Goal: Information Seeking & Learning: Learn about a topic

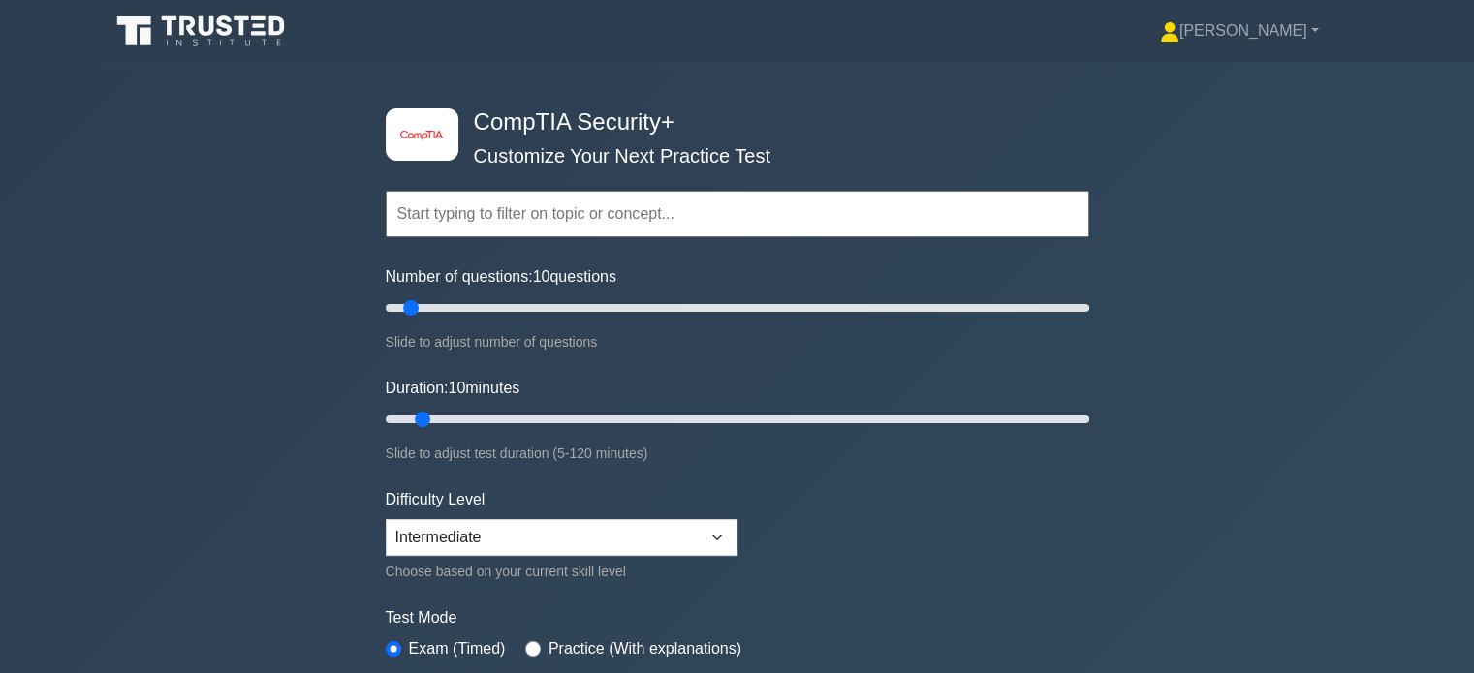
click at [181, 321] on div "image/svg+xml CompTIA Security+ Customize Your Next Practice Test Topics Crypto…" at bounding box center [737, 419] width 1474 height 715
drag, startPoint x: 242, startPoint y: 374, endPoint x: 99, endPoint y: 384, distance: 143.7
click at [228, 390] on div "image/svg+xml CompTIA Security+ Customize Your Next Practice Test Topics Crypto…" at bounding box center [737, 419] width 1474 height 715
drag, startPoint x: 104, startPoint y: 375, endPoint x: 314, endPoint y: 228, distance: 256.7
click at [297, 234] on div "image/svg+xml CompTIA Security+ Customize Your Next Practice Test Topics Crypto…" at bounding box center [737, 419] width 1474 height 715
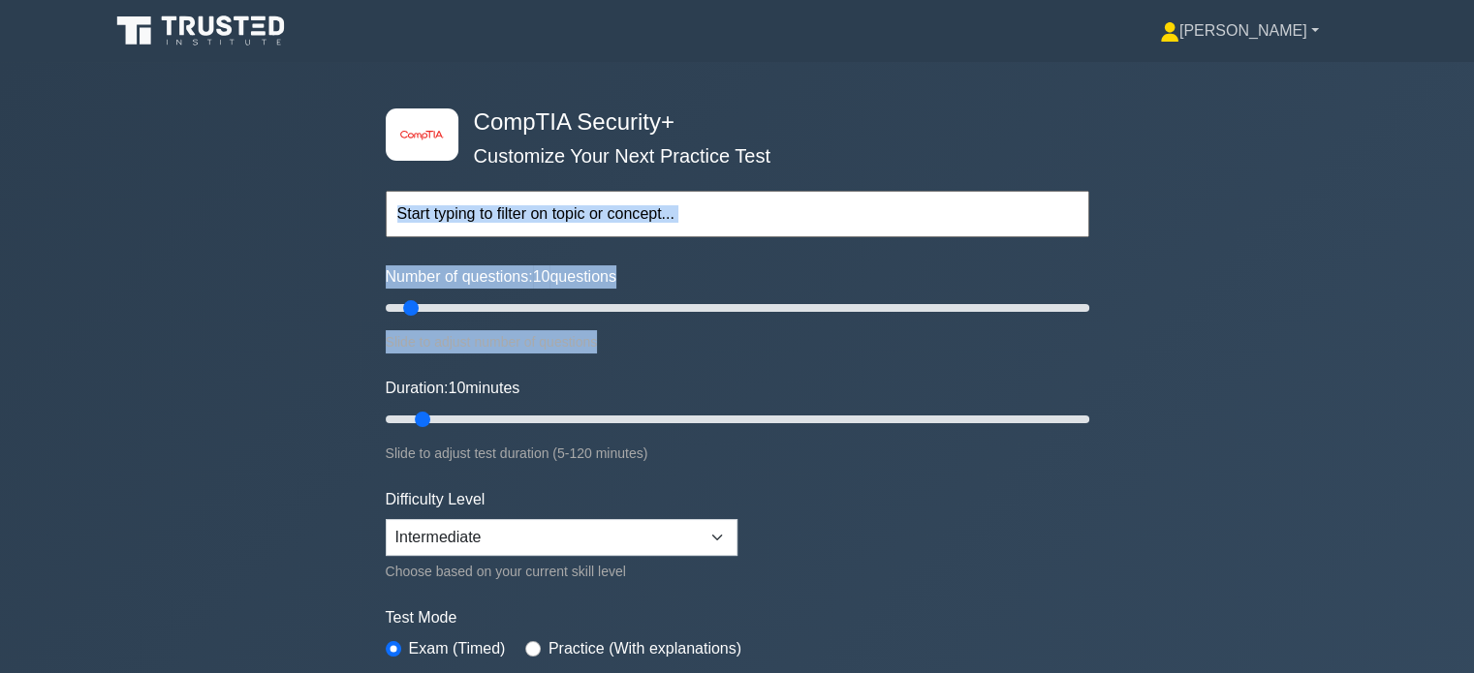
drag, startPoint x: 1426, startPoint y: -31, endPoint x: 1306, endPoint y: 38, distance: 138.5
click at [1308, 36] on nav "Dan Profile Settings" at bounding box center [737, 31] width 1474 height 62
click at [1306, 27] on link "[PERSON_NAME]" at bounding box center [1239, 31] width 252 height 39
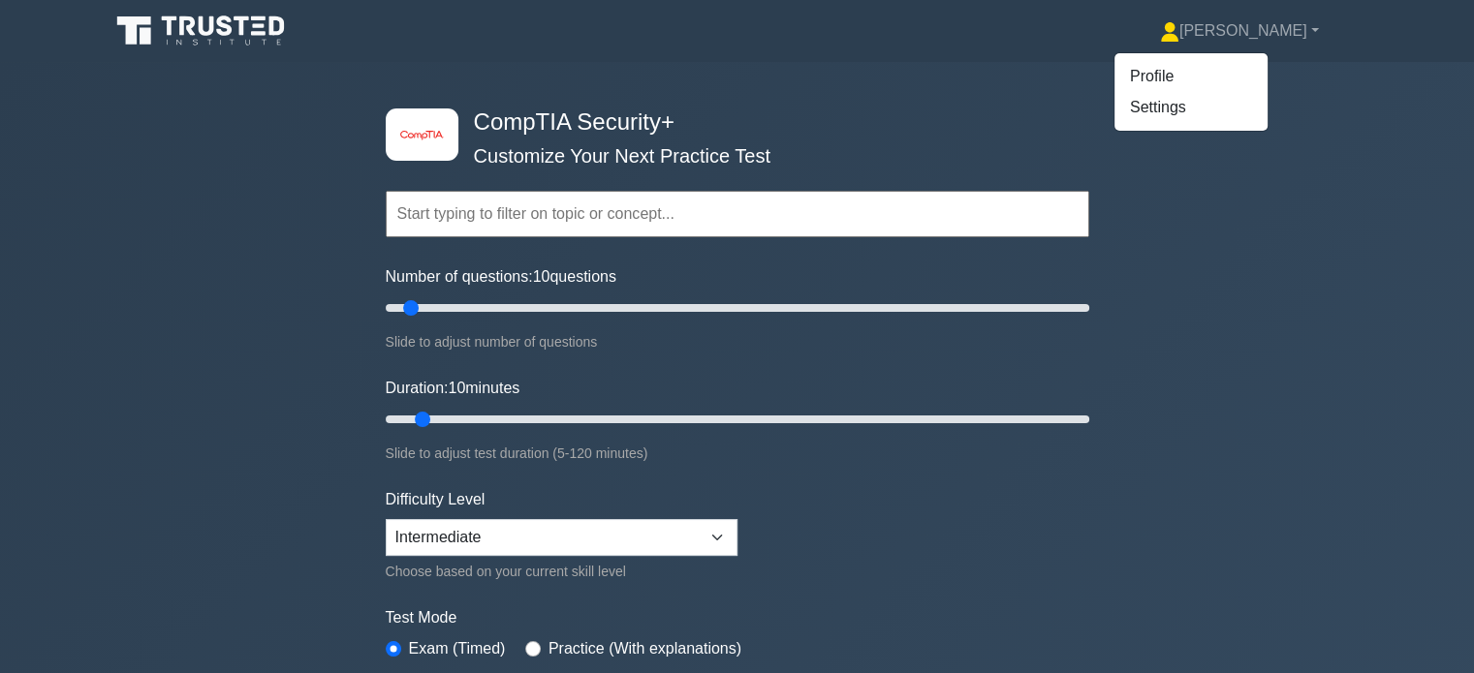
click at [1023, 87] on div "image/svg+xml CompTIA Security+ Customize Your Next Practice Test Topics Crypto…" at bounding box center [737, 419] width 727 height 715
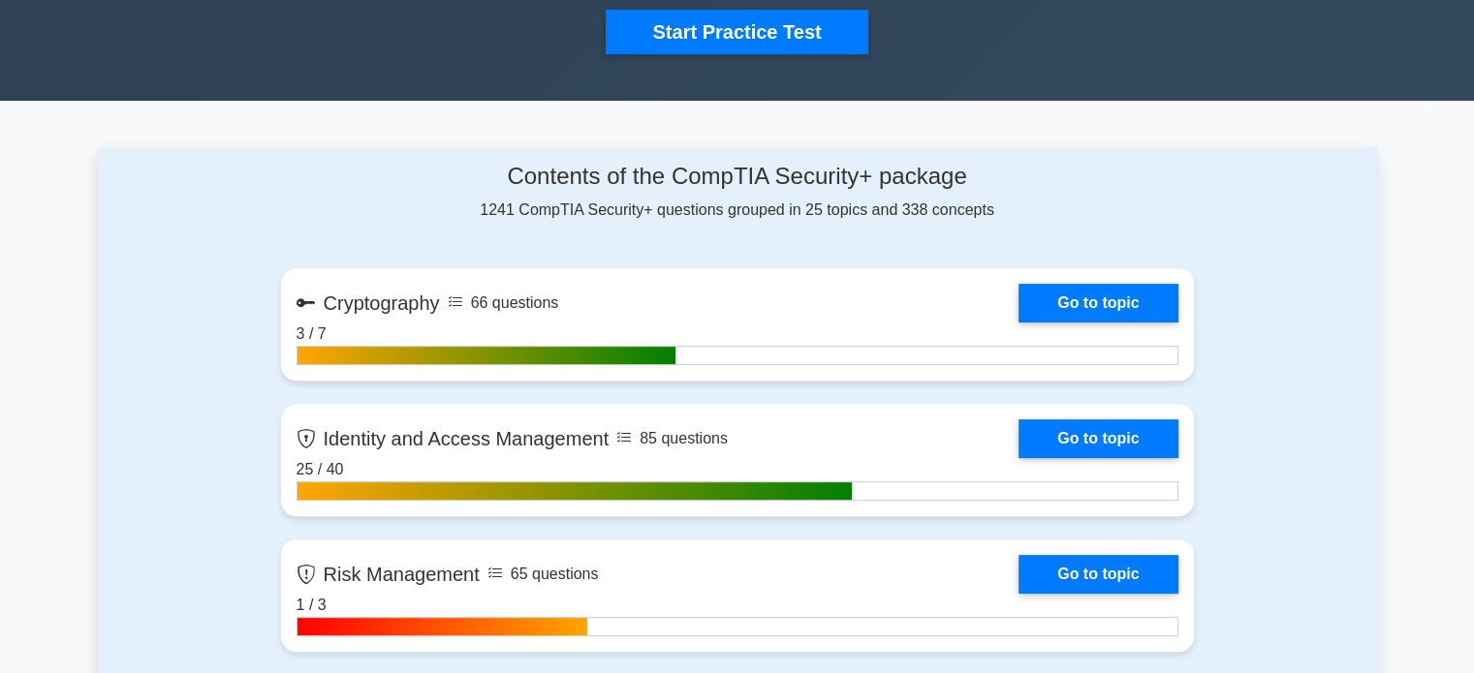
scroll to position [677, 0]
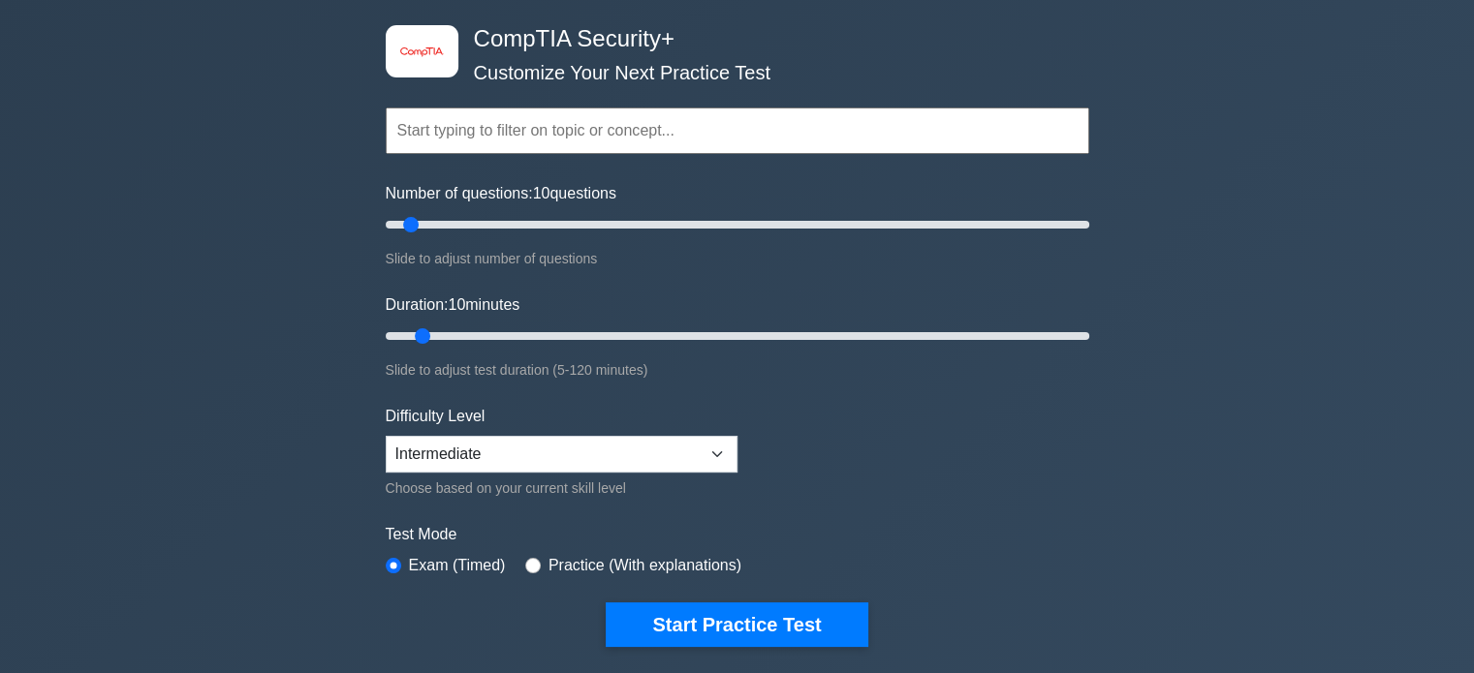
scroll to position [0, 0]
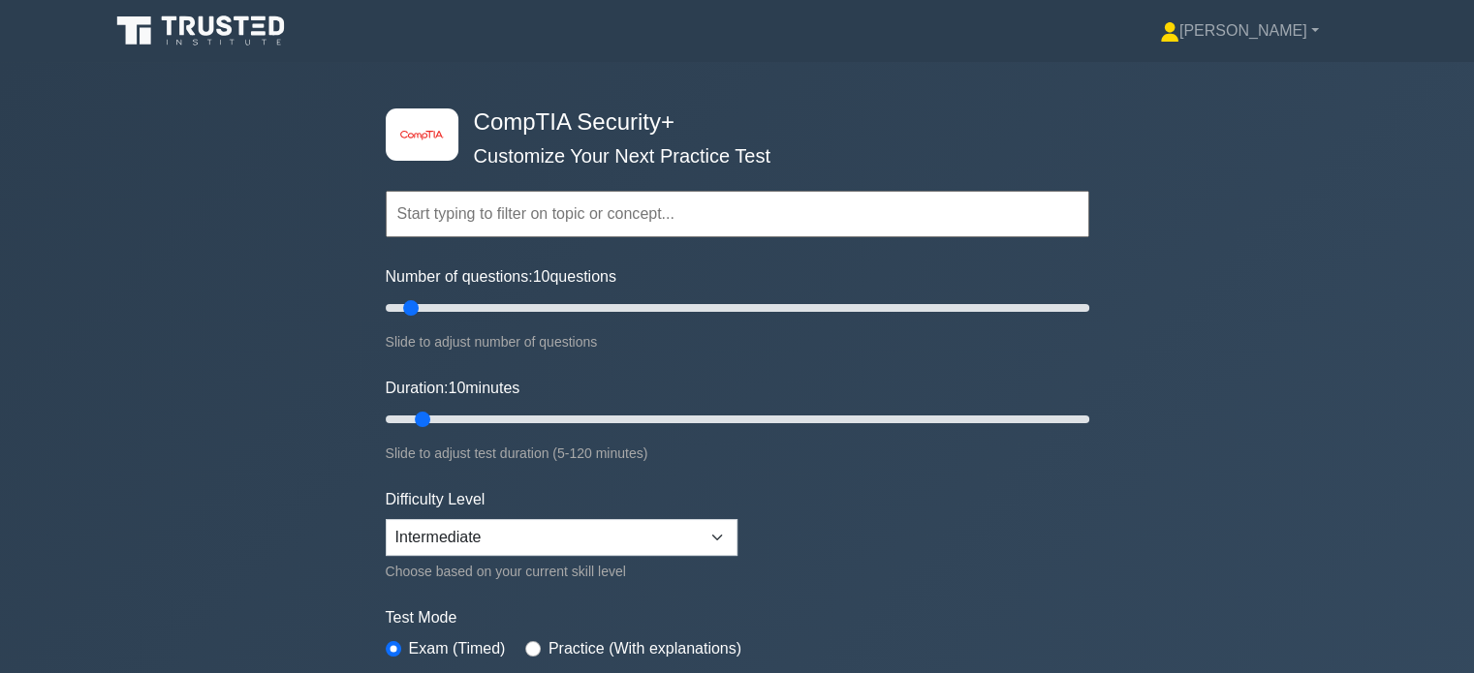
click at [543, 214] on input "text" at bounding box center [737, 214] width 703 height 47
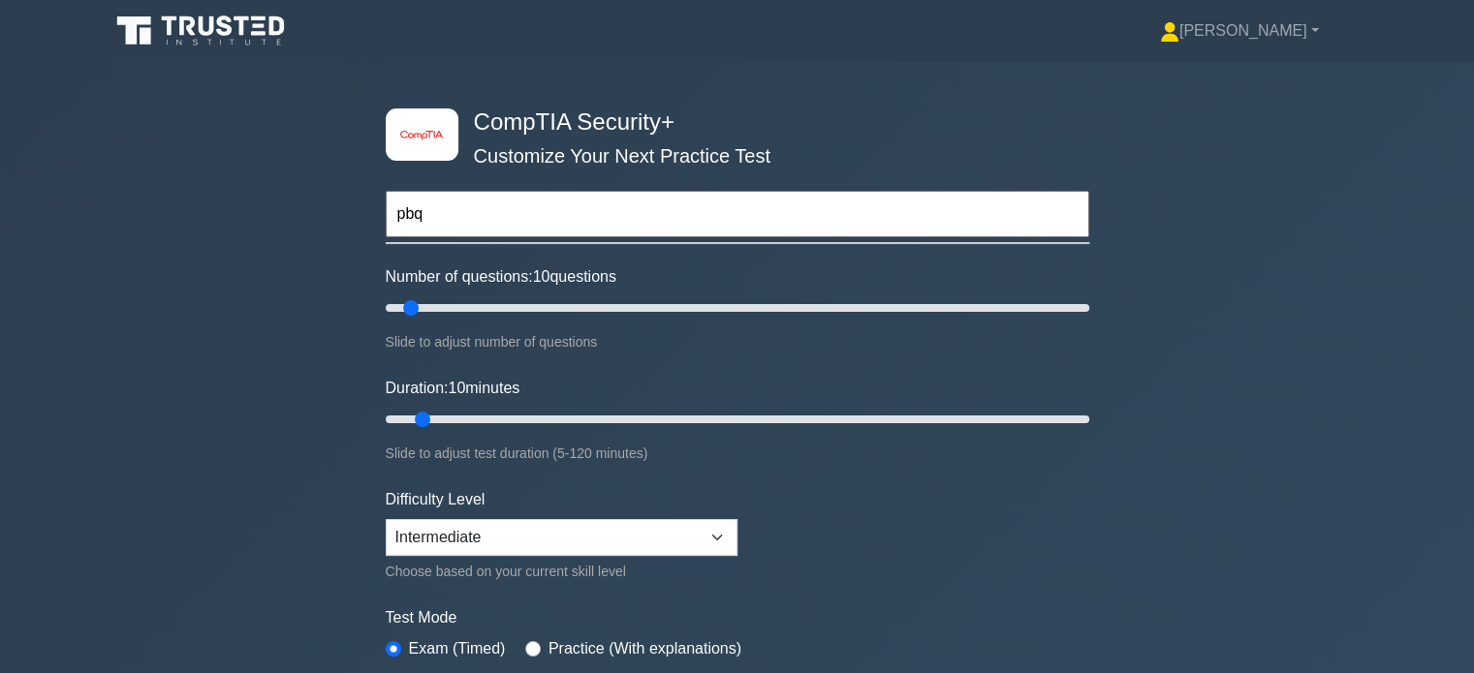
type input "pbq"
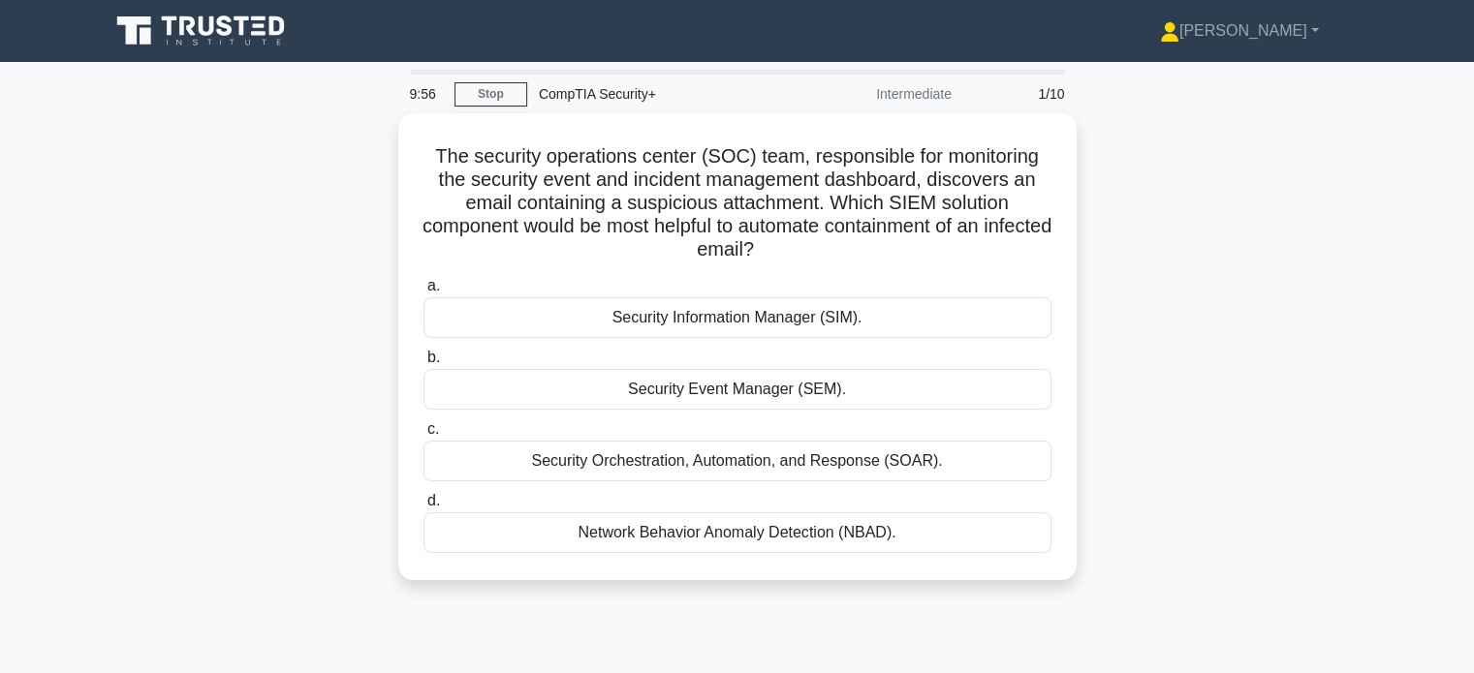
drag, startPoint x: 11, startPoint y: 422, endPoint x: 37, endPoint y: 398, distance: 35.0
click at [37, 398] on main "9:56 Stop CompTIA Security+ Intermediate 1/10 The security operations center (S…" at bounding box center [737, 554] width 1474 height 985
click at [212, 359] on div "The security operations center (SOC) team, responsible for monitoring the secur…" at bounding box center [737, 358] width 1279 height 490
click at [213, 359] on div "The security operations center (SOC) team, responsible for monitoring the secur…" at bounding box center [737, 358] width 1279 height 490
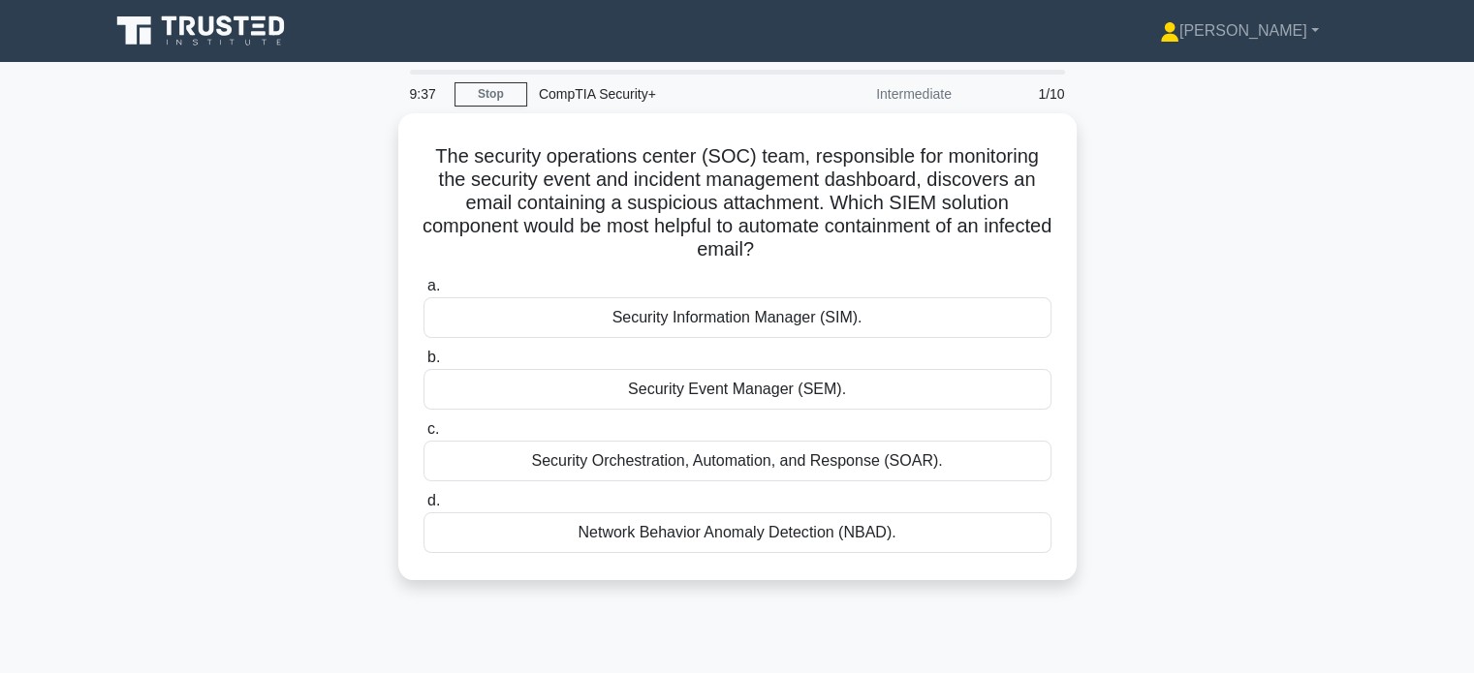
click at [213, 359] on div "The security operations center (SOC) team, responsible for monitoring the secur…" at bounding box center [737, 358] width 1279 height 490
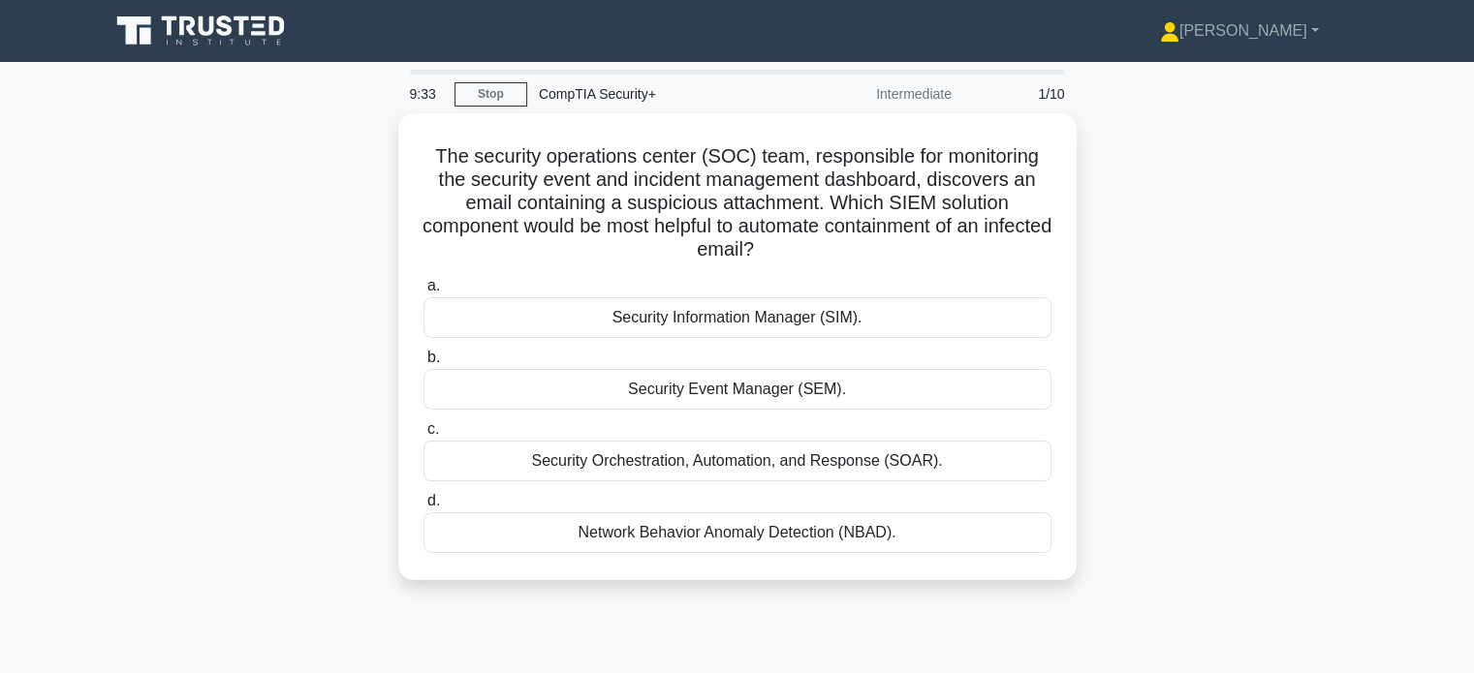
click at [177, 317] on div "The security operations center (SOC) team, responsible for monitoring the secur…" at bounding box center [737, 358] width 1279 height 490
click at [201, 338] on div "The security operations center (SOC) team, responsible for monitoring the secur…" at bounding box center [737, 358] width 1279 height 490
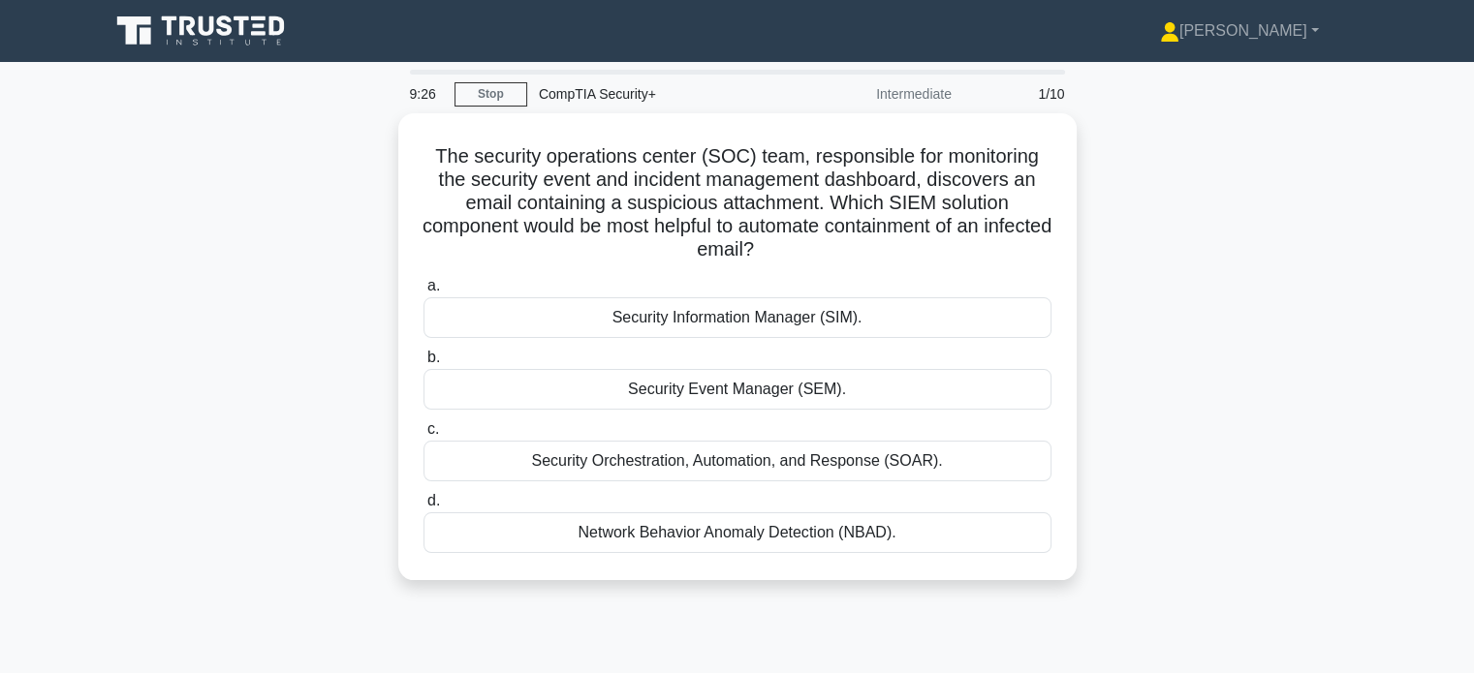
drag, startPoint x: 201, startPoint y: 338, endPoint x: 286, endPoint y: 395, distance: 102.7
click at [269, 391] on div "The security operations center (SOC) team, responsible for monitoring the secur…" at bounding box center [737, 358] width 1279 height 490
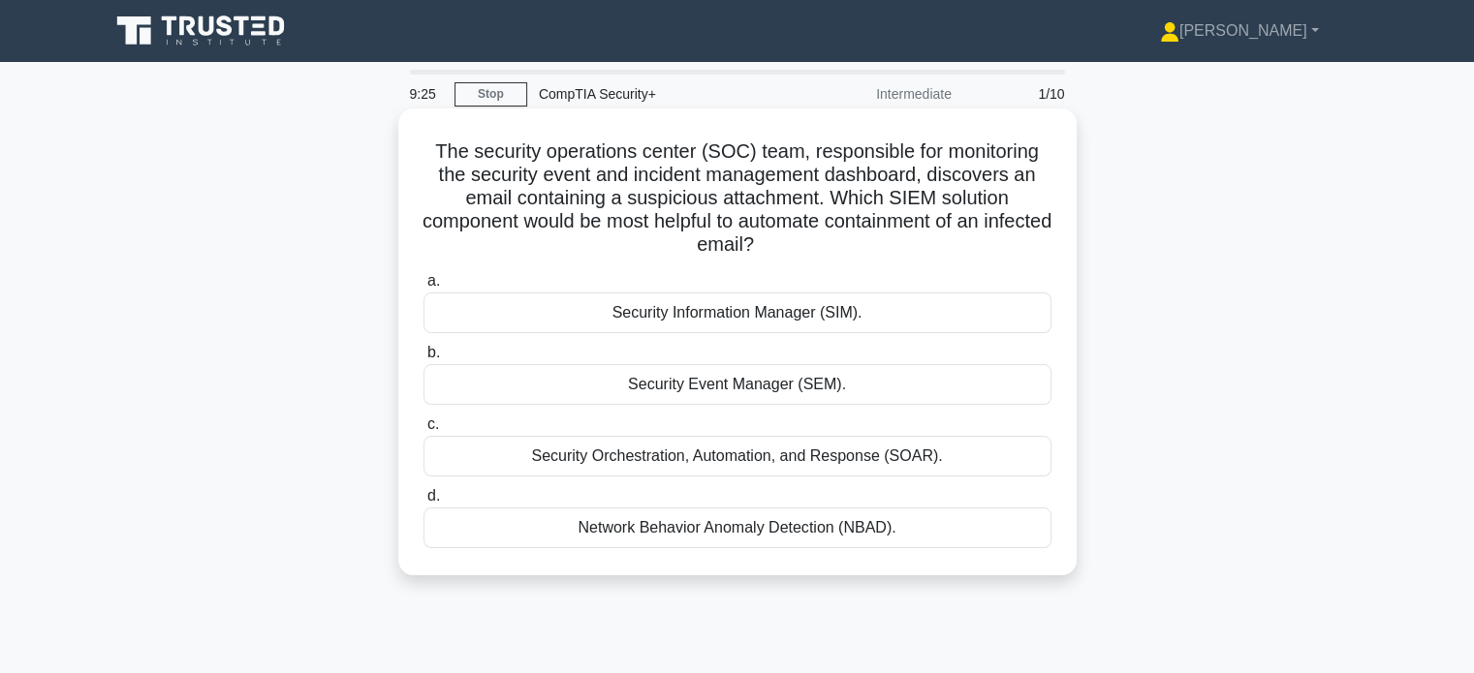
drag, startPoint x: 569, startPoint y: 437, endPoint x: 585, endPoint y: 473, distance: 39.5
click at [578, 445] on label "c. Security Orchestration, Automation, and Response (SOAR)." at bounding box center [737, 445] width 628 height 64
drag, startPoint x: 585, startPoint y: 473, endPoint x: 583, endPoint y: 449, distance: 24.3
click at [583, 449] on div "Security Orchestration, Automation, and Response (SOAR)." at bounding box center [737, 456] width 628 height 41
click at [423, 431] on input "c. Security Orchestration, Automation, and Response (SOAR)." at bounding box center [423, 425] width 0 height 13
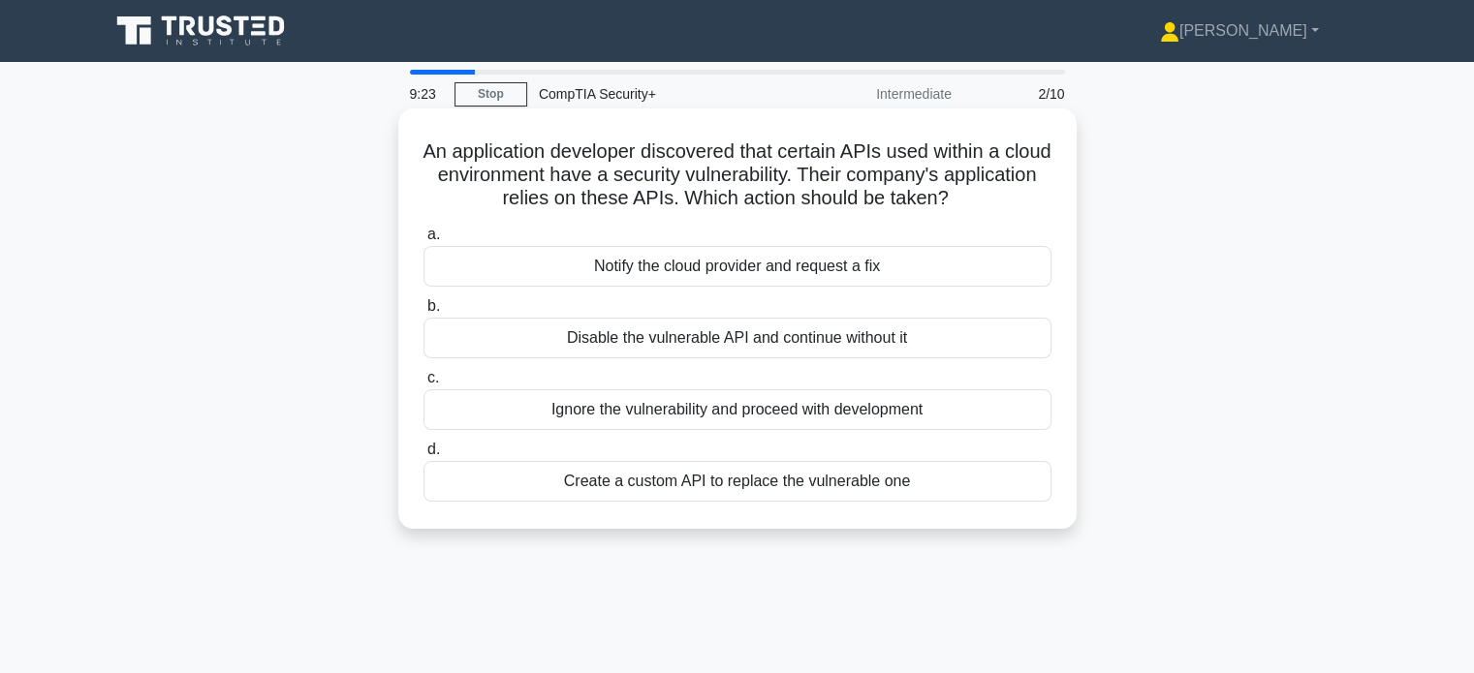
click at [515, 397] on div "Ignore the vulnerability and proceed with development" at bounding box center [737, 410] width 628 height 41
click at [423, 385] on input "c. Ignore the vulnerability and proceed with development" at bounding box center [423, 378] width 0 height 13
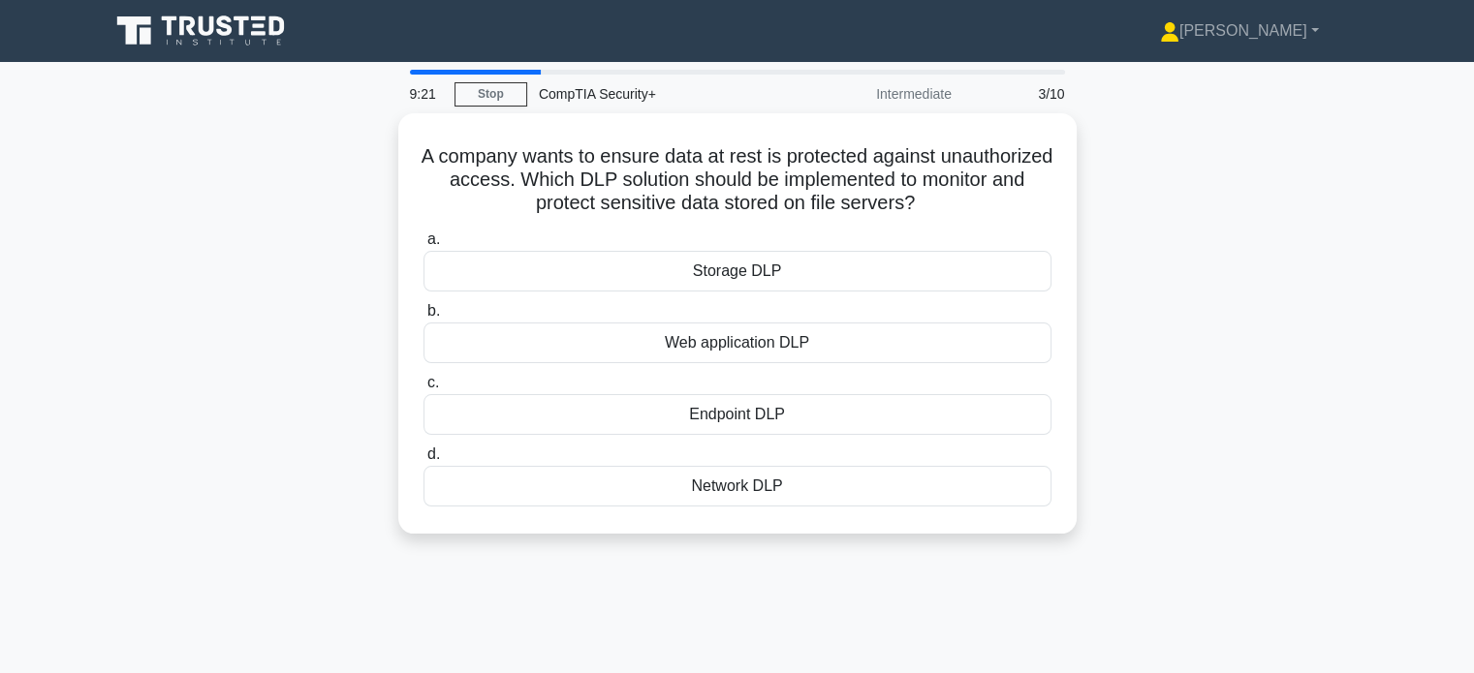
click at [250, 371] on div "A company wants to ensure data at rest is protected against unauthorized access…" at bounding box center [737, 335] width 1279 height 444
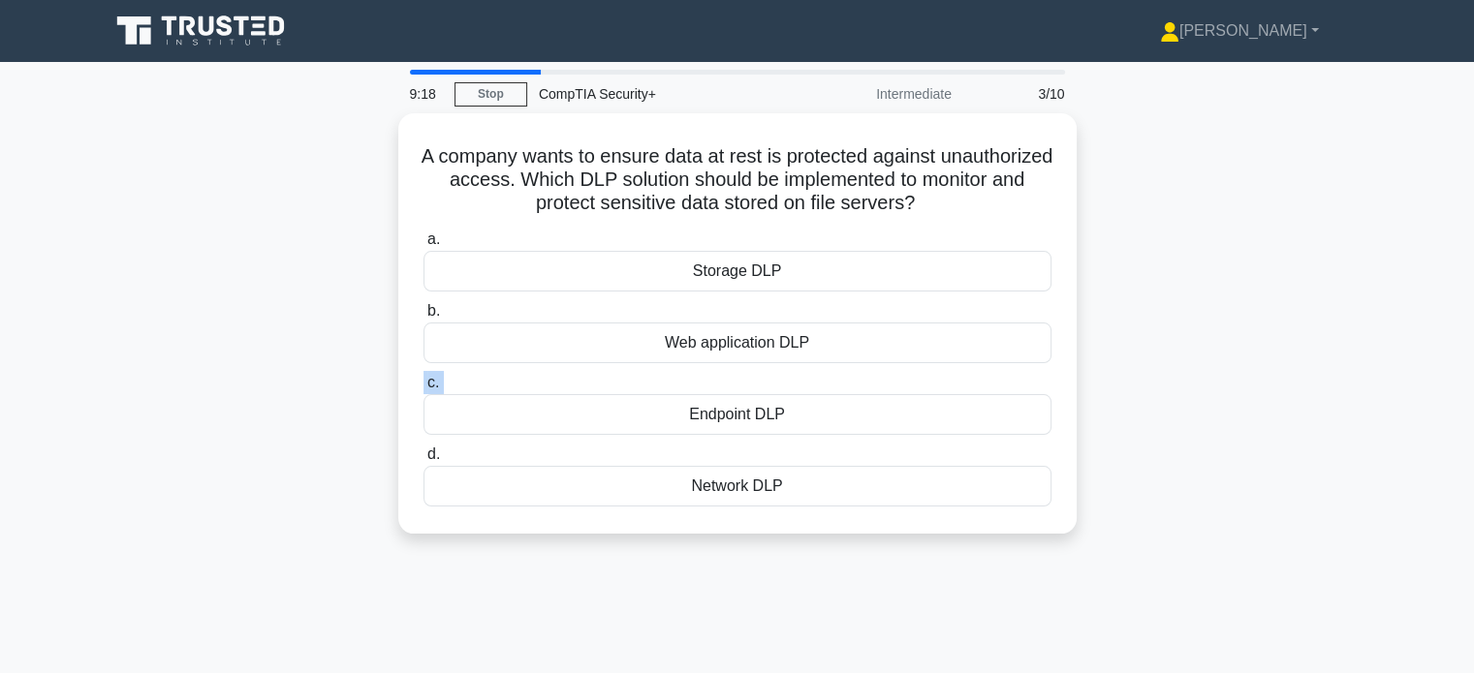
click at [250, 371] on div "A company wants to ensure data at rest is protected against unauthorized access…" at bounding box center [737, 335] width 1279 height 444
drag, startPoint x: 377, startPoint y: 259, endPoint x: 66, endPoint y: 302, distance: 314.1
click at [4, 303] on main "9:14 Stop CompTIA Security+ Intermediate 3/10 A company wants to ensure data at…" at bounding box center [737, 554] width 1474 height 985
click at [128, 283] on div "A company wants to ensure data at rest is protected against unauthorized access…" at bounding box center [737, 335] width 1279 height 444
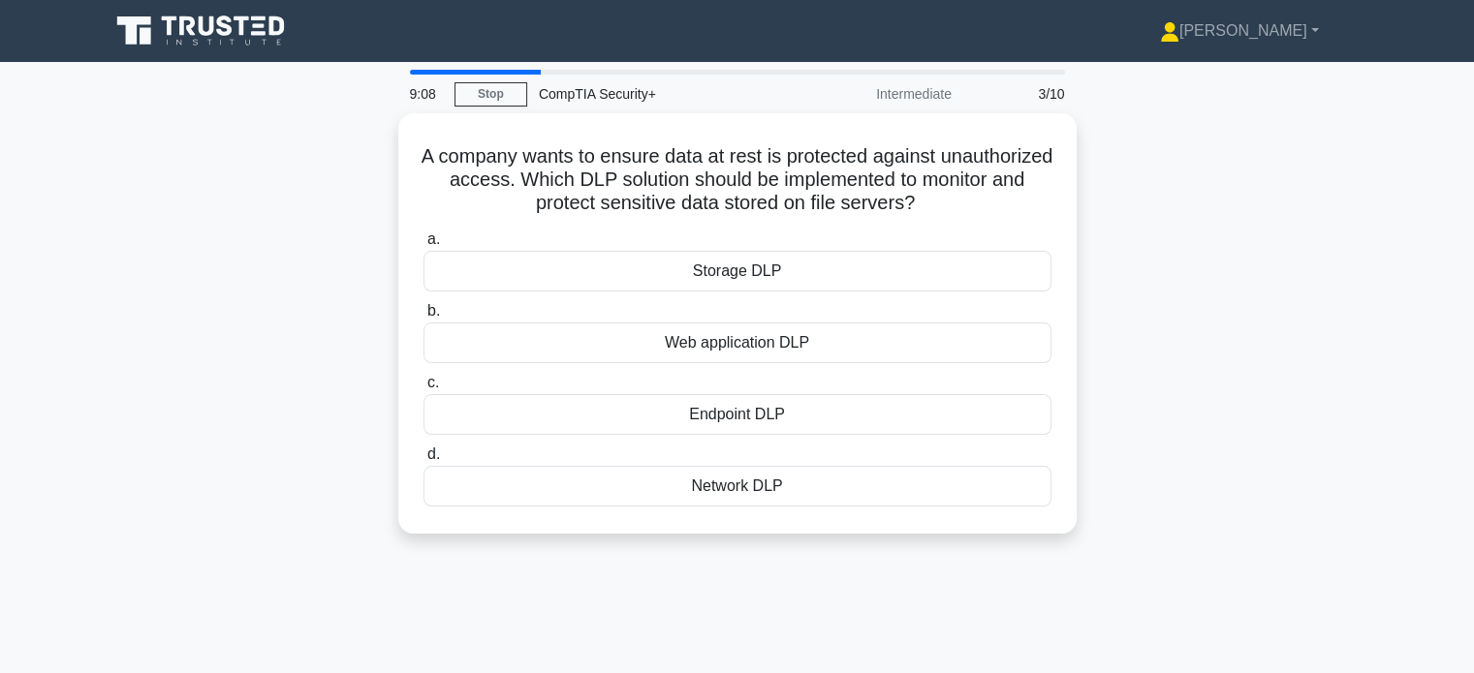
click at [129, 283] on div "A company wants to ensure data at rest is protected against unauthorized access…" at bounding box center [737, 335] width 1279 height 444
click at [349, 365] on div "A company wants to ensure data at rest is protected against unauthorized access…" at bounding box center [737, 335] width 1279 height 444
drag, startPoint x: 349, startPoint y: 365, endPoint x: 347, endPoint y: 356, distance: 9.9
click at [349, 365] on div "A company wants to ensure data at rest is protected against unauthorized access…" at bounding box center [737, 335] width 1279 height 444
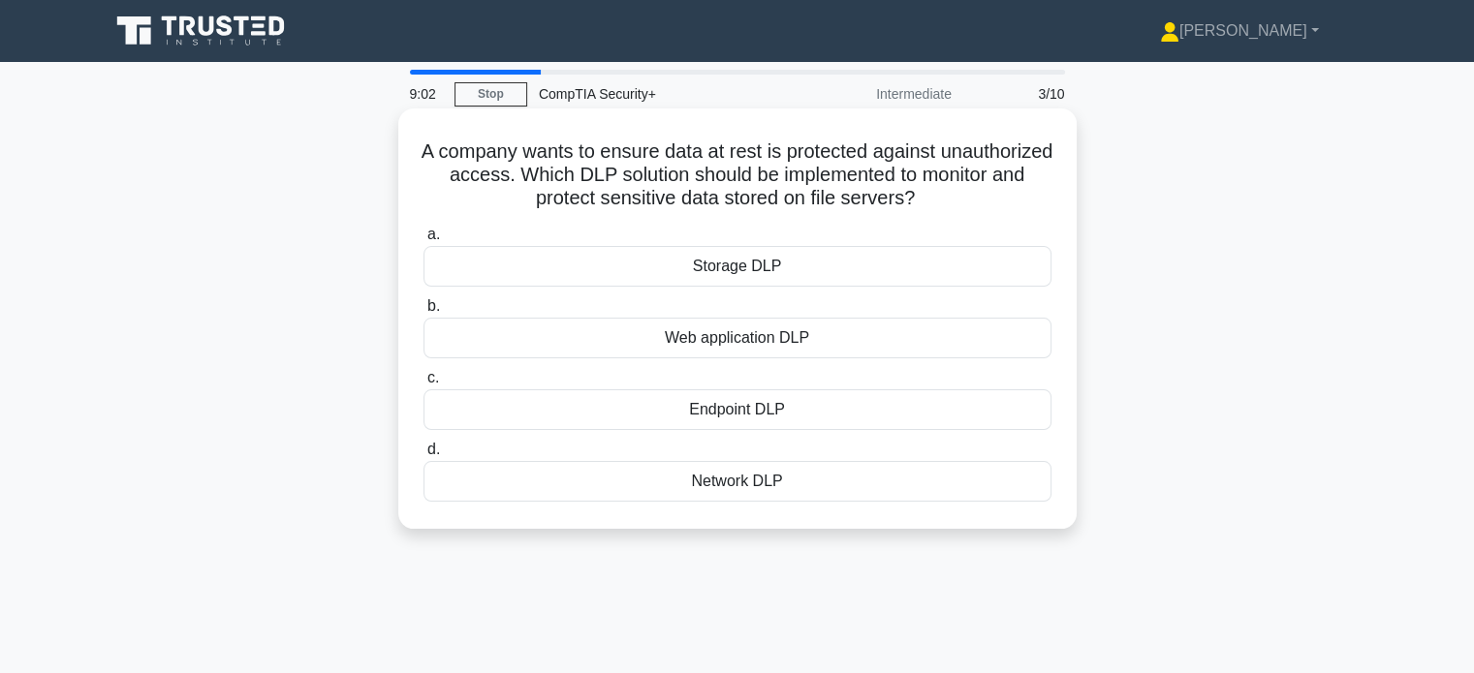
click at [506, 262] on div "Storage DLP" at bounding box center [737, 266] width 628 height 41
click at [423, 241] on input "a. Storage DLP" at bounding box center [423, 235] width 0 height 13
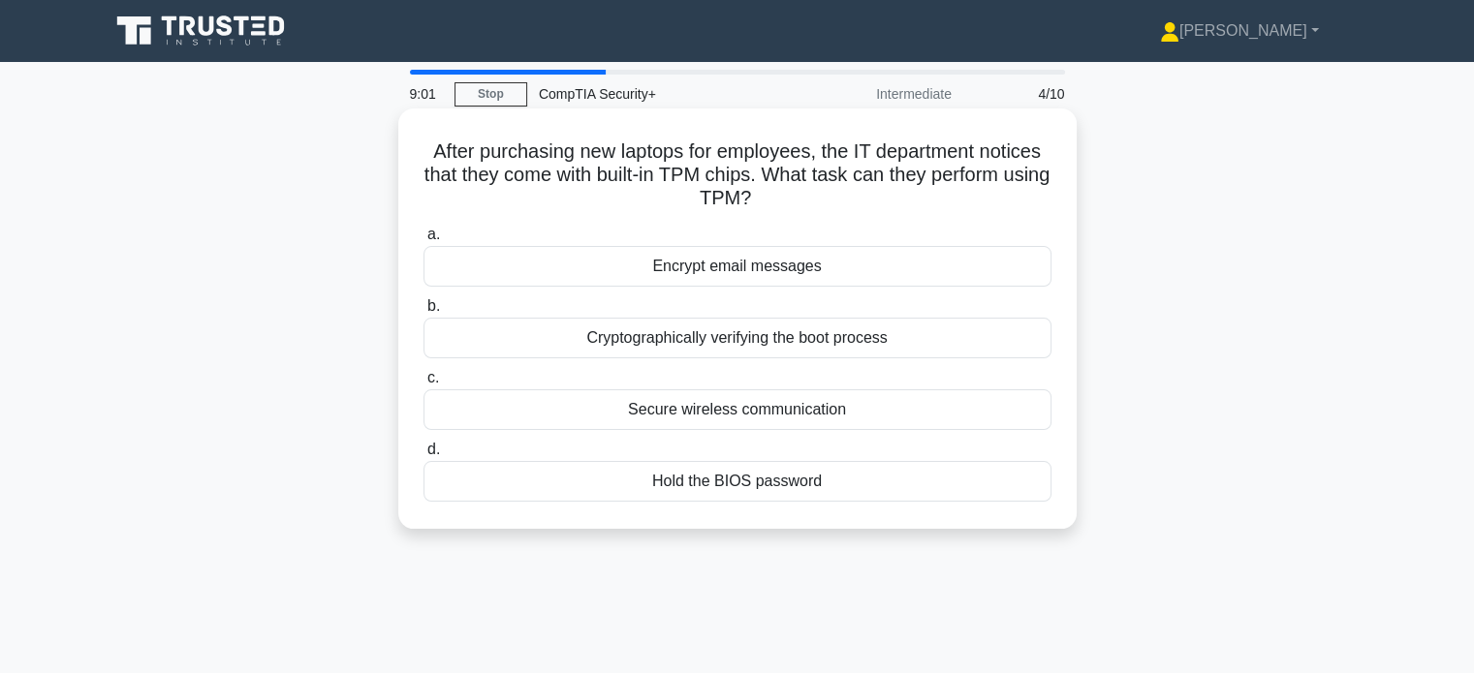
click at [506, 258] on div "Encrypt email messages" at bounding box center [737, 266] width 628 height 41
click at [423, 241] on input "a. Encrypt email messages" at bounding box center [423, 235] width 0 height 13
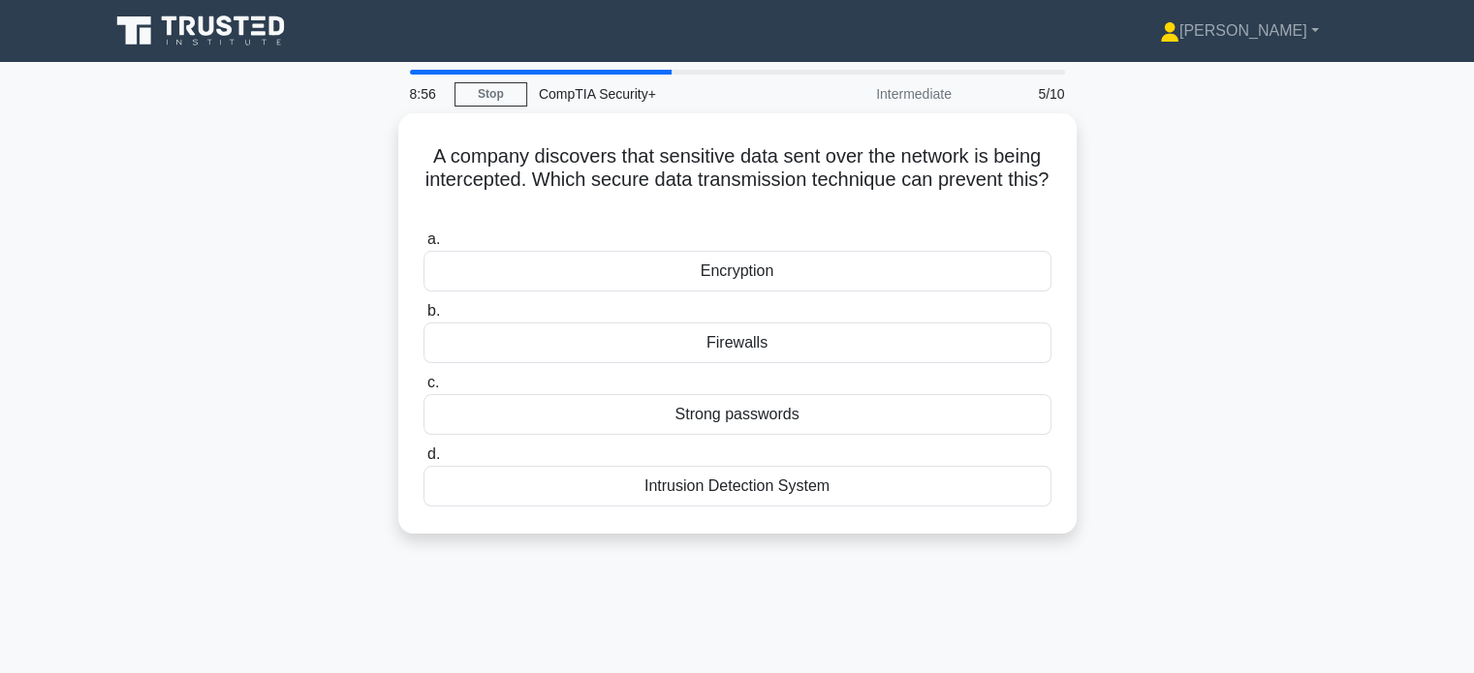
click at [131, 242] on div "A company discovers that sensitive data sent over the network is being intercep…" at bounding box center [737, 335] width 1279 height 444
click at [130, 242] on div "A company discovers that sensitive data sent over the network is being intercep…" at bounding box center [737, 335] width 1279 height 444
click at [163, 263] on div "A company discovers that sensitive data sent over the network is being intercep…" at bounding box center [737, 335] width 1279 height 444
click at [162, 263] on div "A company discovers that sensitive data sent over the network is being intercep…" at bounding box center [737, 335] width 1279 height 444
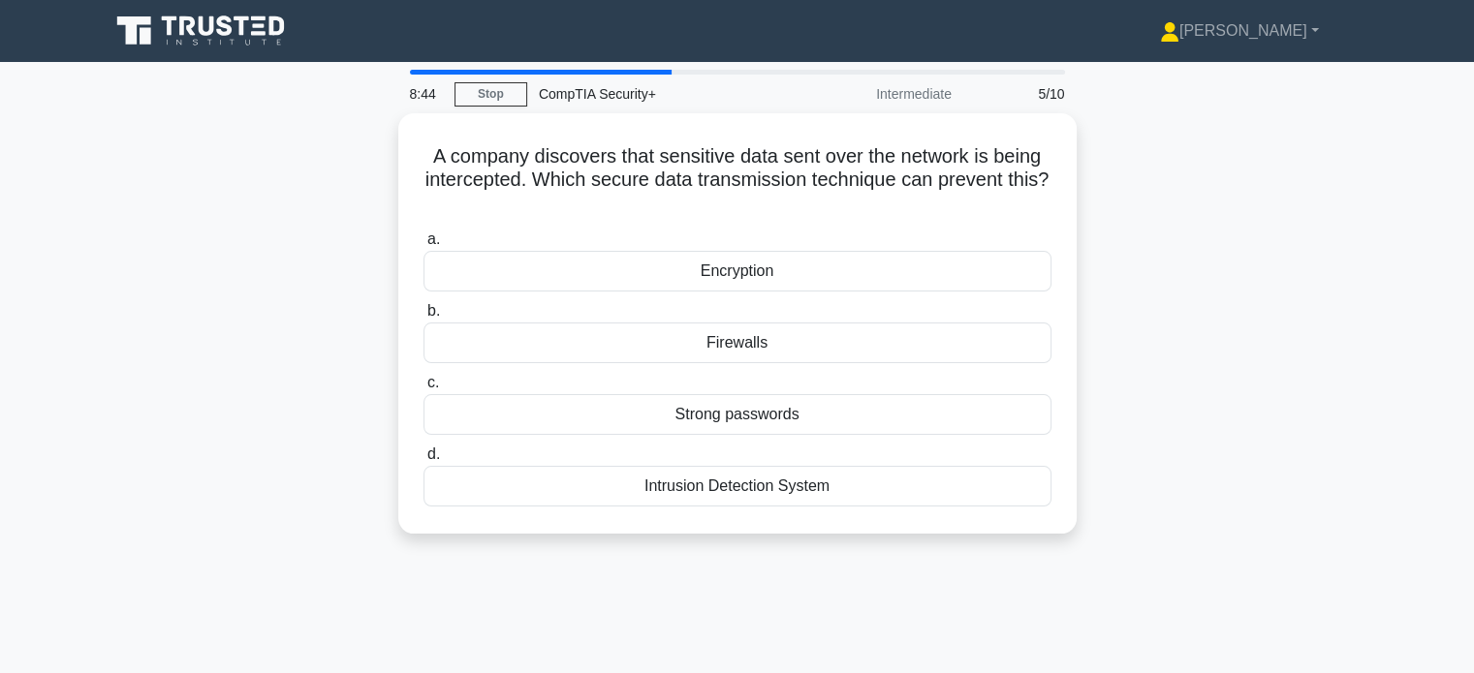
click at [161, 263] on div "A company discovers that sensitive data sent over the network is being intercep…" at bounding box center [737, 335] width 1279 height 444
click at [162, 263] on div "A company discovers that sensitive data sent over the network is being intercep…" at bounding box center [737, 335] width 1279 height 444
click at [161, 263] on div "A company discovers that sensitive data sent over the network is being intercep…" at bounding box center [737, 335] width 1279 height 444
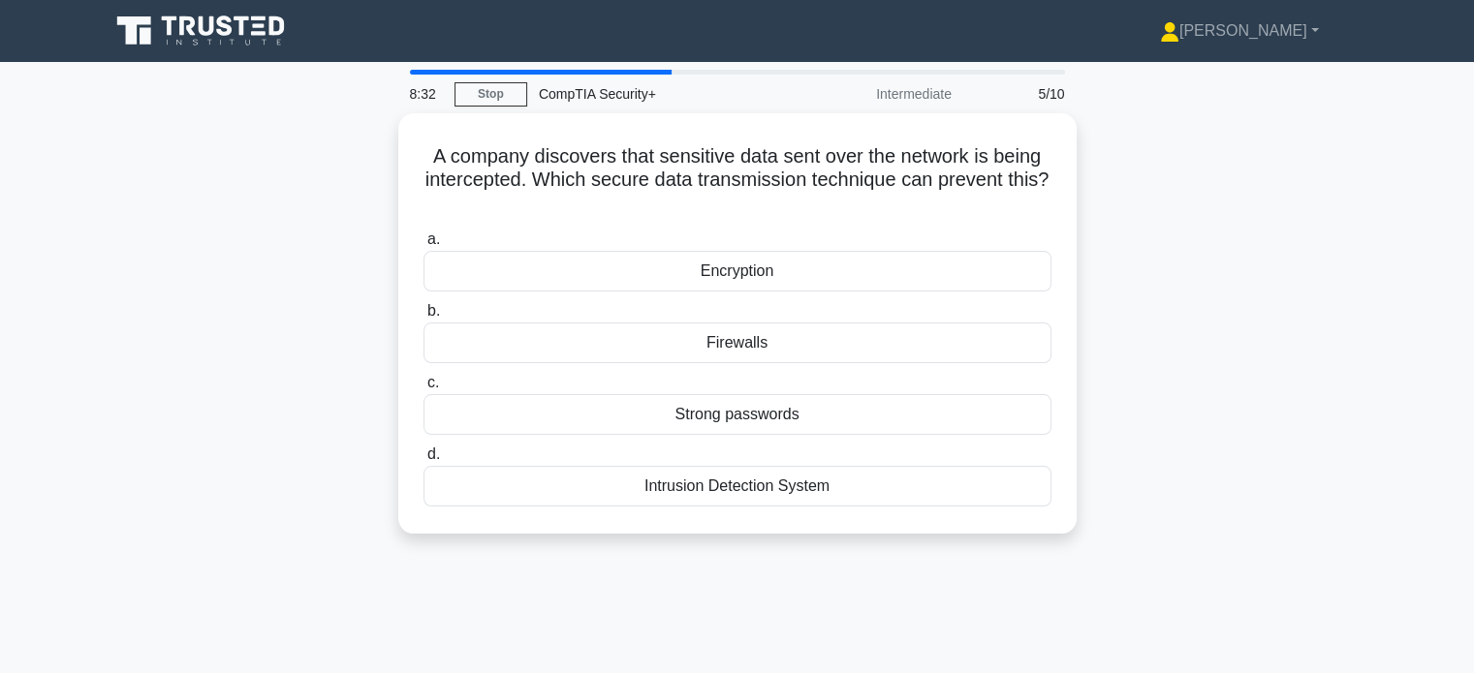
click at [161, 263] on div "A company discovers that sensitive data sent over the network is being intercep…" at bounding box center [737, 335] width 1279 height 444
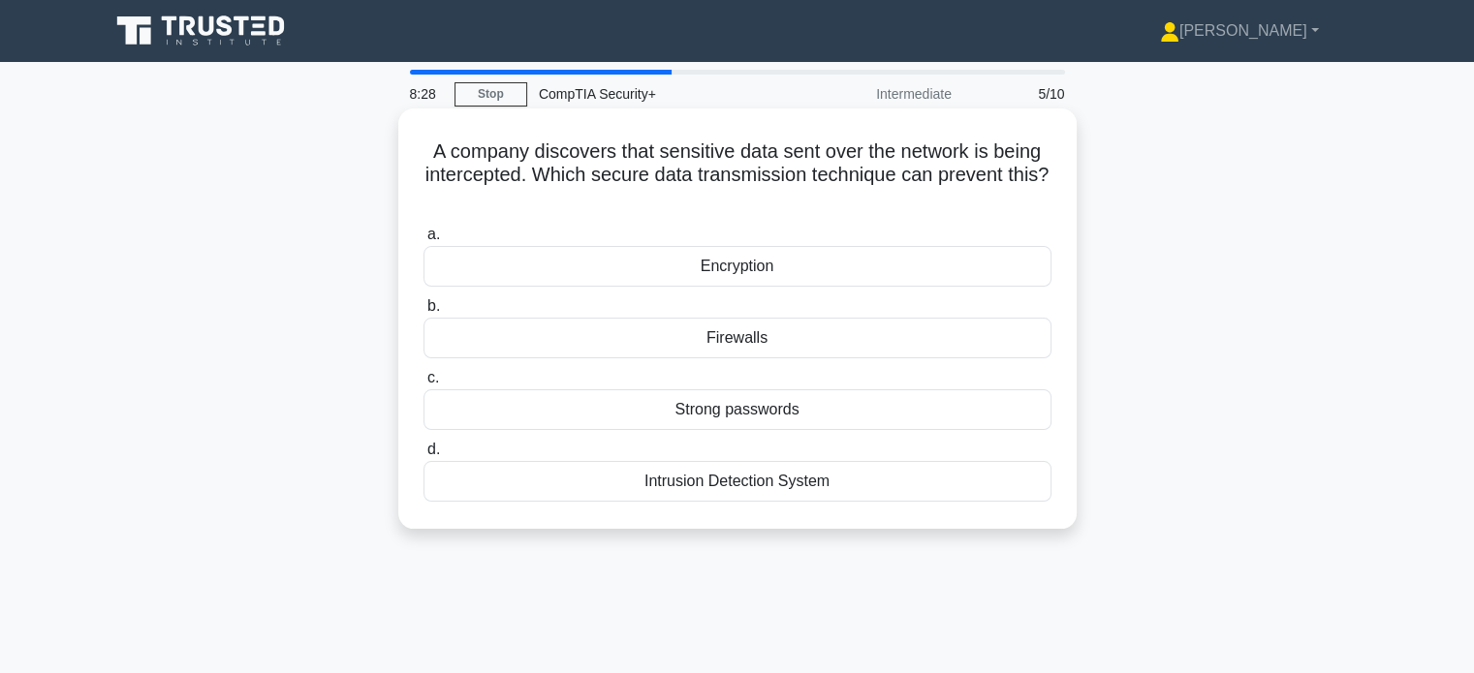
click at [570, 485] on div "Intrusion Detection System" at bounding box center [737, 481] width 628 height 41
click at [423, 456] on input "d. Intrusion Detection System" at bounding box center [423, 450] width 0 height 13
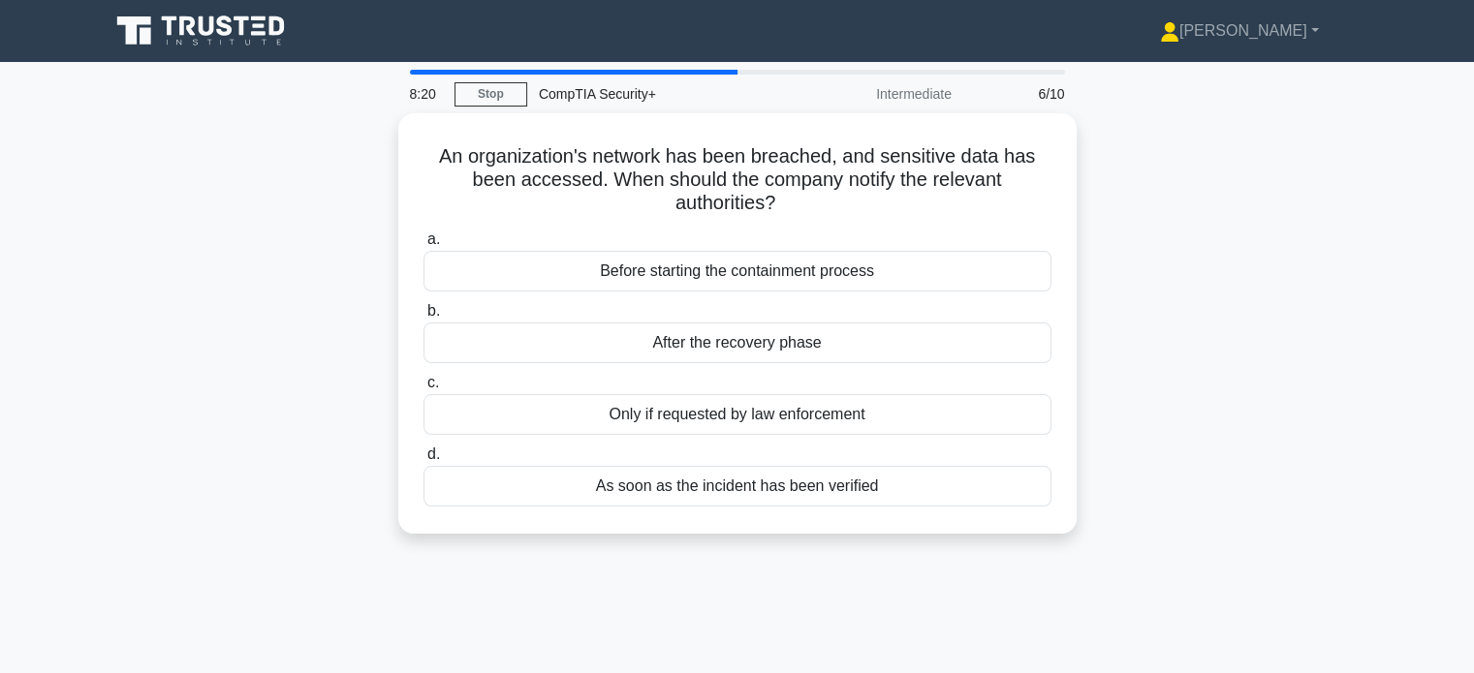
click at [240, 391] on div "An organization's network has been breached, and sensitive data has been access…" at bounding box center [737, 335] width 1279 height 444
click at [234, 381] on div "An organization's network has been breached, and sensitive data has been access…" at bounding box center [737, 335] width 1279 height 444
click at [233, 381] on div "An organization's network has been breached, and sensitive data has been access…" at bounding box center [737, 335] width 1279 height 444
click at [234, 351] on div "An organization's network has been breached, and sensitive data has been access…" at bounding box center [737, 335] width 1279 height 444
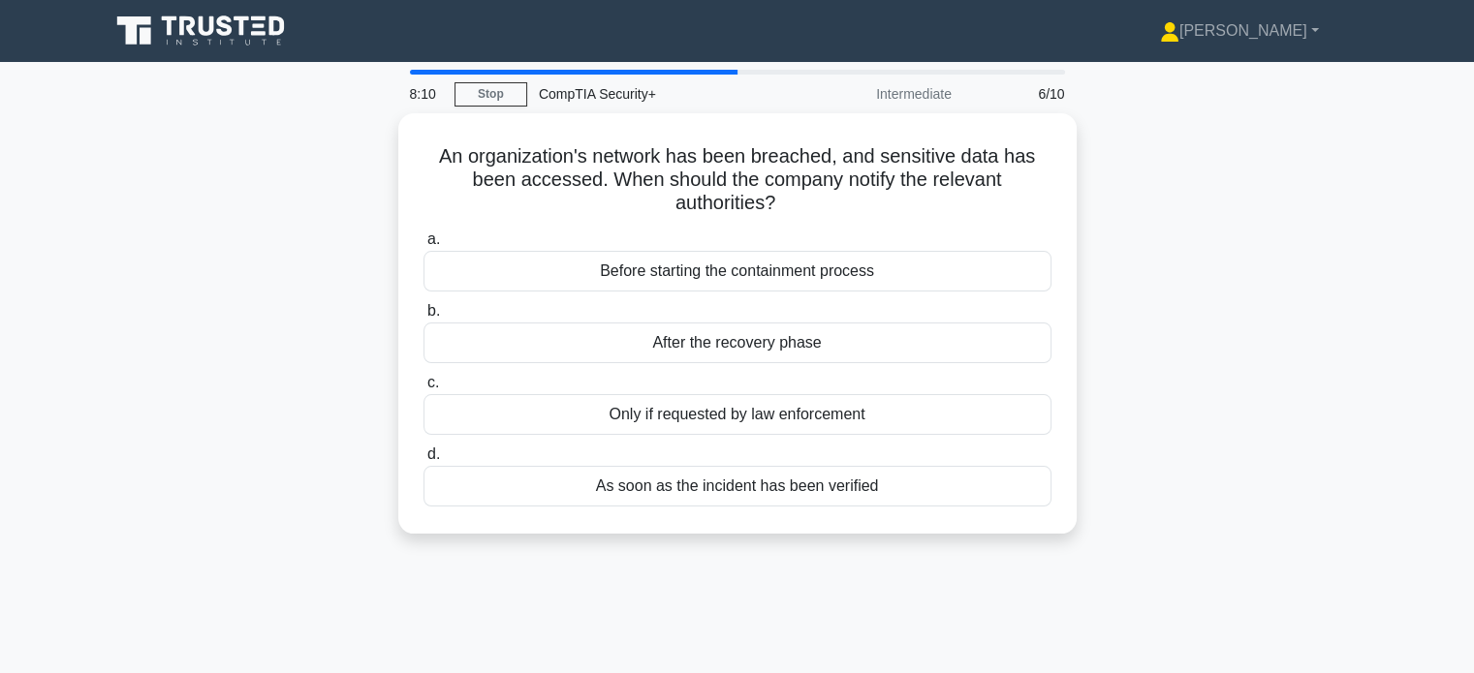
click at [233, 351] on div "An organization's network has been breached, and sensitive data has been access…" at bounding box center [737, 335] width 1279 height 444
click at [236, 356] on div "An organization's network has been breached, and sensitive data has been access…" at bounding box center [737, 335] width 1279 height 444
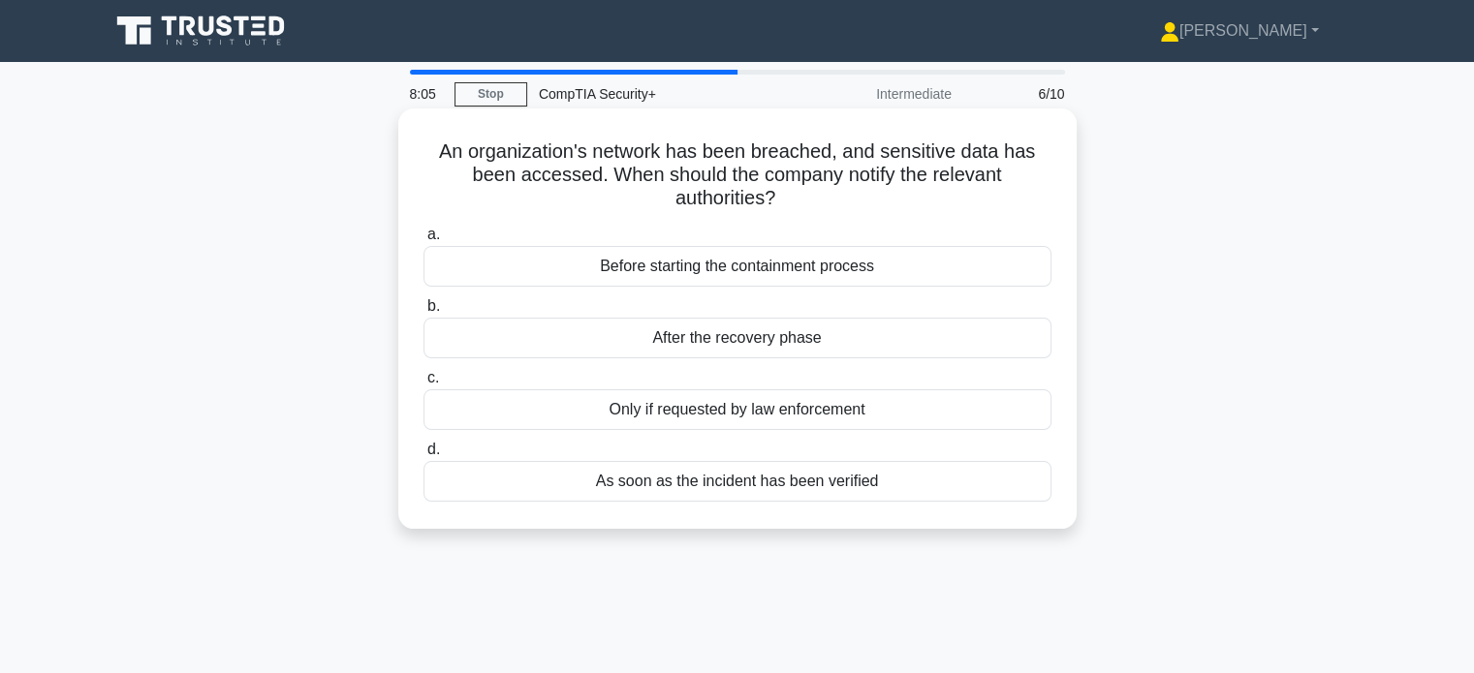
click at [549, 478] on div "As soon as the incident has been verified" at bounding box center [737, 481] width 628 height 41
click at [423, 456] on input "d. As soon as the incident has been verified" at bounding box center [423, 450] width 0 height 13
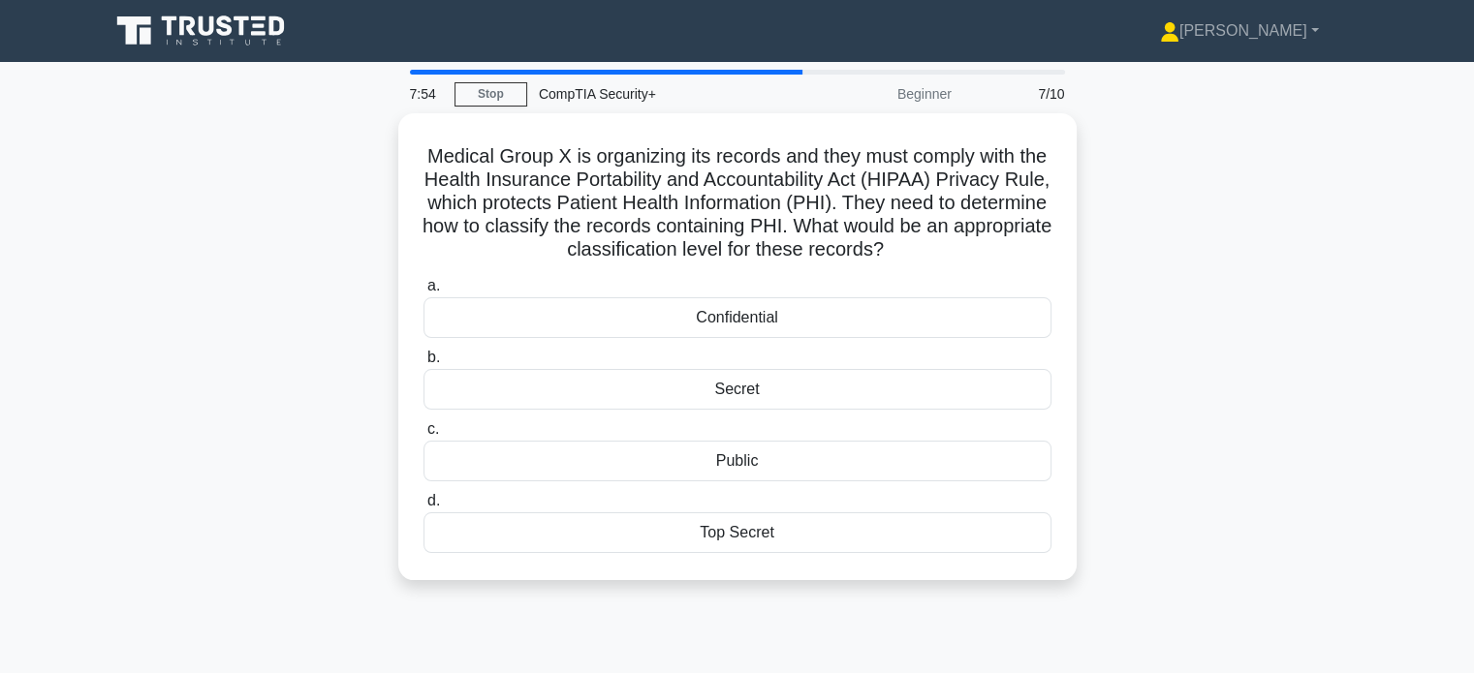
click at [166, 429] on div "Medical Group X is organizing its records and they must comply with the Health …" at bounding box center [737, 358] width 1279 height 490
click at [57, 270] on main "7:47 Stop CompTIA Security+ Beginner 7/10 Medical Group X is organizing its rec…" at bounding box center [737, 554] width 1474 height 985
click at [58, 270] on main "7:39 Stop CompTIA Security+ Beginner 7/10 Medical Group X is organizing its rec…" at bounding box center [737, 554] width 1474 height 985
click at [58, 270] on main "7:38 Stop CompTIA Security+ Beginner 7/10 Medical Group X is organizing its rec…" at bounding box center [737, 554] width 1474 height 985
click at [58, 270] on main "7:33 Stop CompTIA Security+ Beginner 7/10 Medical Group X is organizing its rec…" at bounding box center [737, 554] width 1474 height 985
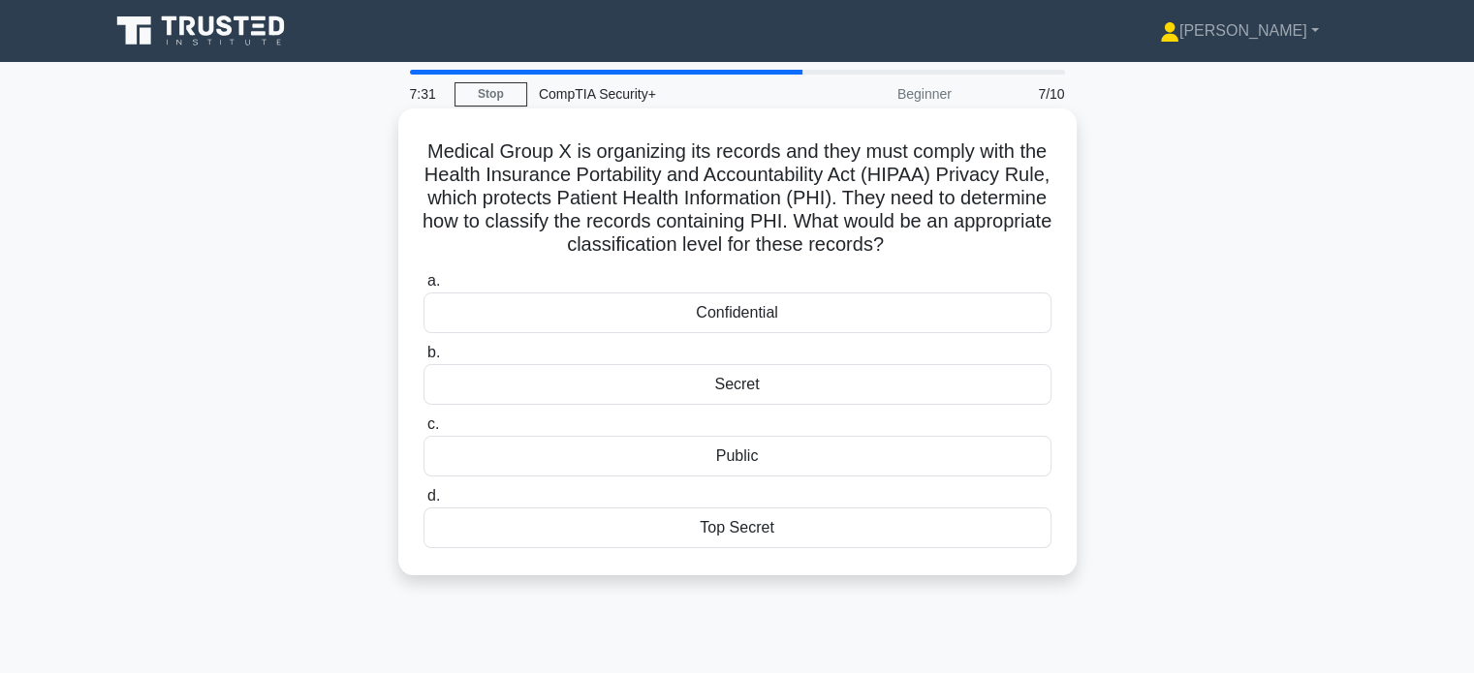
click at [509, 390] on div "Secret" at bounding box center [737, 384] width 628 height 41
click at [423, 360] on input "b. Secret" at bounding box center [423, 353] width 0 height 13
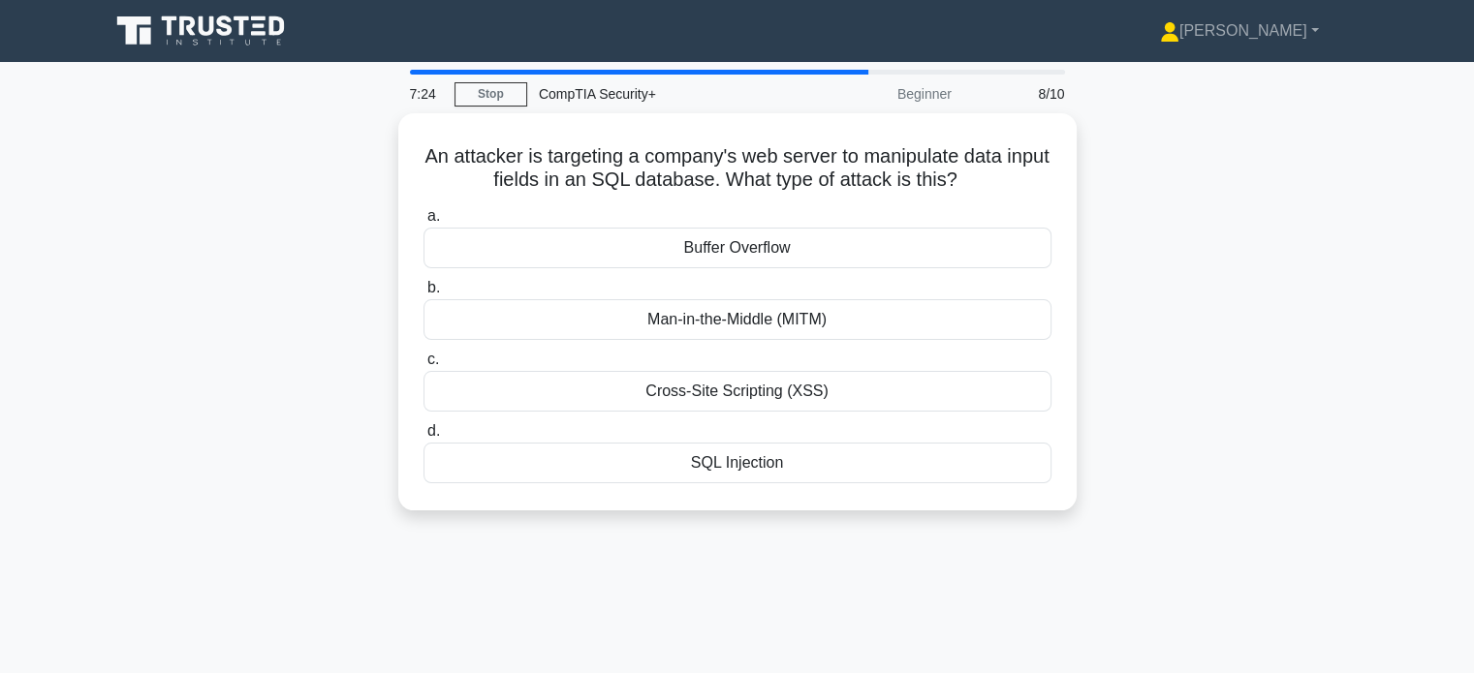
click at [194, 391] on div "An attacker is targeting a company's web server to manipulate data input fields…" at bounding box center [737, 323] width 1279 height 421
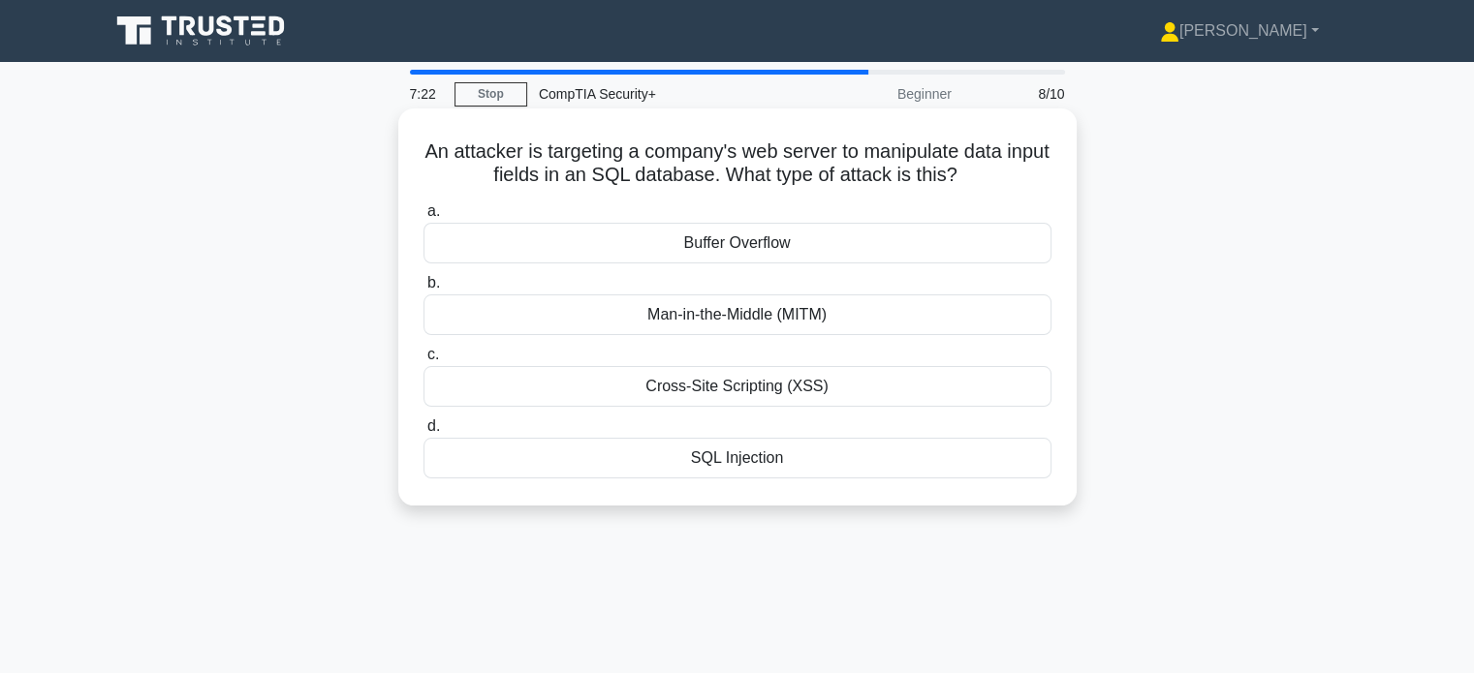
click at [539, 460] on div "SQL Injection" at bounding box center [737, 458] width 628 height 41
click at [423, 433] on input "d. SQL Injection" at bounding box center [423, 427] width 0 height 13
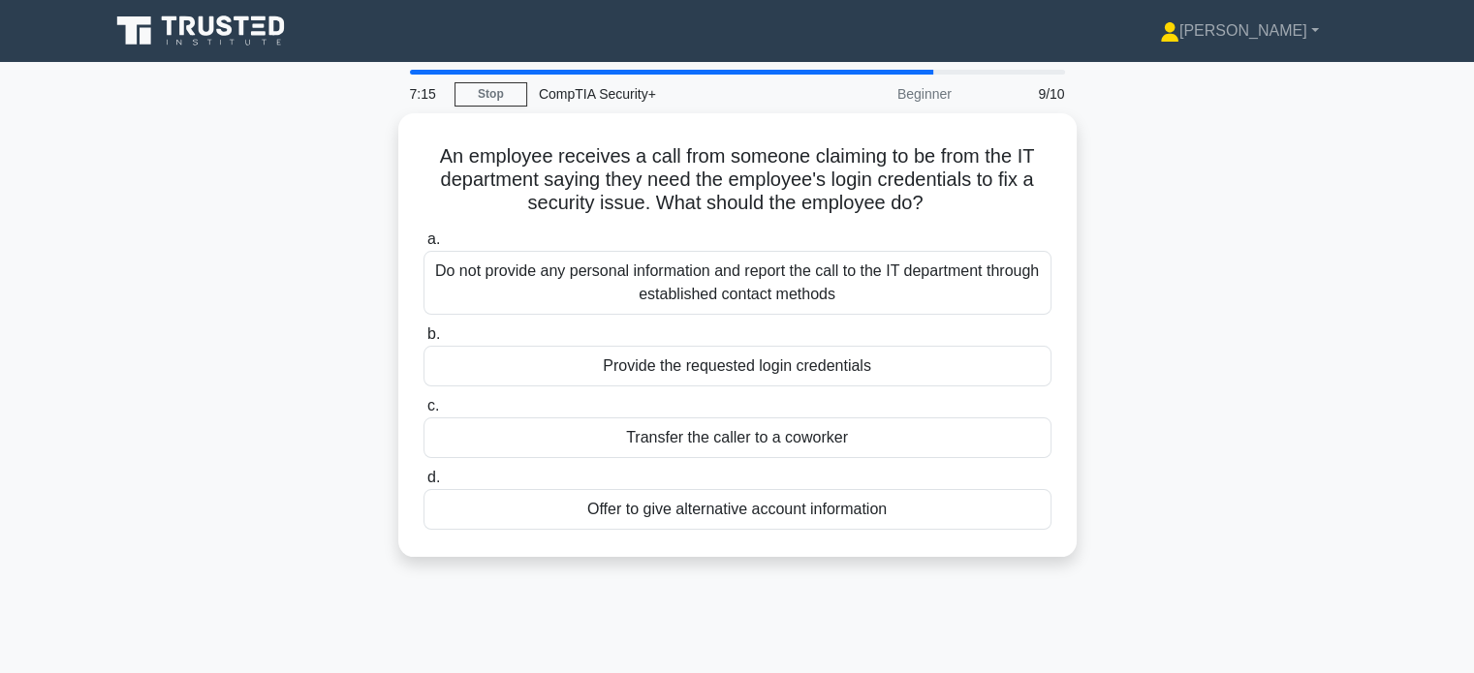
click at [299, 472] on div "An employee receives a call from someone claiming to be from the IT department …" at bounding box center [737, 346] width 1279 height 467
click at [297, 472] on div "An employee receives a call from someone claiming to be from the IT department …" at bounding box center [737, 346] width 1279 height 467
click at [298, 472] on div "An employee receives a call from someone claiming to be from the IT department …" at bounding box center [737, 346] width 1279 height 467
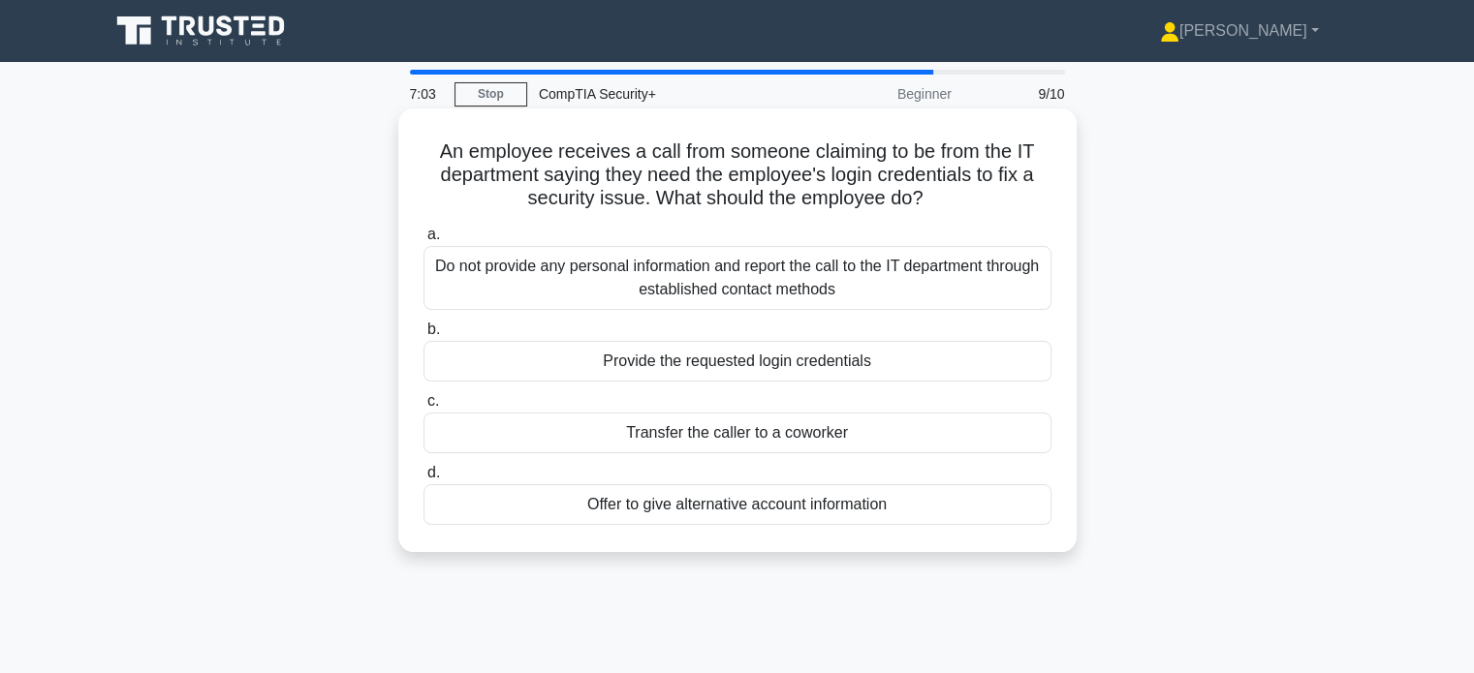
click at [519, 283] on div "Do not provide any personal information and report the call to the IT departmen…" at bounding box center [737, 278] width 628 height 64
click at [423, 241] on input "a. Do not provide any personal information and report the call to the IT depart…" at bounding box center [423, 235] width 0 height 13
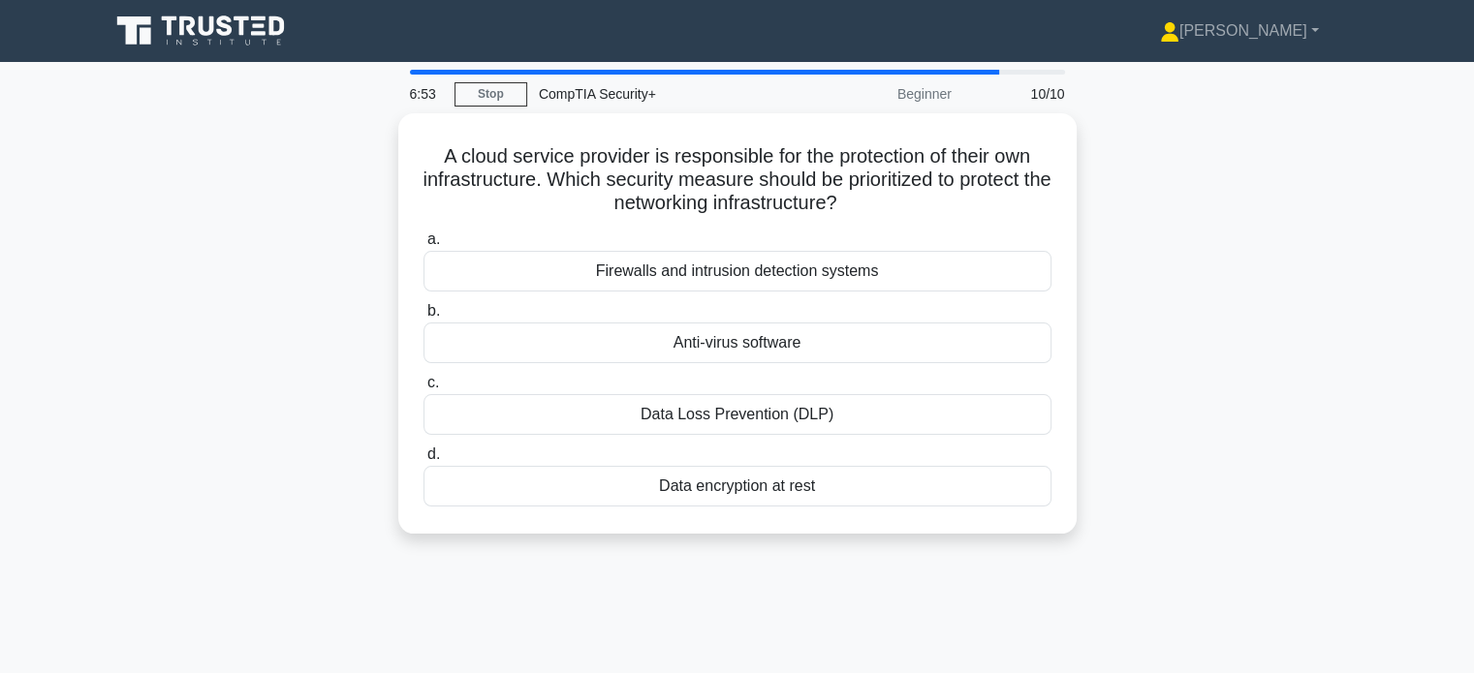
click at [205, 480] on div "A cloud service provider is responsible for the protection of their own infrast…" at bounding box center [737, 335] width 1279 height 444
click at [204, 480] on div "A cloud service provider is responsible for the protection of their own infrast…" at bounding box center [737, 335] width 1279 height 444
click at [140, 496] on div "A cloud service provider is responsible for the protection of their own infrast…" at bounding box center [737, 335] width 1279 height 444
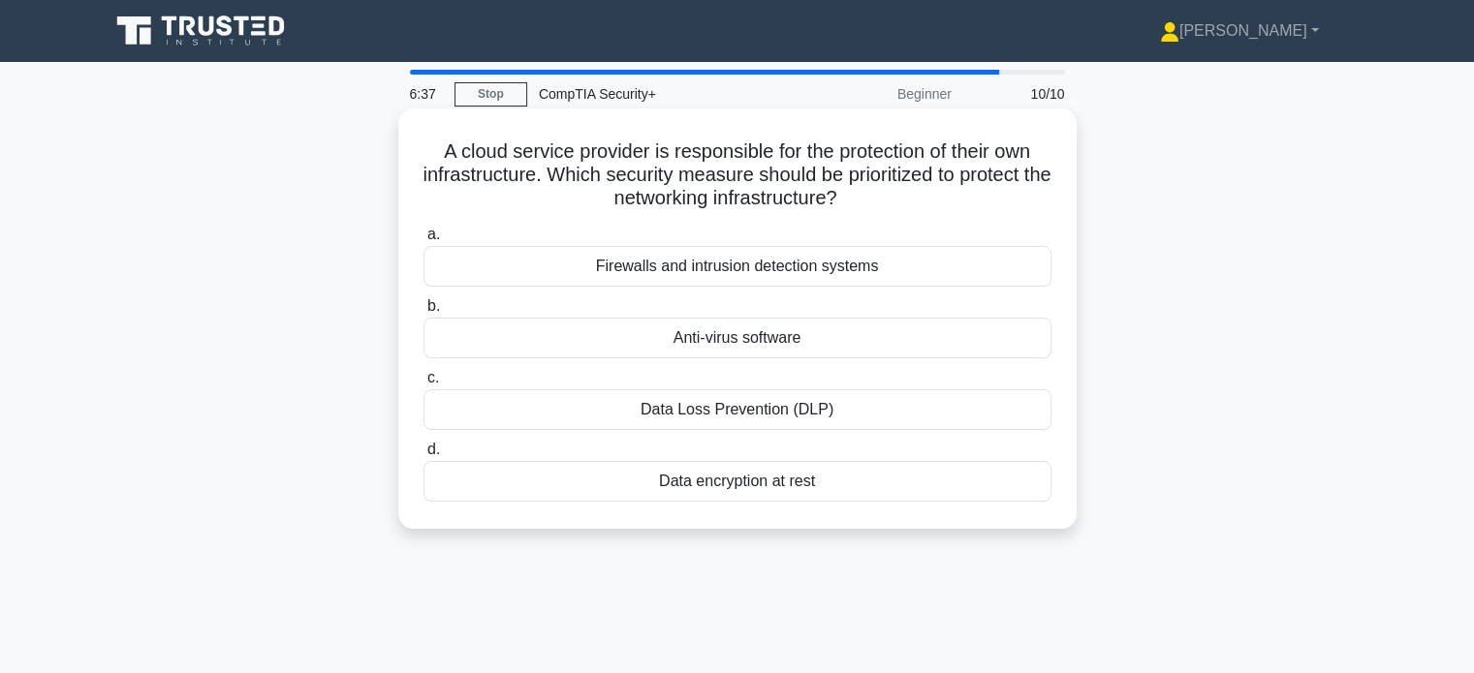
click at [510, 255] on div "Firewalls and intrusion detection systems" at bounding box center [737, 266] width 628 height 41
click at [423, 241] on input "a. Firewalls and intrusion detection systems" at bounding box center [423, 235] width 0 height 13
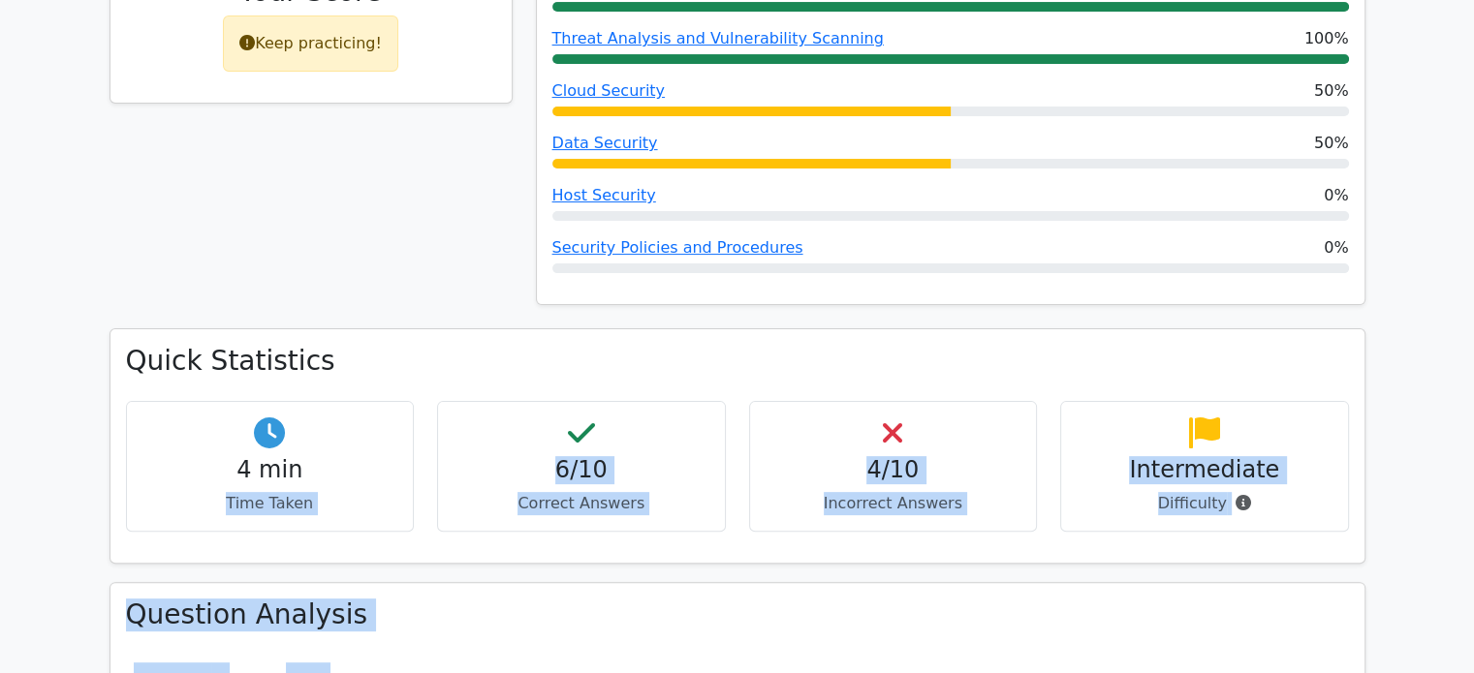
drag, startPoint x: 217, startPoint y: 577, endPoint x: 597, endPoint y: 654, distance: 387.7
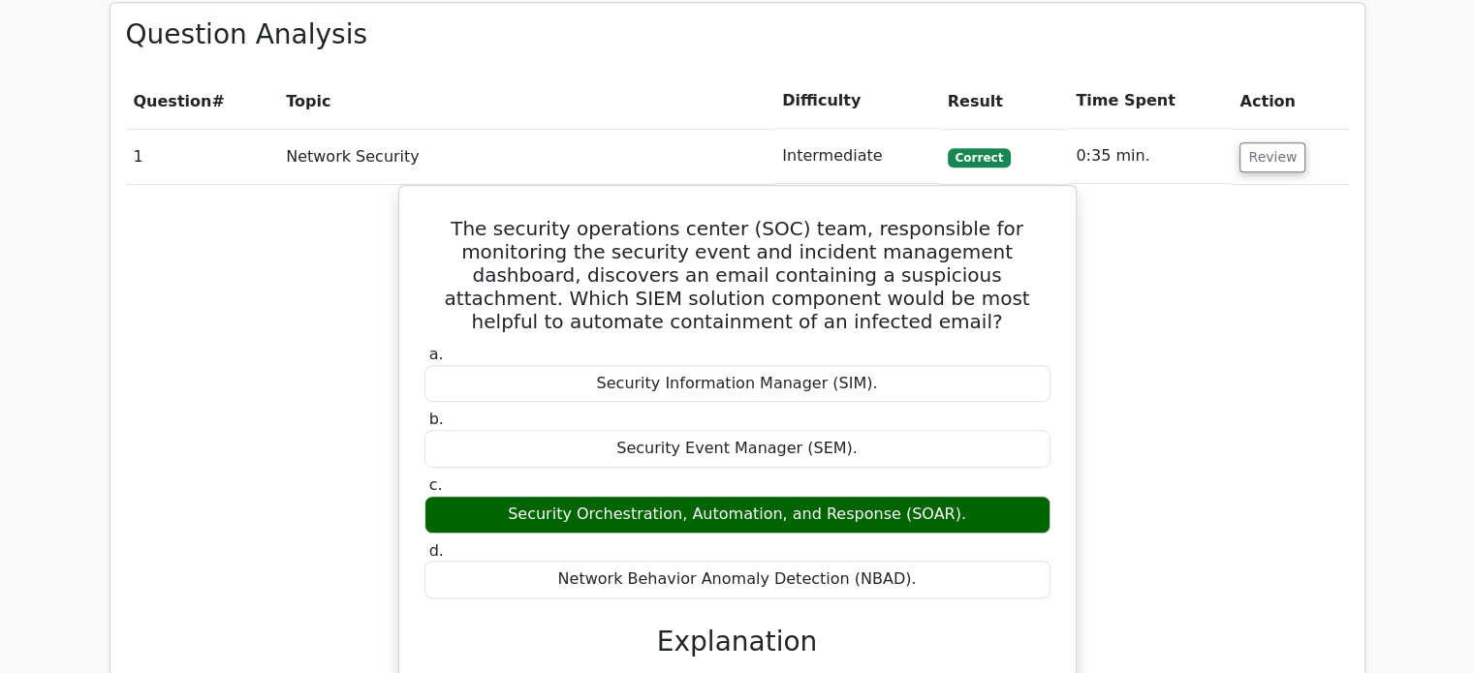
scroll to position [1064, 0]
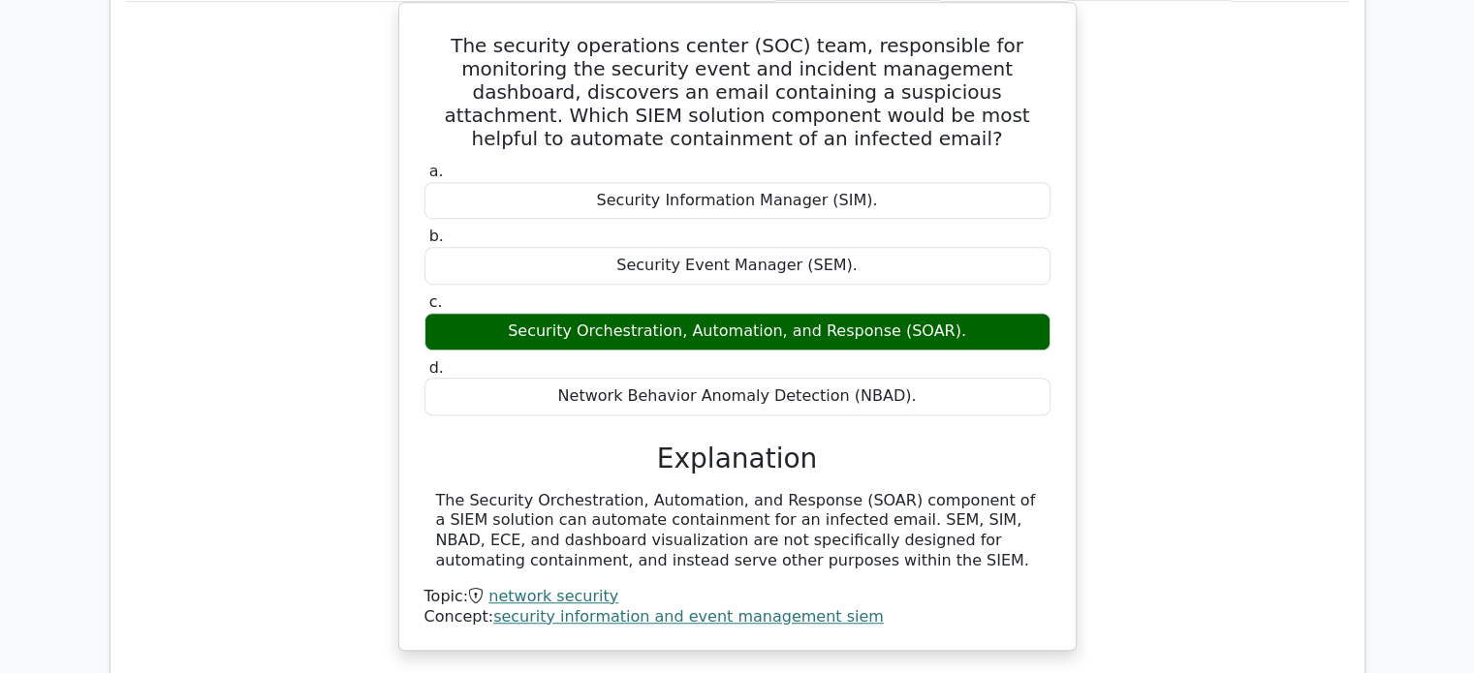
click at [155, 576] on div "The security operations center (SOC) team, responsible for monitoring the secur…" at bounding box center [737, 338] width 1223 height 673
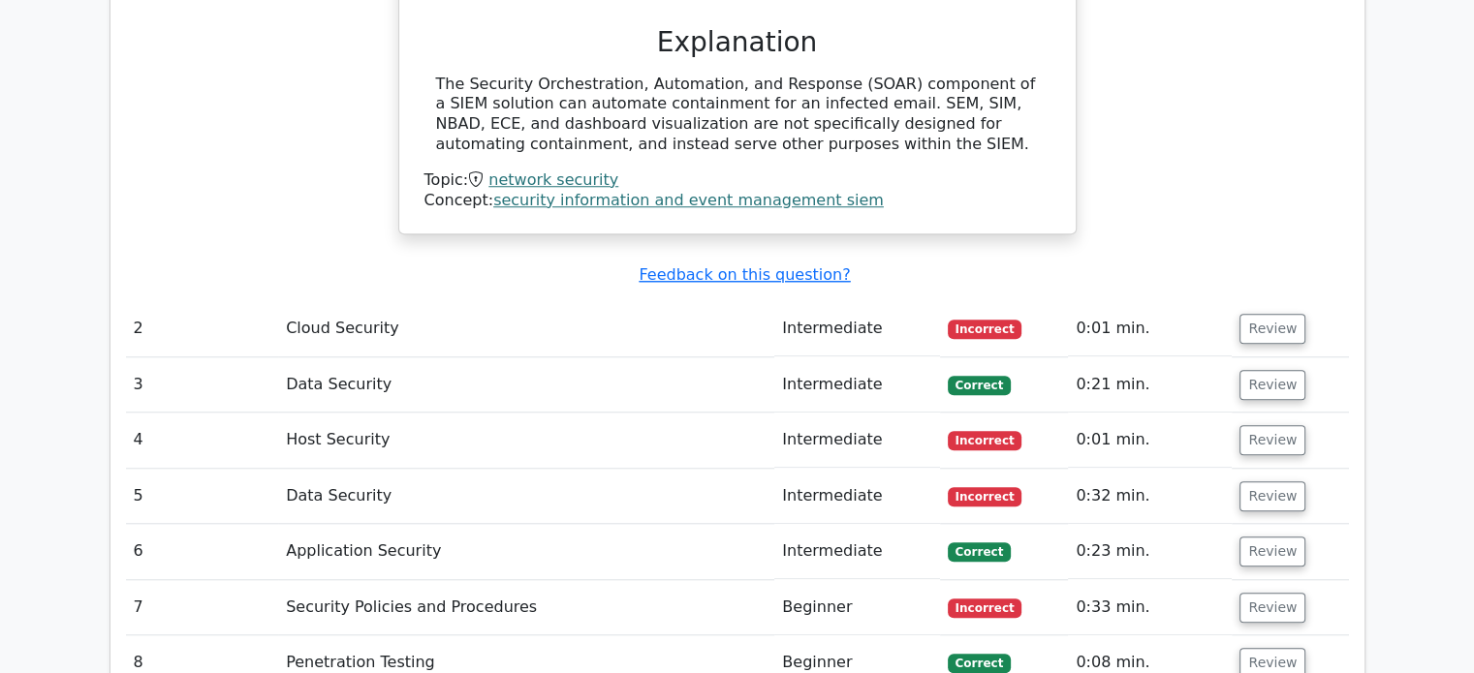
click at [155, 576] on tbody "1 Network Security Intermediate [GEOGRAPHIC_DATA] 0:35 min. Review" at bounding box center [737, 166] width 1223 height 1274
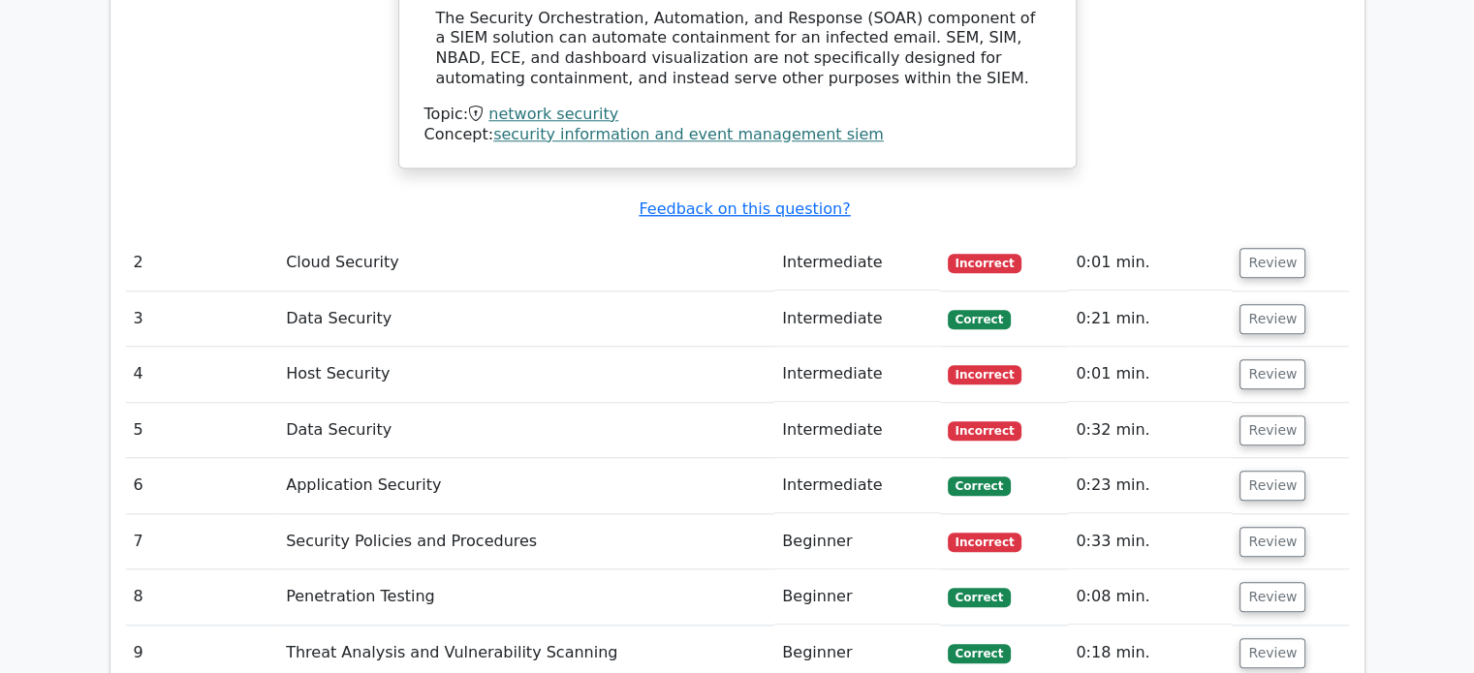
scroll to position [1730, 0]
click at [1267, 259] on button "Review" at bounding box center [1272, 262] width 66 height 30
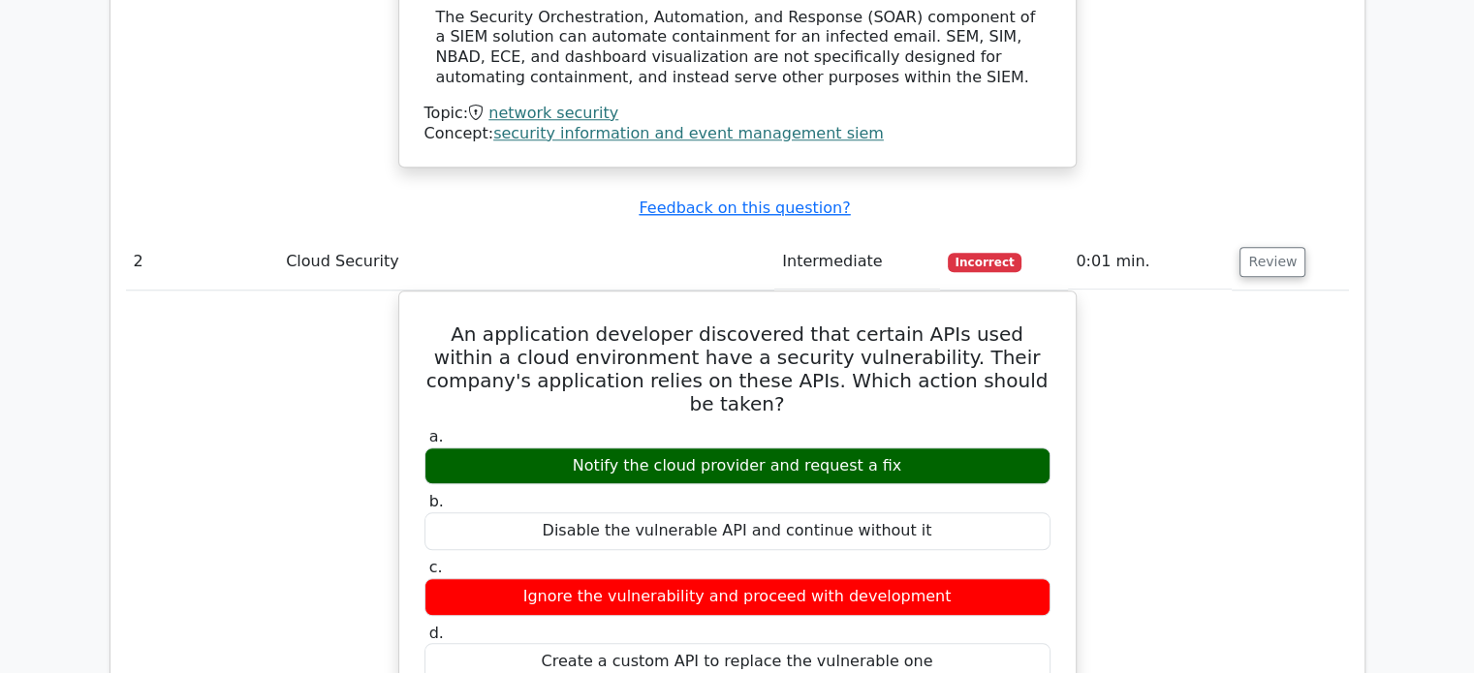
click at [611, 492] on label "b. Disable the vulnerable API and continue without it" at bounding box center [737, 521] width 626 height 58
drag, startPoint x: 643, startPoint y: 472, endPoint x: 327, endPoint y: 538, distance: 323.6
click at [327, 538] on div "An application developer discovered that certain APIs used within a cloud envir…" at bounding box center [737, 636] width 1223 height 690
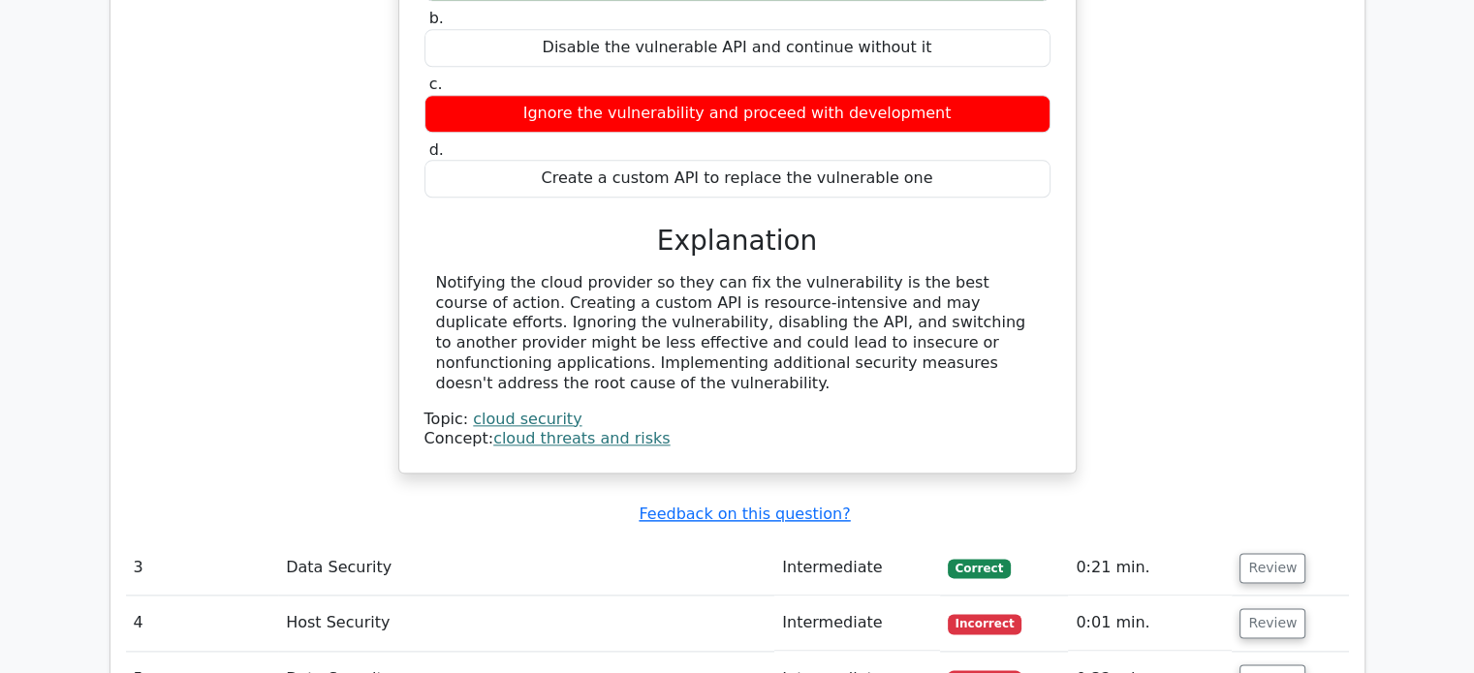
scroll to position [2213, 0]
click at [1260, 553] on button "Review" at bounding box center [1272, 568] width 66 height 30
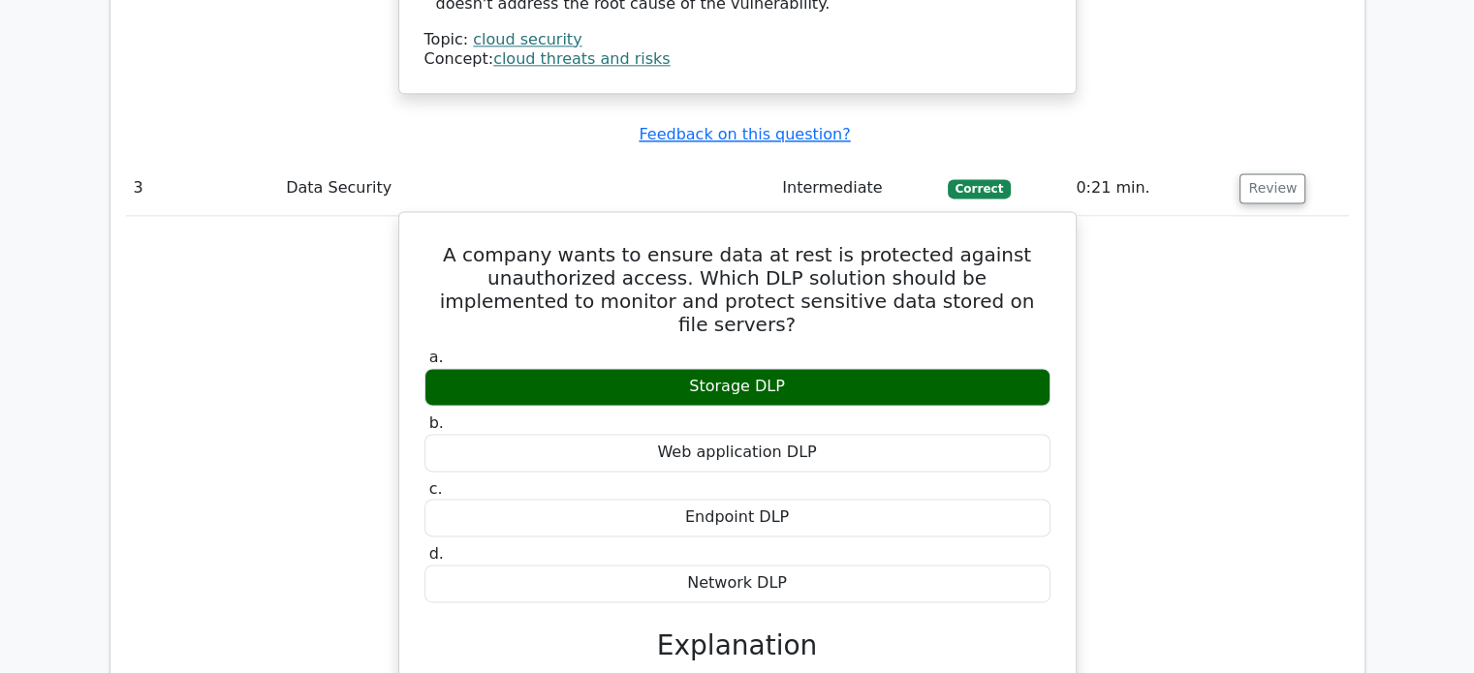
drag, startPoint x: 737, startPoint y: 561, endPoint x: 679, endPoint y: 557, distance: 58.3
click at [679, 557] on div "A company wants to ensure data at rest is protected against unauthorized access…" at bounding box center [737, 514] width 661 height 589
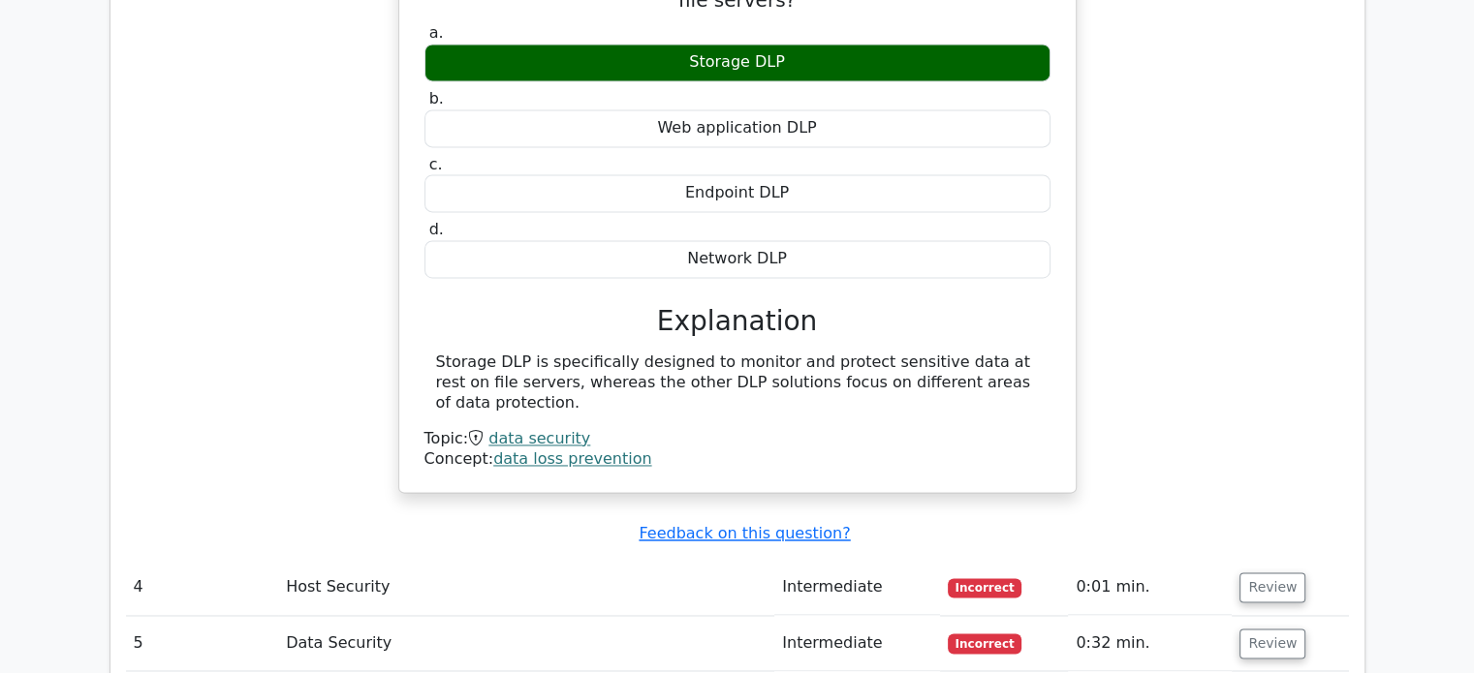
click at [1267, 560] on td "Review" at bounding box center [1290, 587] width 116 height 55
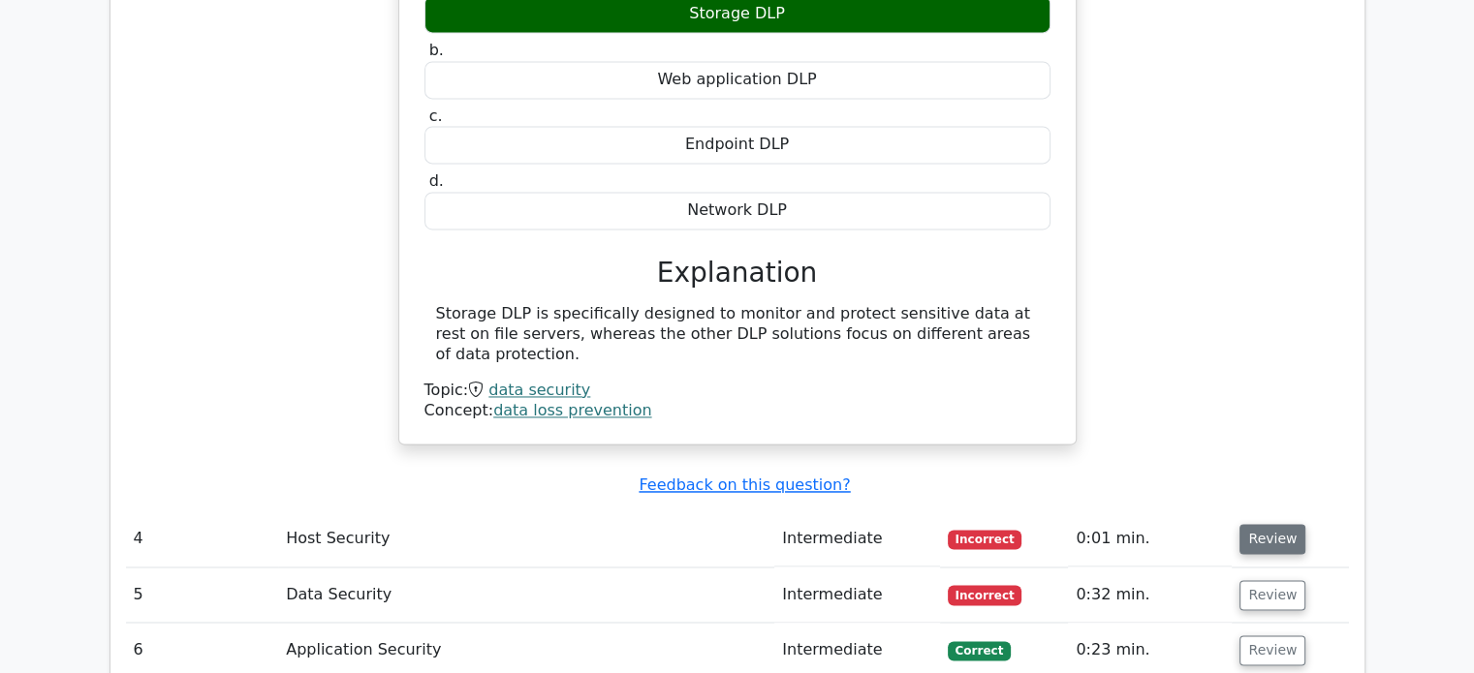
click at [1259, 524] on button "Review" at bounding box center [1272, 539] width 66 height 30
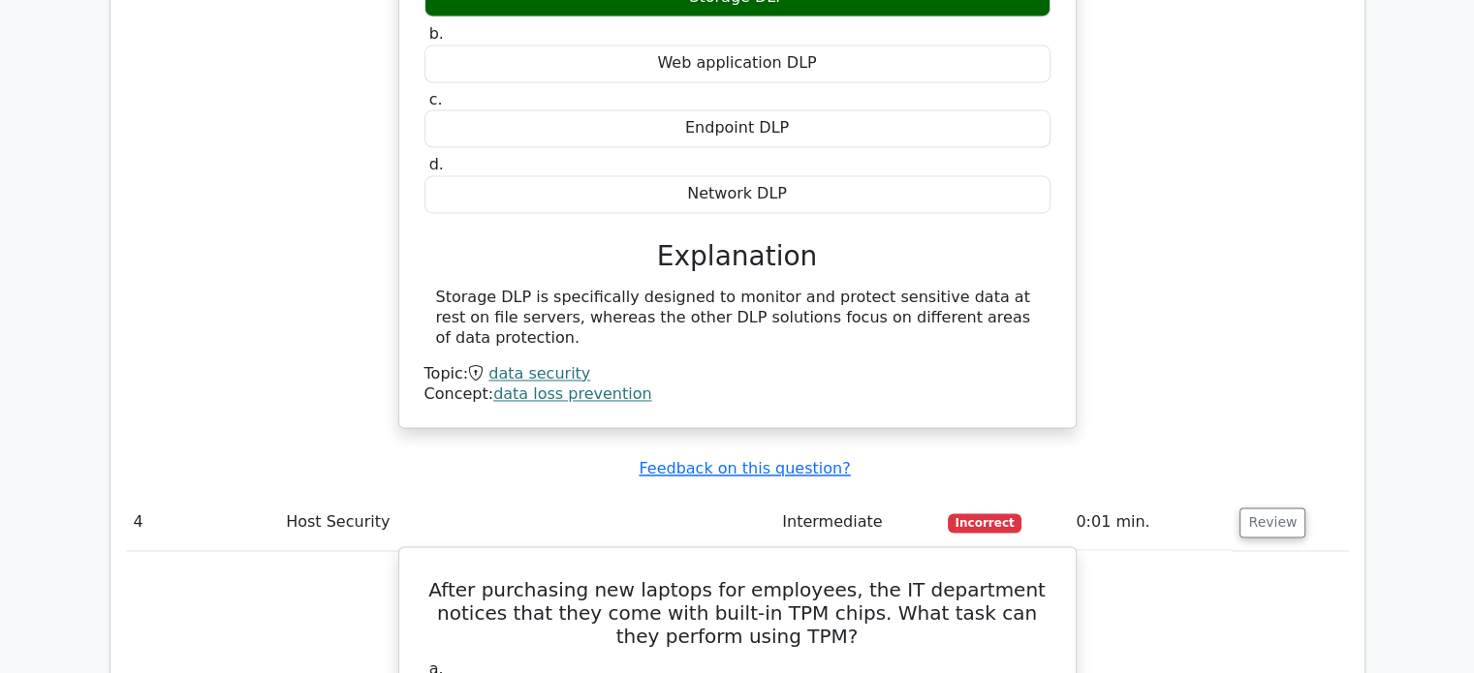
drag, startPoint x: 1270, startPoint y: 424, endPoint x: 589, endPoint y: 544, distance: 691.6
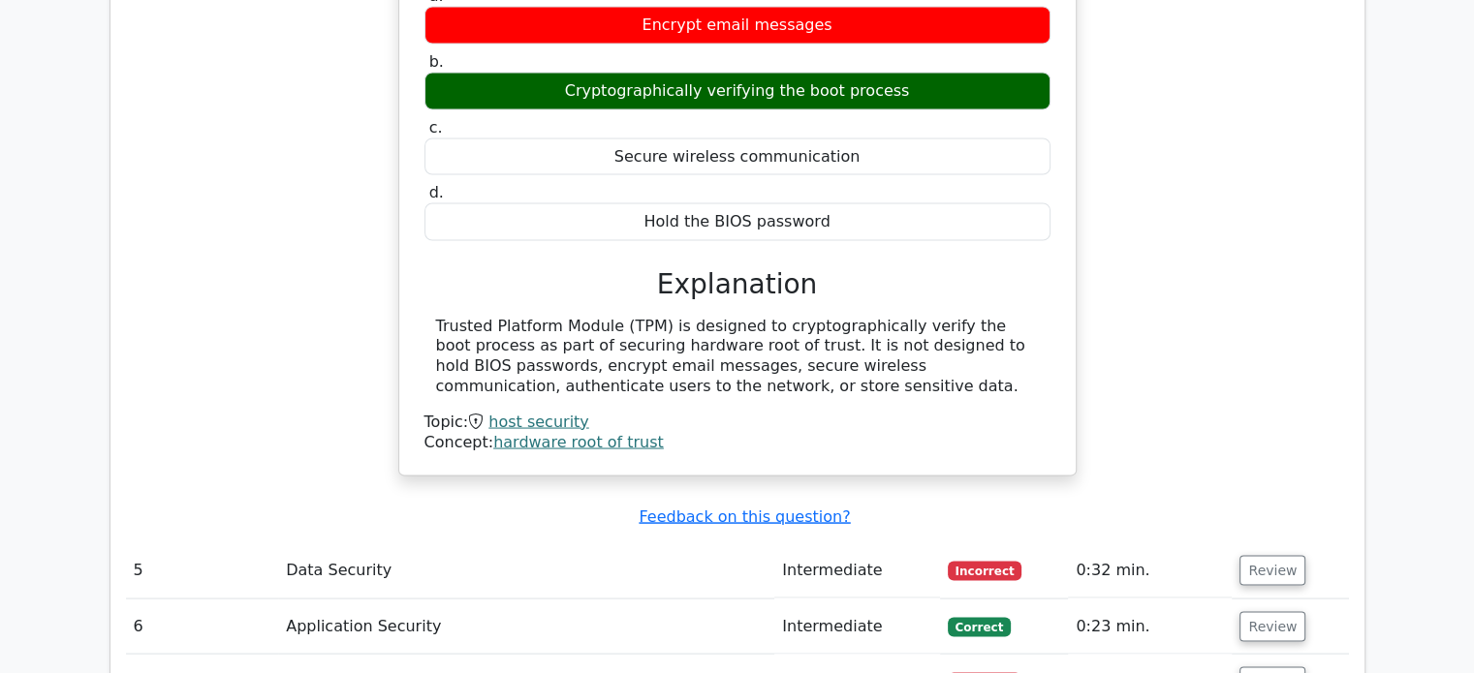
scroll to position [3667, 0]
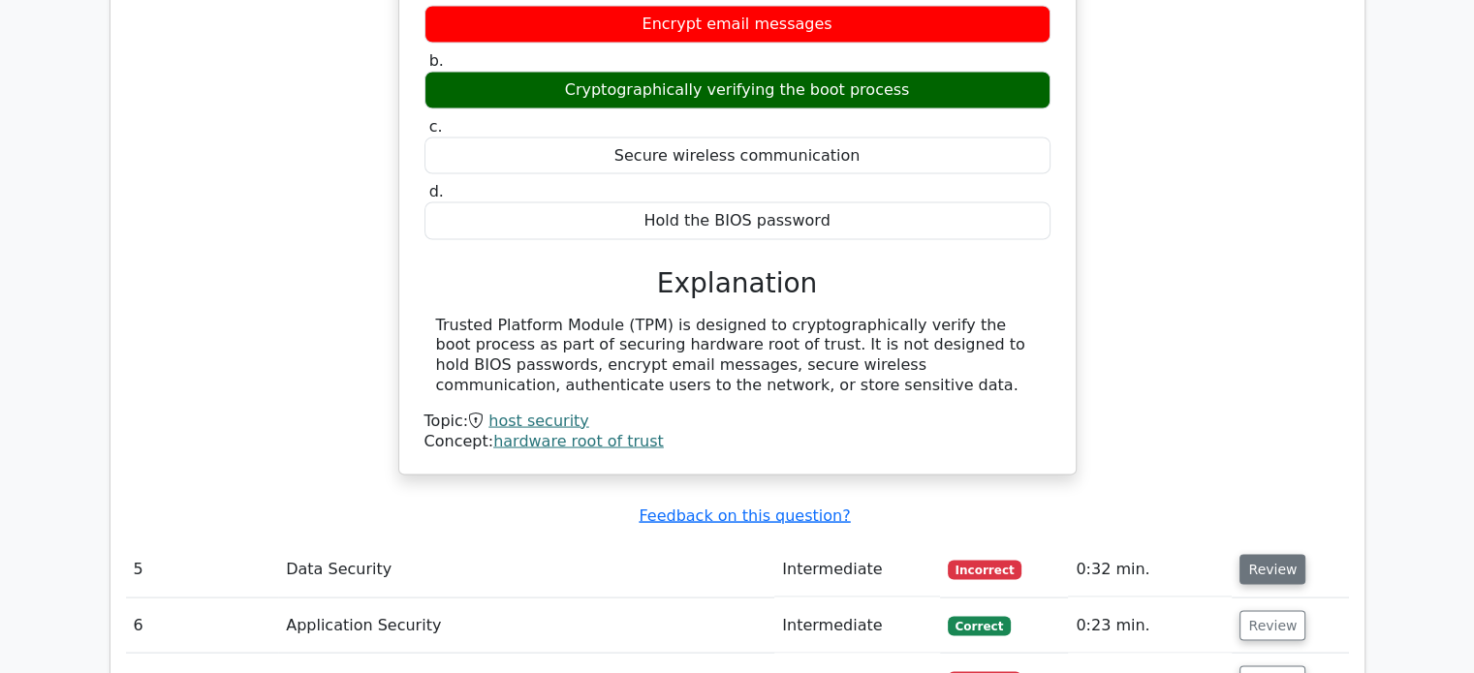
click at [1264, 554] on button "Review" at bounding box center [1272, 569] width 66 height 30
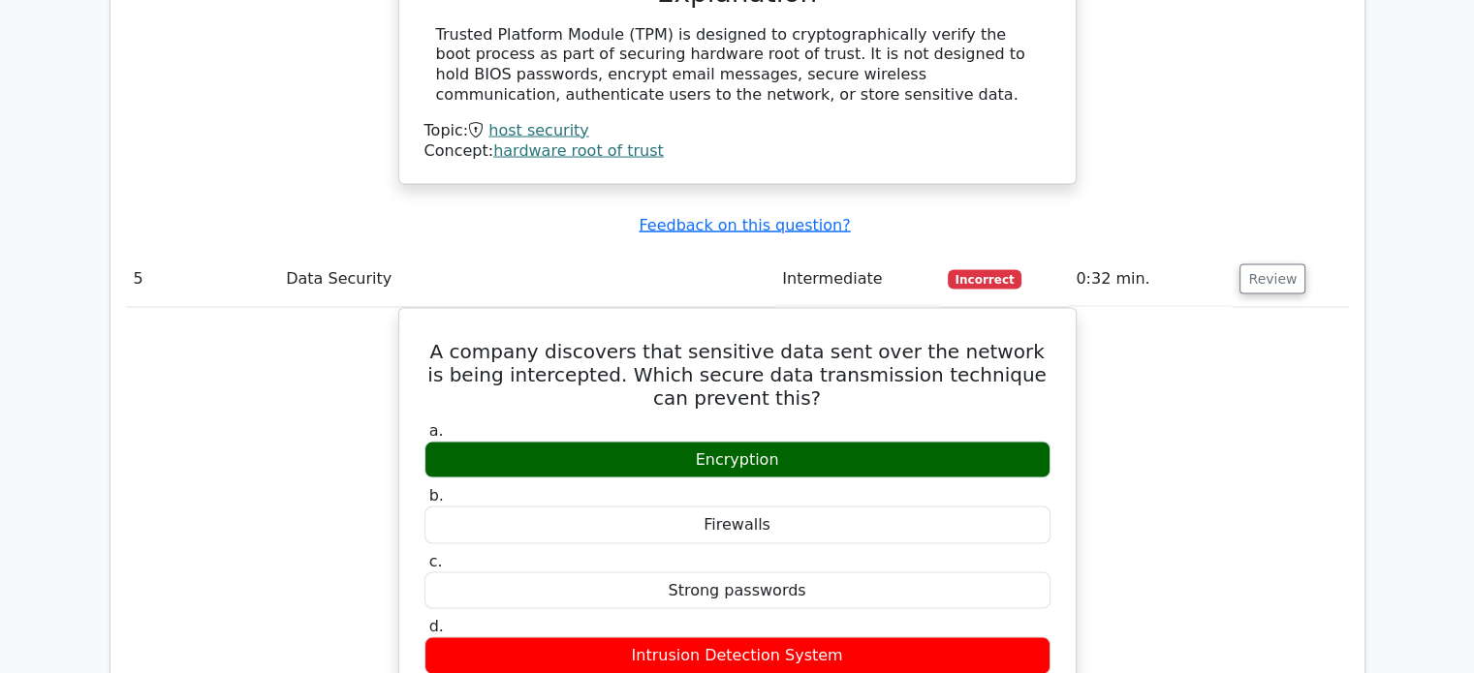
scroll to position [3957, 0]
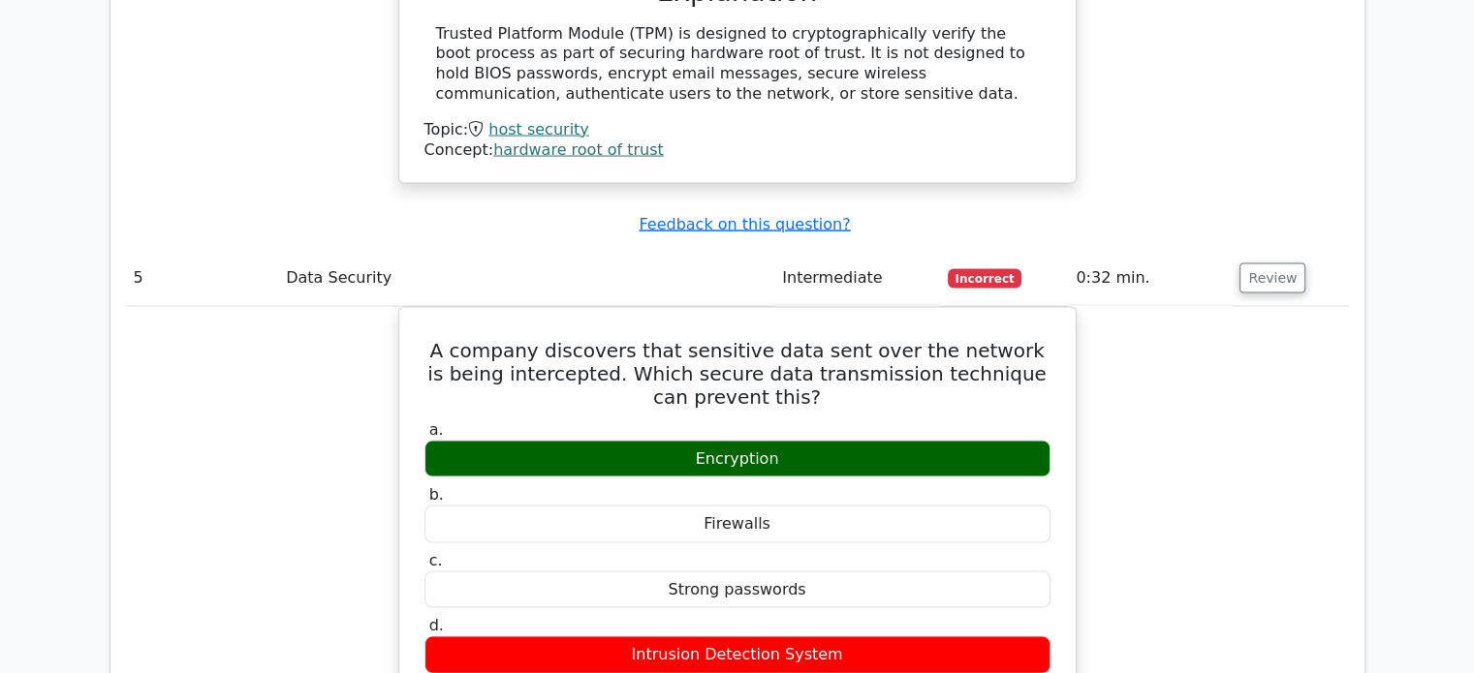
click at [252, 423] on div "A company discovers that sensitive data sent over the network is being intercep…" at bounding box center [737, 640] width 1223 height 667
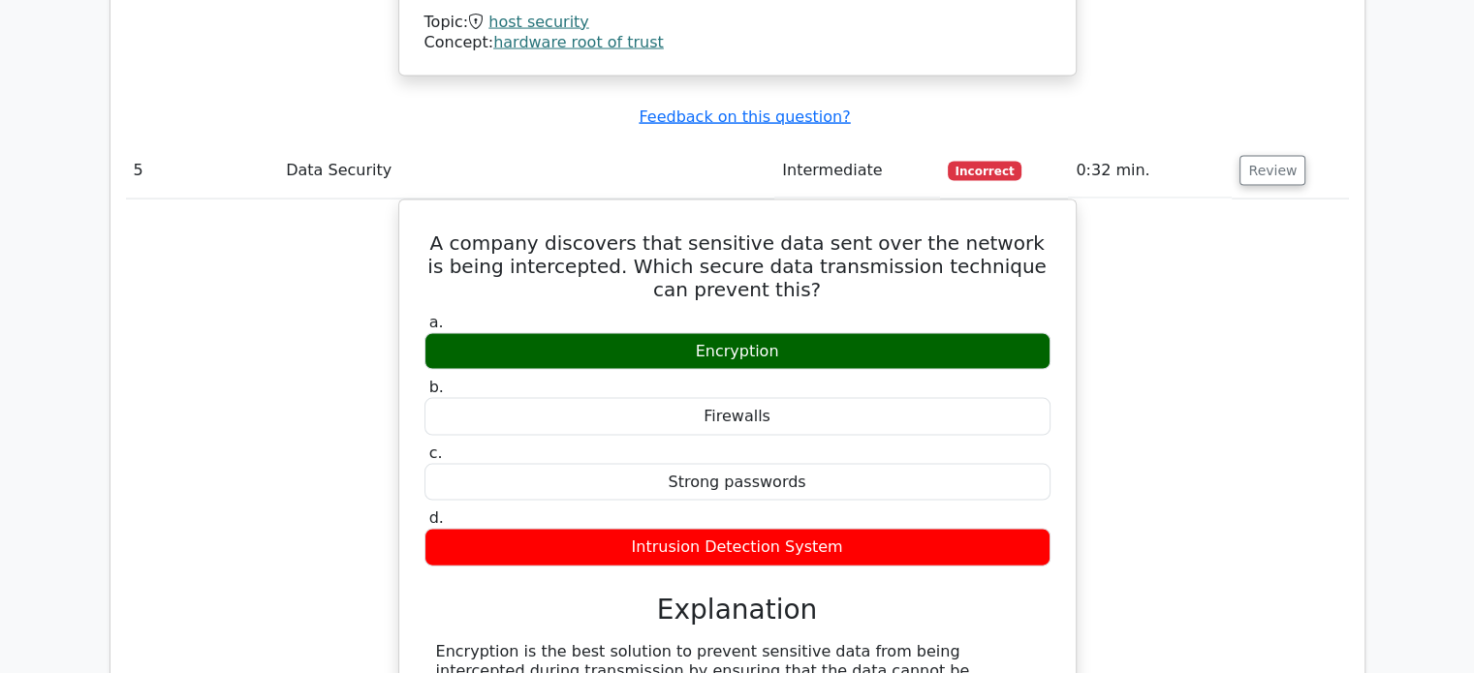
drag, startPoint x: 252, startPoint y: 423, endPoint x: 1167, endPoint y: 362, distance: 916.8
click at [1167, 362] on div "A company discovers that sensitive data sent over the network is being intercep…" at bounding box center [737, 533] width 1223 height 667
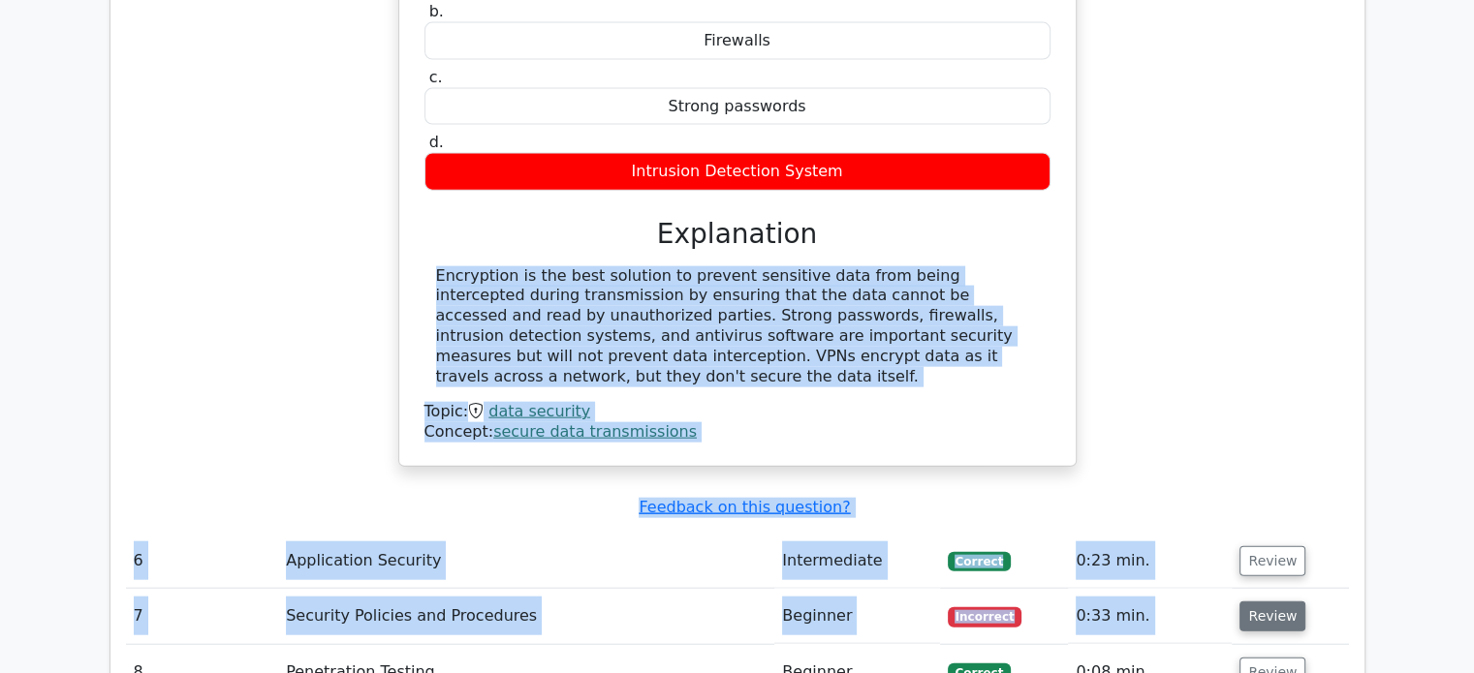
drag, startPoint x: 1167, startPoint y: 362, endPoint x: 1274, endPoint y: 487, distance: 164.9
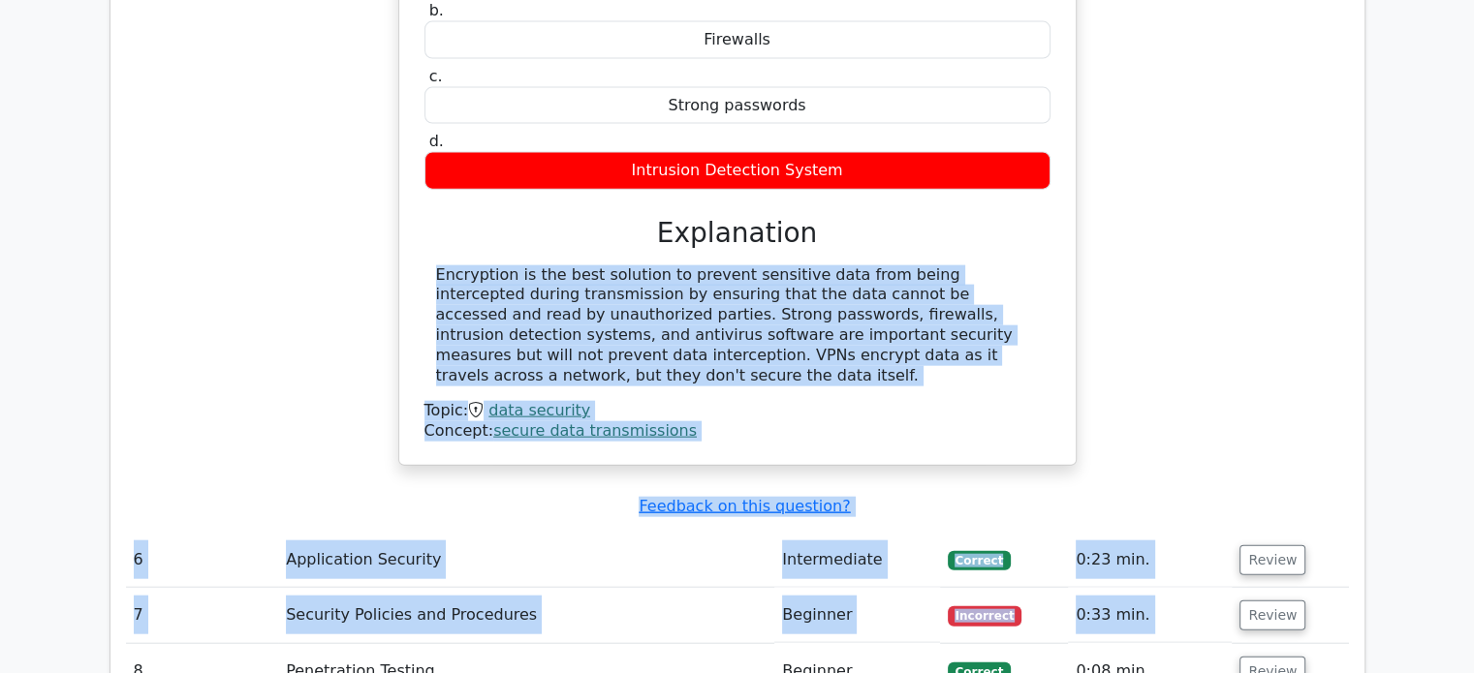
click at [1339, 290] on div "A company discovers that sensitive data sent over the network is being intercep…" at bounding box center [737, 156] width 1223 height 667
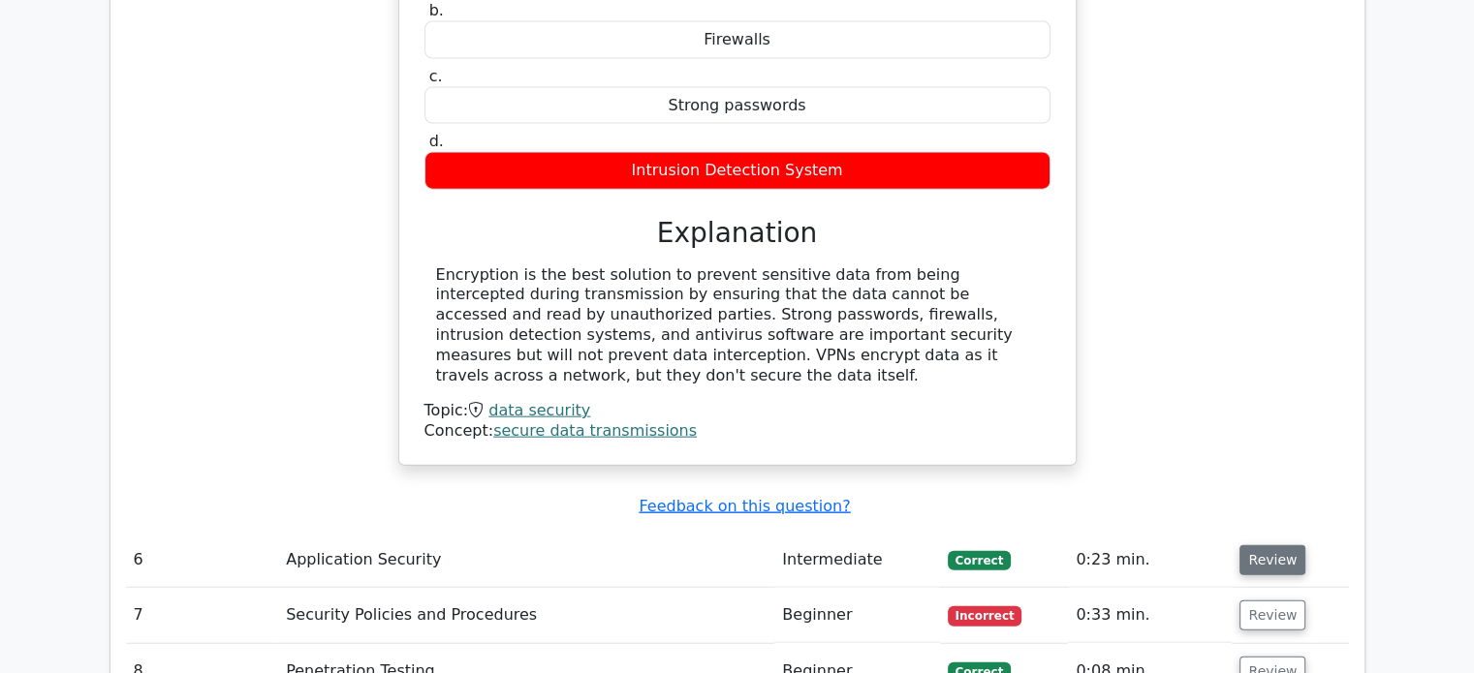
click at [1267, 546] on button "Review" at bounding box center [1272, 561] width 66 height 30
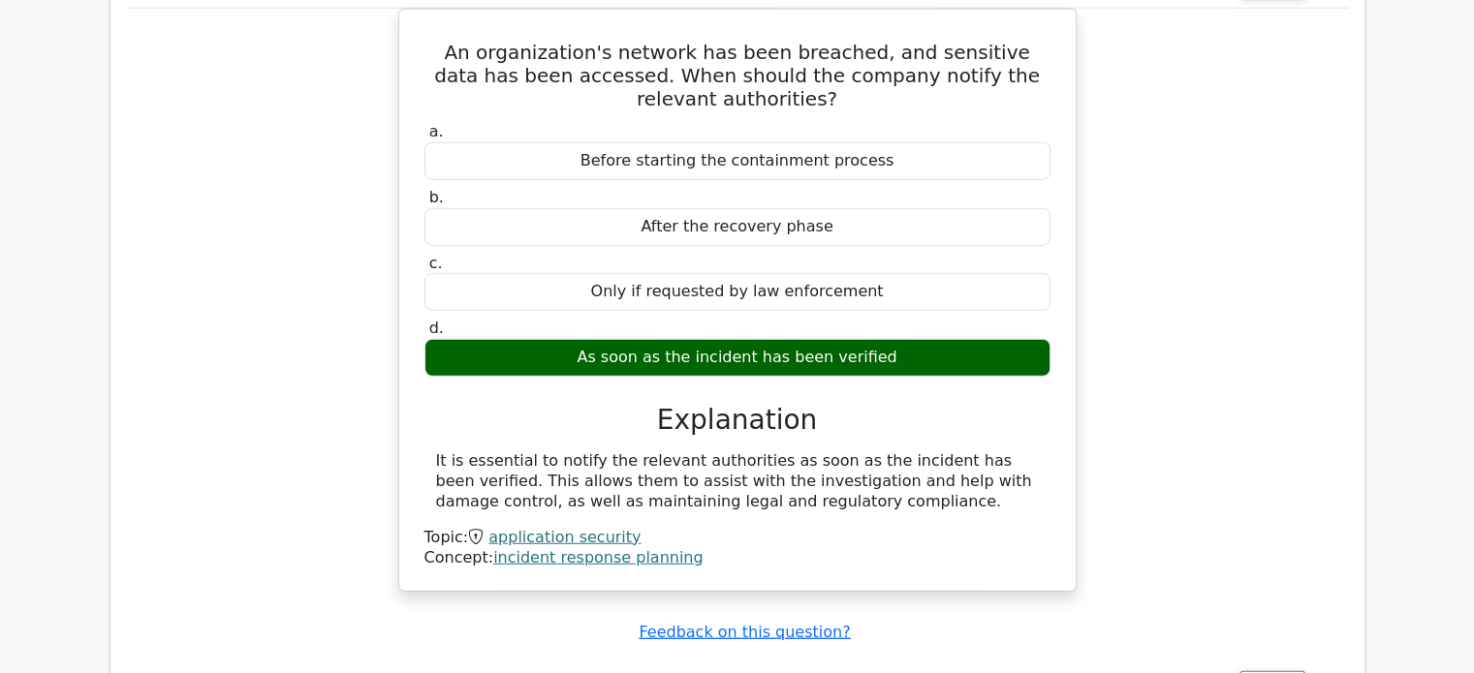
scroll to position [5022, 0]
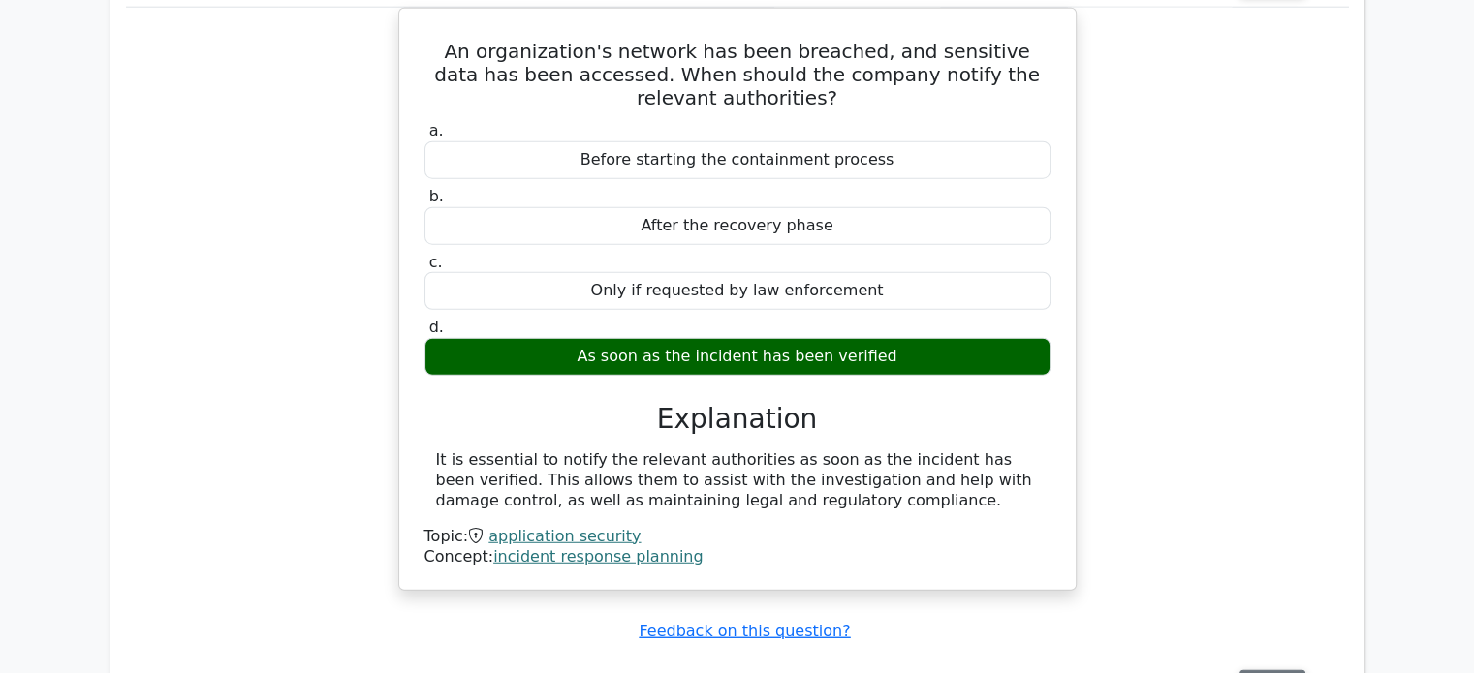
click at [1278, 671] on button "Review" at bounding box center [1272, 686] width 66 height 30
click at [1269, 671] on button "Review" at bounding box center [1272, 686] width 66 height 30
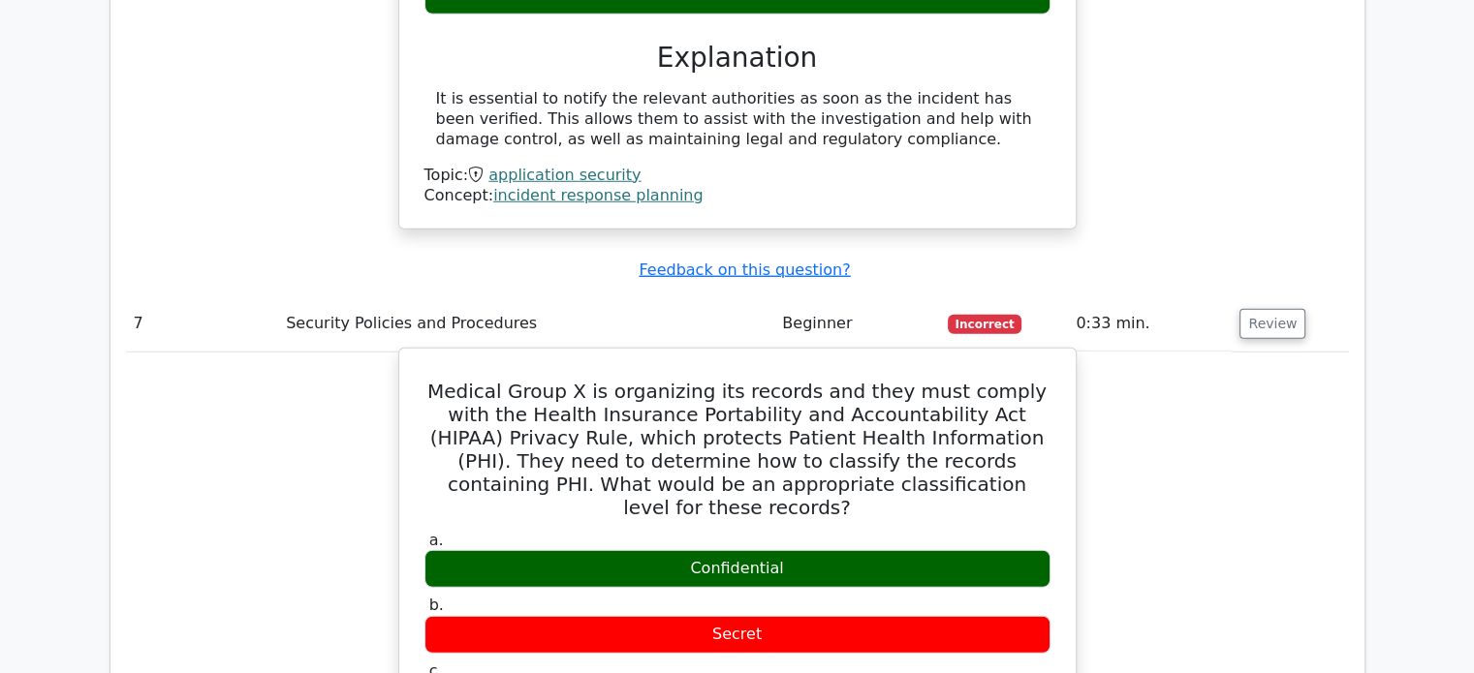
click at [918, 380] on h5 "Medical Group X is organizing its records and they must comply with the Health …" at bounding box center [737, 450] width 630 height 140
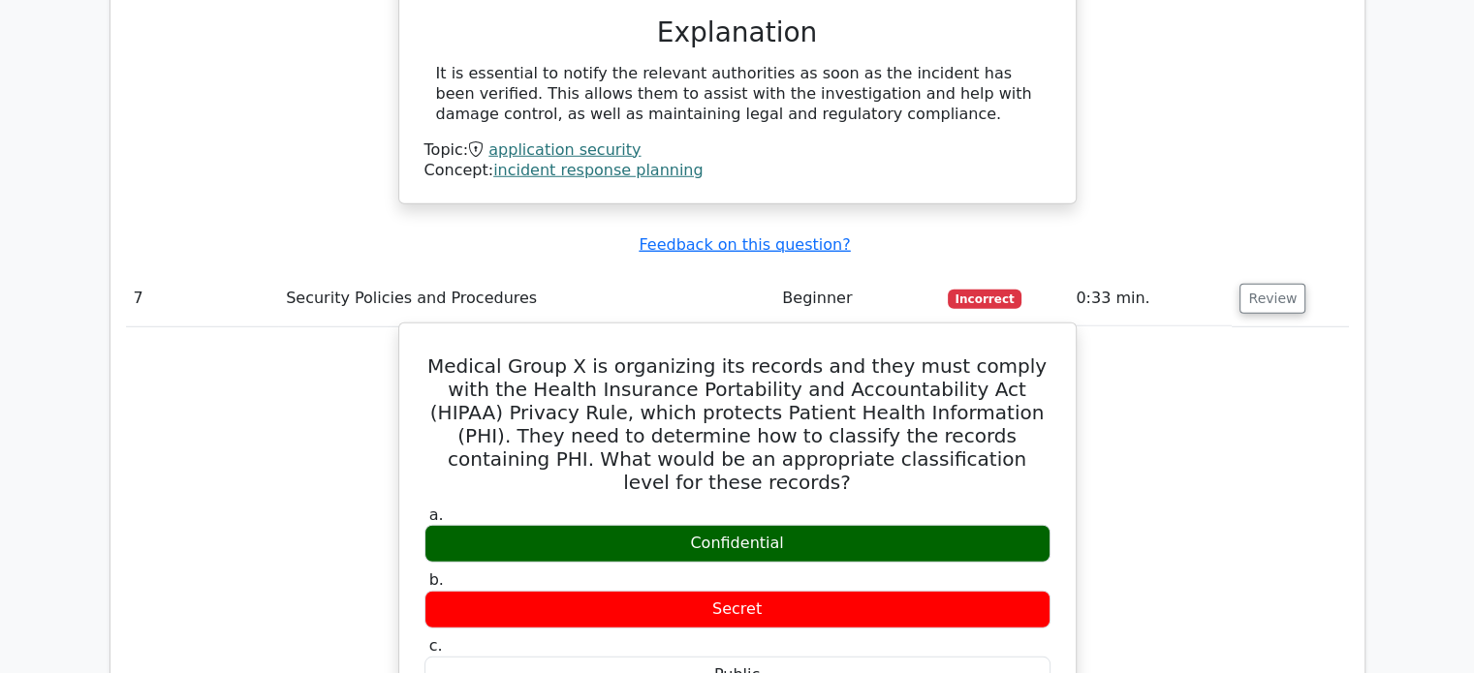
scroll to position [5410, 0]
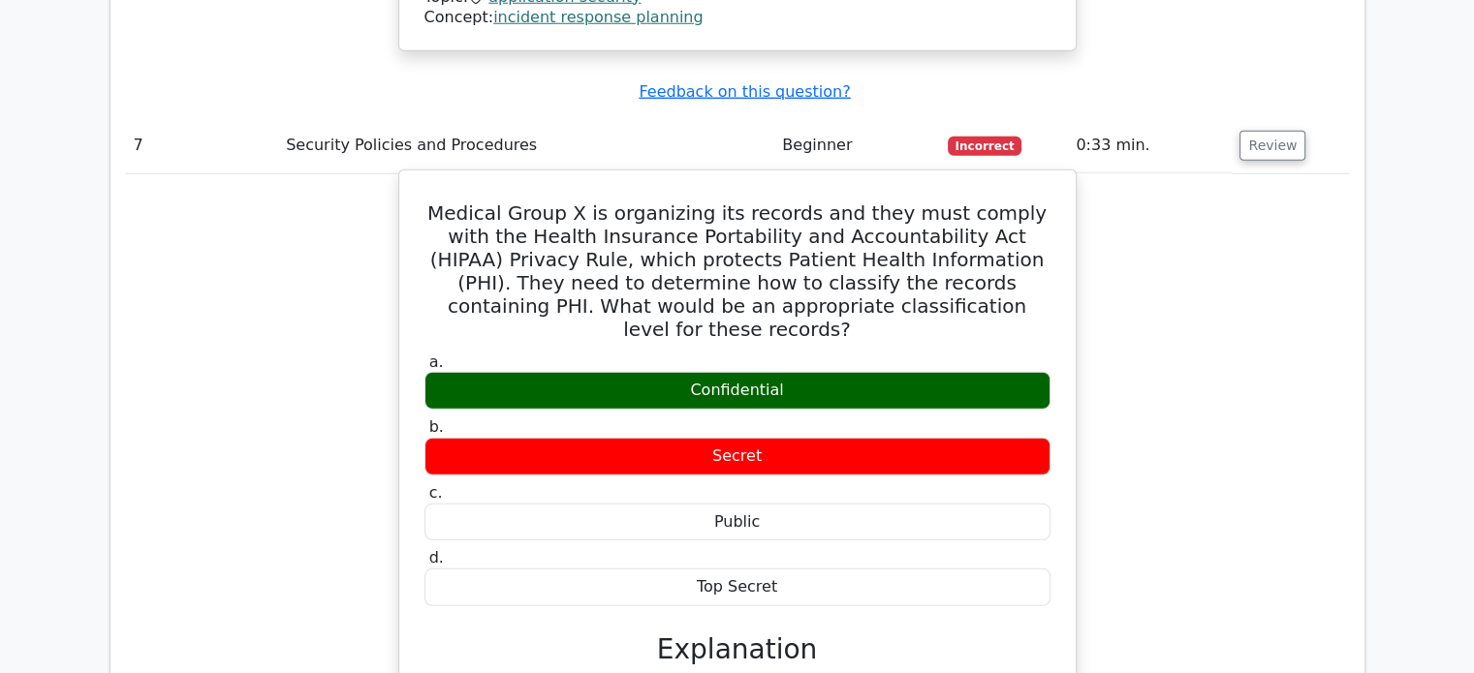
drag, startPoint x: 942, startPoint y: 351, endPoint x: 966, endPoint y: 294, distance: 62.1
click at [960, 297] on div "Medical Group X is organizing its records and they must comply with the Health …" at bounding box center [737, 506] width 661 height 656
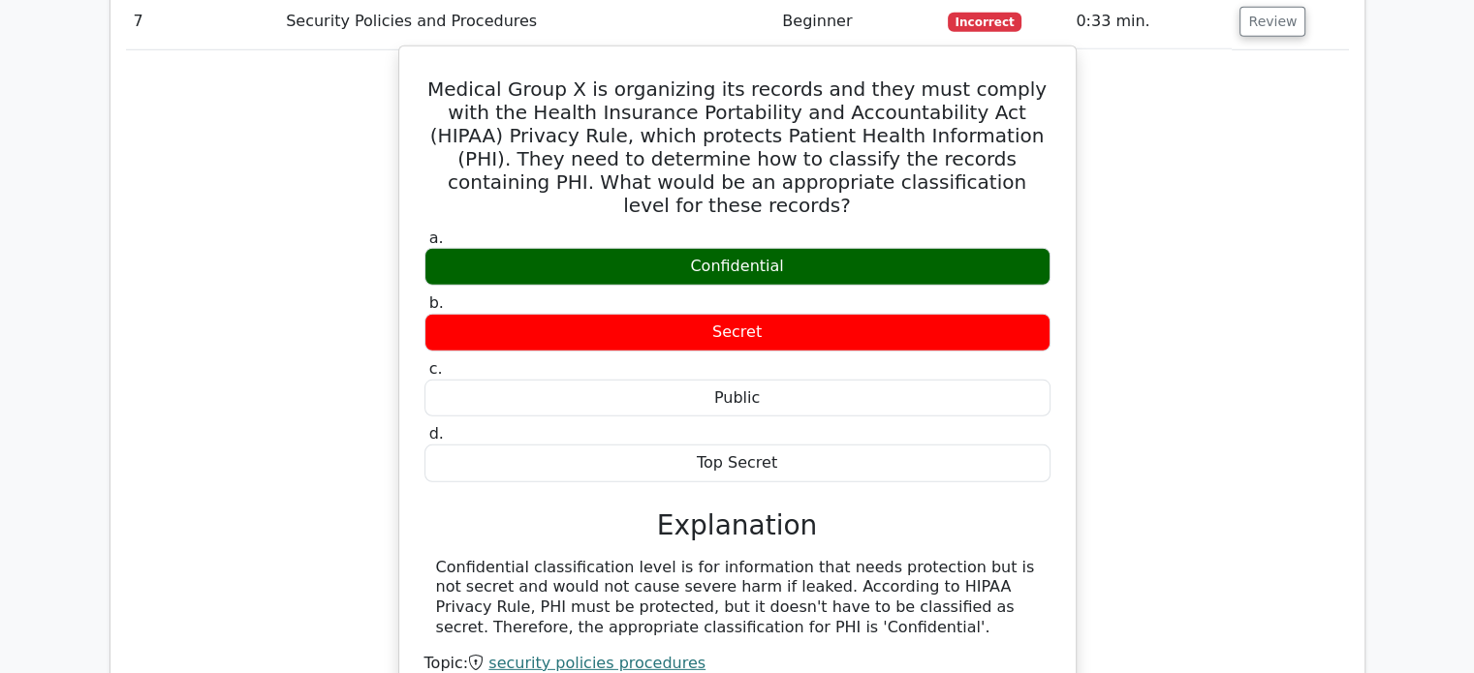
drag, startPoint x: 1099, startPoint y: 341, endPoint x: 826, endPoint y: 422, distance: 284.8
click at [824, 423] on div "a. Confidential b. Secret c. d." at bounding box center [737, 460] width 630 height 470
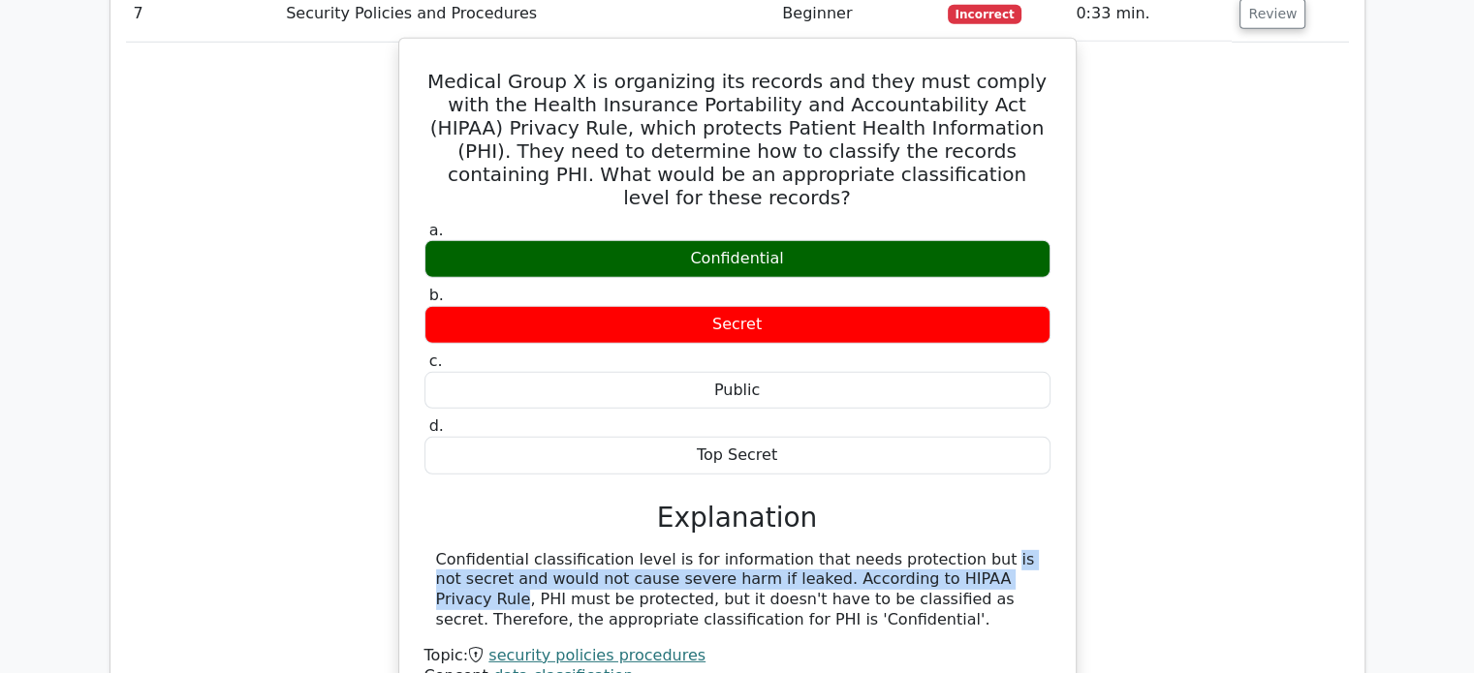
drag, startPoint x: 837, startPoint y: 441, endPoint x: 876, endPoint y: 433, distance: 39.5
click at [840, 550] on div "Confidential classification level is for information that needs protection but …" at bounding box center [737, 590] width 603 height 80
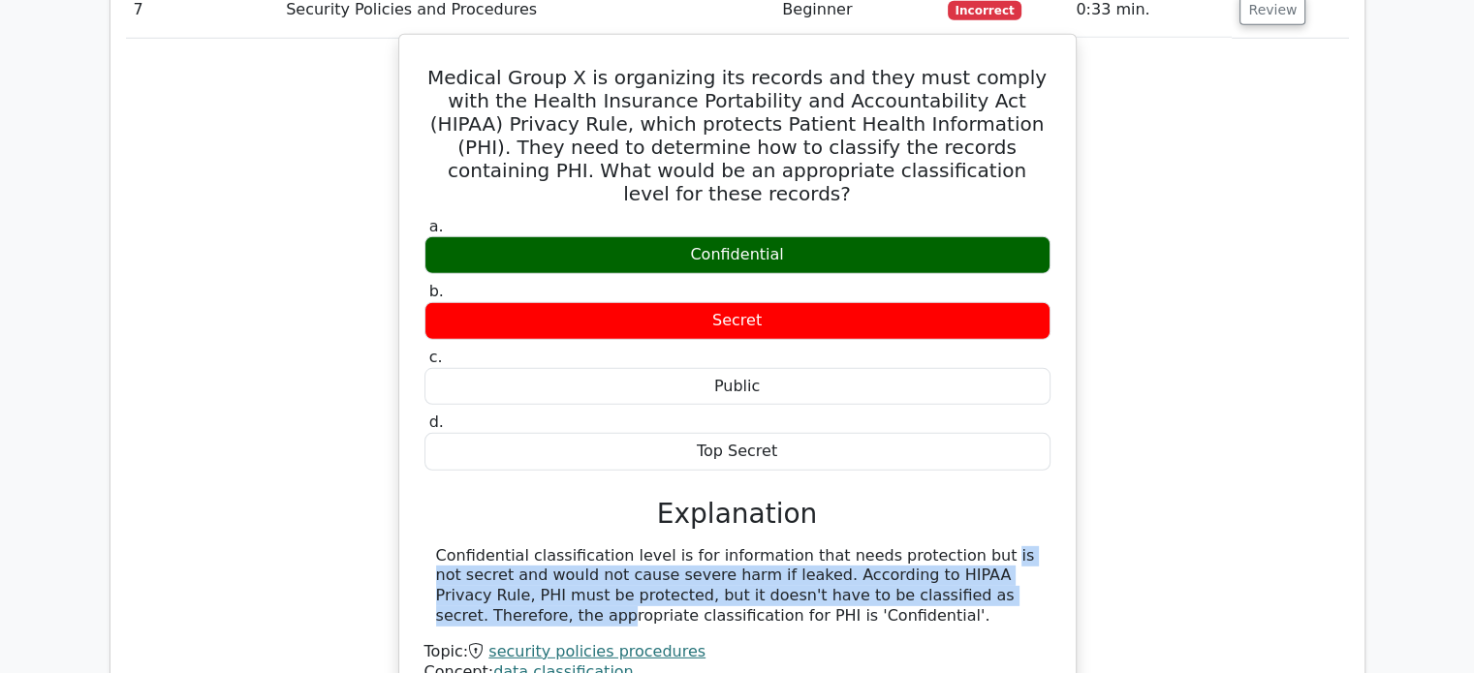
click at [884, 547] on div "Confidential classification level is for information that needs protection but …" at bounding box center [737, 587] width 603 height 80
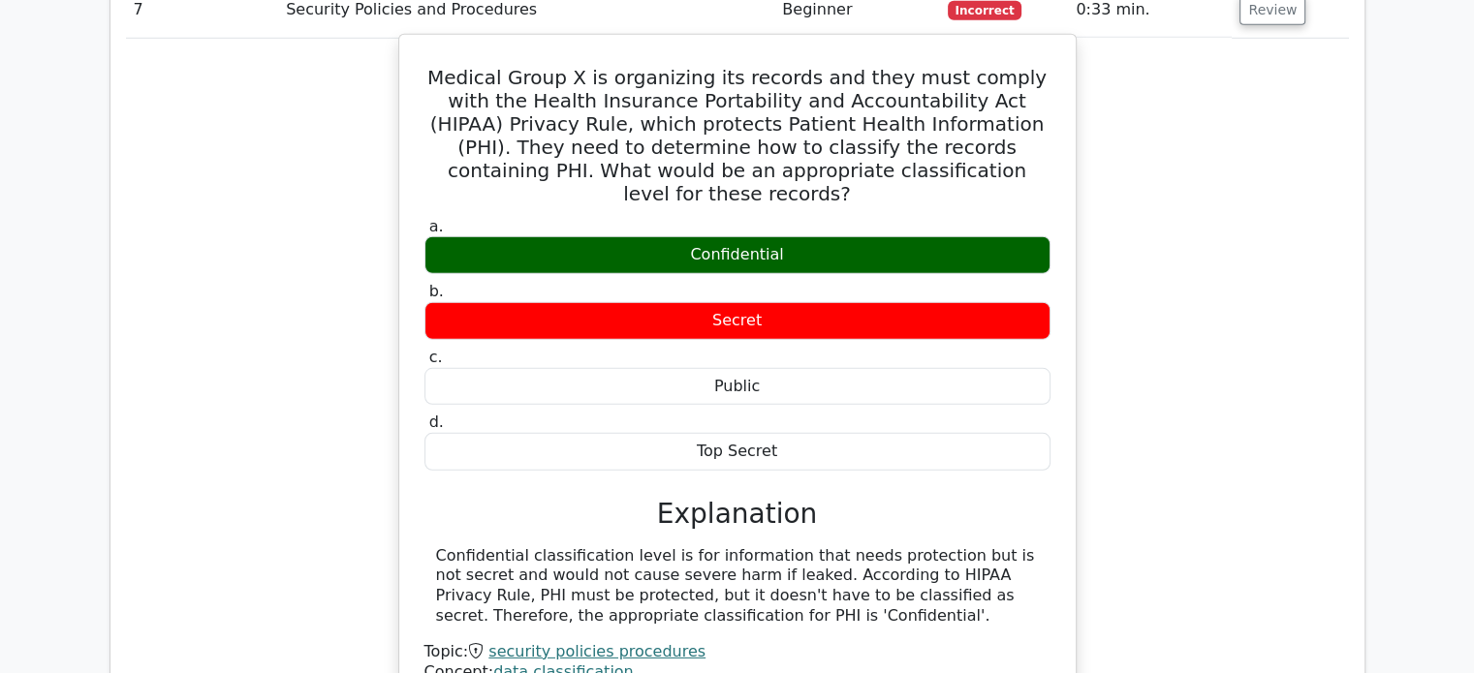
scroll to position [5699, 0]
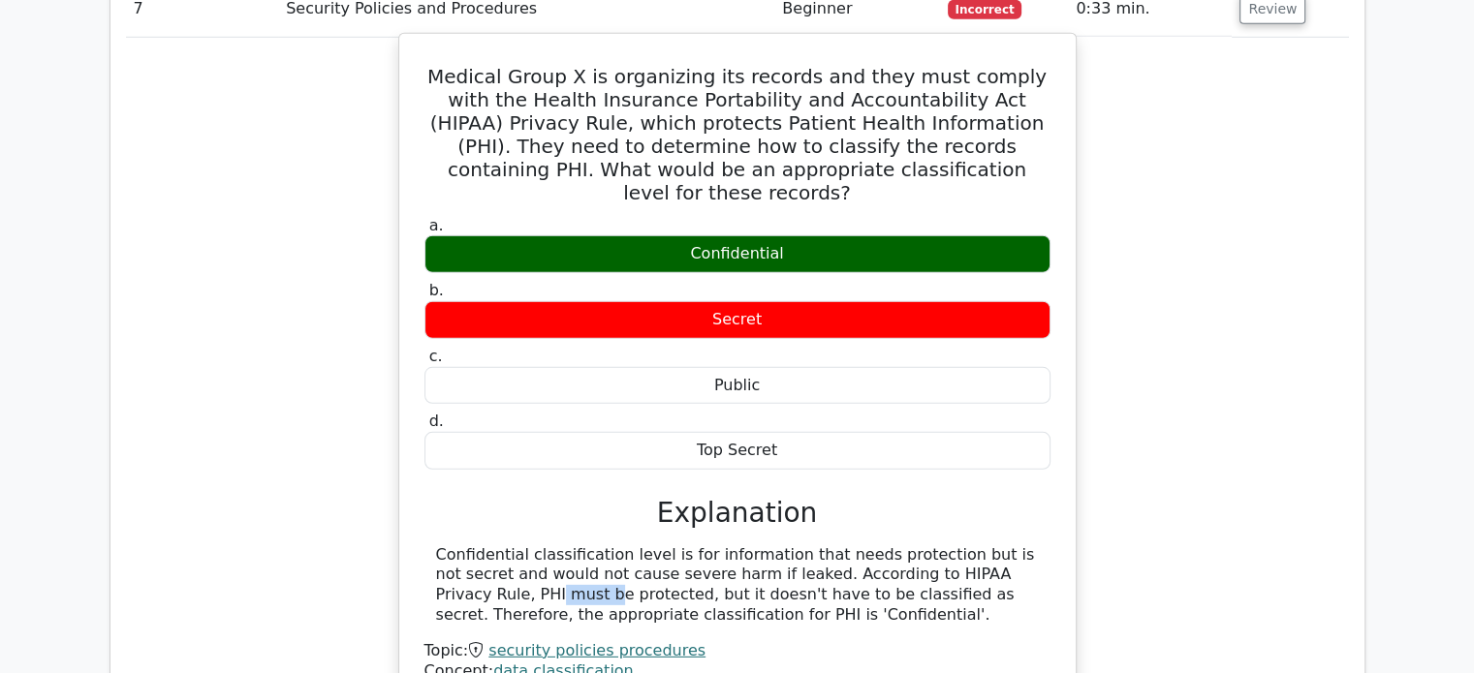
click at [884, 546] on div "Confidential classification level is for information that needs protection but …" at bounding box center [737, 586] width 603 height 80
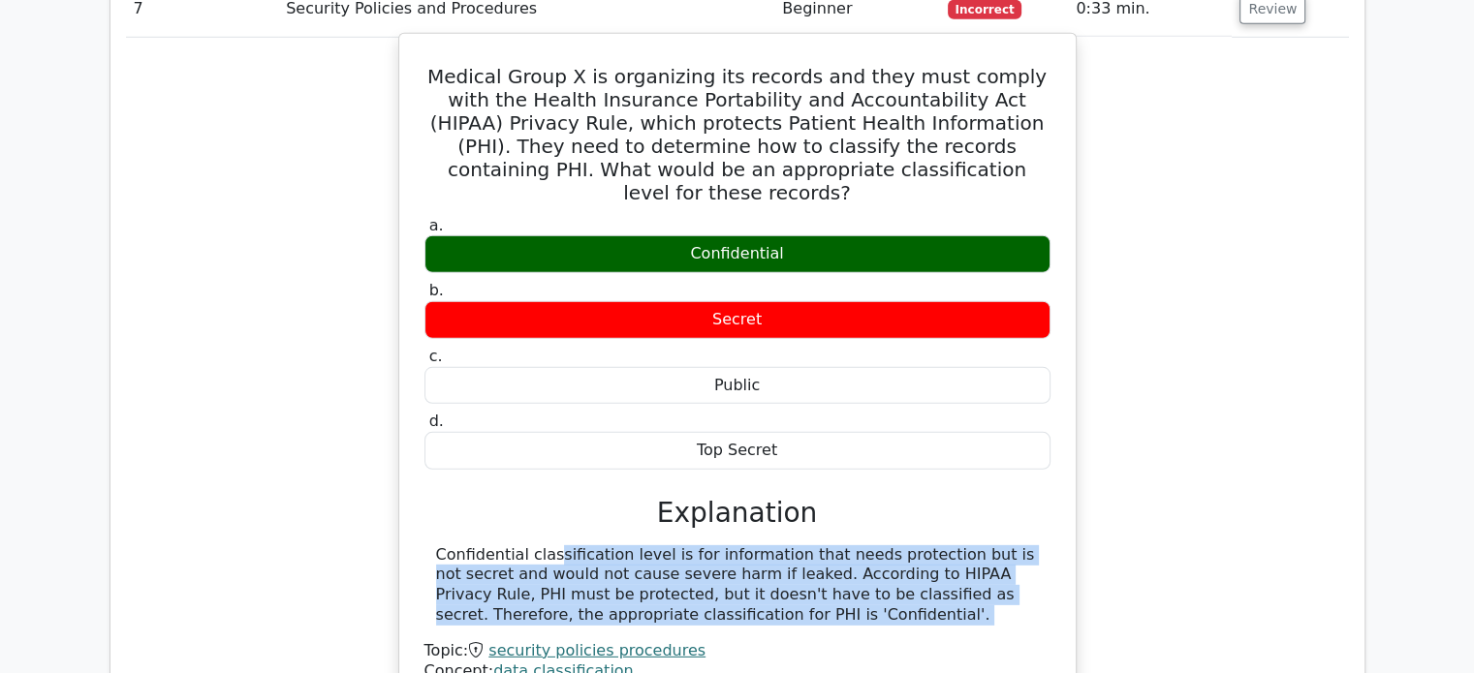
click at [884, 546] on div "Confidential classification level is for information that needs protection but …" at bounding box center [737, 586] width 603 height 80
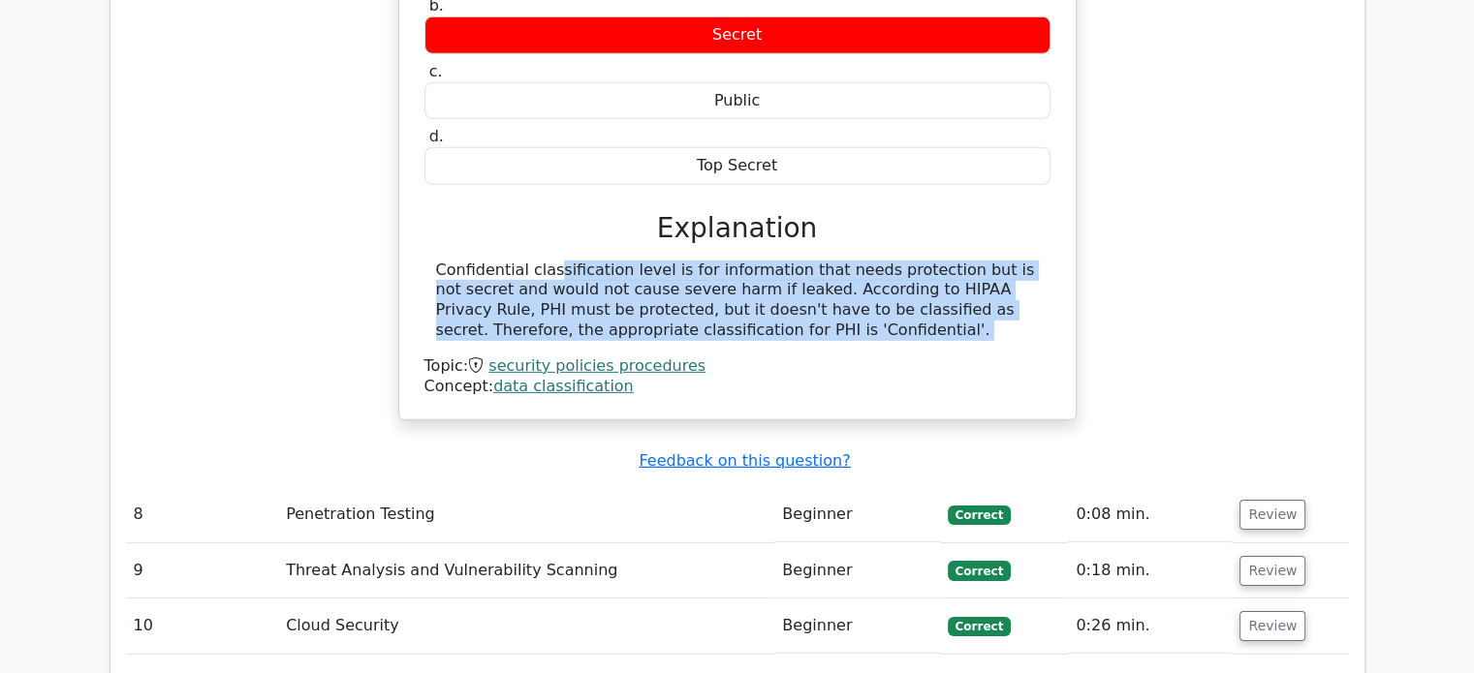
scroll to position [5989, 0]
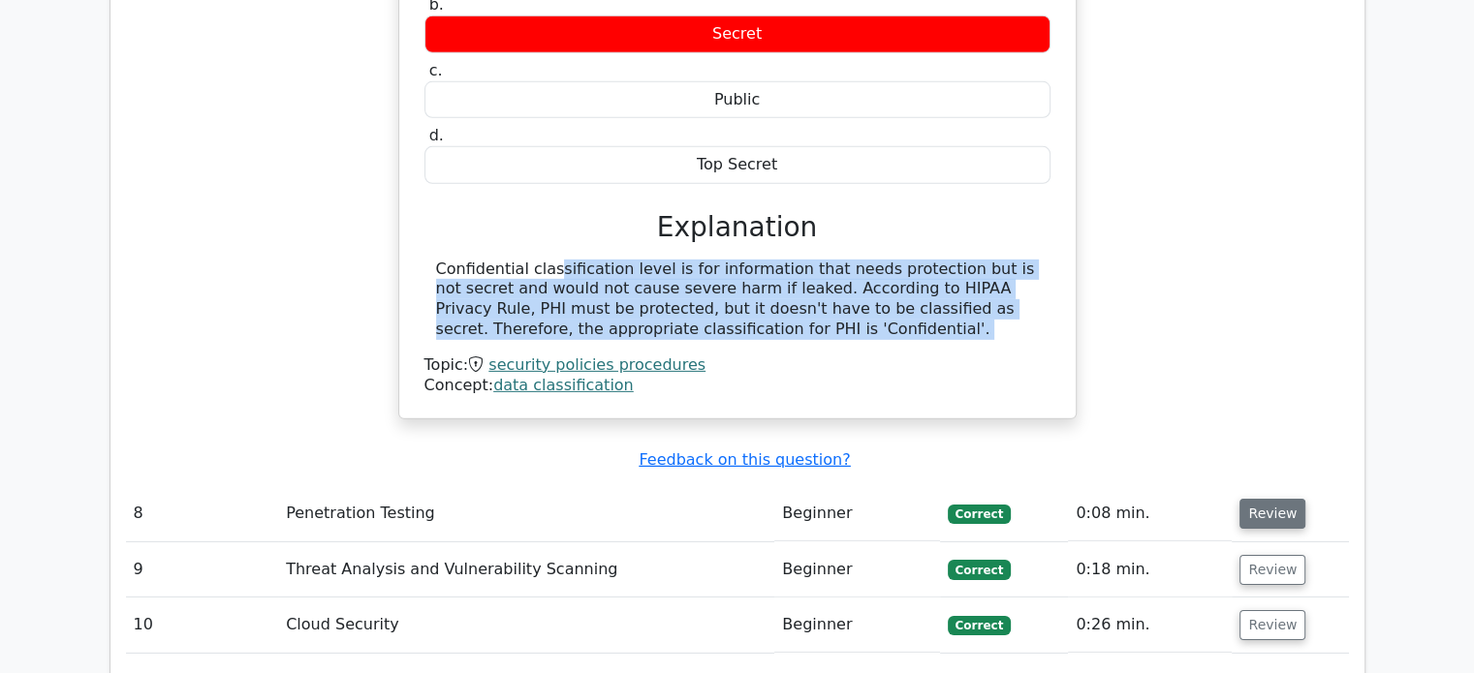
click at [1264, 499] on button "Review" at bounding box center [1272, 514] width 66 height 30
drag, startPoint x: 1165, startPoint y: 396, endPoint x: 1274, endPoint y: 360, distance: 115.5
click at [1274, 499] on button "Review" at bounding box center [1272, 514] width 66 height 30
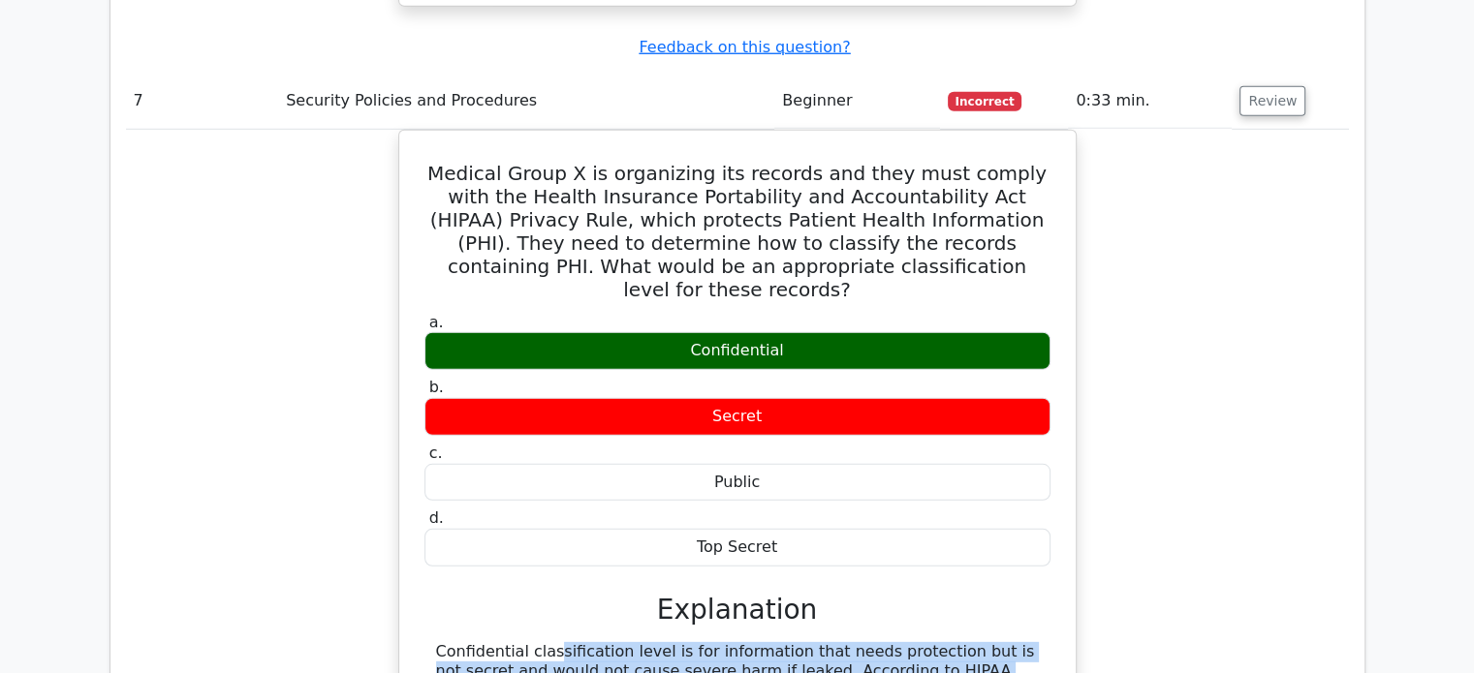
click at [1156, 340] on td "Medical Group X is organizing its records and they must comply with the Health …" at bounding box center [737, 499] width 1223 height 740
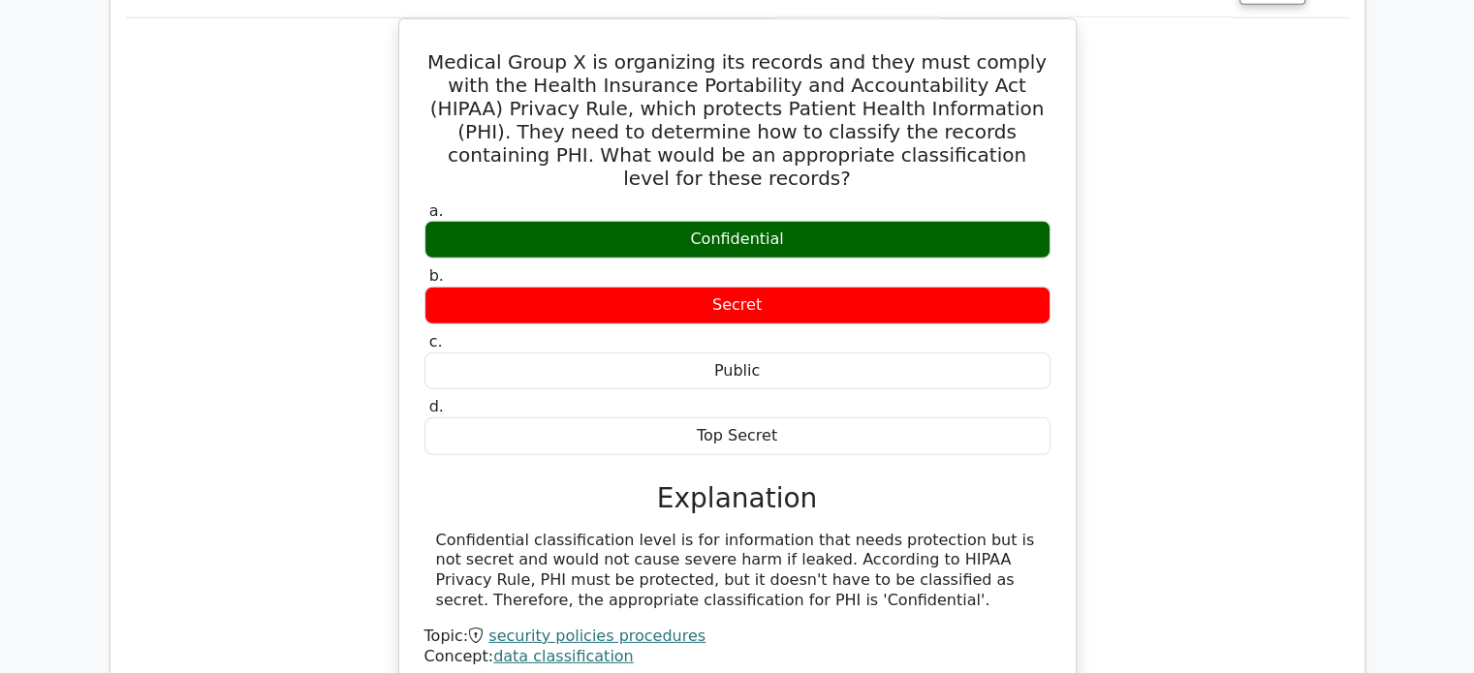
click at [1156, 340] on div "Medical Group X is organizing its records and they must comply with the Health …" at bounding box center [737, 366] width 1223 height 697
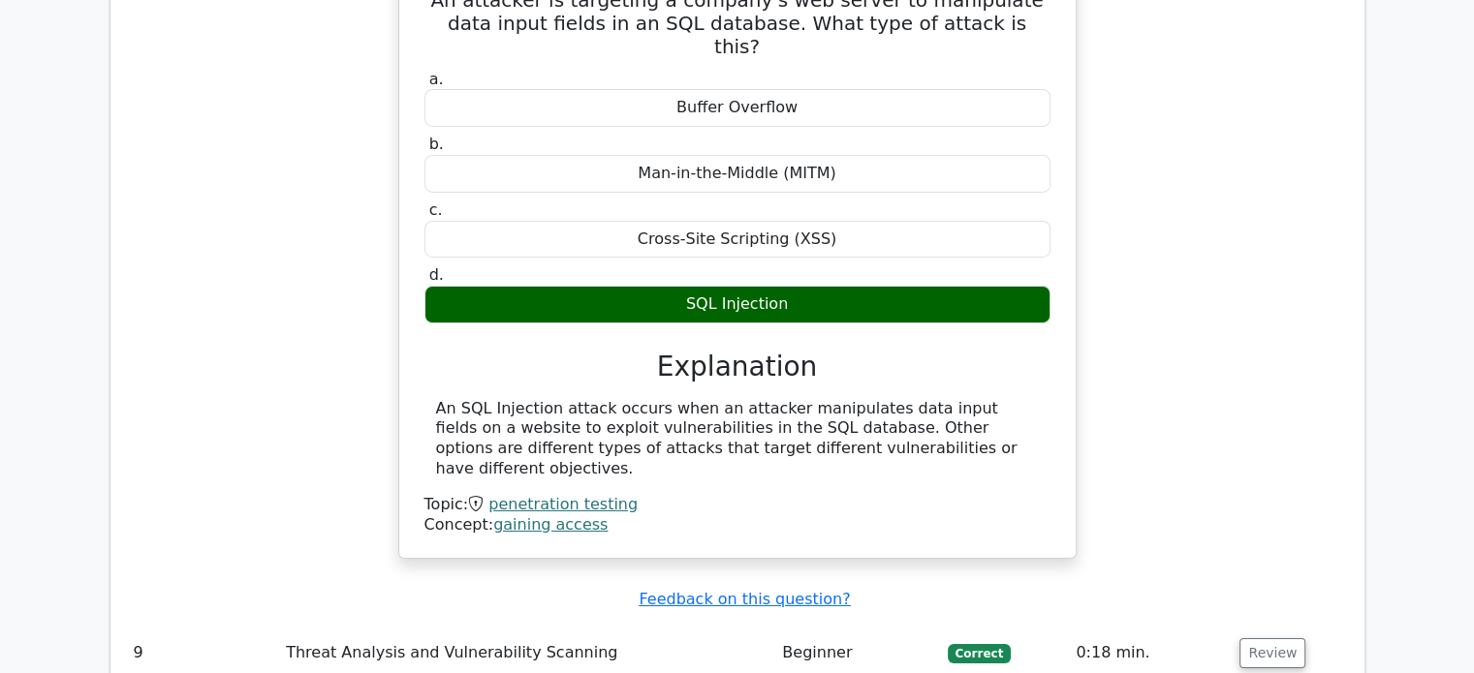
click at [1151, 383] on div "An attacker is targeting a company's web server to manipulate data input fields…" at bounding box center [737, 269] width 1223 height 627
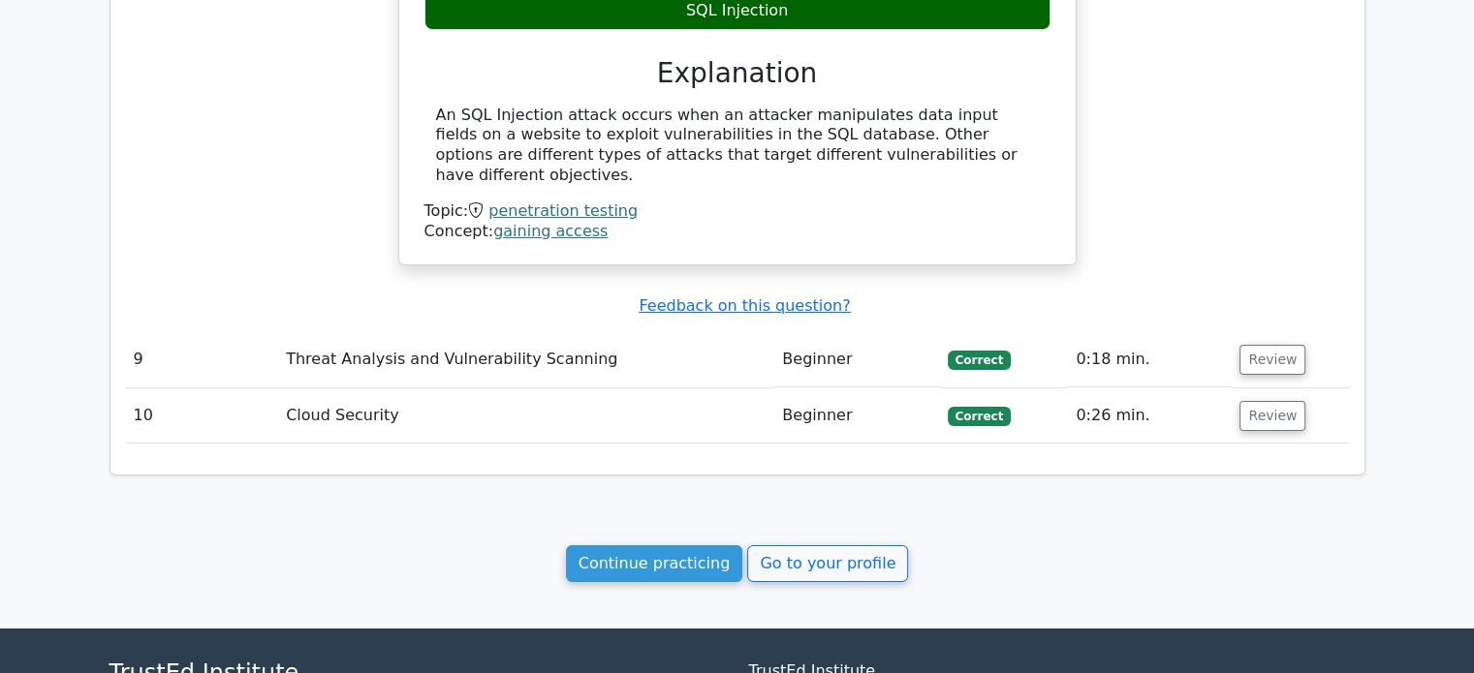
scroll to position [6880, 0]
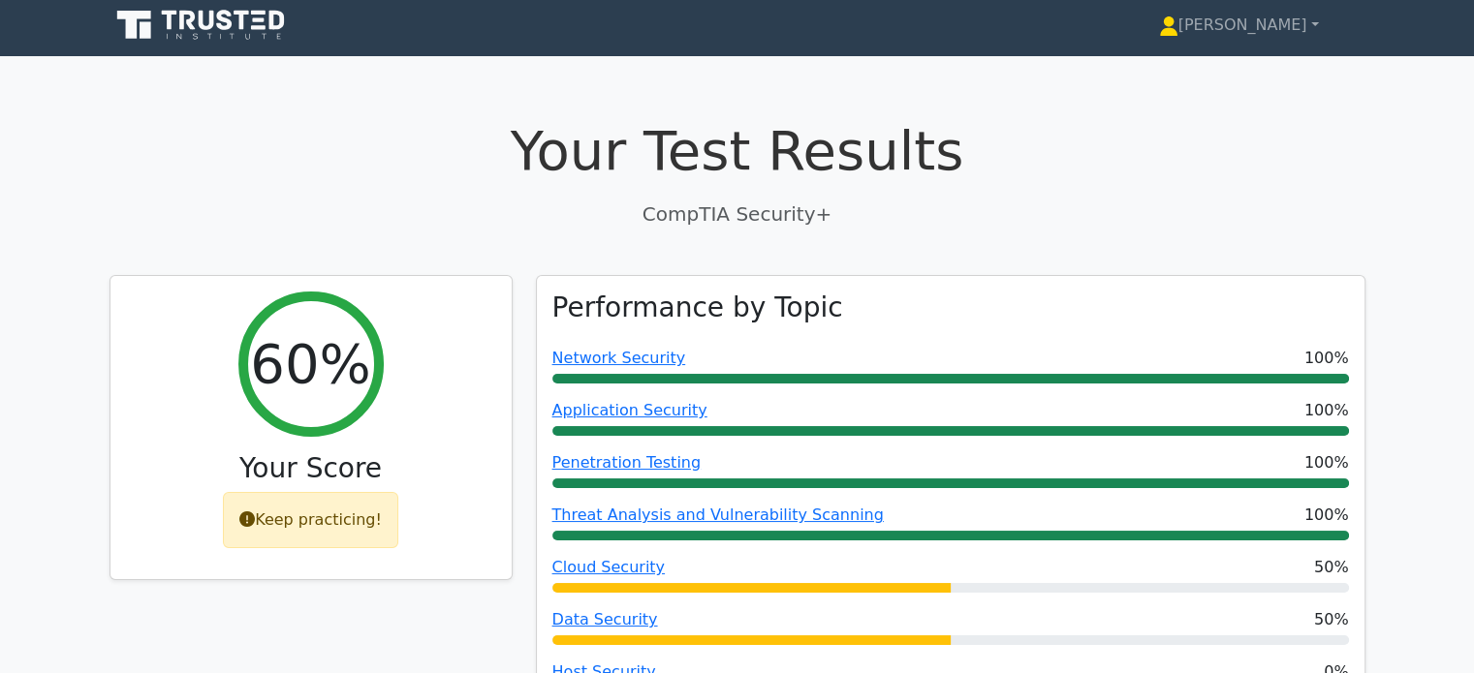
scroll to position [5, 0]
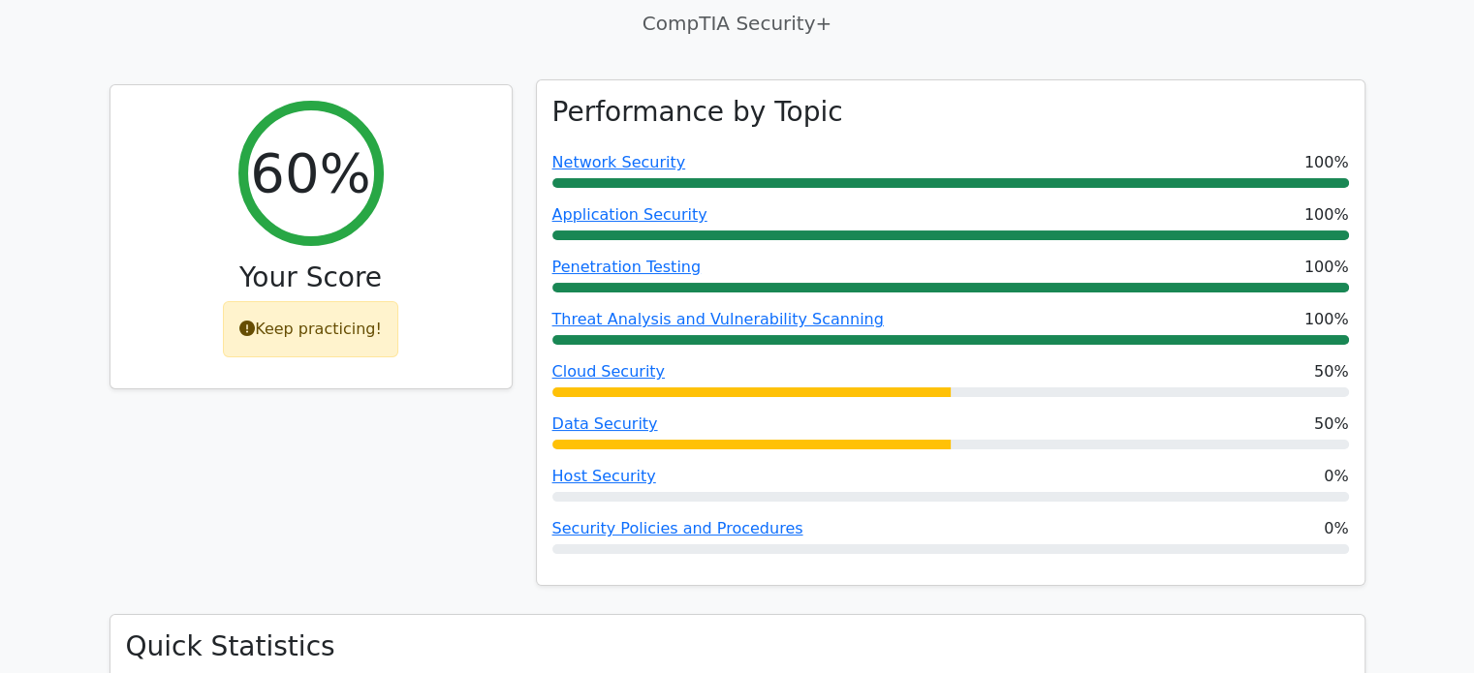
scroll to position [198, 0]
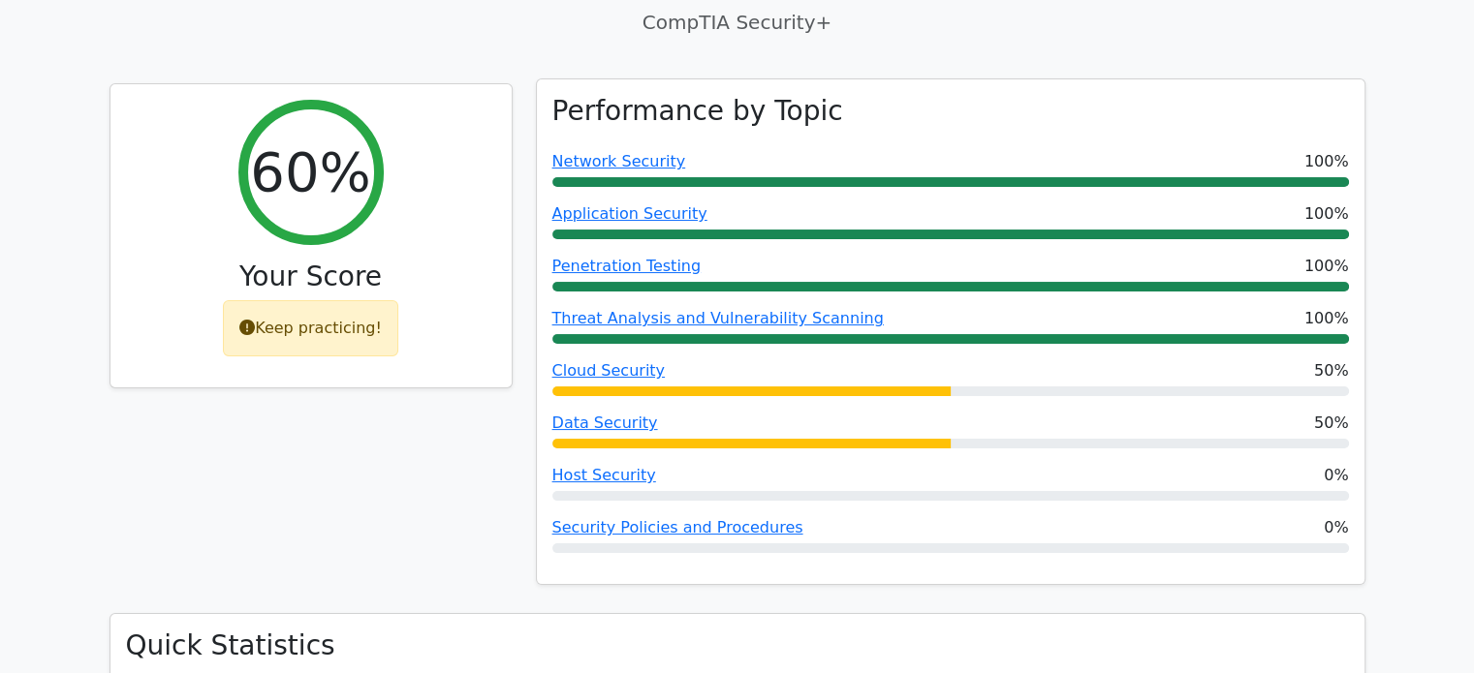
click at [967, 499] on div at bounding box center [950, 496] width 797 height 10
click at [966, 499] on div at bounding box center [950, 496] width 797 height 10
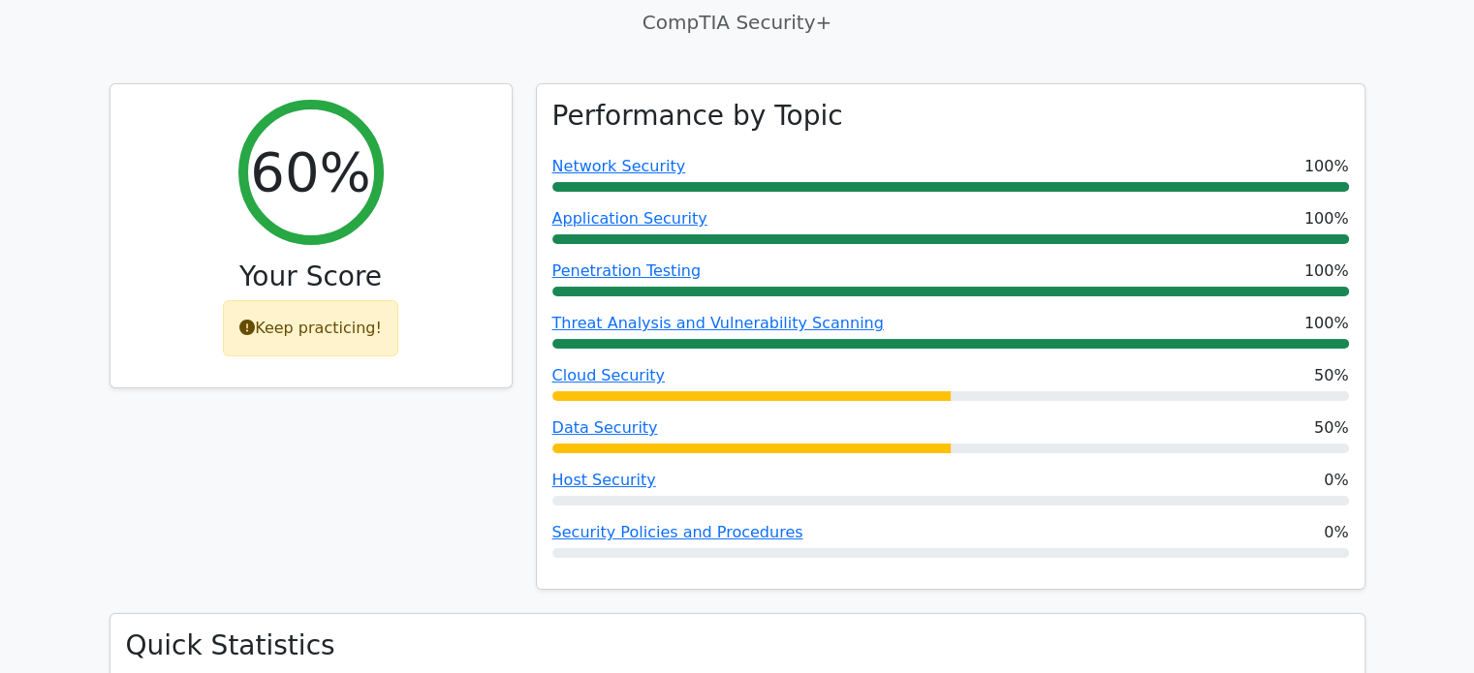
click at [243, 479] on div "60% Your Score Keep practicing!" at bounding box center [311, 348] width 426 height 531
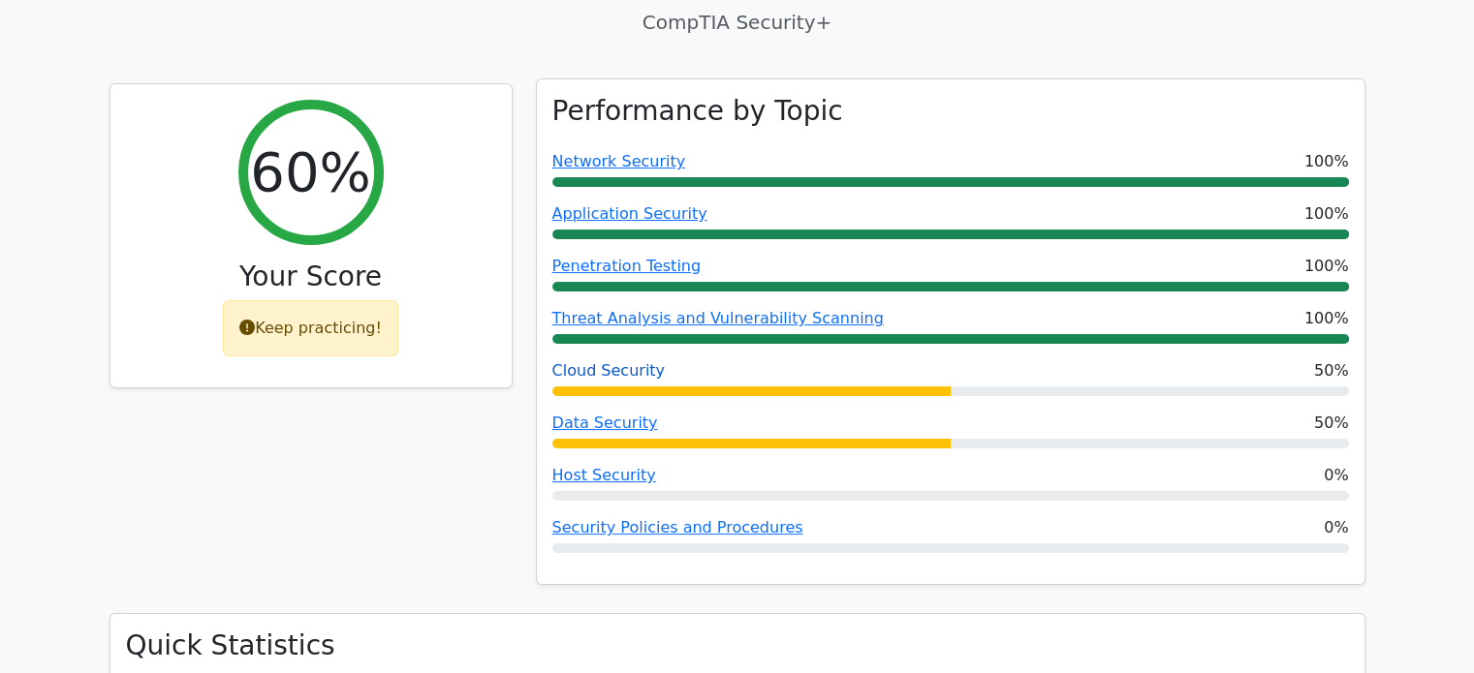
click at [605, 366] on link "Cloud Security" at bounding box center [608, 370] width 113 height 18
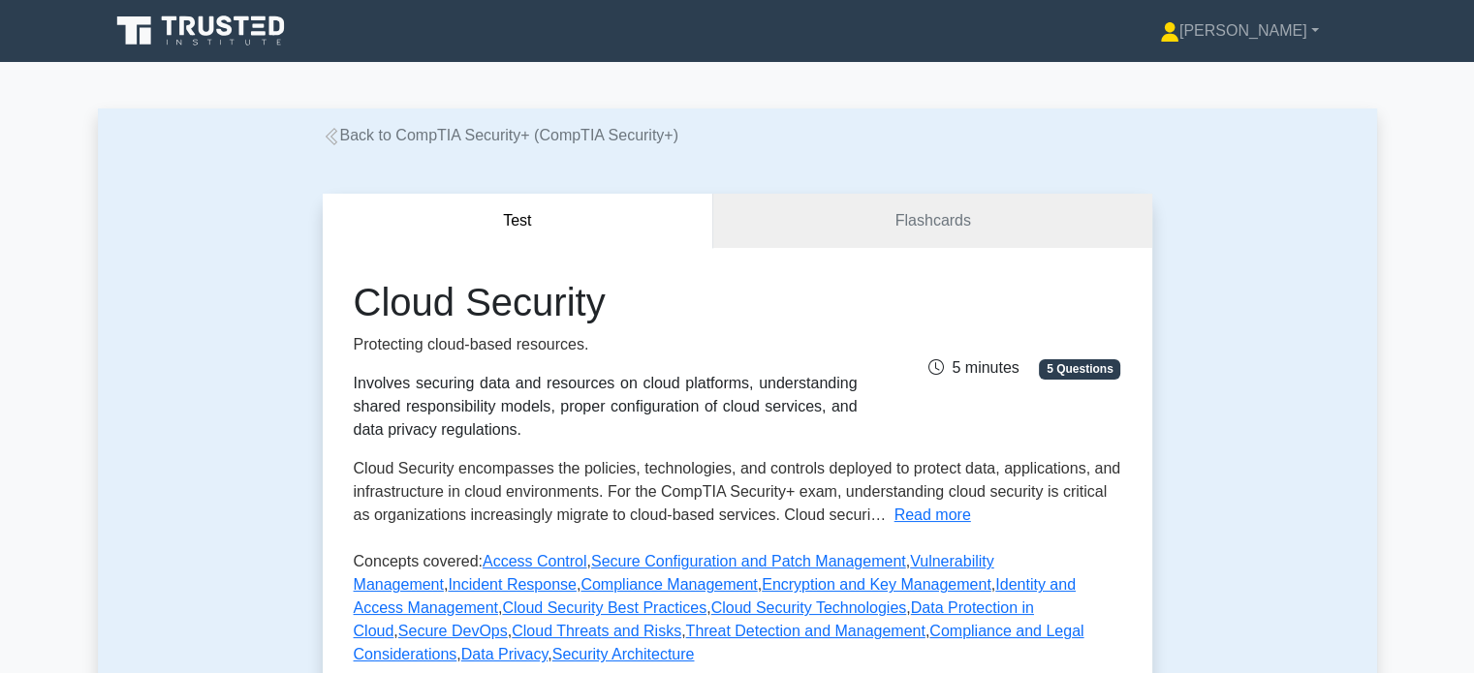
drag, startPoint x: 519, startPoint y: 476, endPoint x: 147, endPoint y: 476, distance: 372.1
click at [147, 476] on div "Test Flashcards Cloud Security Protecting cloud-based resources. Involves secur…" at bounding box center [737, 522] width 1279 height 750
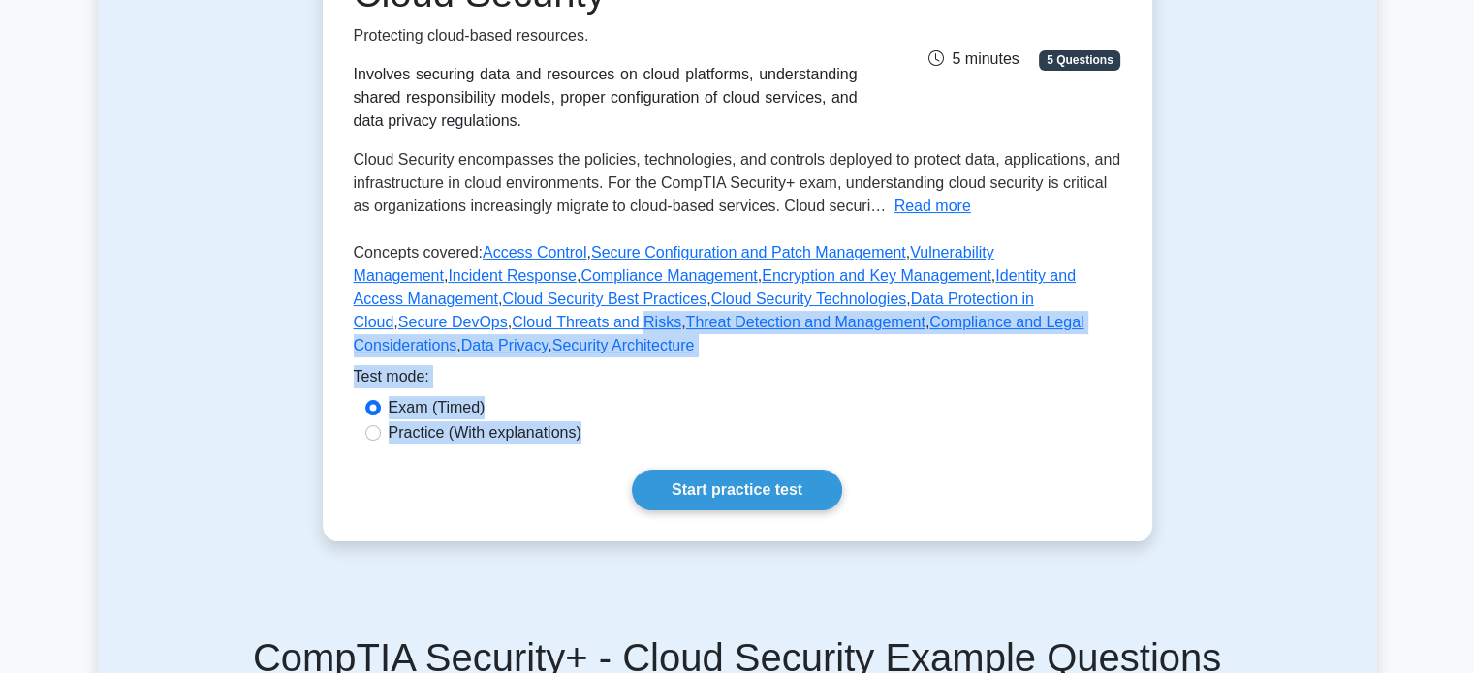
drag, startPoint x: 147, startPoint y: 476, endPoint x: 226, endPoint y: 453, distance: 81.9
click at [211, 460] on div "Test Flashcards Cloud Security Protecting cloud-based resources. Involves secur…" at bounding box center [737, 213] width 1279 height 750
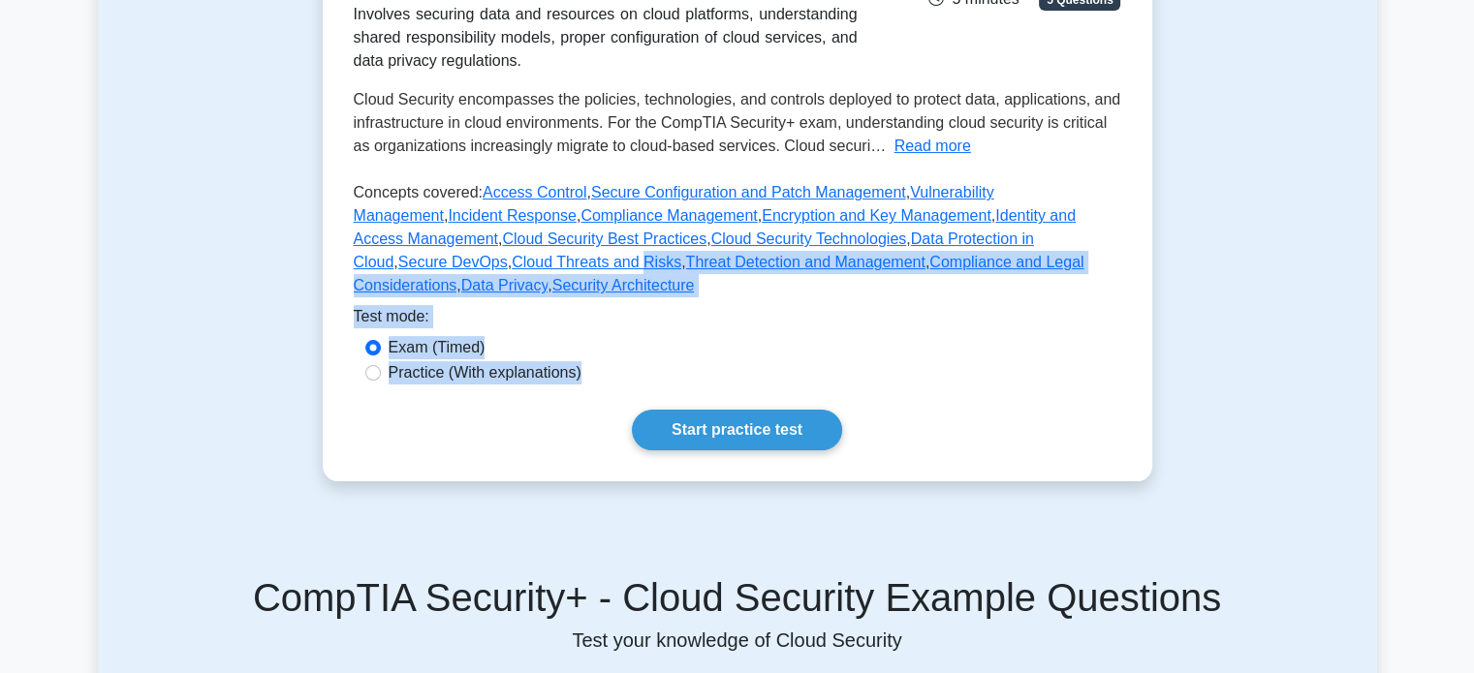
click at [175, 439] on div "Test Flashcards Cloud Security Protecting cloud-based resources. Involves secur…" at bounding box center [737, 153] width 1279 height 750
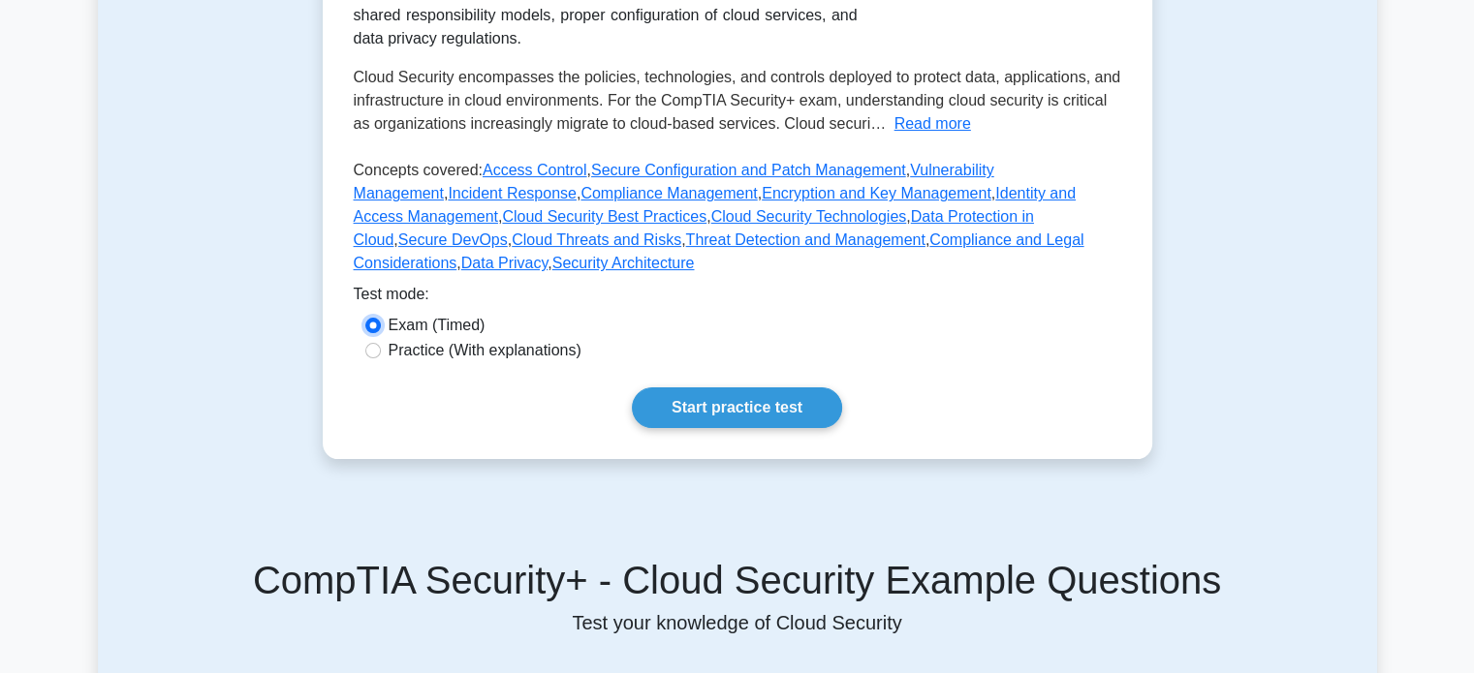
scroll to position [388, 0]
click at [372, 342] on input "Practice (With explanations)" at bounding box center [373, 350] width 16 height 16
radio input "true"
click at [775, 387] on link "Start practice test" at bounding box center [737, 407] width 210 height 41
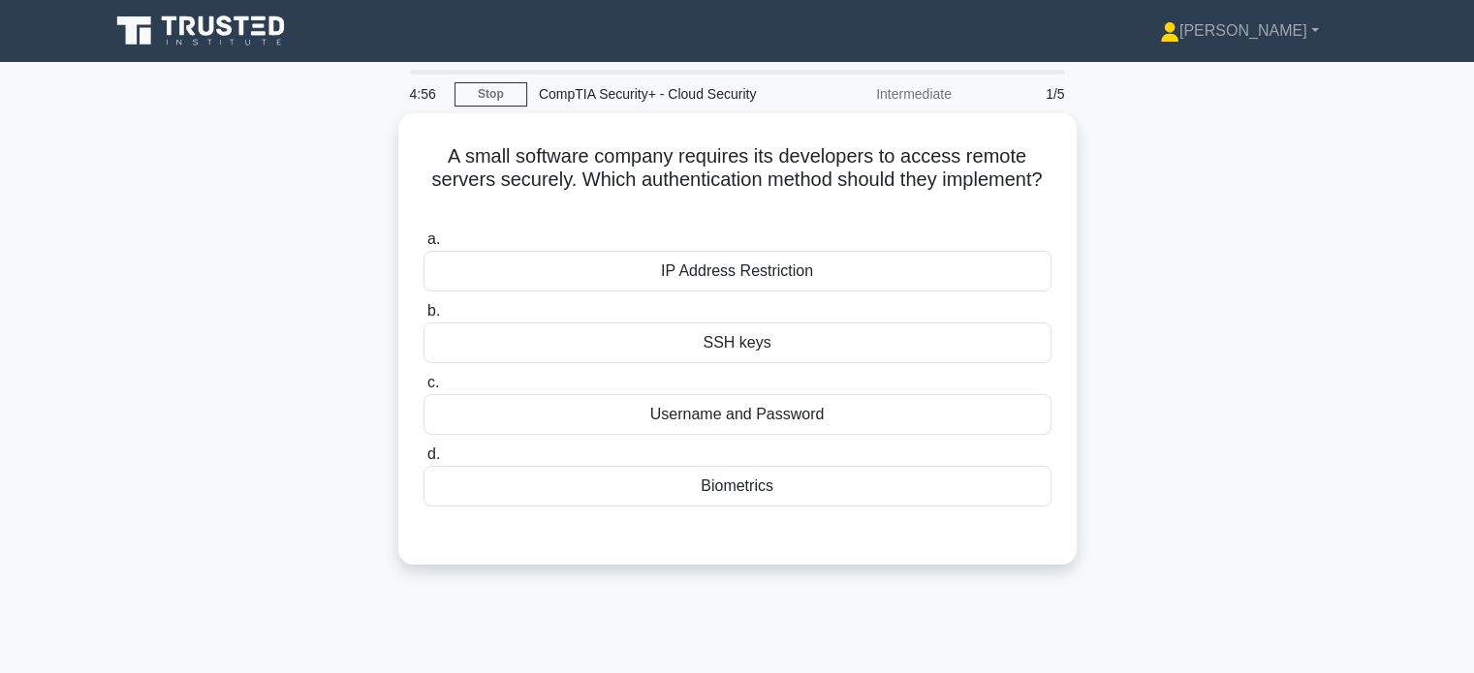
click at [164, 358] on div "A small software company requires its developers to access remote servers secur…" at bounding box center [737, 350] width 1279 height 475
click at [165, 358] on div "A small software company requires its developers to access remote servers secur…" at bounding box center [737, 350] width 1279 height 475
drag, startPoint x: 165, startPoint y: 358, endPoint x: 183, endPoint y: 266, distance: 92.9
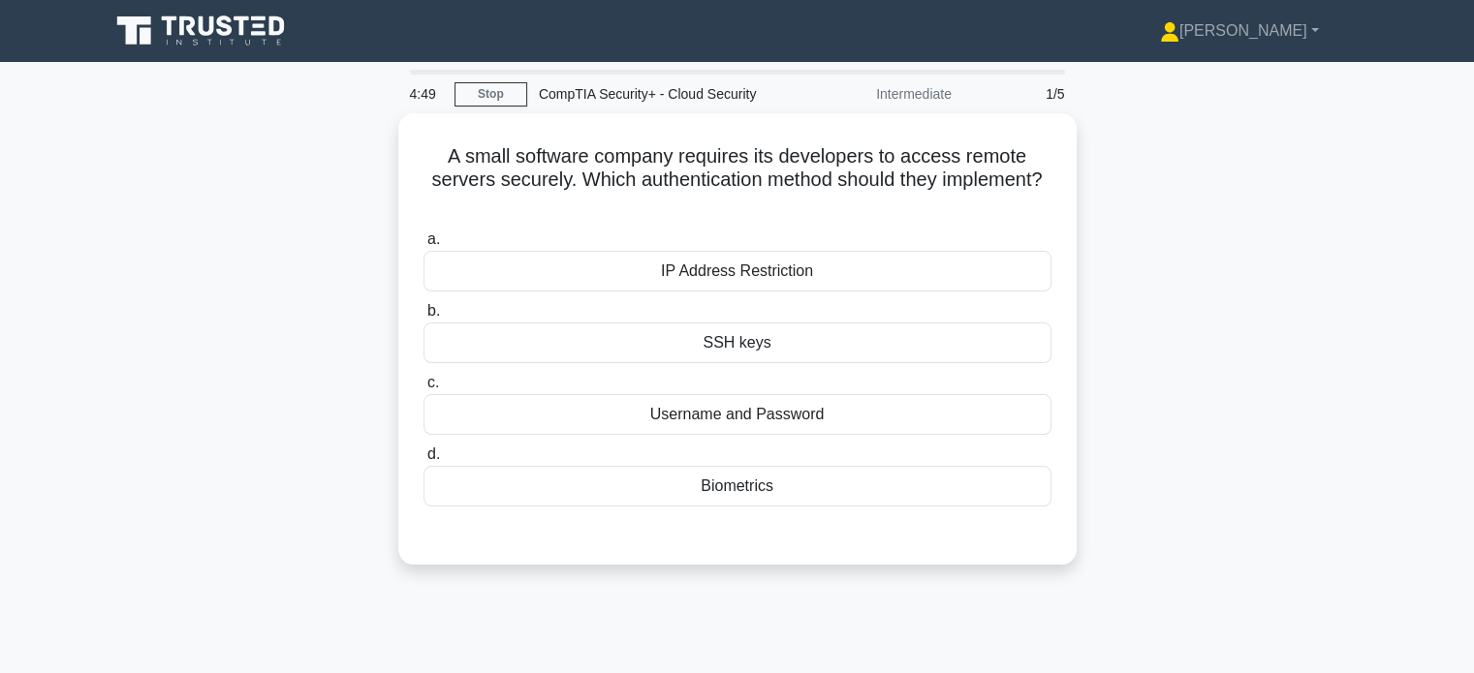
click at [183, 266] on div "A small software company requires its developers to access remote servers secur…" at bounding box center [737, 350] width 1279 height 475
click at [91, 347] on main "4:46 Stop CompTIA Security+ - Cloud Security Intermediate 1/5 A small software …" at bounding box center [737, 554] width 1474 height 985
click at [91, 347] on main "4:45 Stop CompTIA Security+ - Cloud Security Intermediate 1/5 A small software …" at bounding box center [737, 554] width 1474 height 985
click at [89, 347] on main "4:44 Stop CompTIA Security+ - Cloud Security Intermediate 1/5 A small software …" at bounding box center [737, 554] width 1474 height 985
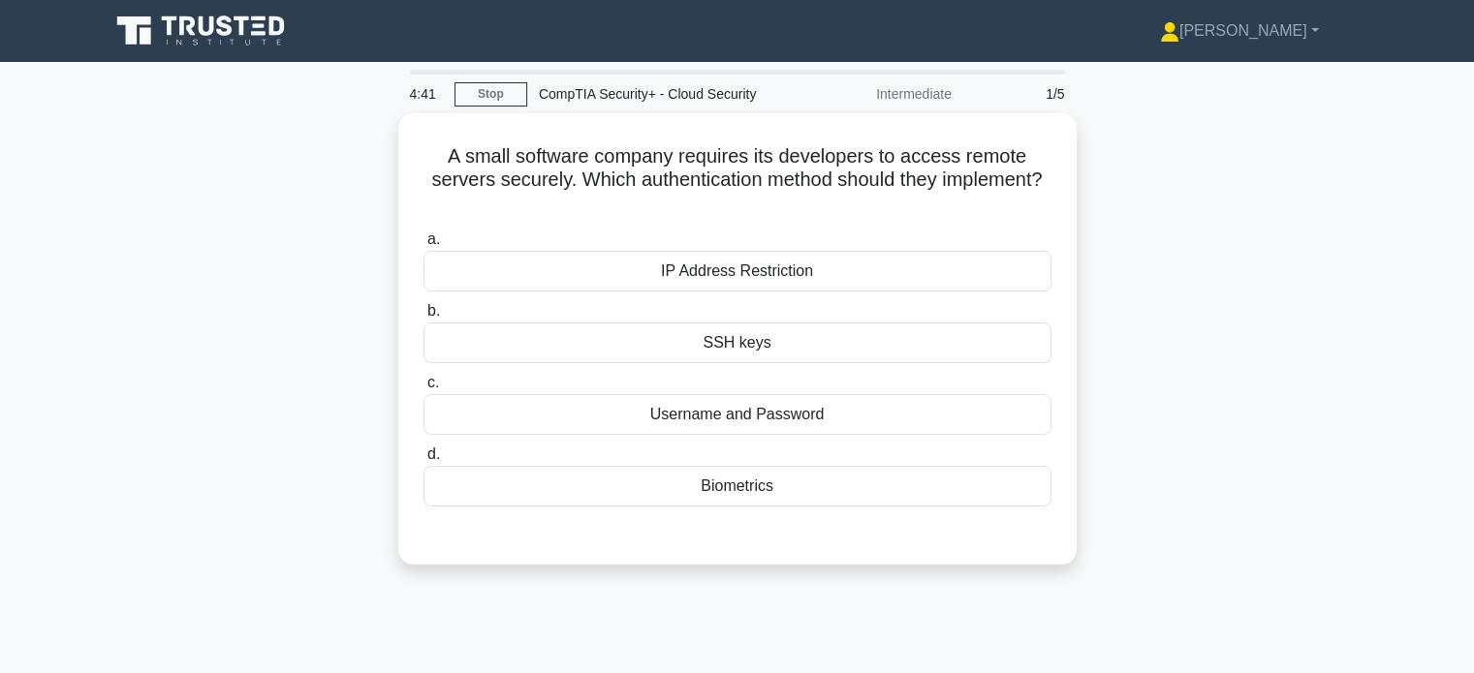
click at [89, 347] on main "4:41 Stop CompTIA Security+ - Cloud Security Intermediate 1/5 A small software …" at bounding box center [737, 554] width 1474 height 985
click at [89, 347] on main "4:40 Stop CompTIA Security+ - Cloud Security Intermediate 1/5 A small software …" at bounding box center [737, 554] width 1474 height 985
click at [89, 347] on main "4:39 Stop CompTIA Security+ - Cloud Security Intermediate 1/5 A small software …" at bounding box center [737, 554] width 1474 height 985
click at [89, 347] on main "4:33 Stop CompTIA Security+ - Cloud Security Intermediate 1/5 A small software …" at bounding box center [737, 554] width 1474 height 985
click at [89, 347] on main "4:32 Stop CompTIA Security+ - Cloud Security Intermediate 1/5 A small software …" at bounding box center [737, 554] width 1474 height 985
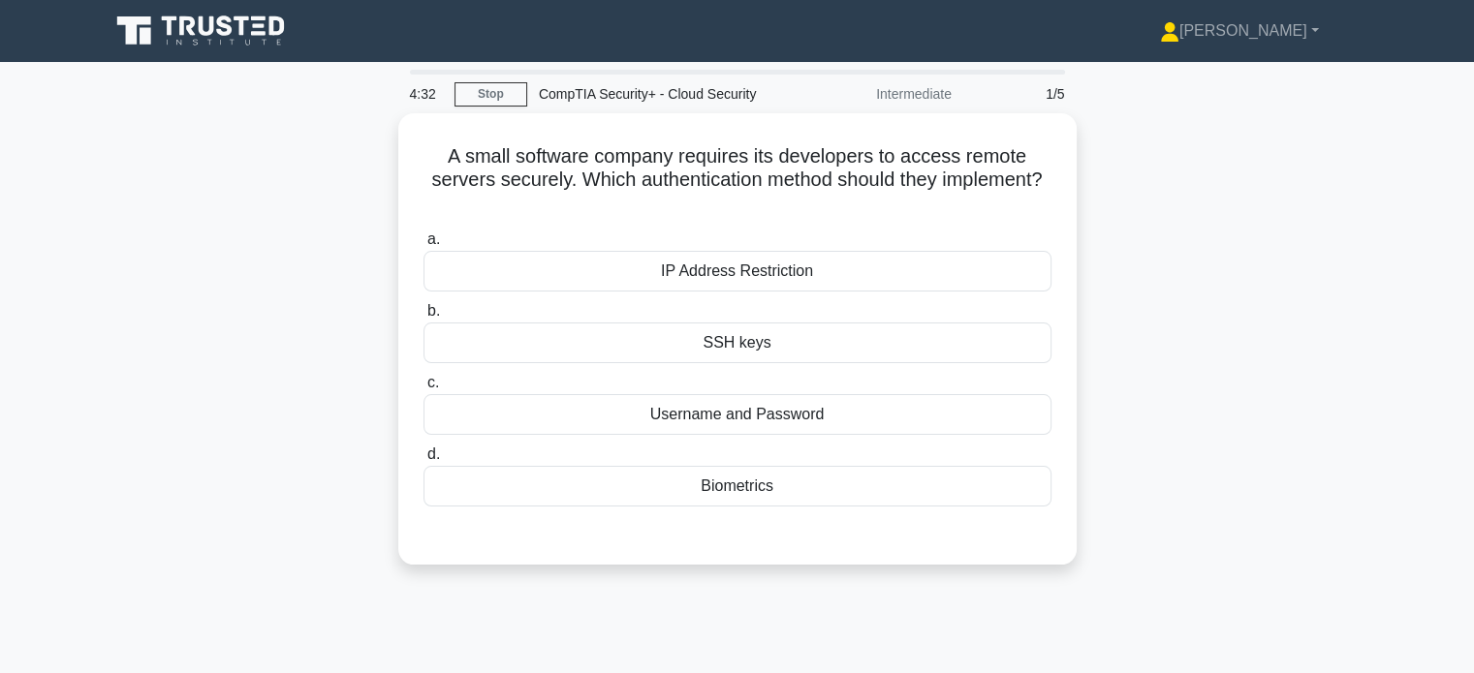
click at [89, 347] on main "4:32 Stop CompTIA Security+ - Cloud Security Intermediate 1/5 A small software …" at bounding box center [737, 554] width 1474 height 985
click at [89, 347] on main "4:31 Stop CompTIA Security+ - Cloud Security Intermediate 1/5 A small software …" at bounding box center [737, 554] width 1474 height 985
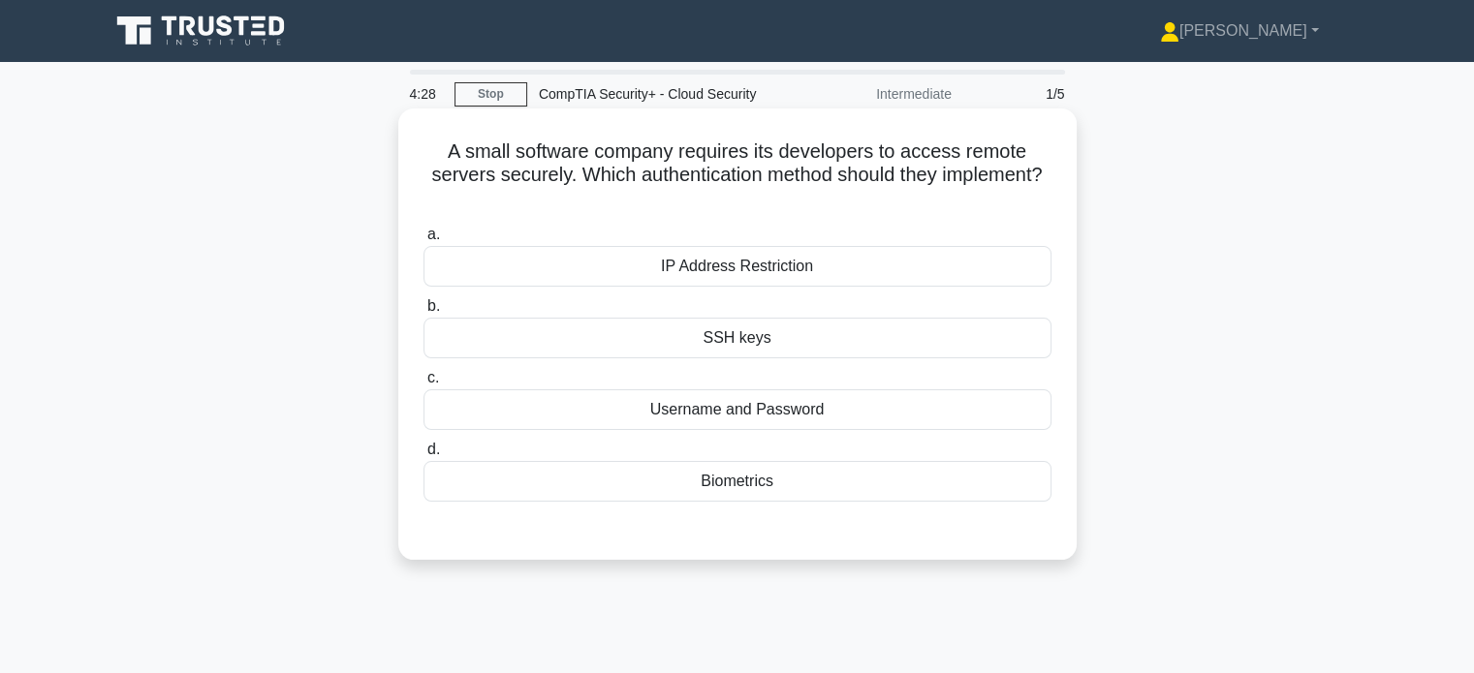
click at [575, 414] on div "Username and Password" at bounding box center [737, 410] width 628 height 41
click at [423, 385] on input "c. Username and Password" at bounding box center [423, 378] width 0 height 13
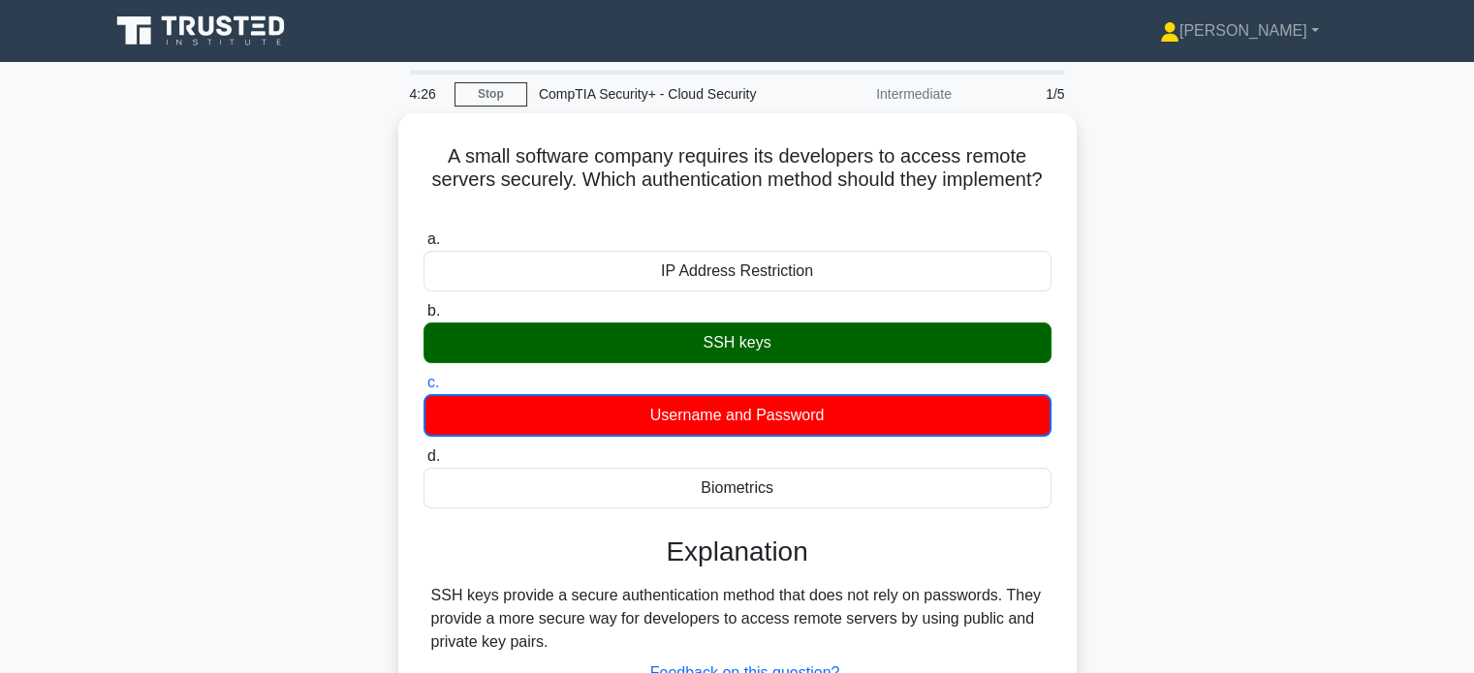
click at [256, 426] on div "A small software company requires its developers to access remote servers secur…" at bounding box center [737, 464] width 1279 height 703
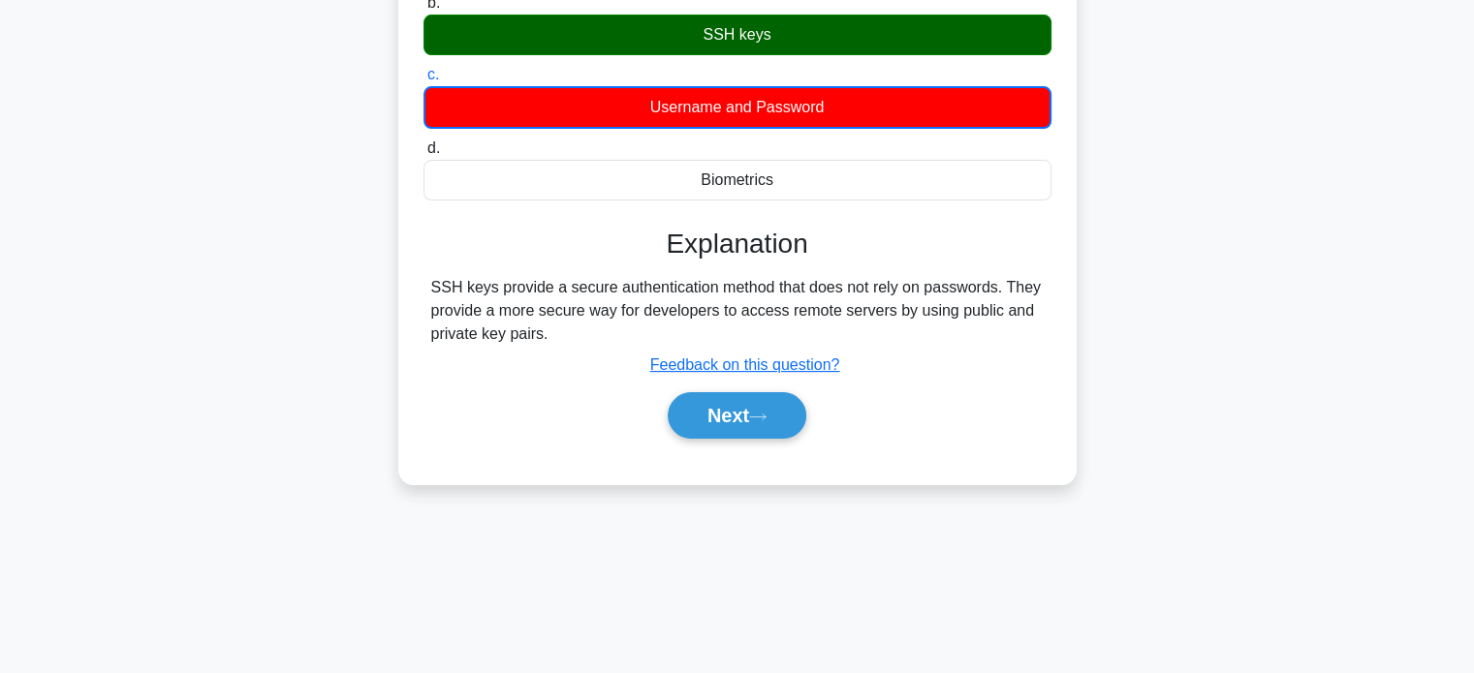
scroll to position [373, 0]
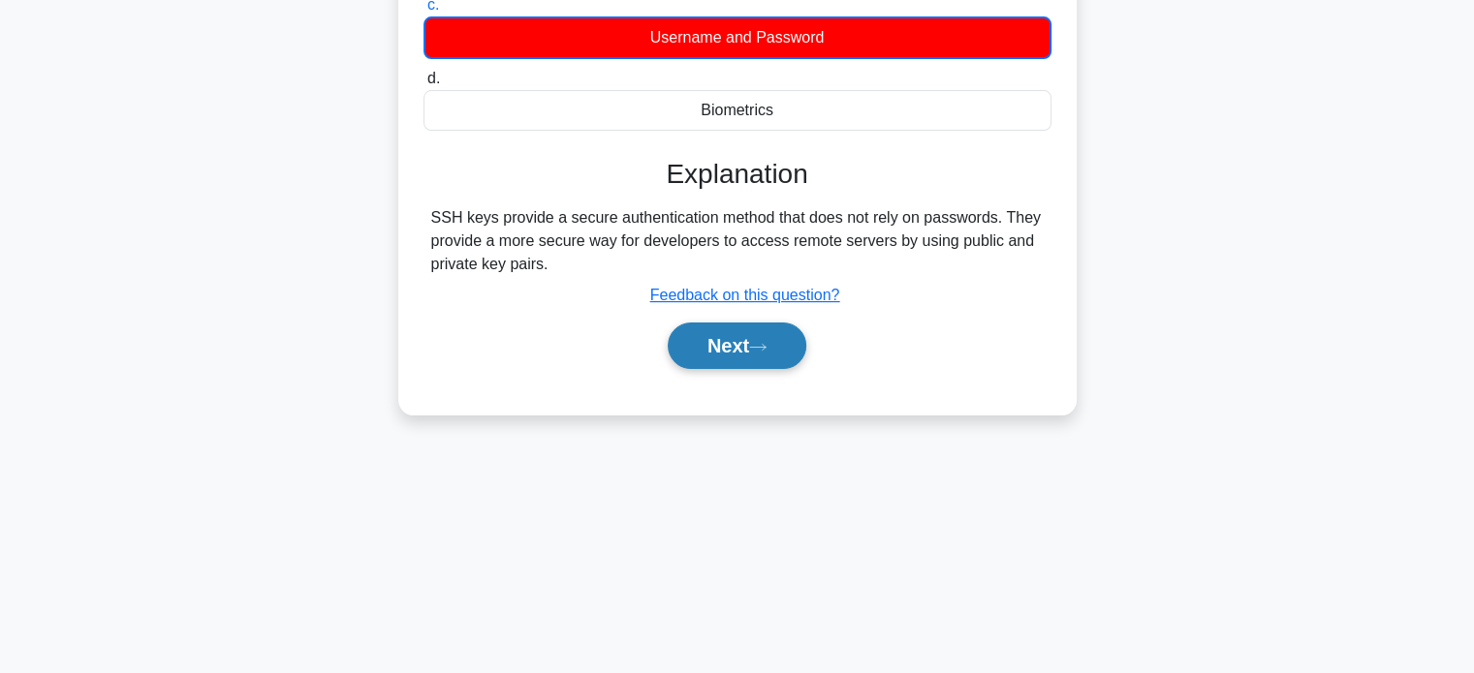
click at [728, 345] on button "Next" at bounding box center [737, 346] width 139 height 47
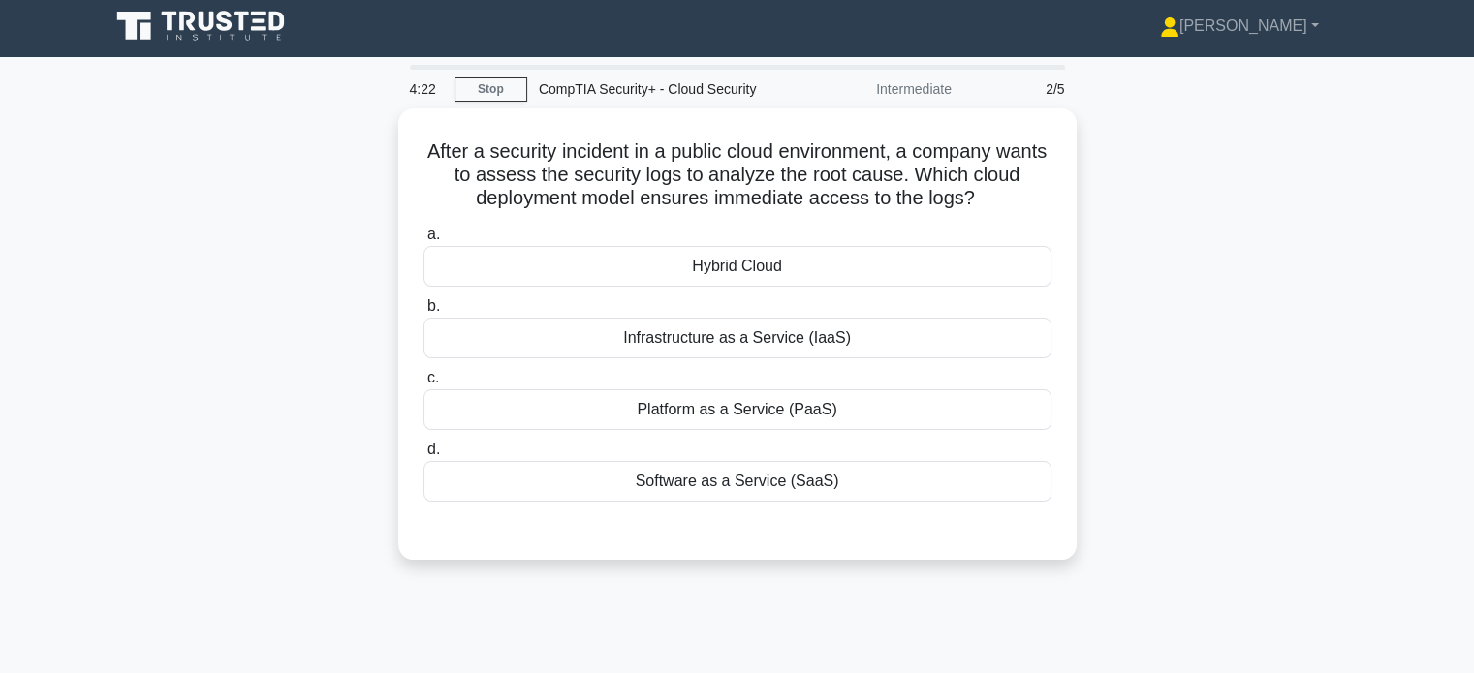
scroll to position [0, 0]
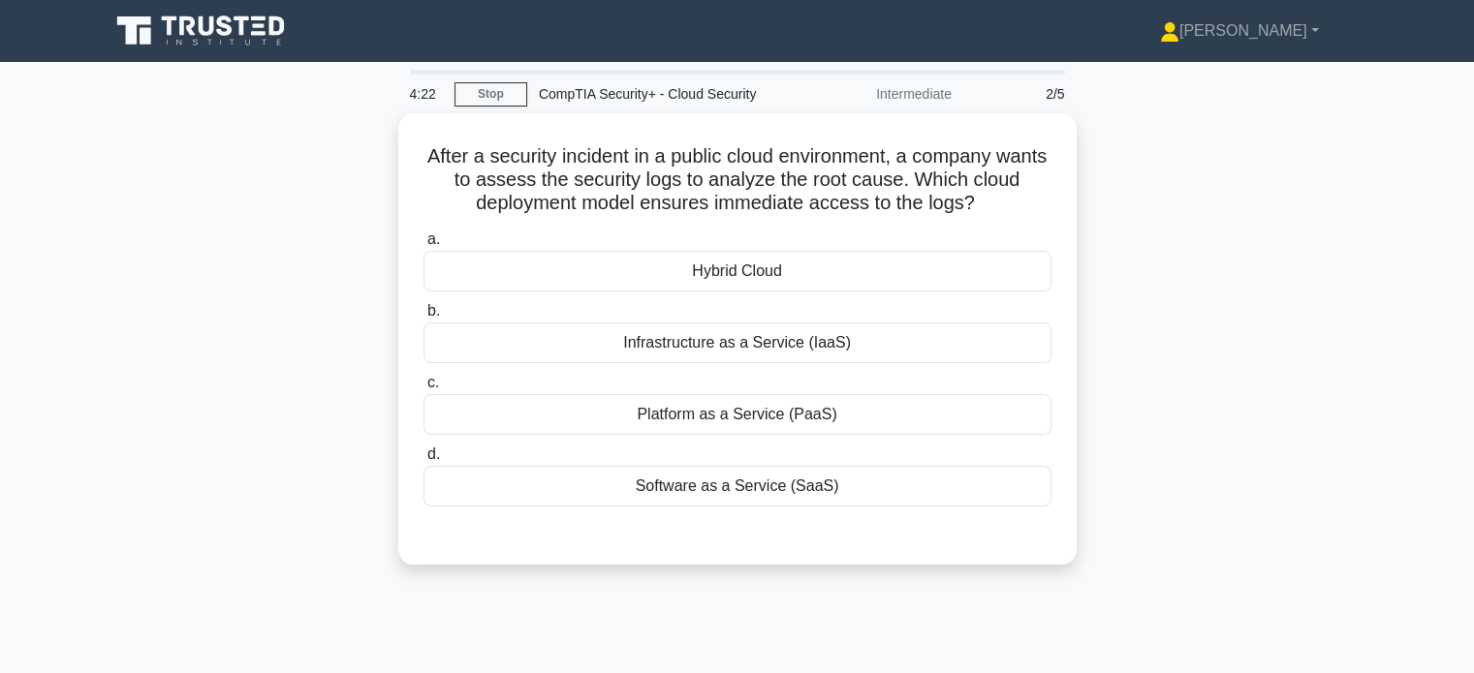
click at [63, 349] on main "4:22 Stop CompTIA Security+ - Cloud Security Intermediate 2/5 After a security …" at bounding box center [737, 554] width 1474 height 985
click at [63, 349] on main "4:21 Stop CompTIA Security+ - Cloud Security Intermediate 2/5 After a security …" at bounding box center [737, 554] width 1474 height 985
click at [62, 349] on main "4:20 Stop CompTIA Security+ - Cloud Security Intermediate 2/5 After a security …" at bounding box center [737, 554] width 1474 height 985
click at [62, 349] on main "4:19 Stop CompTIA Security+ - Cloud Security Intermediate 2/5 After a security …" at bounding box center [737, 554] width 1474 height 985
click at [62, 349] on main "4:18 Stop CompTIA Security+ - Cloud Security Intermediate 2/5 After a security …" at bounding box center [737, 554] width 1474 height 985
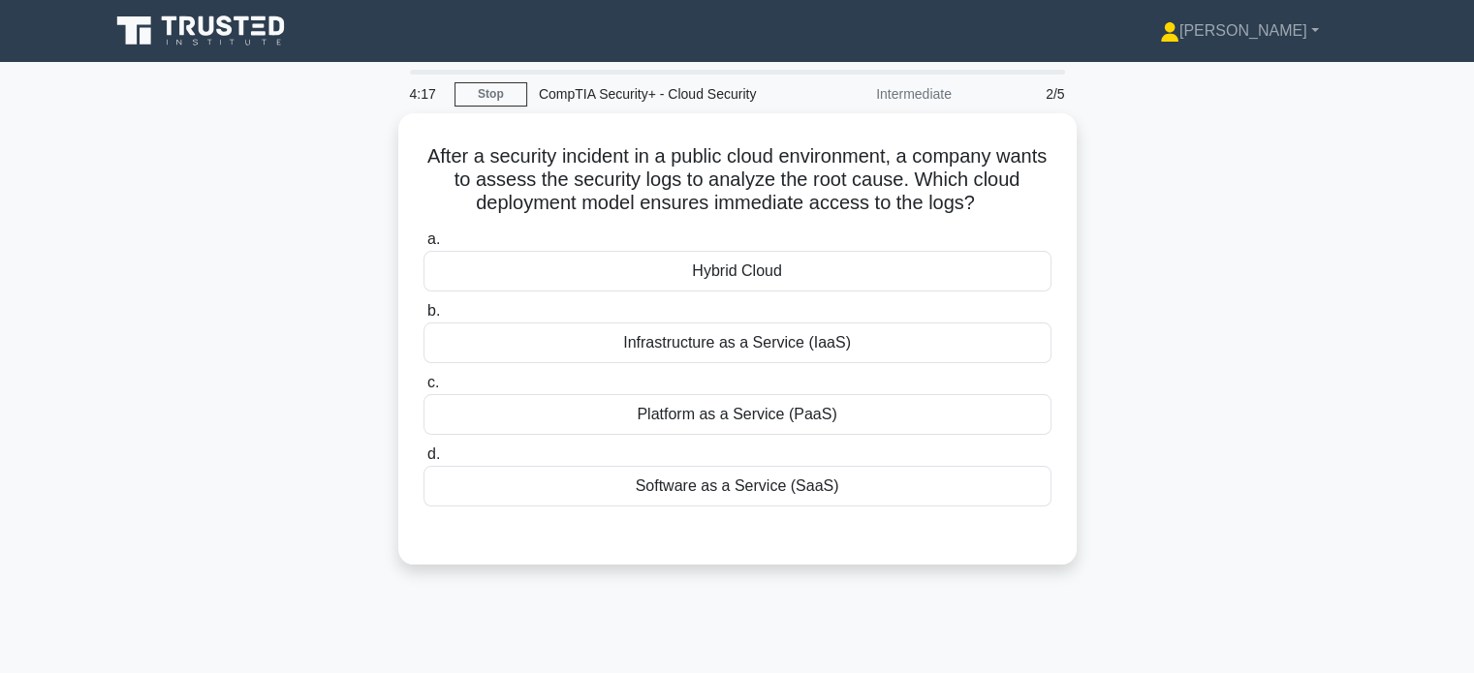
click at [62, 349] on main "4:17 Stop CompTIA Security+ - Cloud Security Intermediate 2/5 After a security …" at bounding box center [737, 554] width 1474 height 985
click at [62, 349] on main "4:16 Stop CompTIA Security+ - Cloud Security Intermediate 2/5 After a security …" at bounding box center [737, 554] width 1474 height 985
click at [62, 349] on main "4:13 Stop CompTIA Security+ - Cloud Security Intermediate 2/5 After a security …" at bounding box center [737, 554] width 1474 height 985
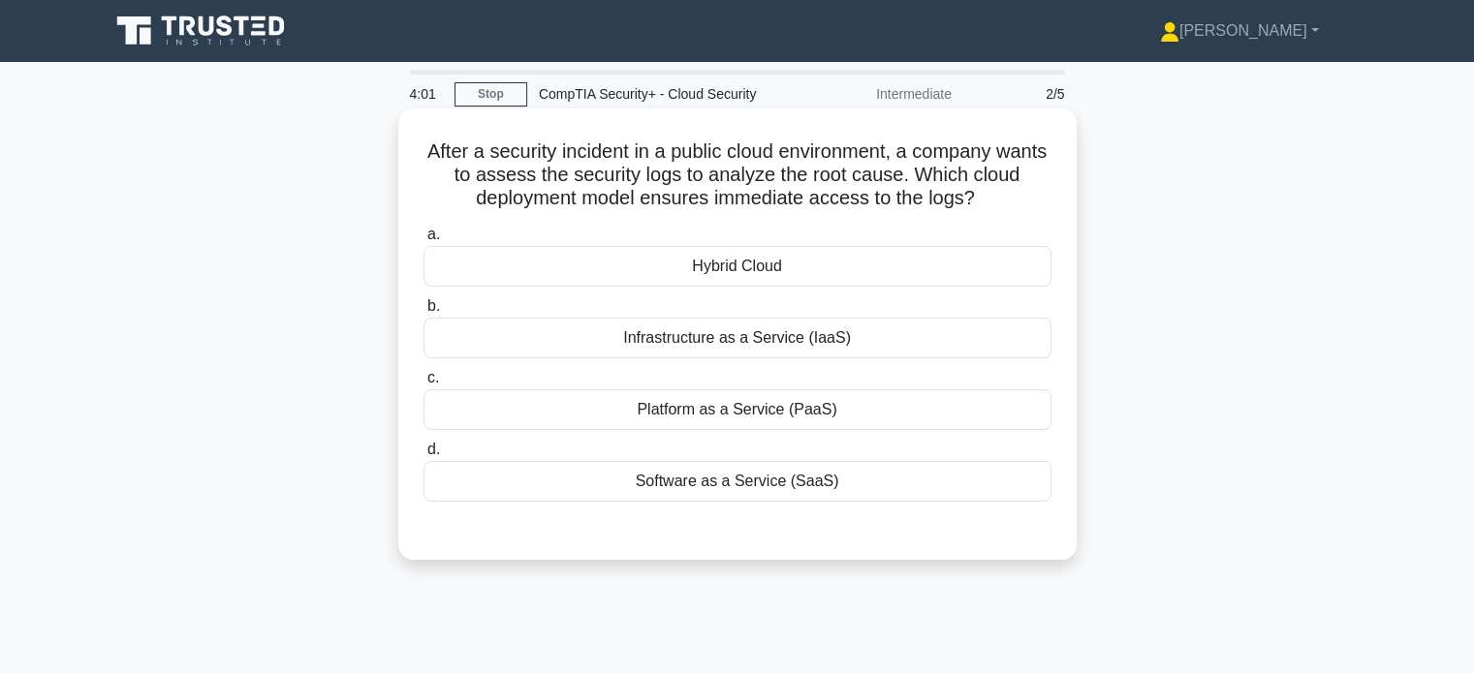
drag, startPoint x: 543, startPoint y: 351, endPoint x: 571, endPoint y: 339, distance: 30.4
click at [571, 339] on div "Infrastructure as a Service (IaaS)" at bounding box center [737, 338] width 628 height 41
click at [423, 313] on input "b. Infrastructure as a Service (IaaS)" at bounding box center [423, 306] width 0 height 13
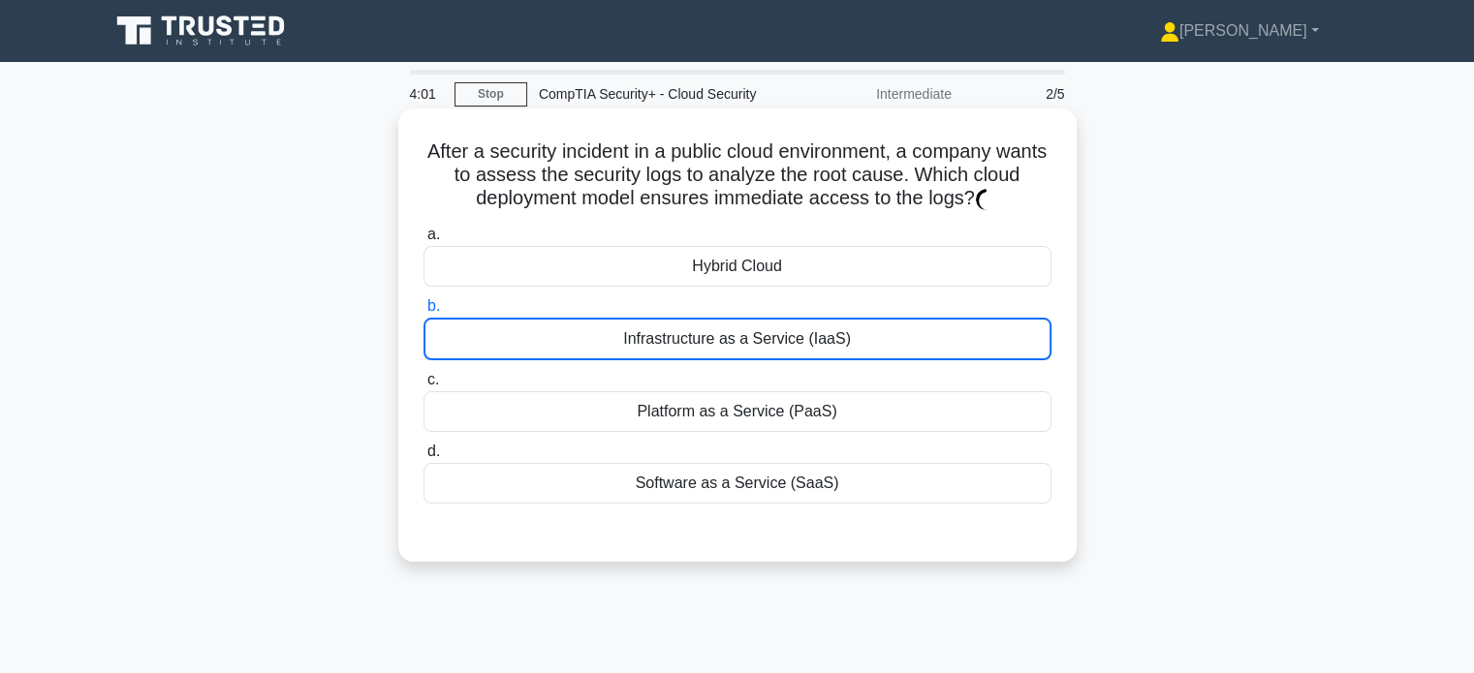
click at [571, 339] on div "Infrastructure as a Service (IaaS)" at bounding box center [737, 339] width 628 height 43
click at [423, 313] on input "b. Infrastructure as a Service (IaaS)" at bounding box center [423, 306] width 0 height 13
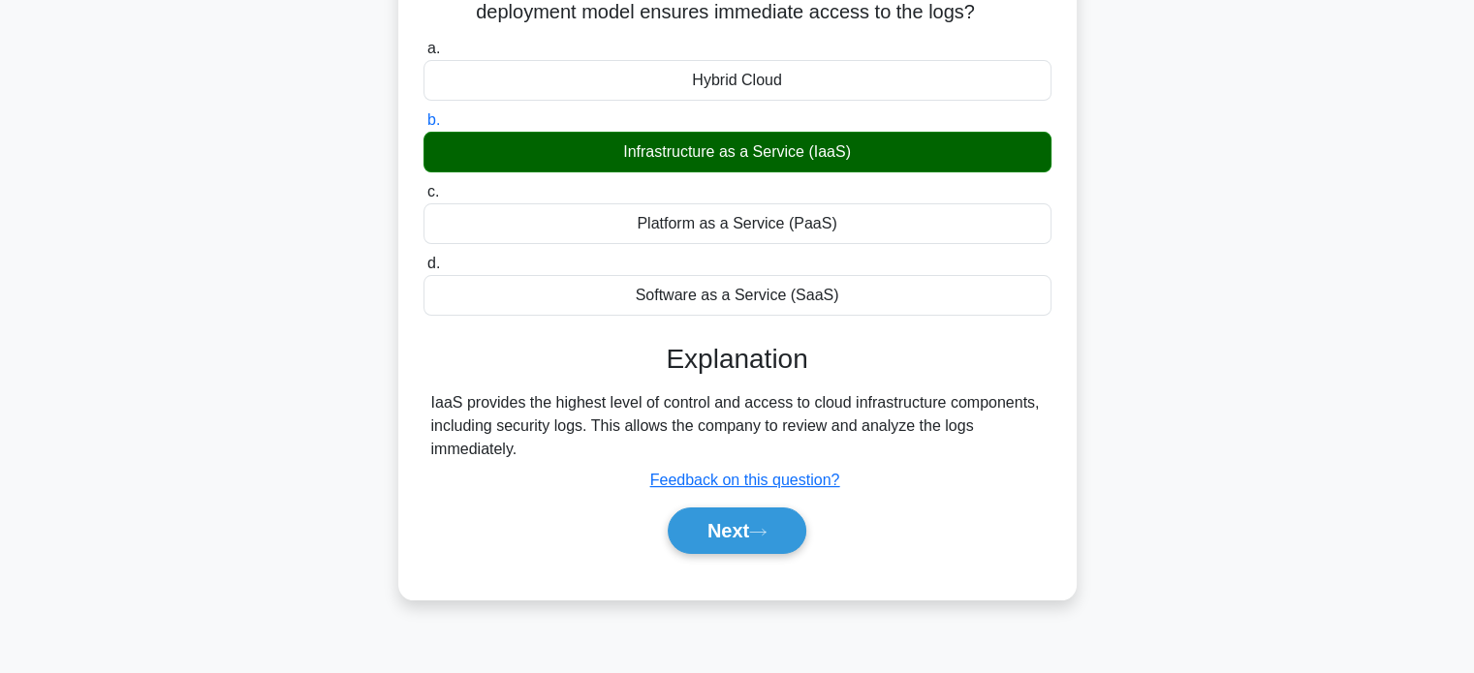
scroll to position [192, 0]
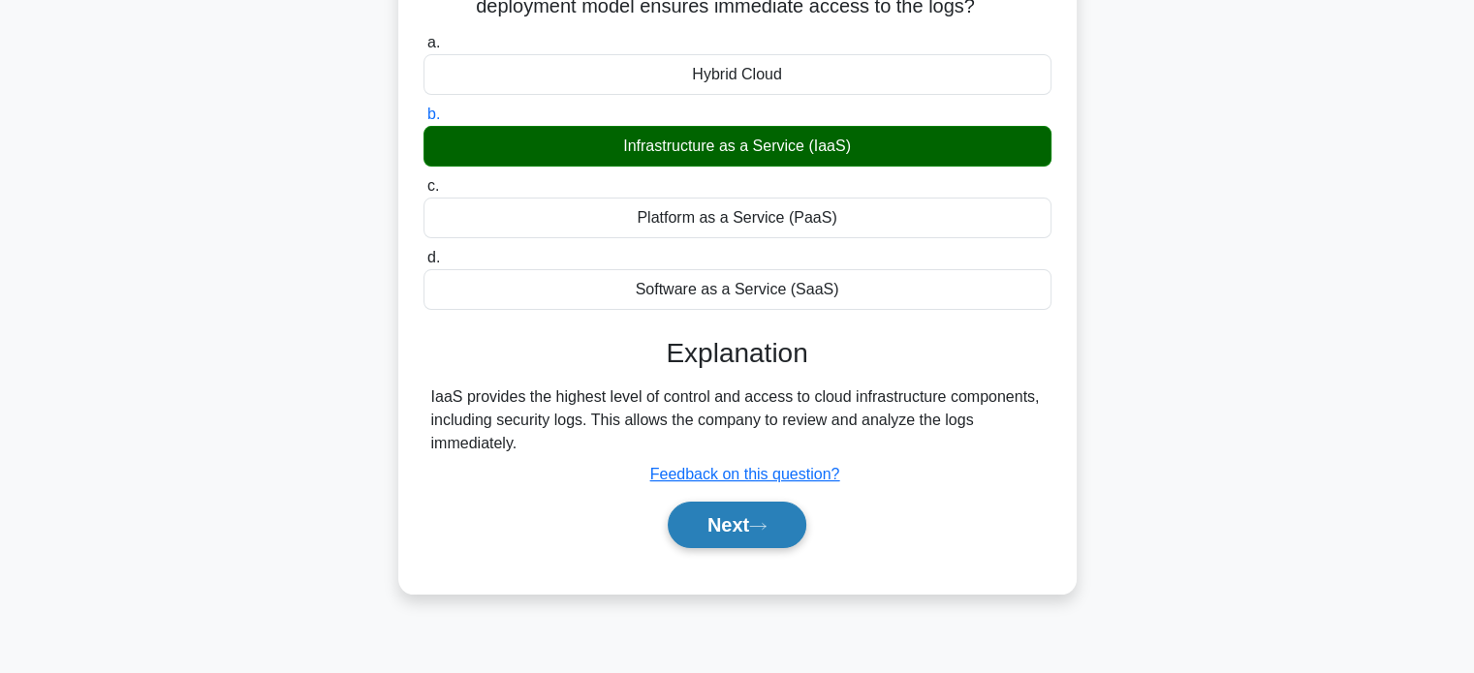
click at [738, 521] on button "Next" at bounding box center [737, 525] width 139 height 47
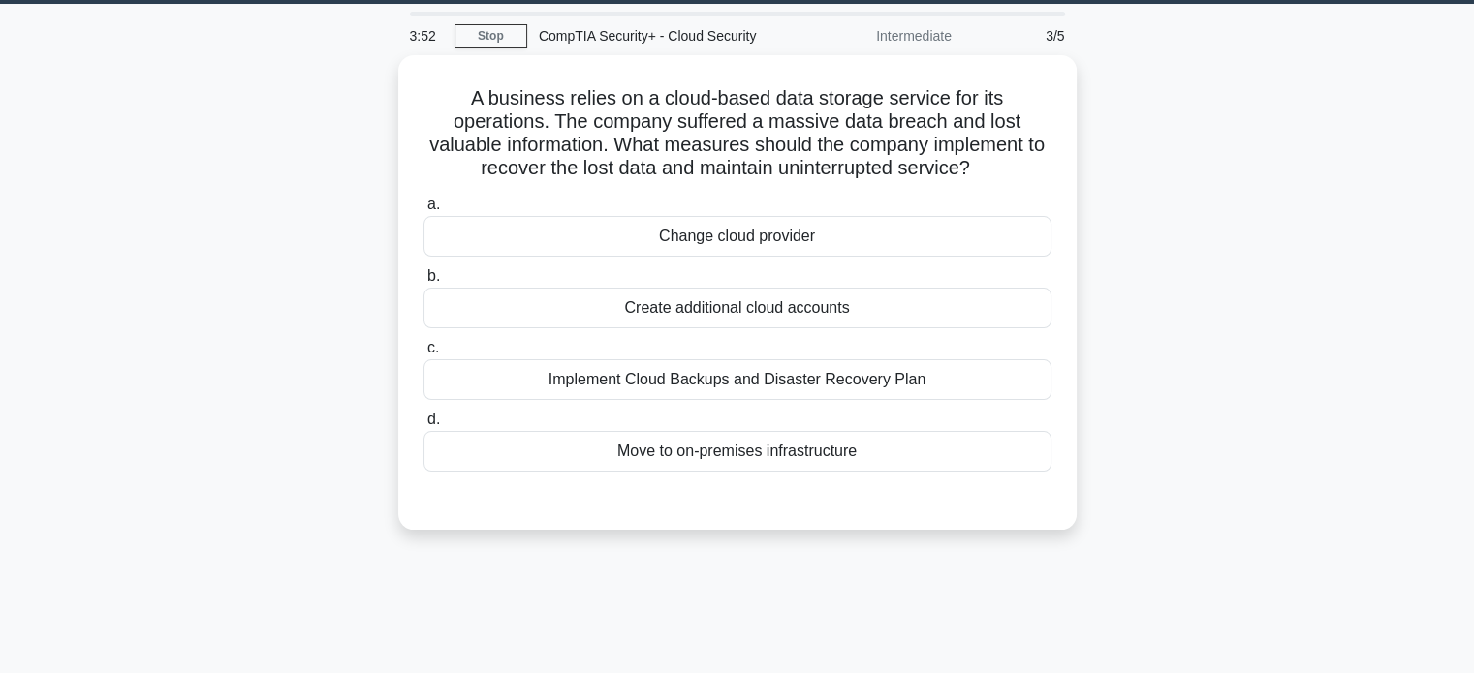
scroll to position [0, 0]
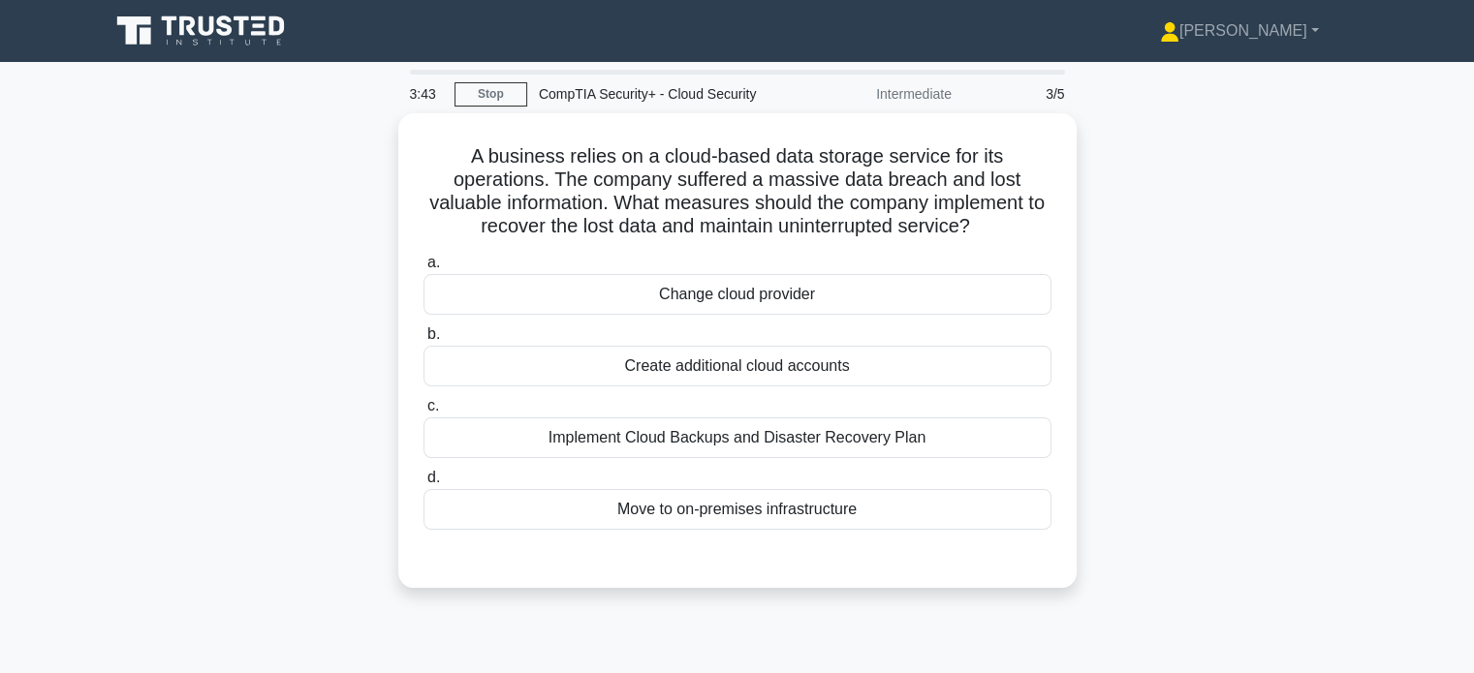
click at [239, 476] on div "A business relies on a cloud-based data storage service for its operations. The…" at bounding box center [737, 362] width 1279 height 498
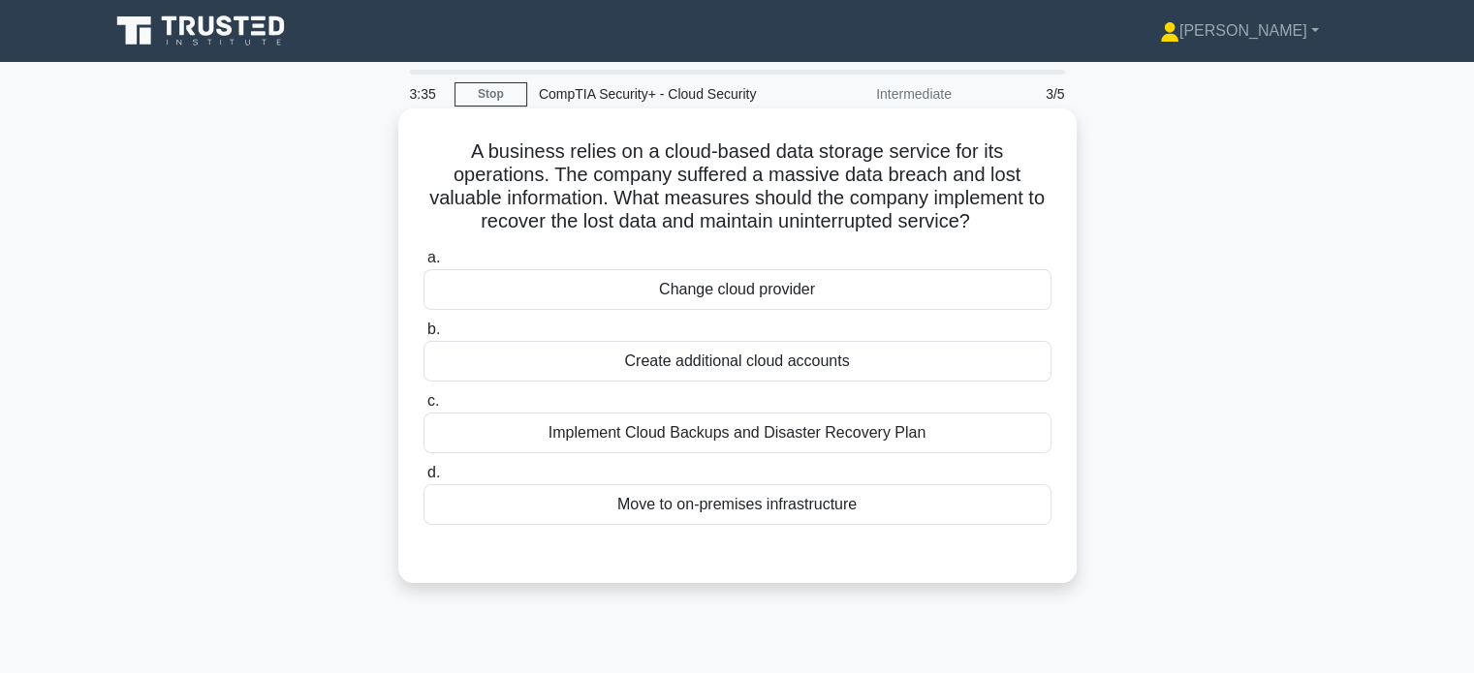
drag, startPoint x: 236, startPoint y: 483, endPoint x: 562, endPoint y: 417, distance: 332.2
click at [562, 418] on div "A business relies on a cloud-based data storage service for its operations. The…" at bounding box center [737, 362] width 1279 height 498
click at [562, 417] on div "Implement Cloud Backups and Disaster Recovery Plan" at bounding box center [737, 433] width 628 height 41
click at [423, 408] on input "c. Implement Cloud Backups and Disaster Recovery Plan" at bounding box center [423, 401] width 0 height 13
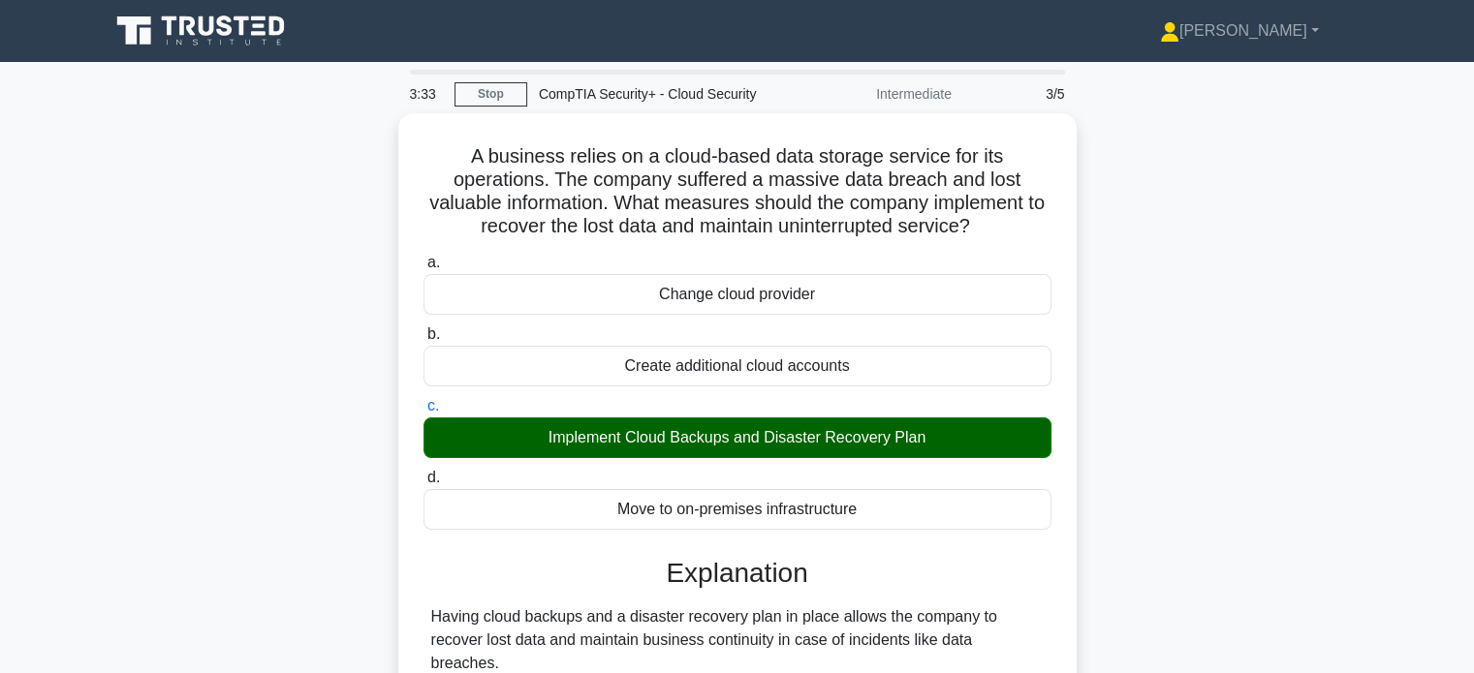
click at [328, 445] on div "A business relies on a cloud-based data storage service for its operations. The…" at bounding box center [737, 475] width 1279 height 724
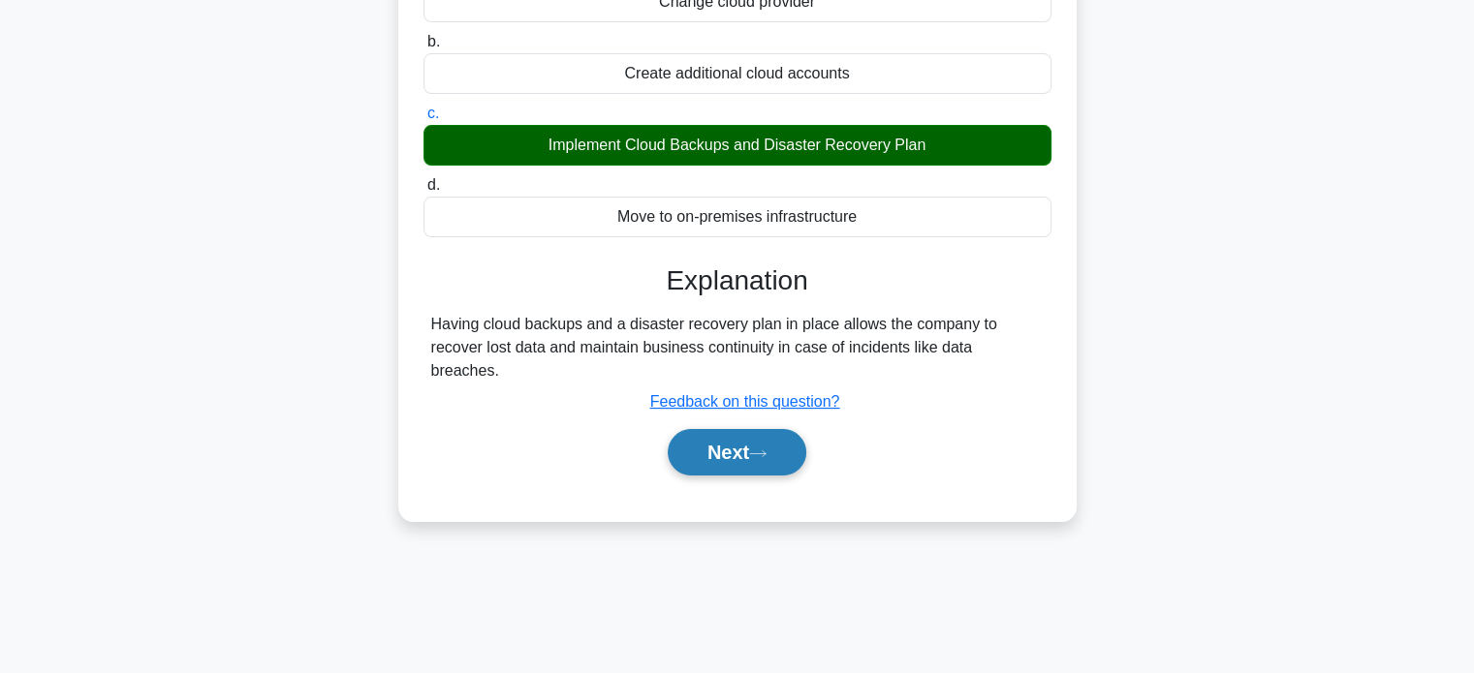
drag, startPoint x: 682, startPoint y: 433, endPoint x: 756, endPoint y: 404, distance: 79.2
click at [756, 429] on button "Next" at bounding box center [737, 452] width 139 height 47
drag, startPoint x: 756, startPoint y: 404, endPoint x: 751, endPoint y: 429, distance: 25.7
click at [752, 428] on button "Next" at bounding box center [737, 451] width 139 height 47
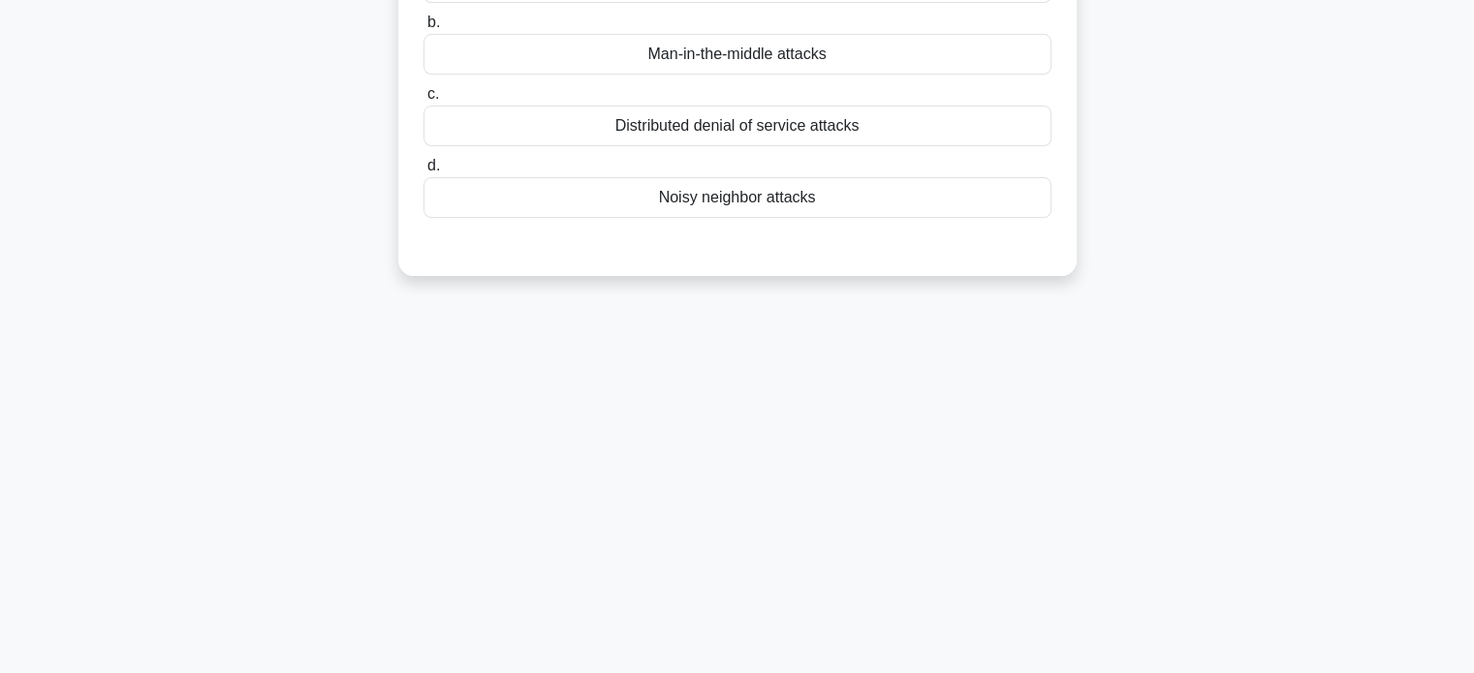
click at [752, 418] on div "3:30 Stop CompTIA Security+ - Cloud Security Intermediate 4/5 A third-party clo…" at bounding box center [737, 265] width 1279 height 969
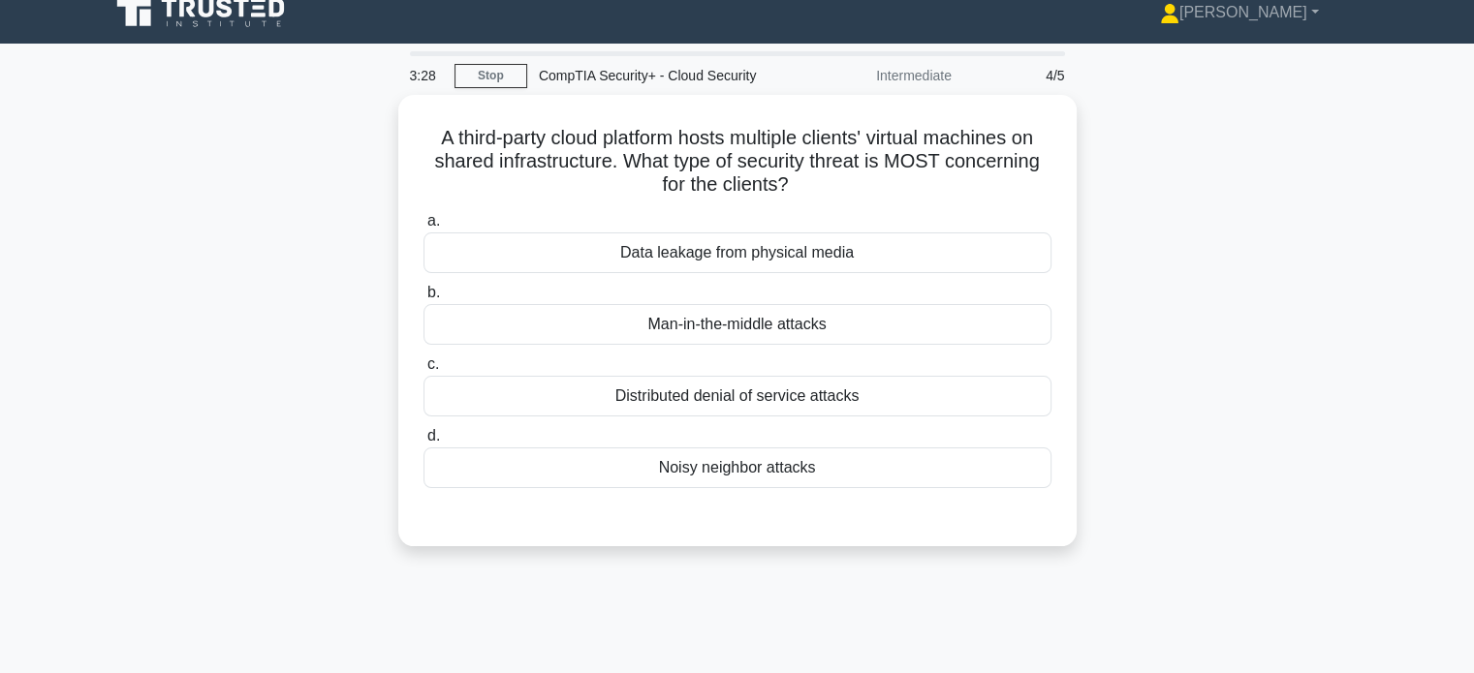
scroll to position [0, 0]
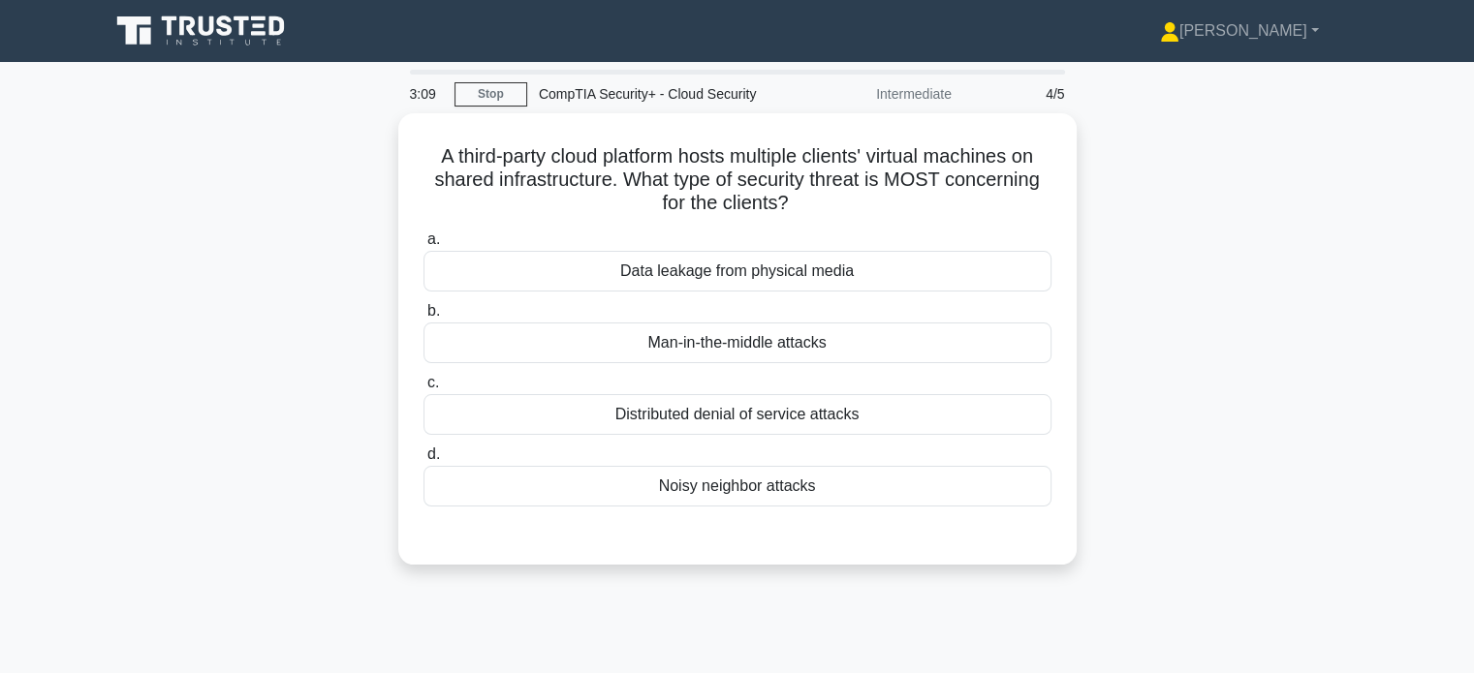
click at [160, 436] on div "A third-party cloud platform hosts multiple clients' virtual machines on shared…" at bounding box center [737, 350] width 1279 height 475
click at [149, 398] on div "A third-party cloud platform hosts multiple clients' virtual machines on shared…" at bounding box center [737, 350] width 1279 height 475
click at [1419, 422] on main "3:03 Stop CompTIA Security+ - Cloud Security Intermediate 4/5 A third-party clo…" at bounding box center [737, 554] width 1474 height 985
click at [1419, 422] on main "3:02 Stop CompTIA Security+ - Cloud Security Intermediate 4/5 A third-party clo…" at bounding box center [737, 554] width 1474 height 985
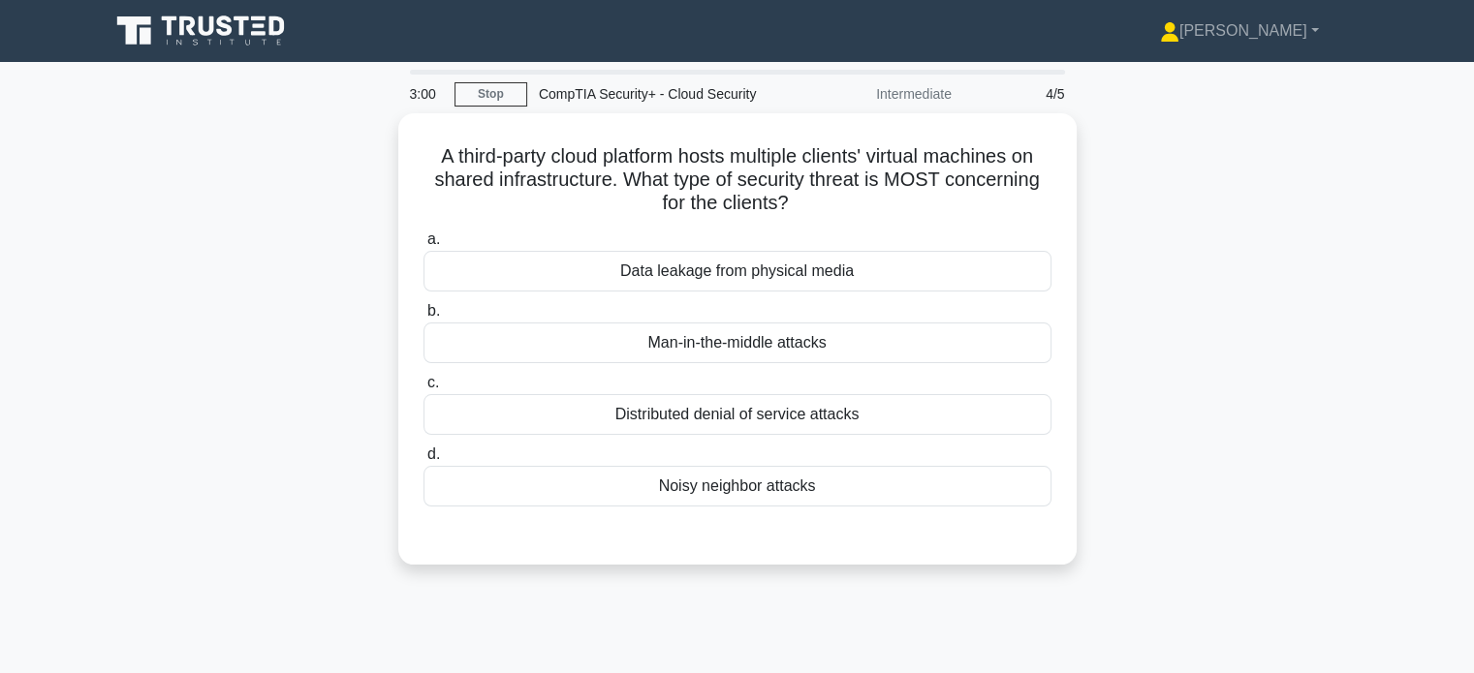
click at [1419, 422] on main "3:00 Stop CompTIA Security+ - Cloud Security Intermediate 4/5 A third-party clo…" at bounding box center [737, 554] width 1474 height 985
click at [1419, 422] on main "2:59 Stop CompTIA Security+ - Cloud Security Intermediate 4/5 A third-party clo…" at bounding box center [737, 554] width 1474 height 985
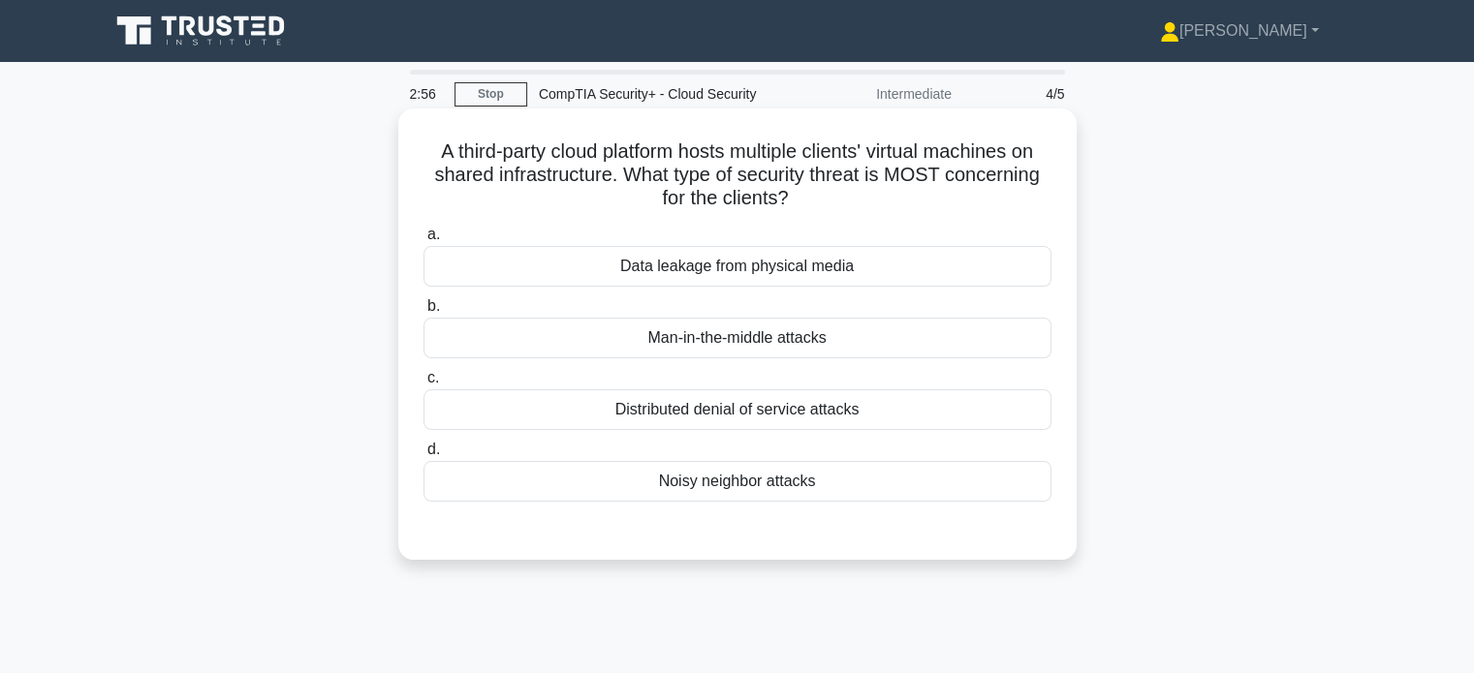
click at [824, 410] on div "Distributed denial of service attacks" at bounding box center [737, 410] width 628 height 41
click at [423, 385] on input "c. Distributed denial of service attacks" at bounding box center [423, 378] width 0 height 13
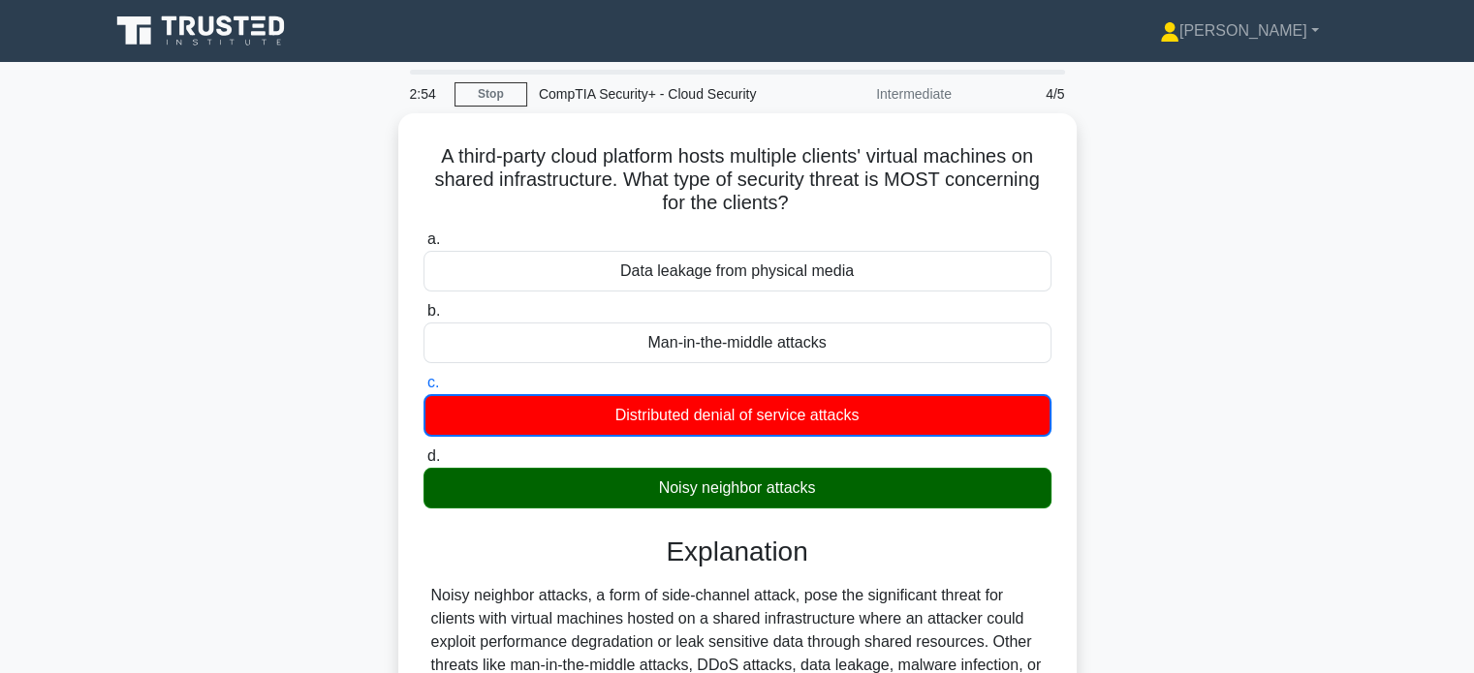
click at [264, 508] on div "A third-party cloud platform hosts multiple clients' virtual machines on shared…" at bounding box center [737, 499] width 1279 height 772
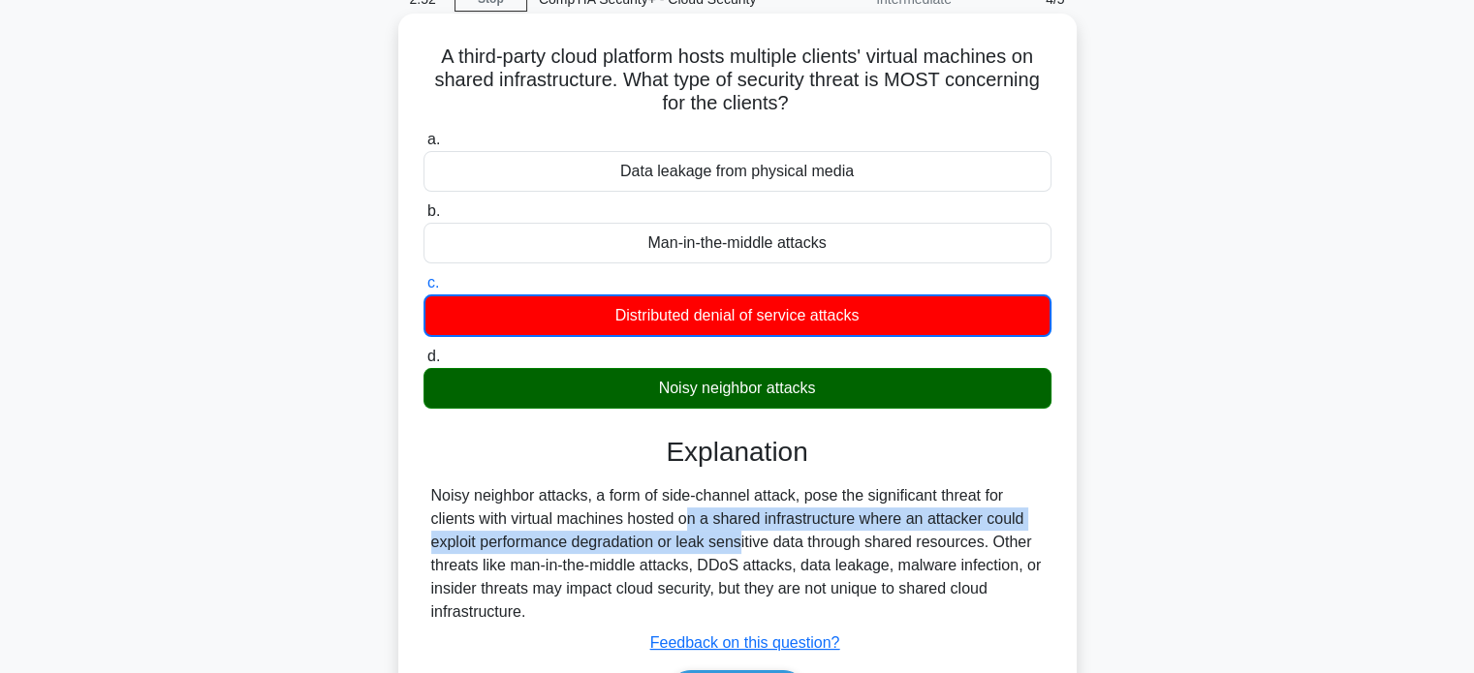
drag, startPoint x: 562, startPoint y: 492, endPoint x: 629, endPoint y: 548, distance: 87.3
click at [629, 548] on div "Noisy neighbor attacks, a form of side-channel attack, pose the significant thr…" at bounding box center [737, 555] width 612 height 140
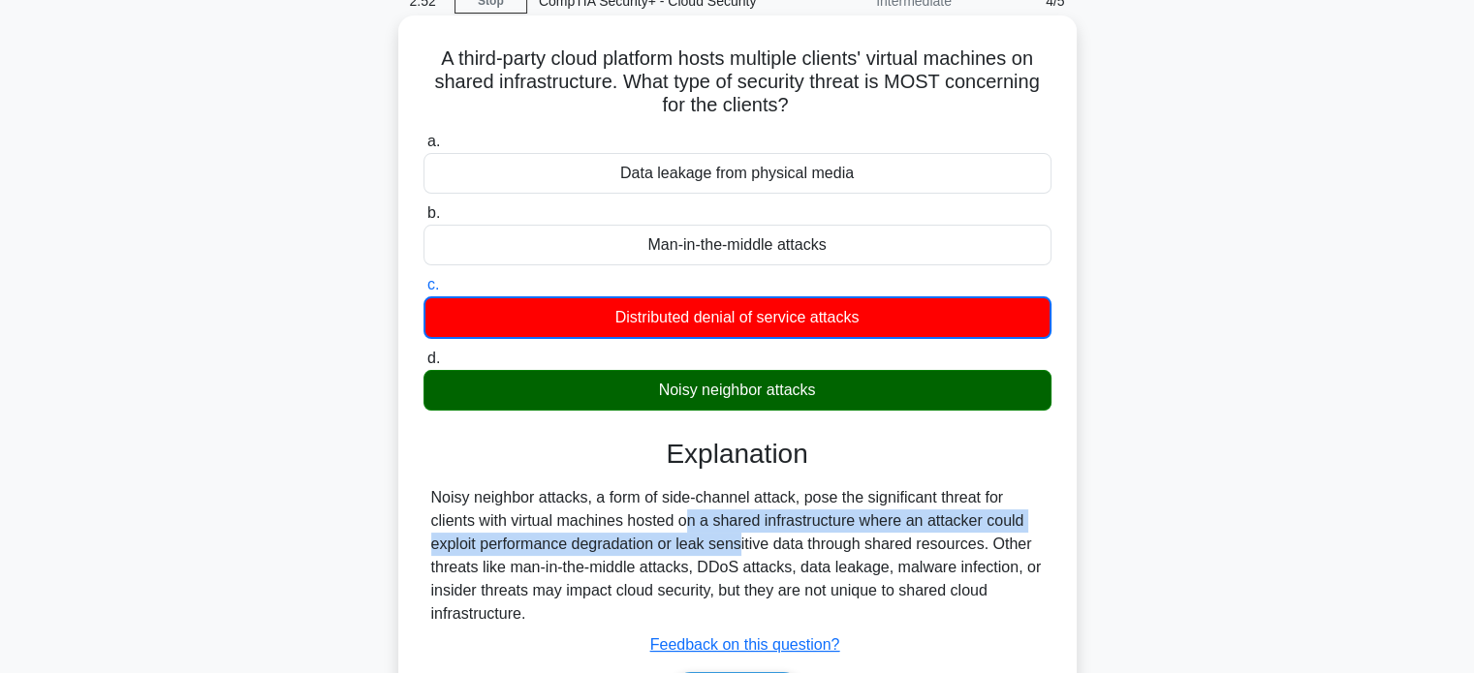
click at [628, 548] on div "Noisy neighbor attacks, a form of side-channel attack, pose the significant thr…" at bounding box center [737, 556] width 612 height 140
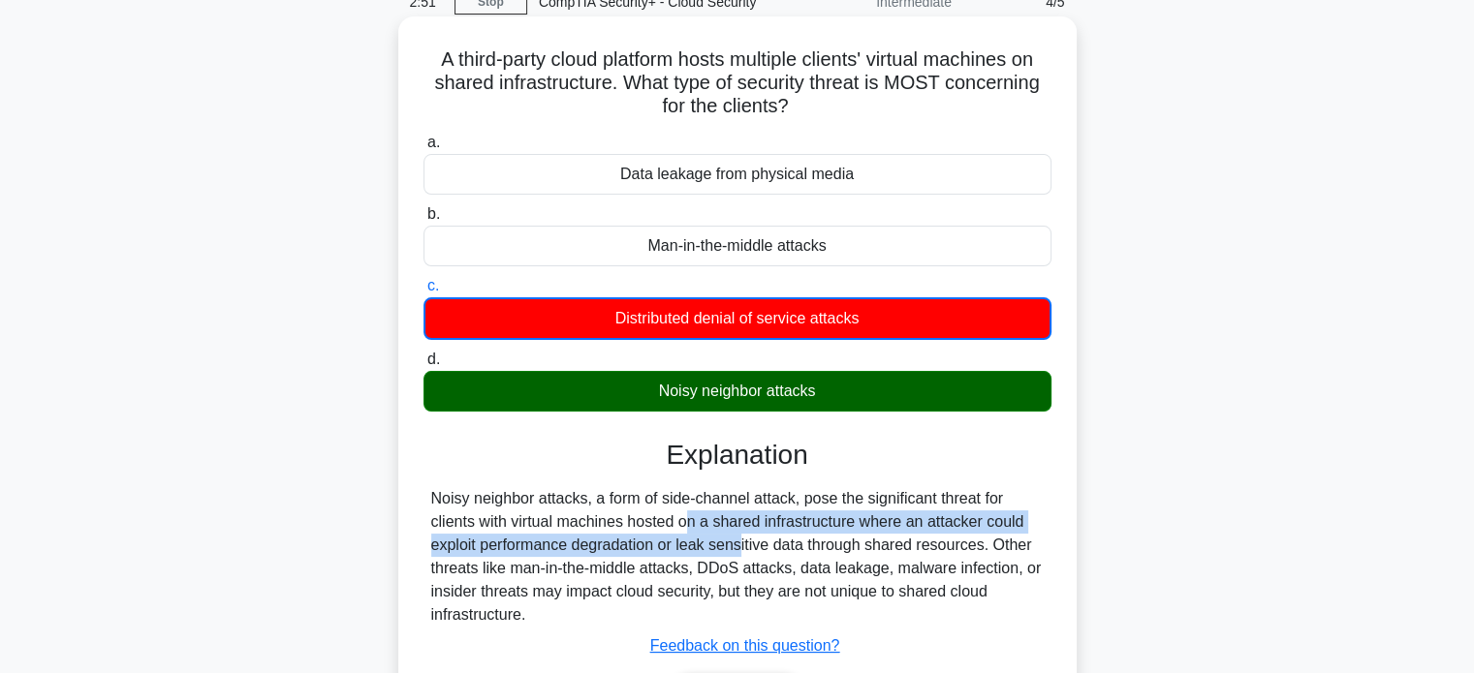
drag, startPoint x: 535, startPoint y: 538, endPoint x: 411, endPoint y: 547, distance: 124.4
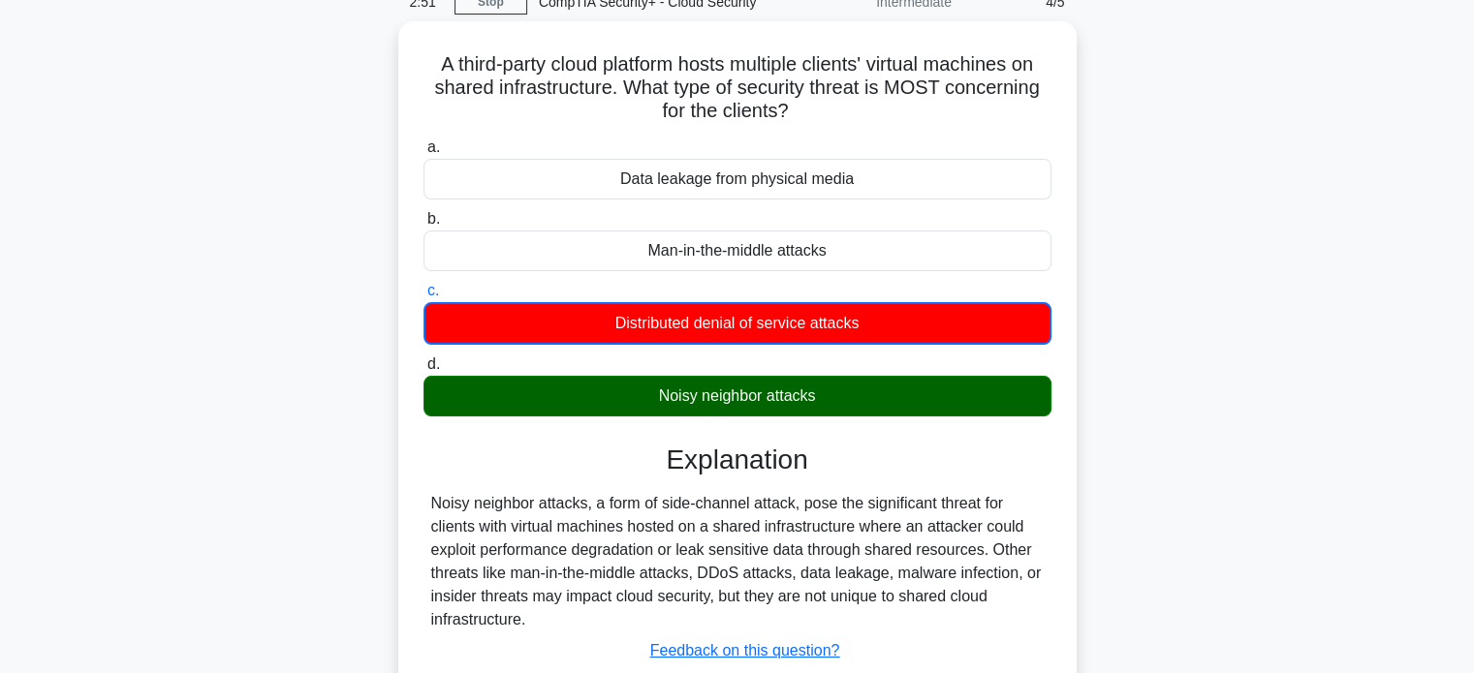
click at [252, 502] on div "A third-party cloud platform hosts multiple clients' virtual machines on shared…" at bounding box center [737, 407] width 1279 height 772
click at [251, 502] on div "A third-party cloud platform hosts multiple clients' virtual machines on shared…" at bounding box center [737, 407] width 1279 height 772
click at [298, 524] on div "A third-party cloud platform hosts multiple clients' virtual machines on shared…" at bounding box center [737, 407] width 1279 height 772
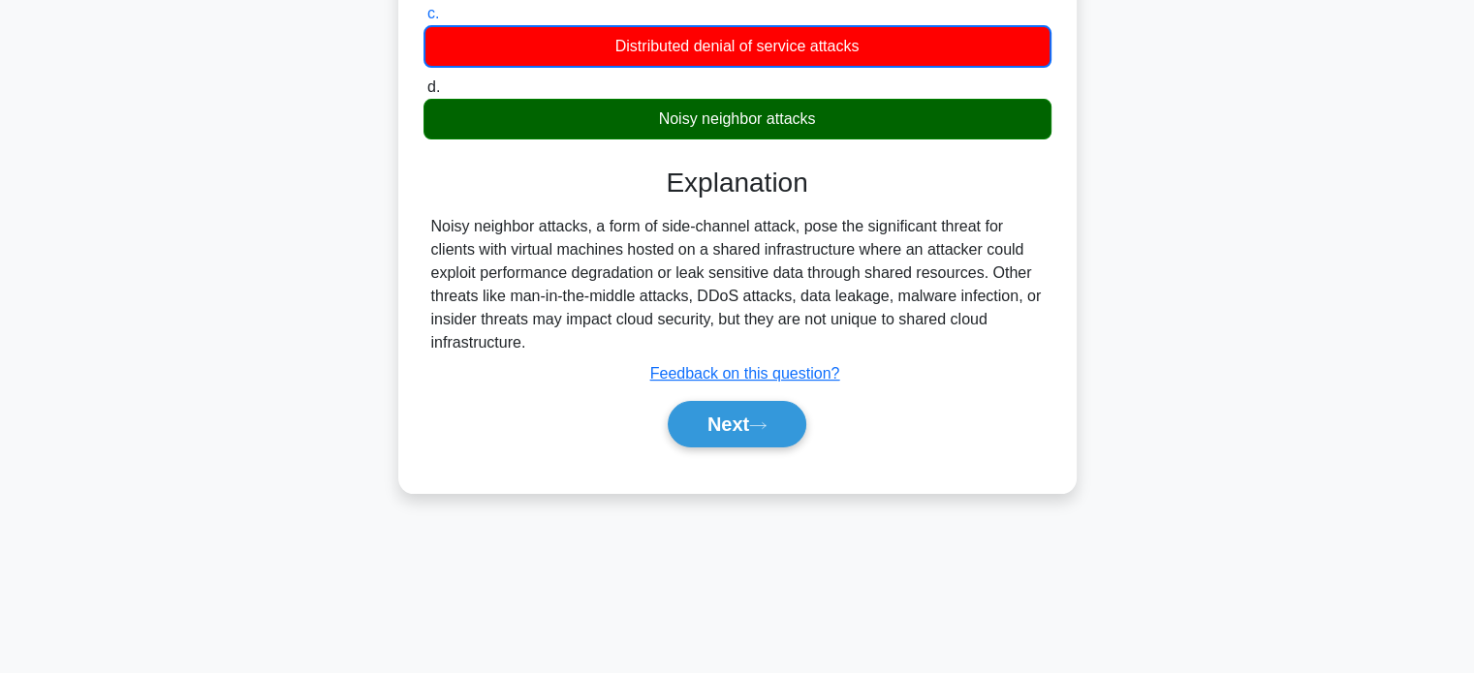
scroll to position [373, 0]
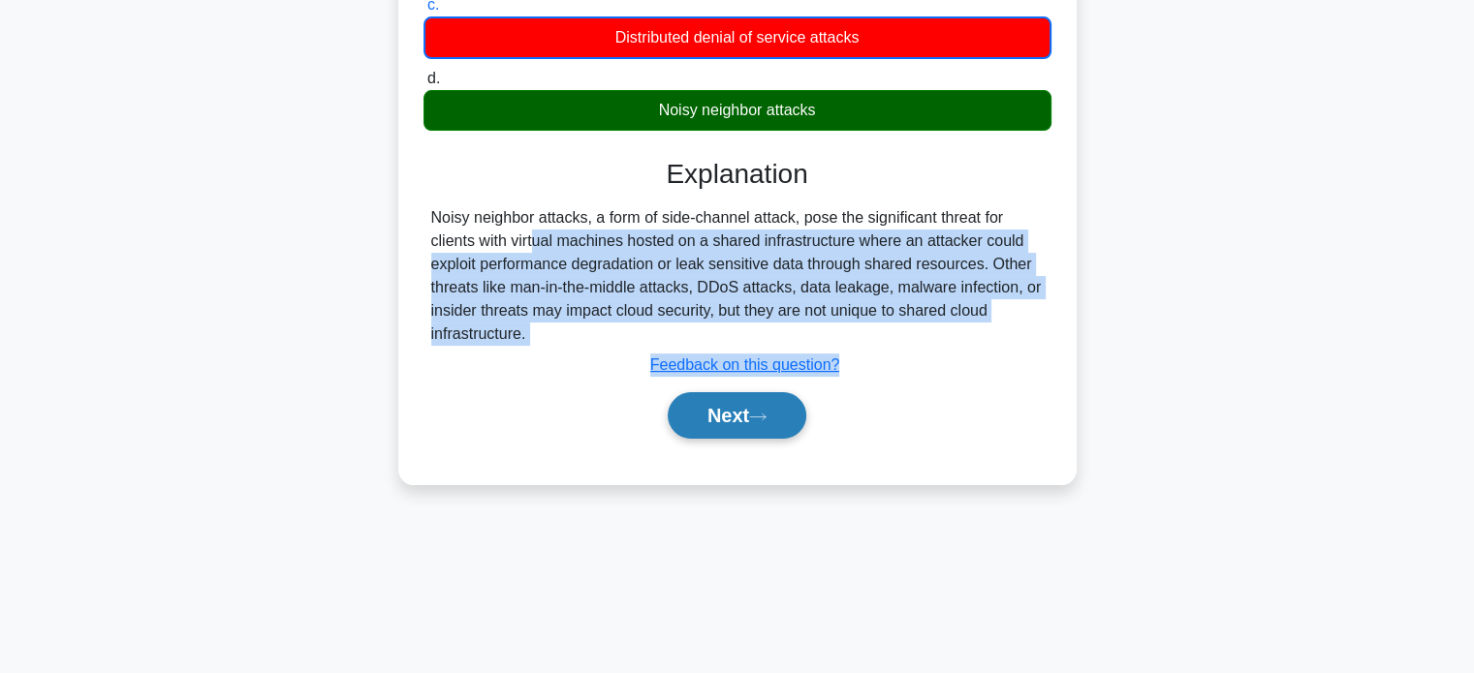
drag, startPoint x: 299, startPoint y: 524, endPoint x: 793, endPoint y: 435, distance: 501.2
click at [793, 435] on div "A third-party cloud platform hosts multiple clients' virtual machines on shared…" at bounding box center [737, 126] width 1279 height 772
click at [765, 419] on icon at bounding box center [757, 417] width 17 height 11
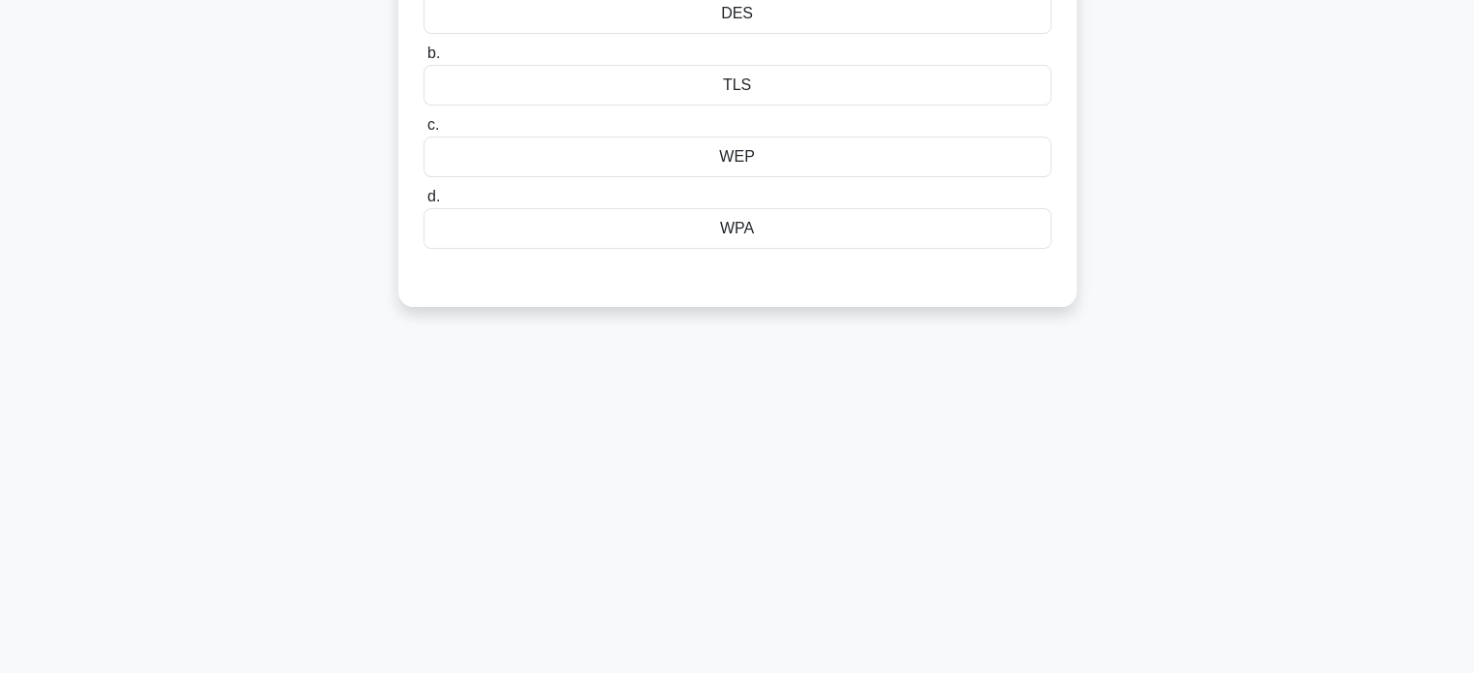
click at [134, 420] on div "2:33 Stop CompTIA Security+ - Cloud Security Intermediate 5/5 A company is depl…" at bounding box center [737, 273] width 1279 height 969
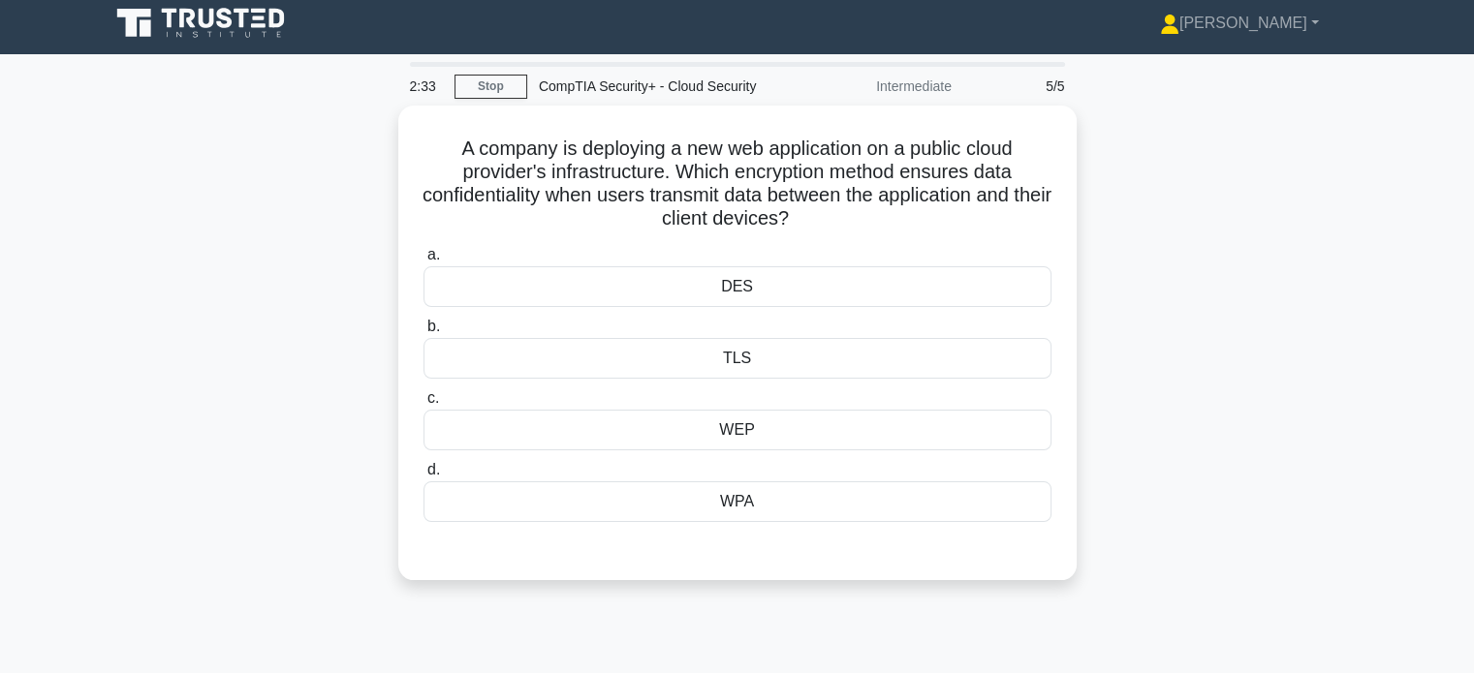
scroll to position [0, 0]
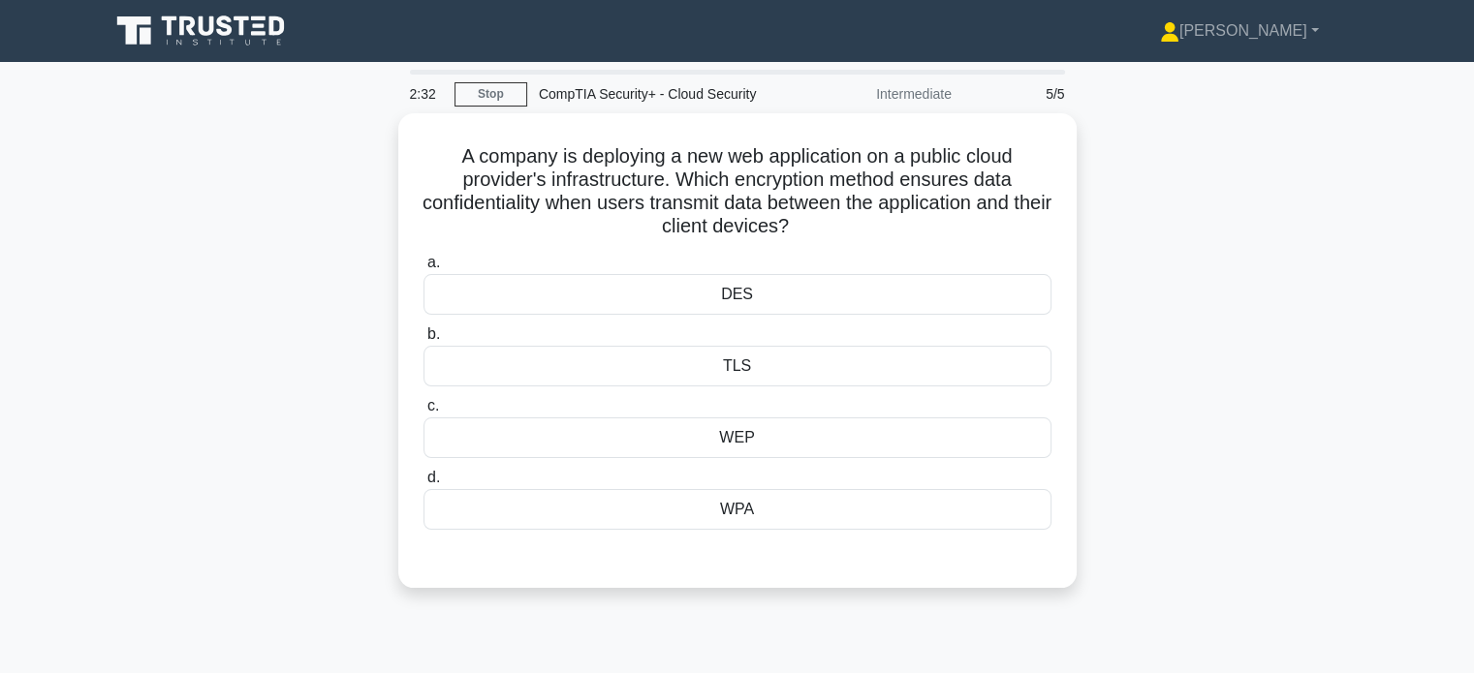
click at [134, 420] on div "A company is deploying a new web application on a public cloud provider's infra…" at bounding box center [737, 362] width 1279 height 498
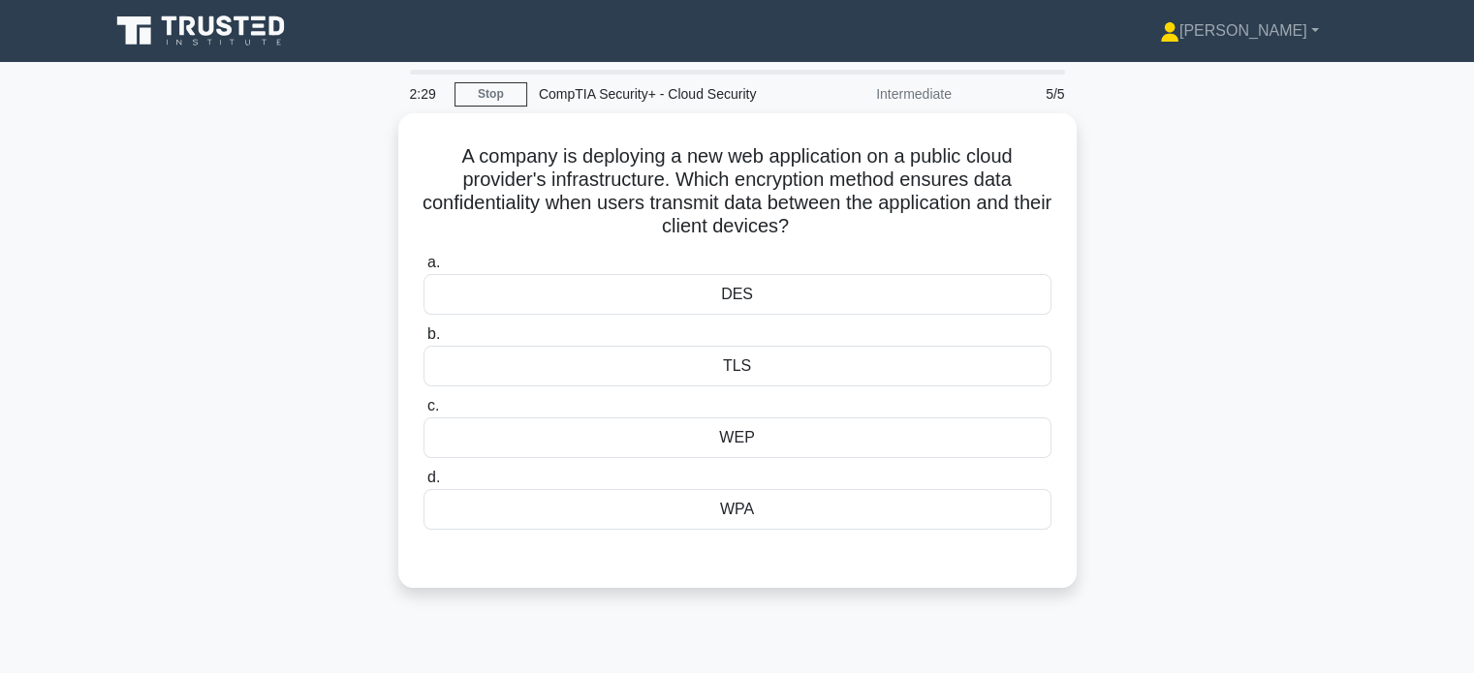
click at [134, 420] on div "A company is deploying a new web application on a public cloud provider's infra…" at bounding box center [737, 362] width 1279 height 498
click at [1331, 305] on div "A company is deploying a new web application on a public cloud provider's infra…" at bounding box center [737, 362] width 1279 height 498
click at [1297, 284] on div "A company is deploying a new web application on a public cloud provider's infra…" at bounding box center [737, 362] width 1279 height 498
click at [1297, 272] on div "A company is deploying a new web application on a public cloud provider's infra…" at bounding box center [737, 362] width 1279 height 498
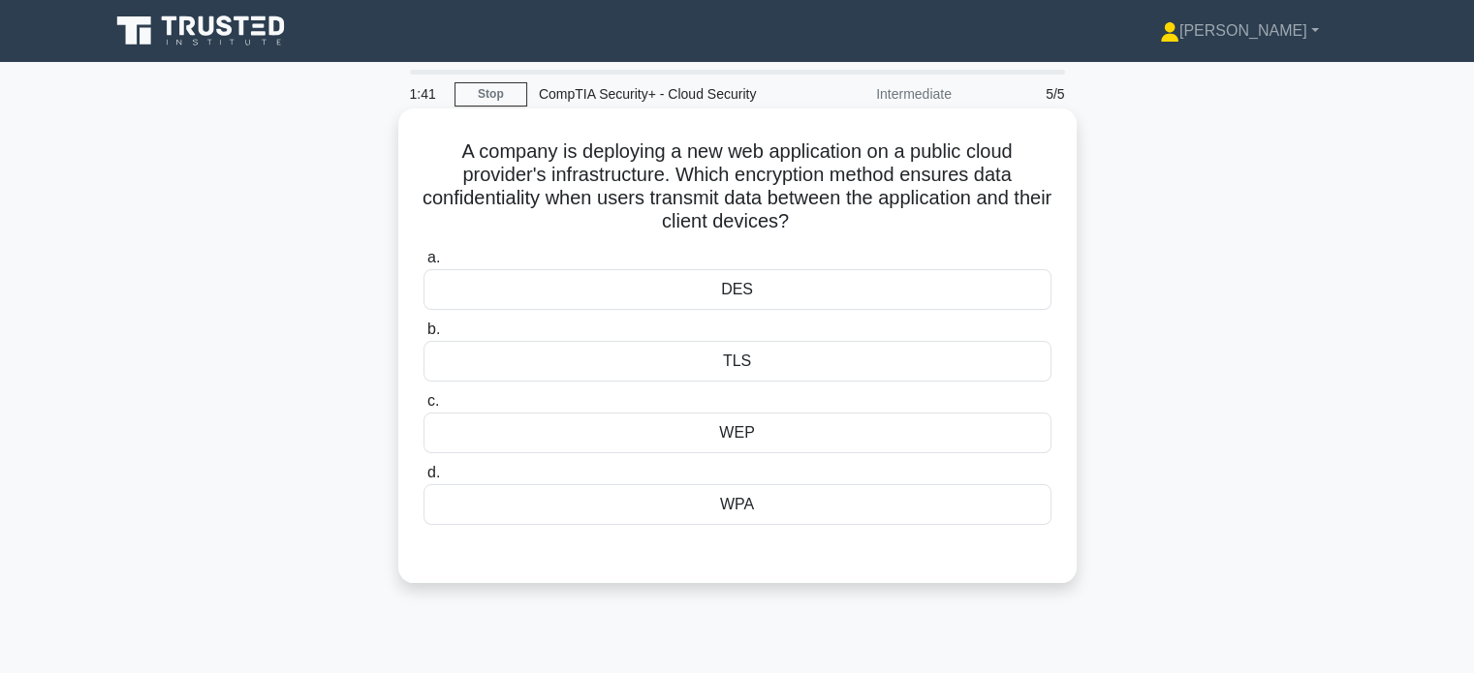
click at [911, 429] on div "WEP" at bounding box center [737, 433] width 628 height 41
click at [423, 408] on input "c. WEP" at bounding box center [423, 401] width 0 height 13
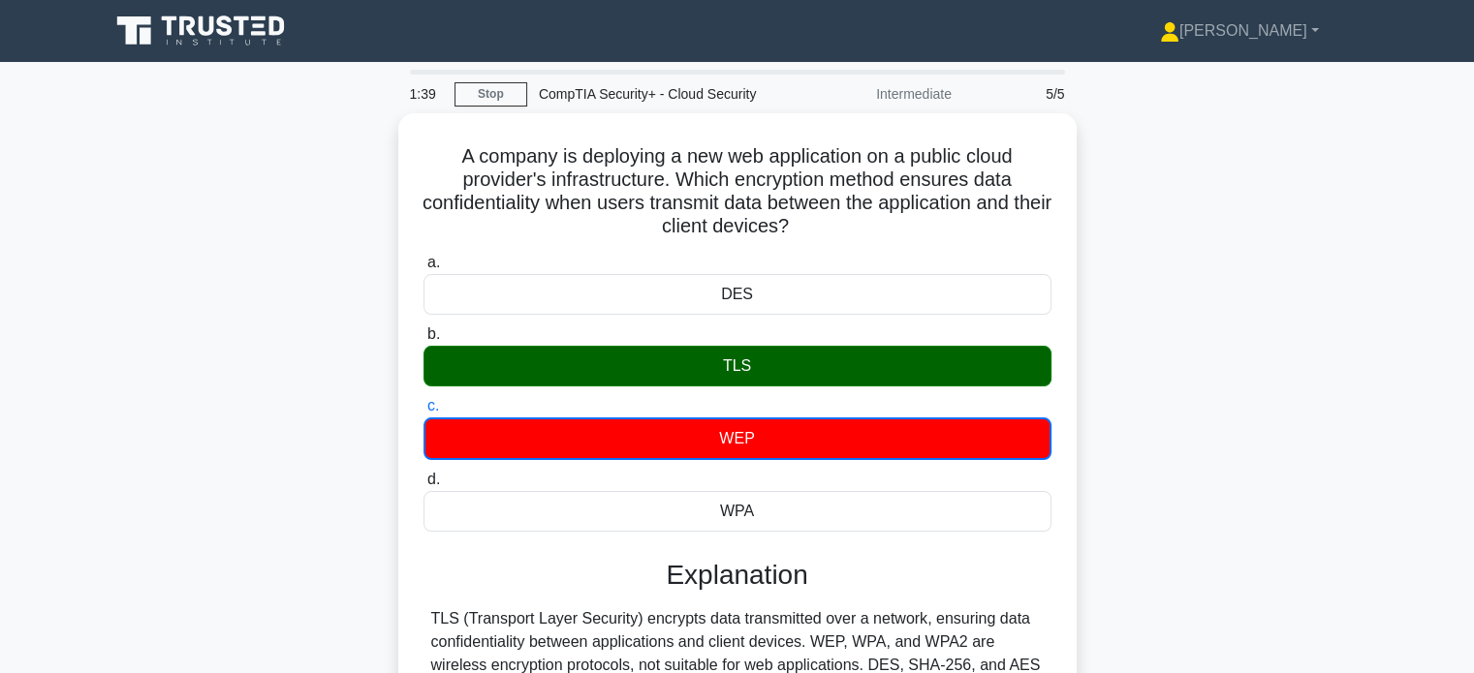
click at [171, 460] on div "A company is deploying a new web application on a public cloud provider's infra…" at bounding box center [737, 499] width 1279 height 772
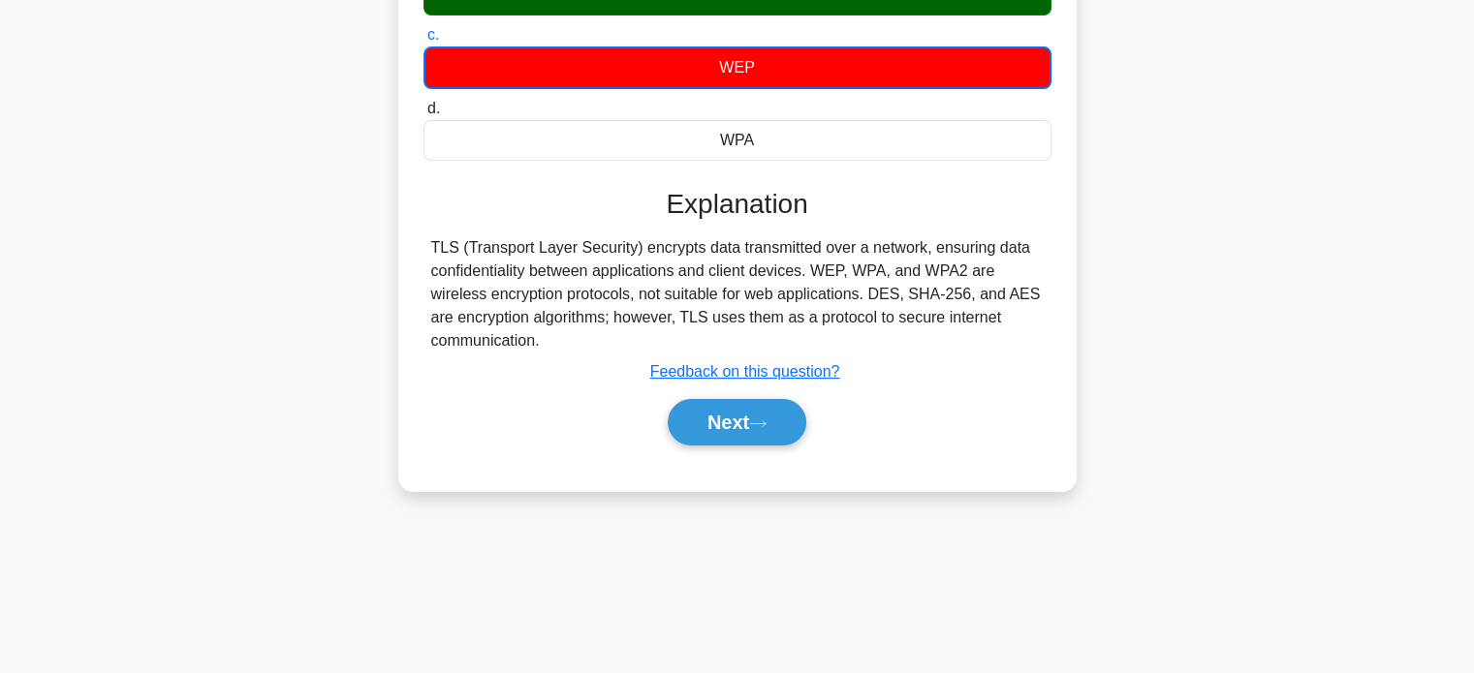
scroll to position [373, 0]
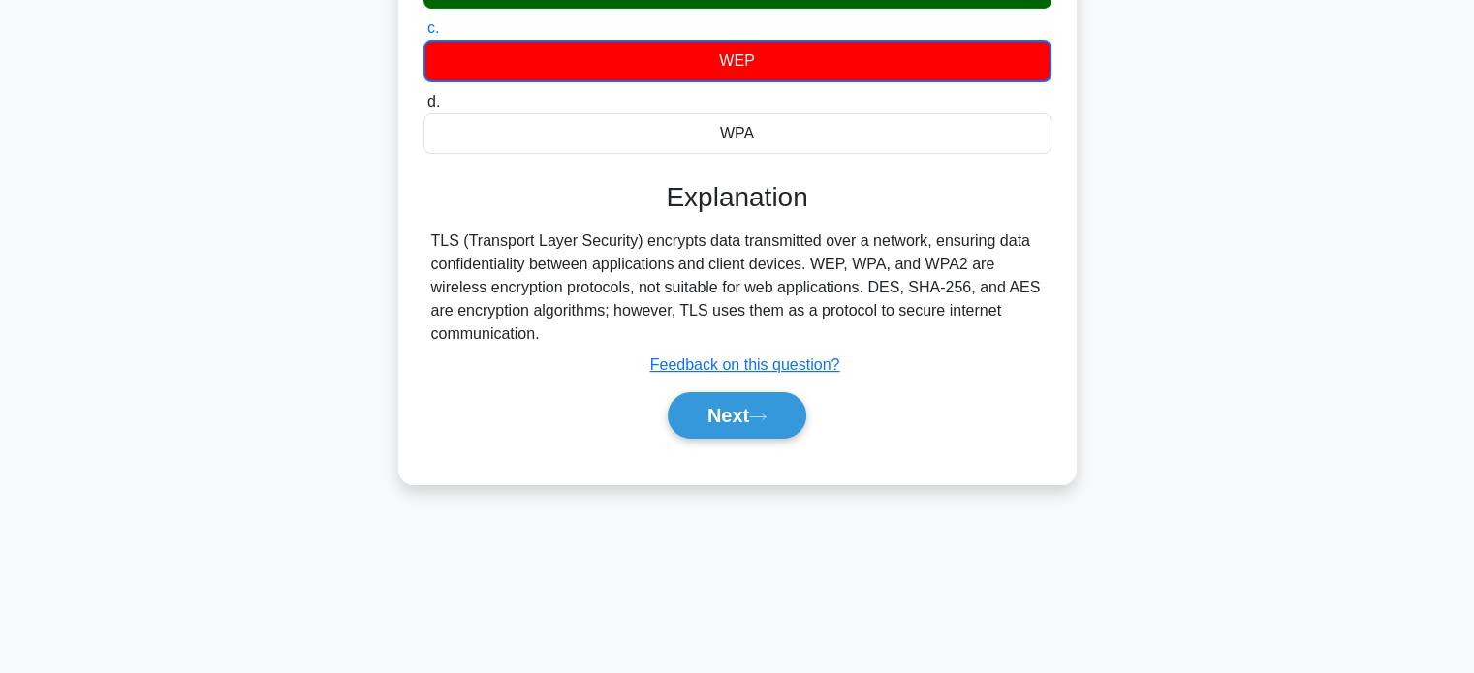
drag, startPoint x: 171, startPoint y: 460, endPoint x: 526, endPoint y: 425, distance: 357.3
click at [526, 425] on div "A company is deploying a new web application on a public cloud provider's infra…" at bounding box center [737, 126] width 1279 height 772
click at [707, 403] on button "Next" at bounding box center [737, 415] width 139 height 47
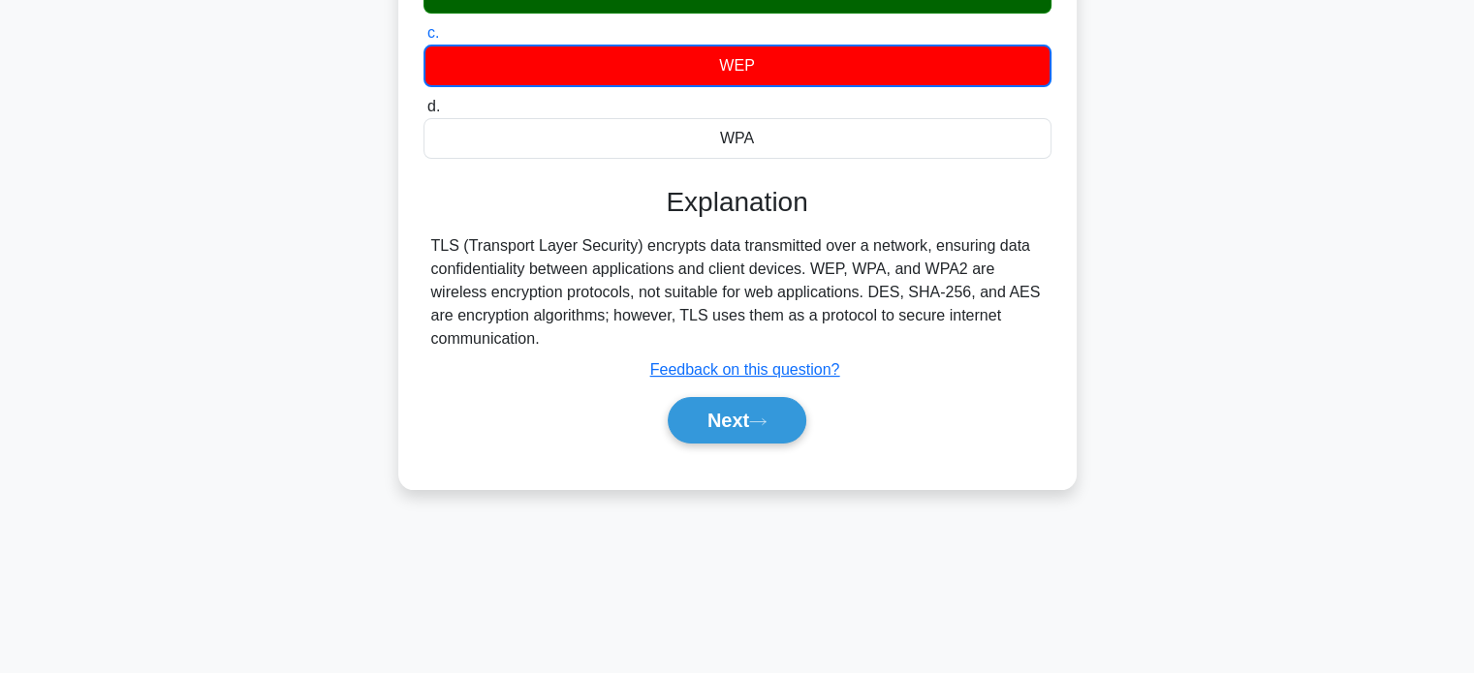
drag, startPoint x: 323, startPoint y: 359, endPoint x: 378, endPoint y: 455, distance: 111.5
click at [384, 455] on div "A company is deploying a new web application on a public cloud provider's infra…" at bounding box center [737, 126] width 1279 height 772
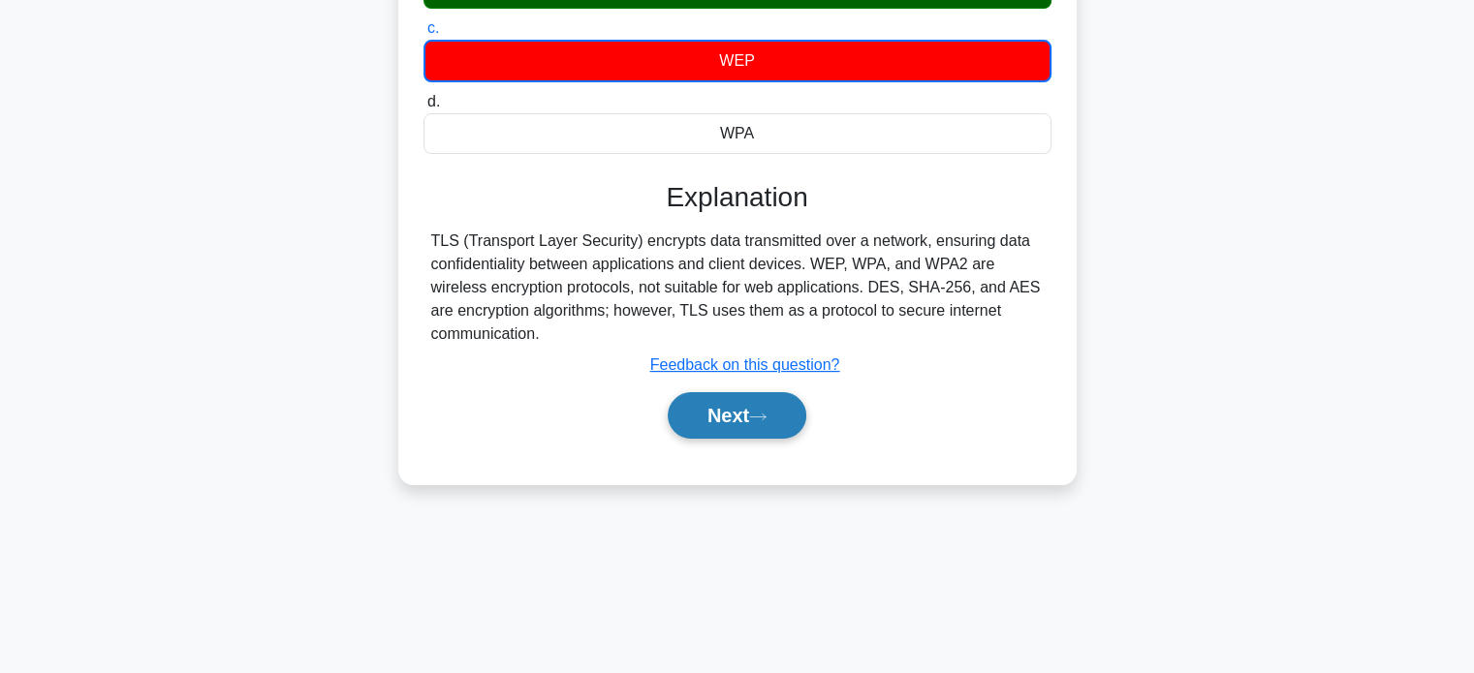
click at [709, 415] on button "Next" at bounding box center [737, 415] width 139 height 47
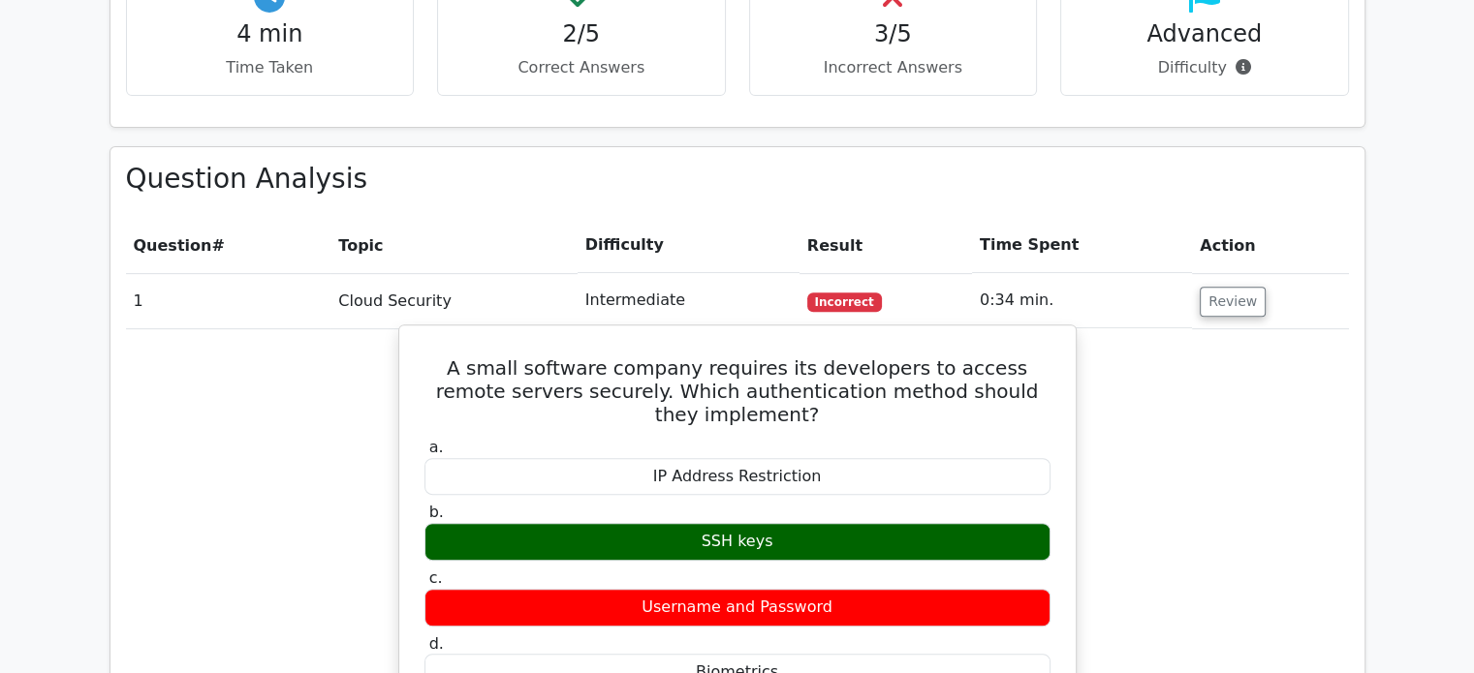
drag, startPoint x: 546, startPoint y: 525, endPoint x: 698, endPoint y: 451, distance: 169.4
click at [698, 451] on div "Your Test Results CompTIA Security+ - Cloud Security 40% Your Score Keep practi…" at bounding box center [737, 375] width 1279 height 2031
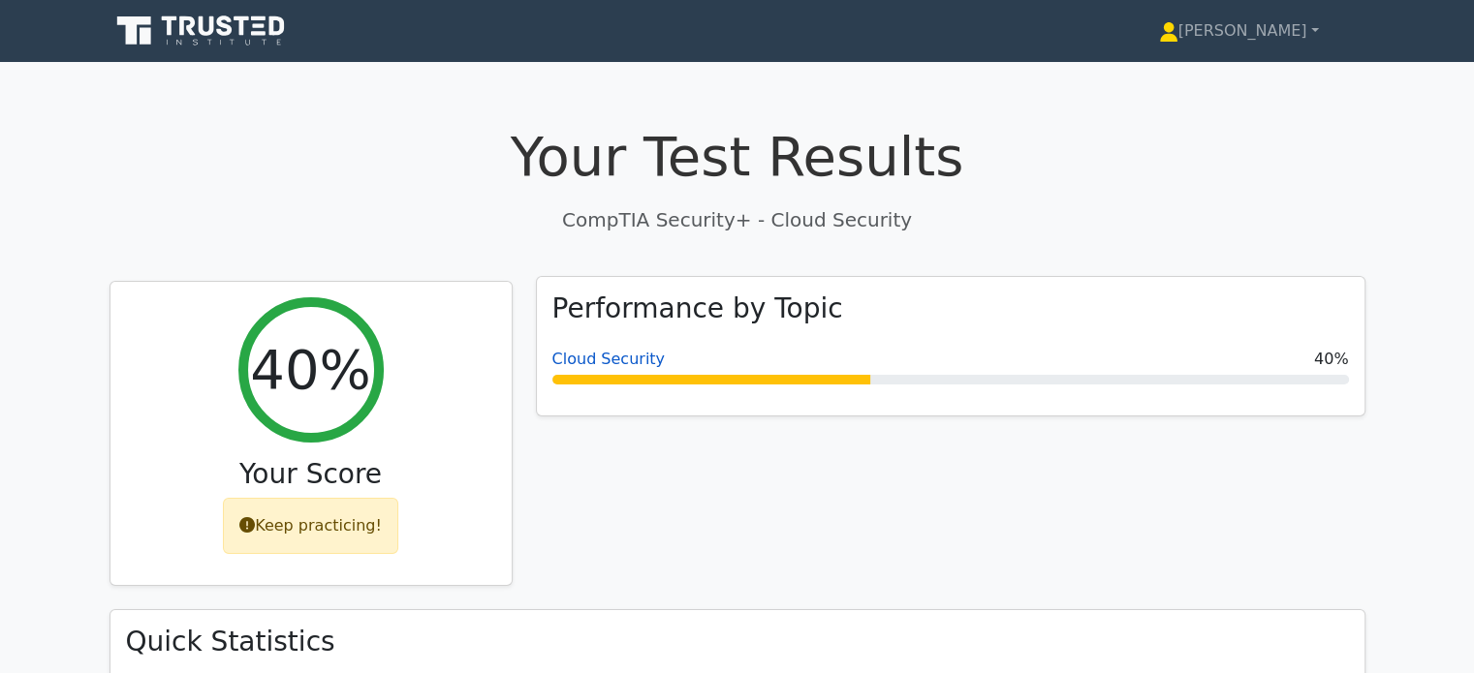
click at [598, 358] on link "Cloud Security" at bounding box center [608, 359] width 113 height 18
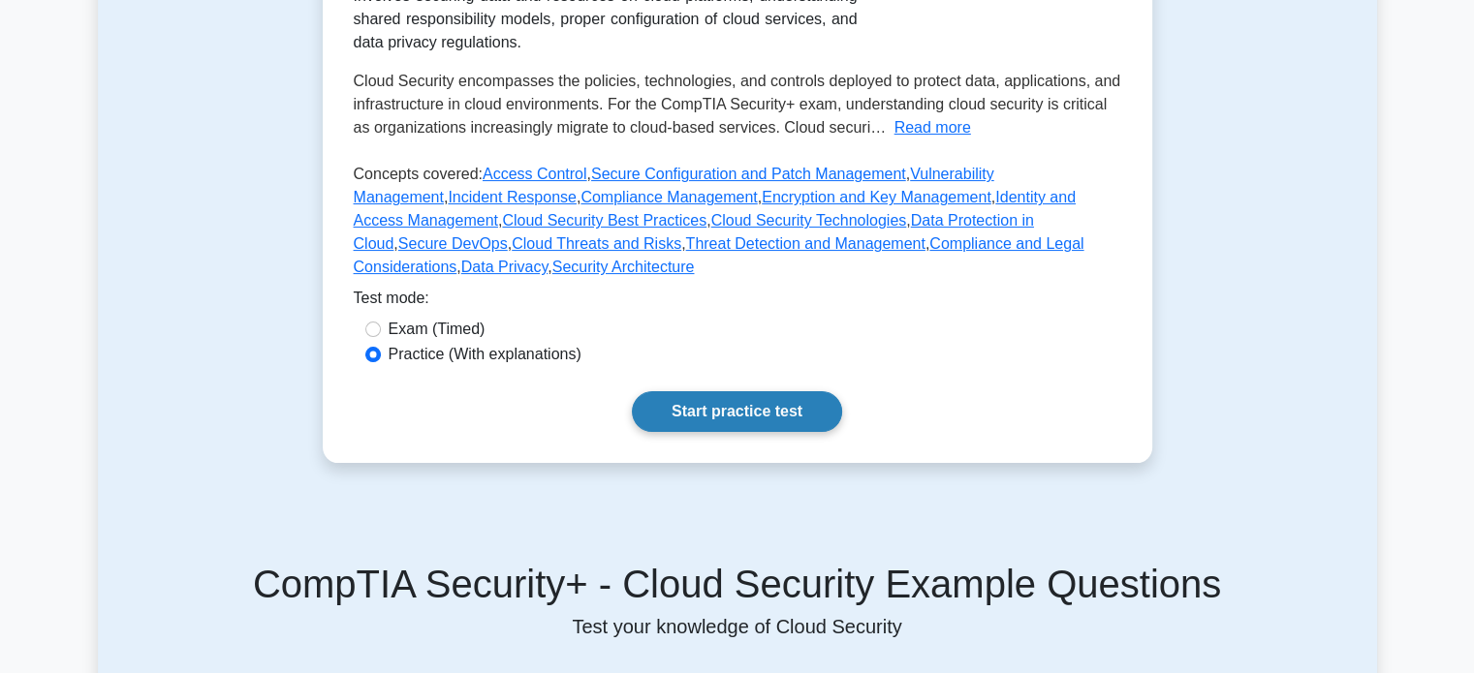
click at [690, 391] on link "Start practice test" at bounding box center [737, 411] width 210 height 41
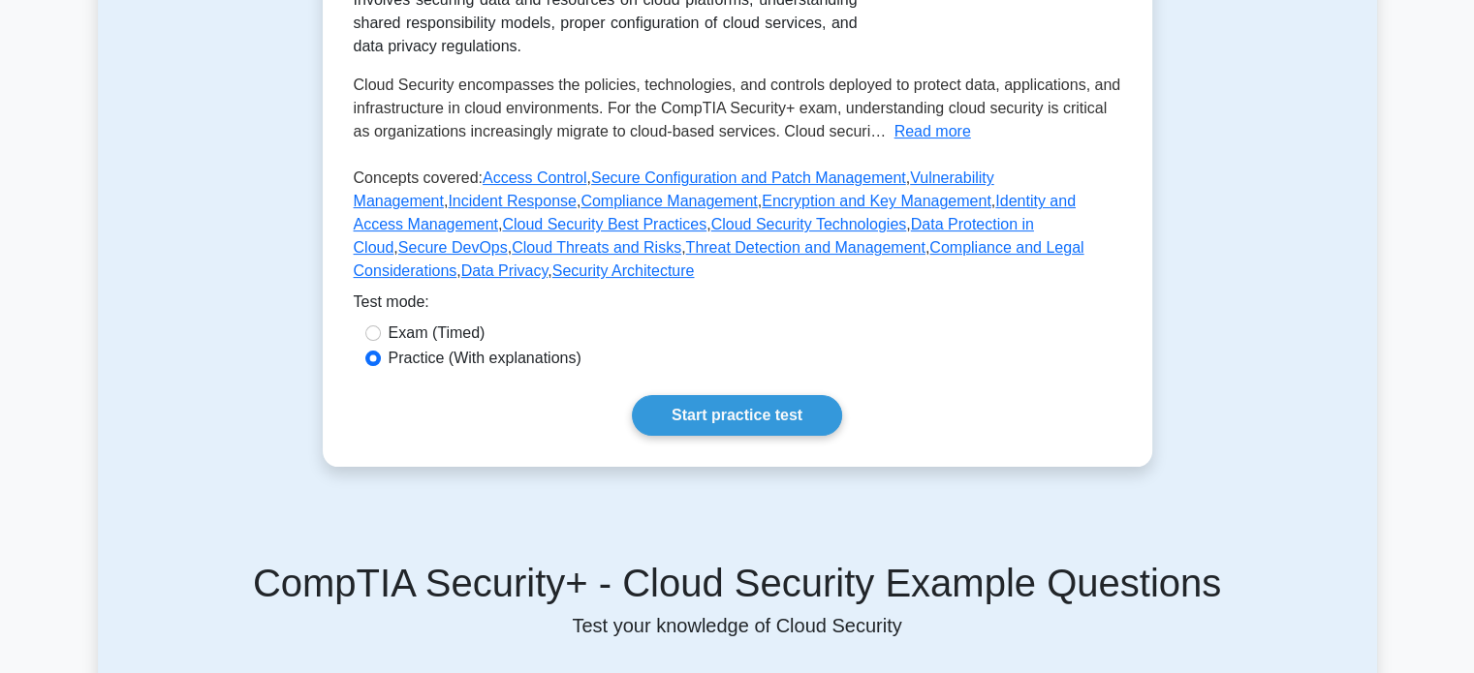
scroll to position [386, 0]
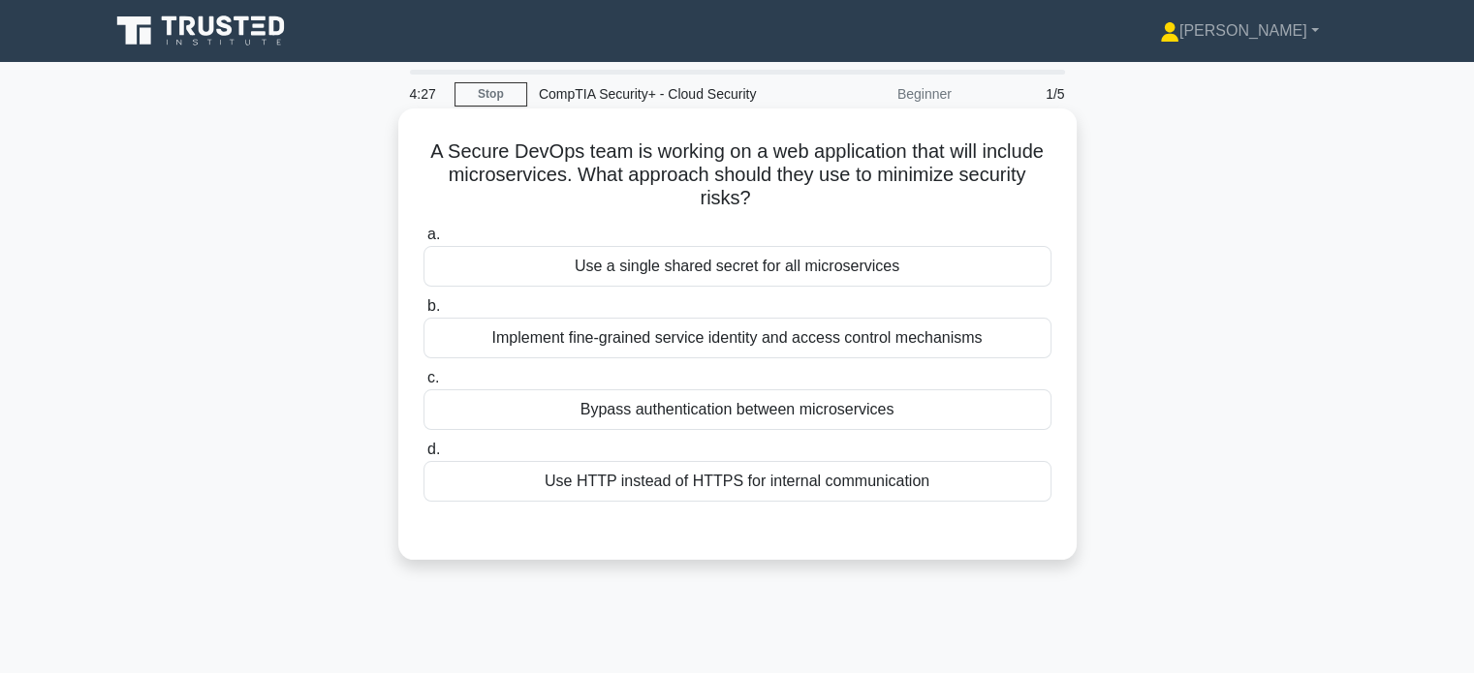
click at [504, 335] on div "Implement fine-grained service identity and access control mechanisms" at bounding box center [737, 338] width 628 height 41
click at [423, 313] on input "b. Implement fine-grained service identity and access control mechanisms" at bounding box center [423, 306] width 0 height 13
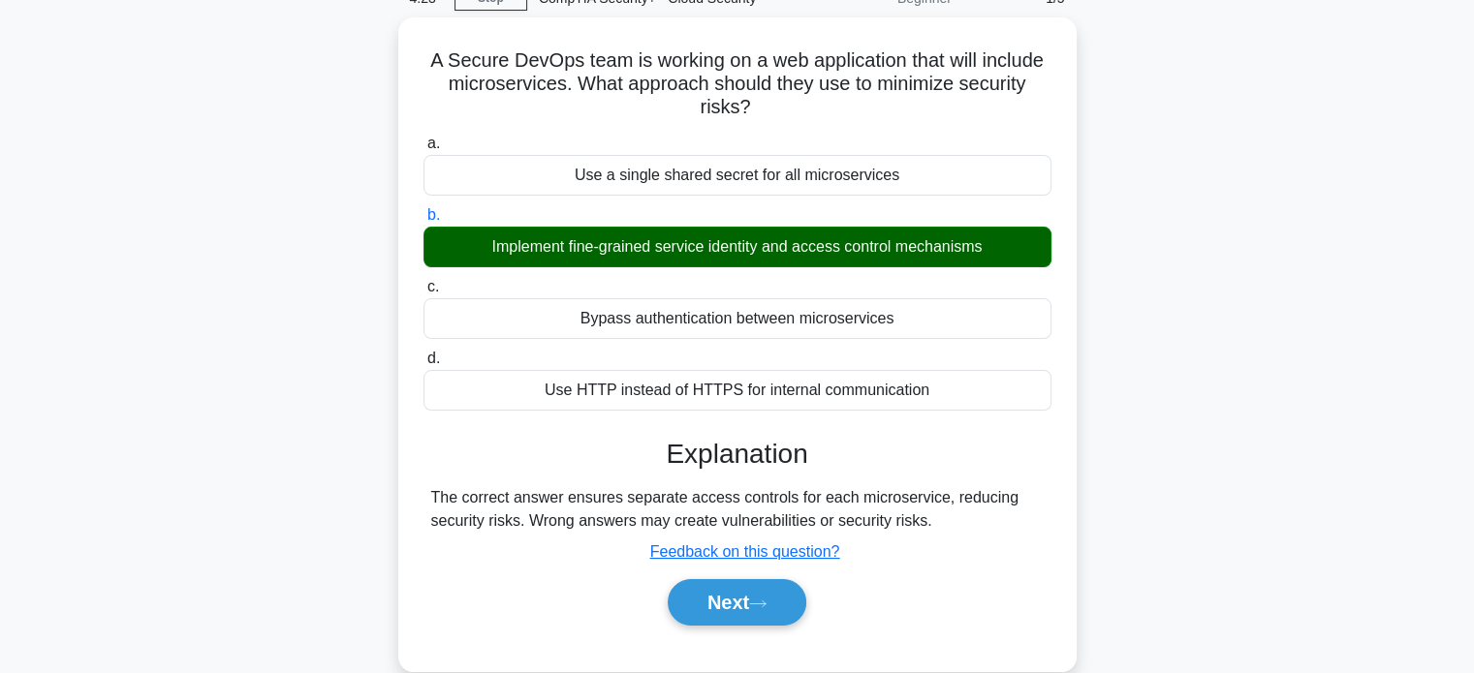
scroll to position [97, 0]
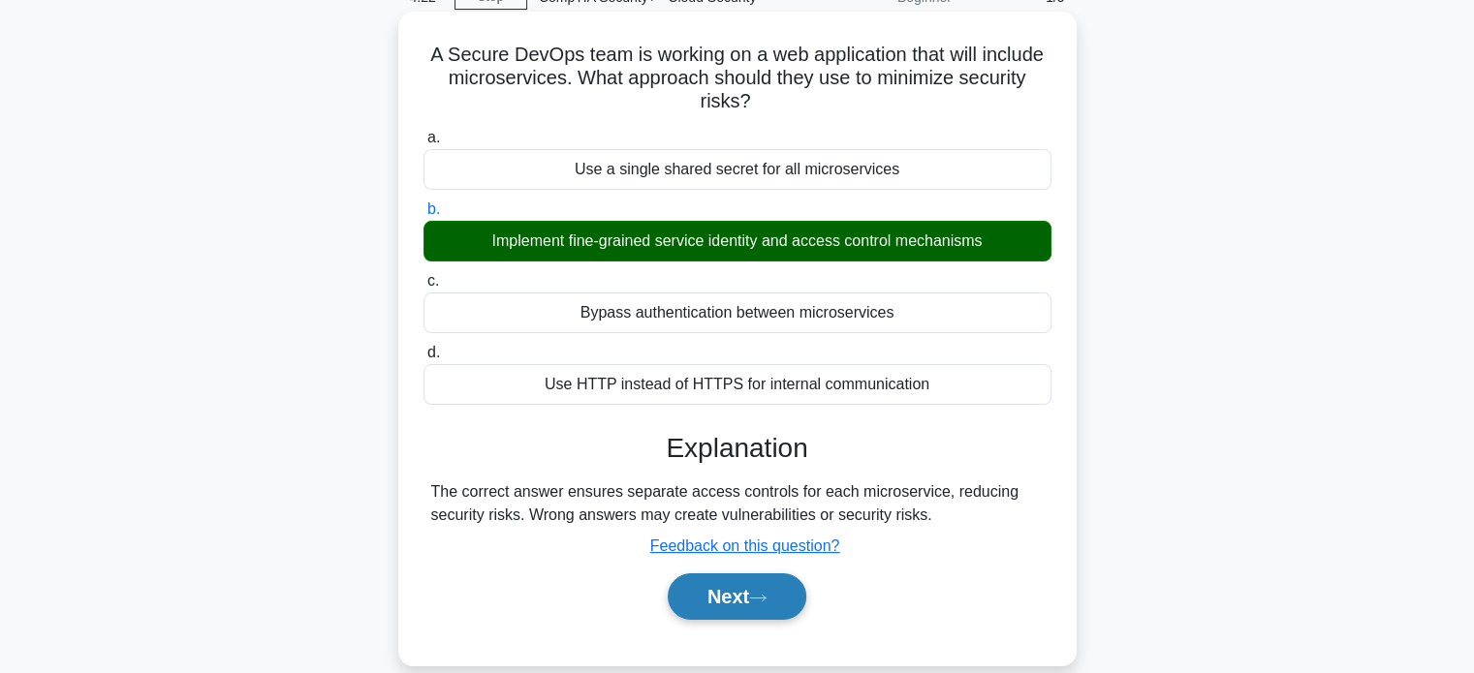
click at [766, 600] on icon at bounding box center [757, 598] width 17 height 11
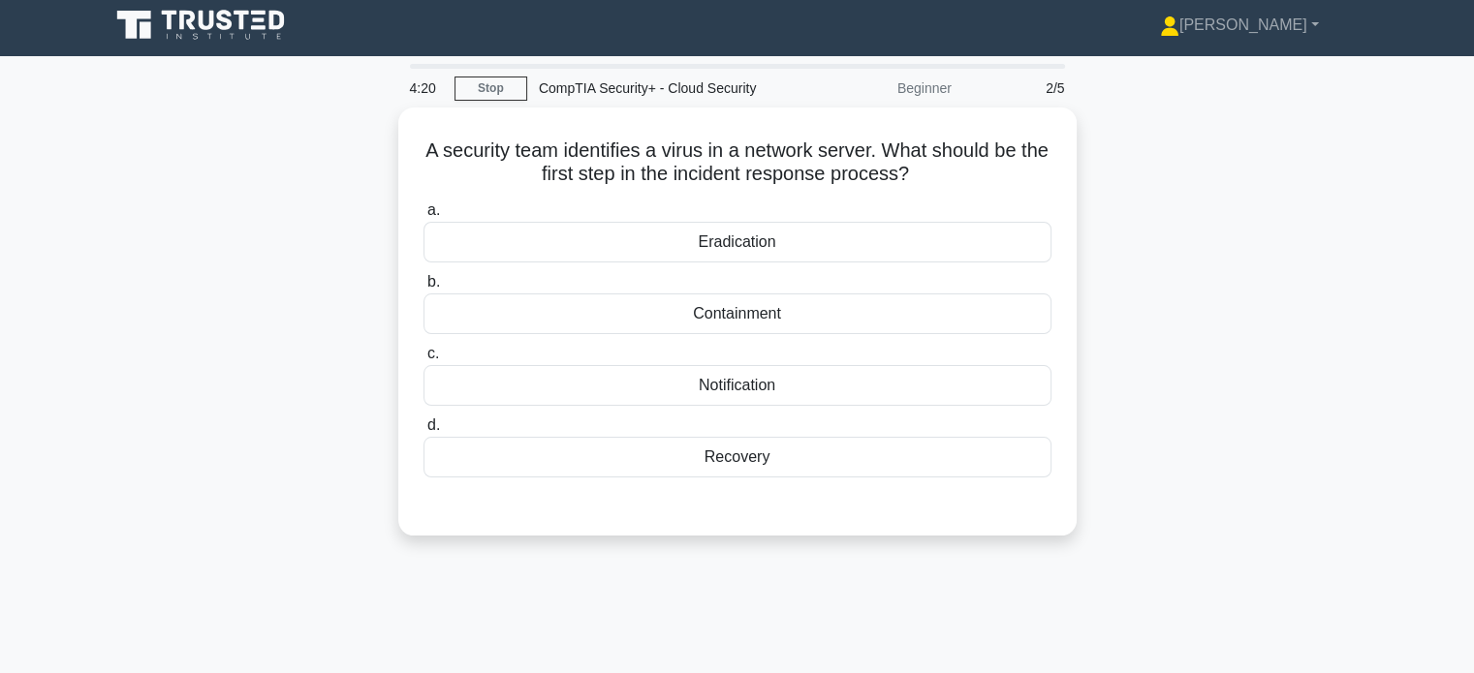
scroll to position [0, 0]
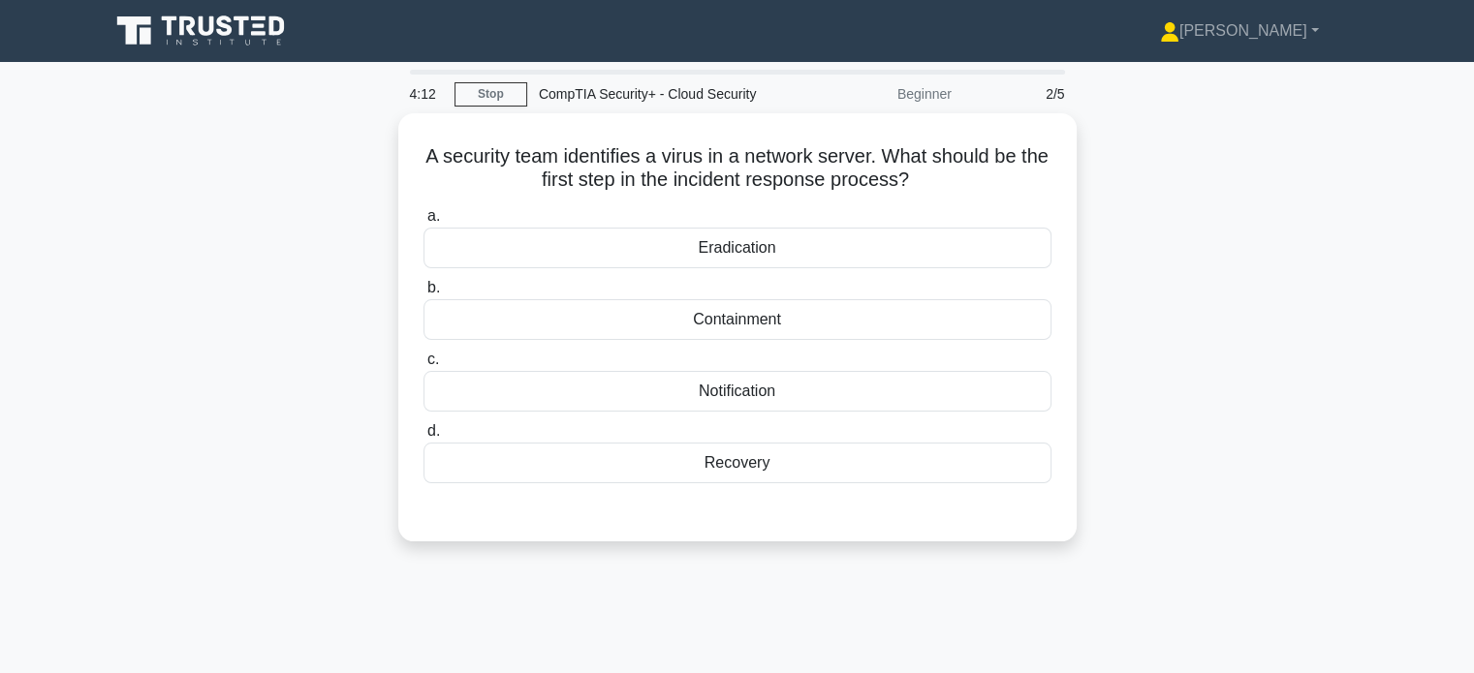
click at [240, 429] on div "A security team identifies a virus in a network server. What should be the firs…" at bounding box center [737, 339] width 1279 height 452
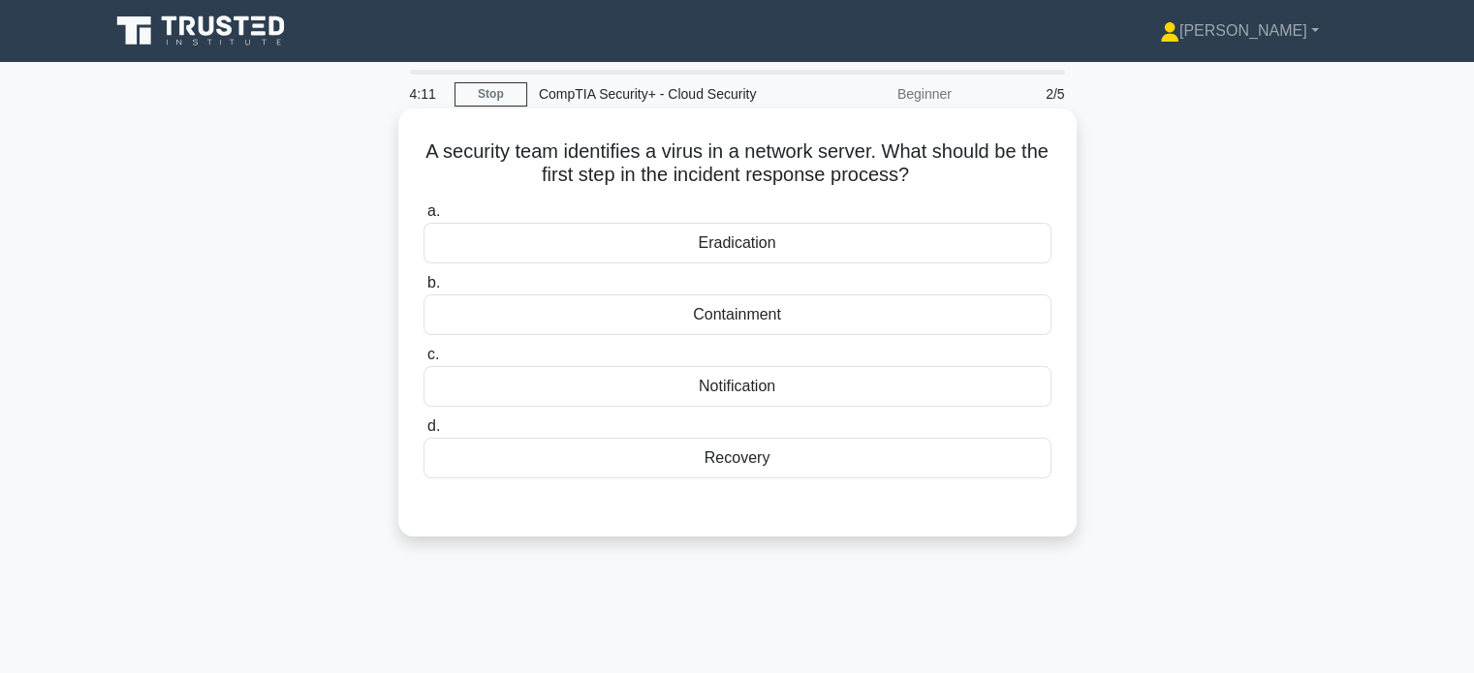
click at [651, 305] on div "Containment" at bounding box center [737, 315] width 628 height 41
click at [423, 290] on input "b. Containment" at bounding box center [423, 283] width 0 height 13
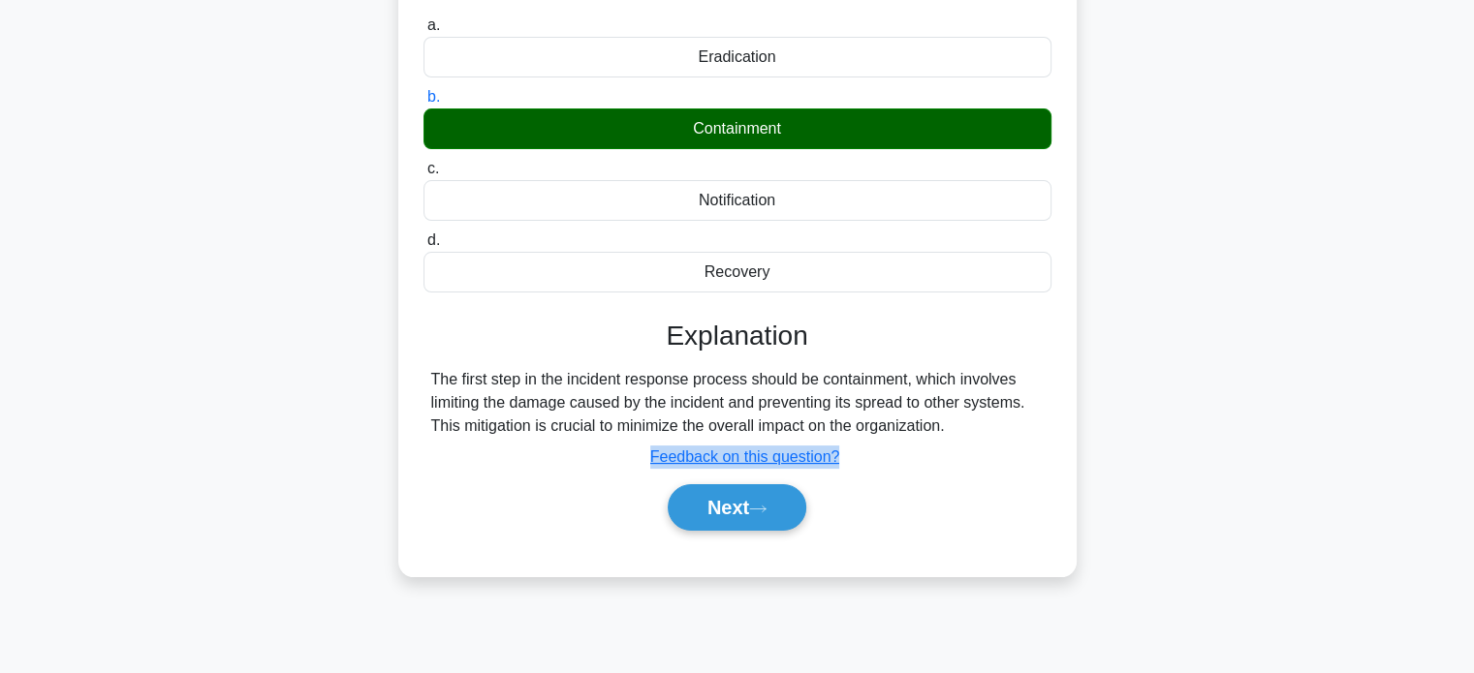
click at [488, 472] on div "Explanation The first step in the incident response process should be containme…" at bounding box center [737, 429] width 628 height 219
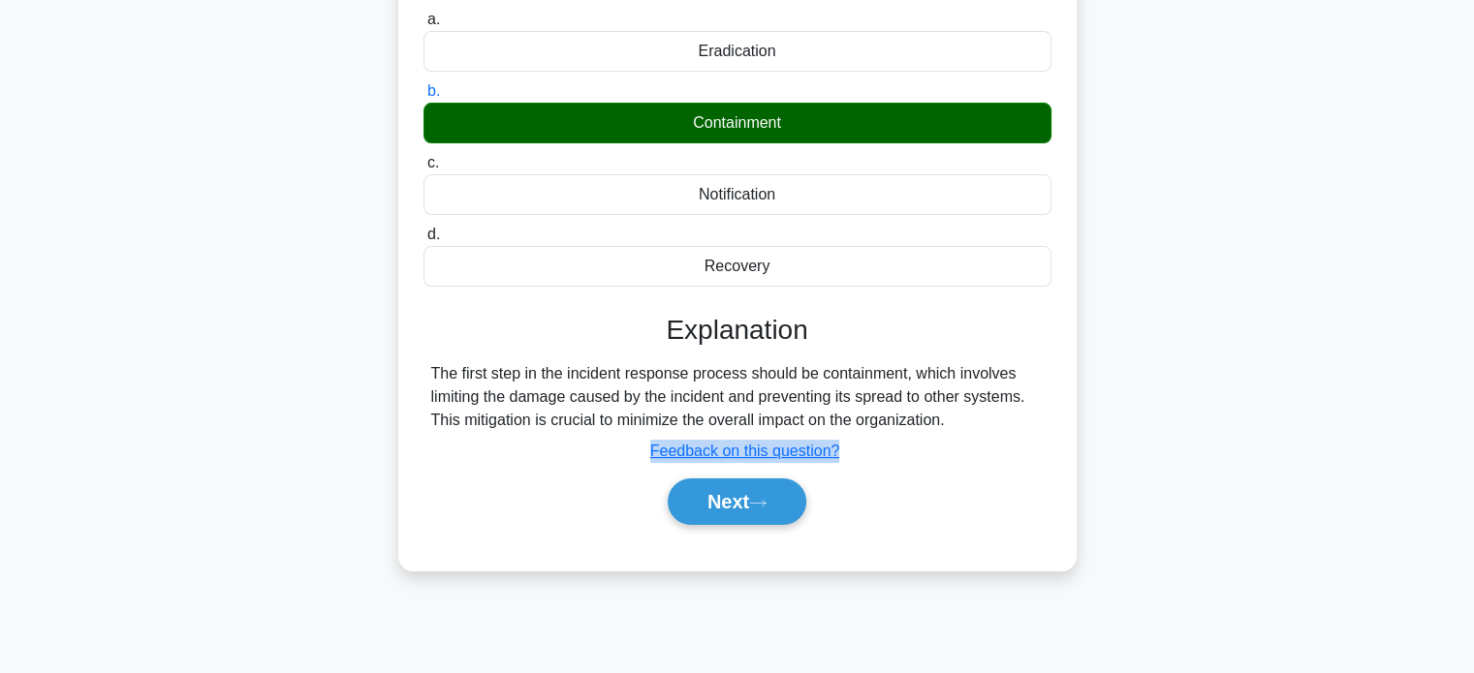
scroll to position [193, 0]
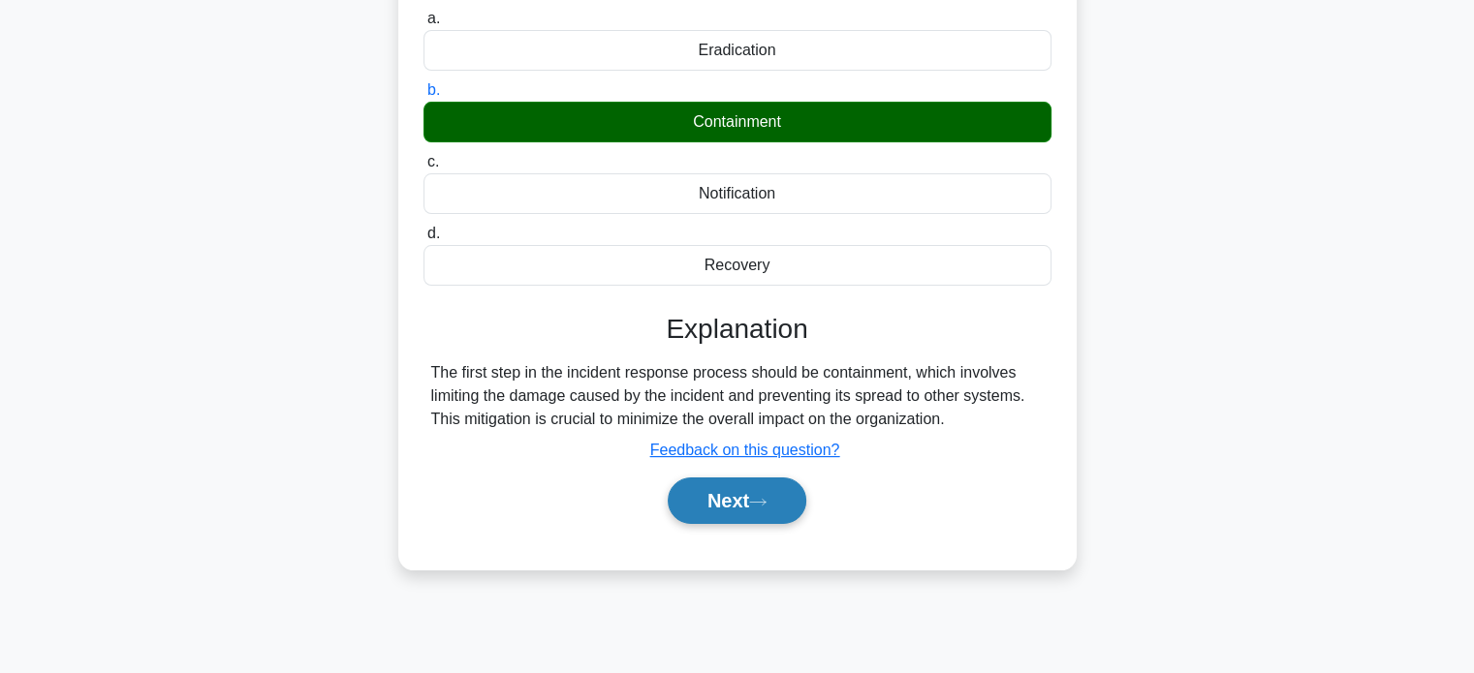
drag, startPoint x: 612, startPoint y: 534, endPoint x: 700, endPoint y: 503, distance: 92.6
click at [700, 503] on div "a. Eradication b. Containment" at bounding box center [738, 275] width 632 height 545
click at [719, 498] on button "Next" at bounding box center [737, 501] width 139 height 47
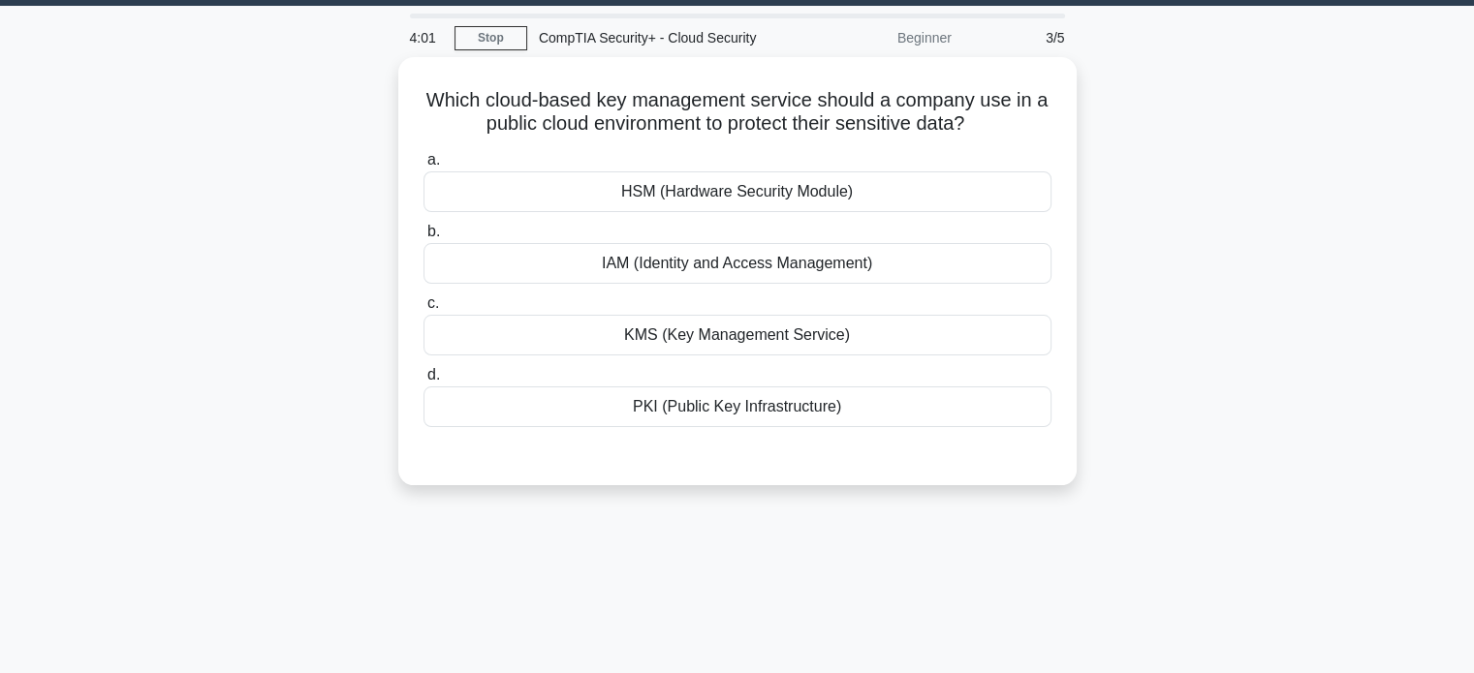
scroll to position [0, 0]
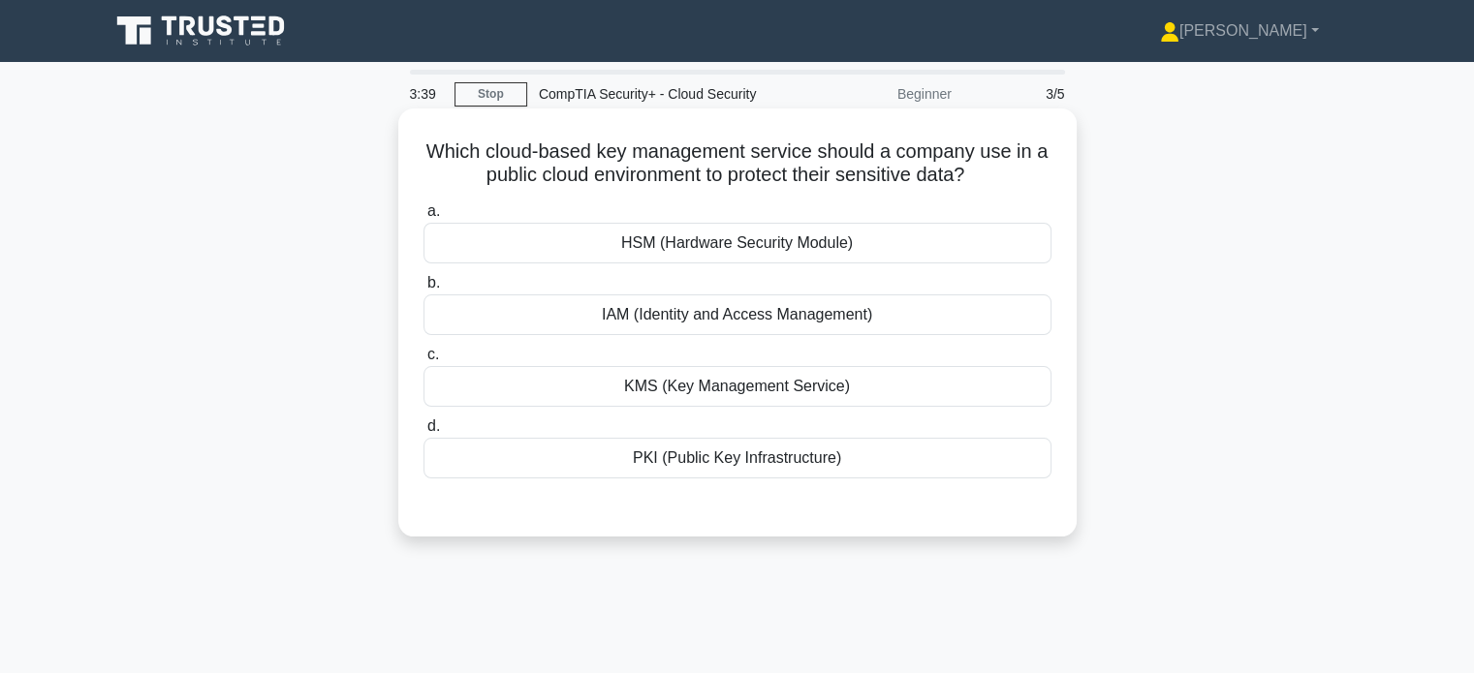
click at [678, 307] on div "IAM (Identity and Access Management)" at bounding box center [737, 315] width 628 height 41
click at [423, 290] on input "b. IAM (Identity and Access Management)" at bounding box center [423, 283] width 0 height 13
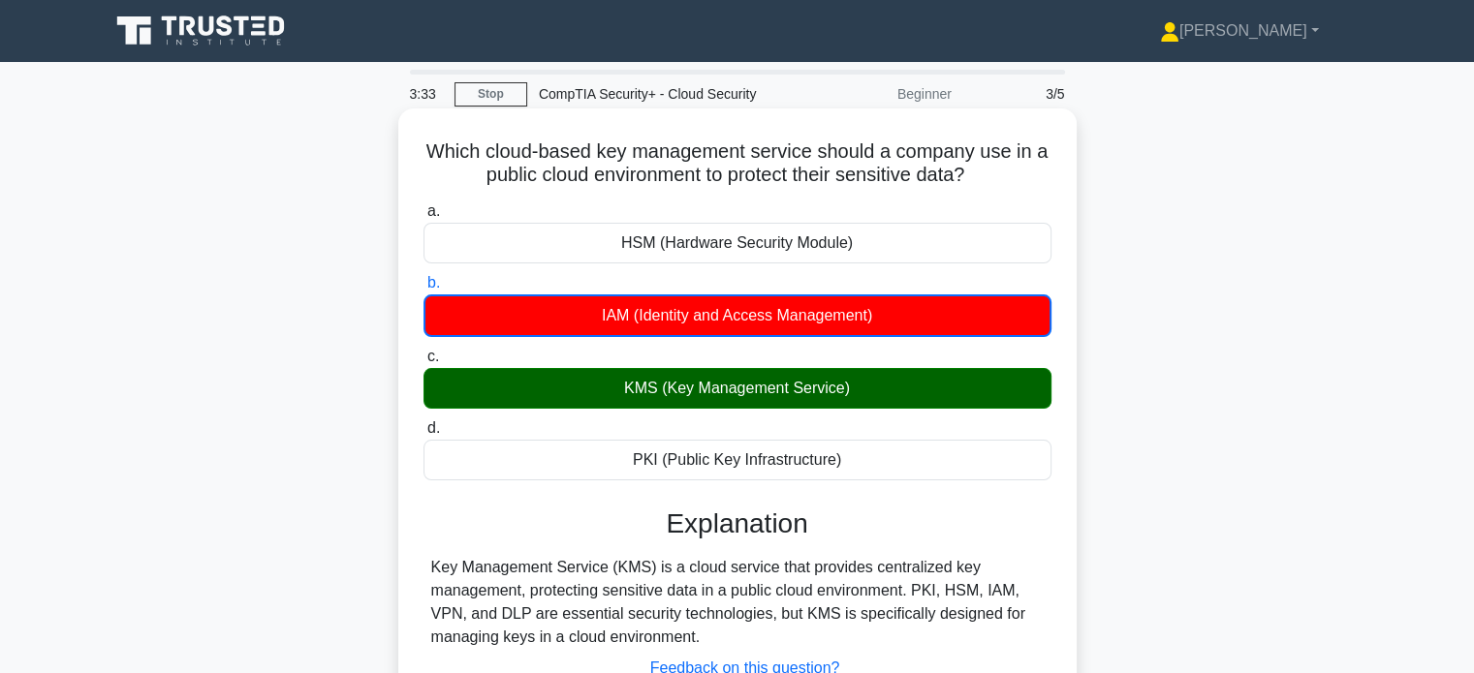
click at [517, 572] on div "Key Management Service (KMS) is a cloud service that provides centralized key m…" at bounding box center [737, 602] width 612 height 93
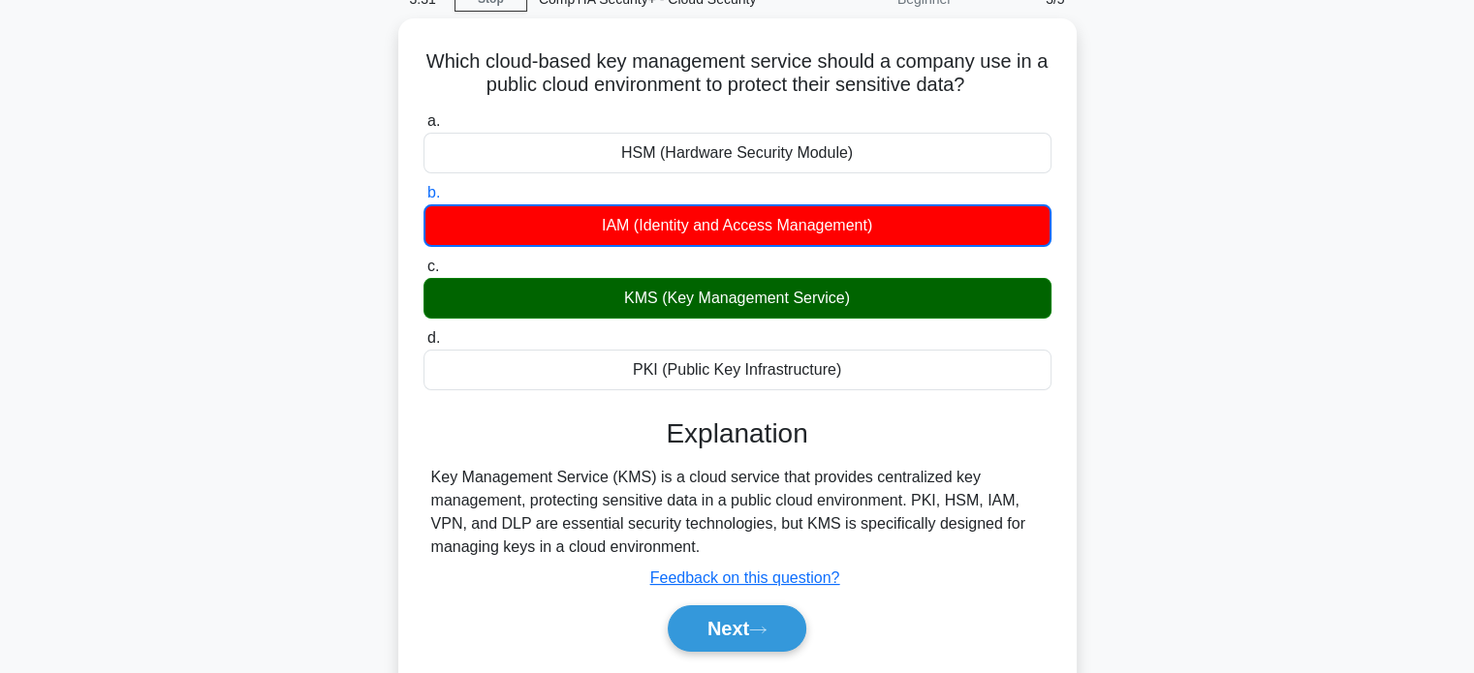
scroll to position [96, 0]
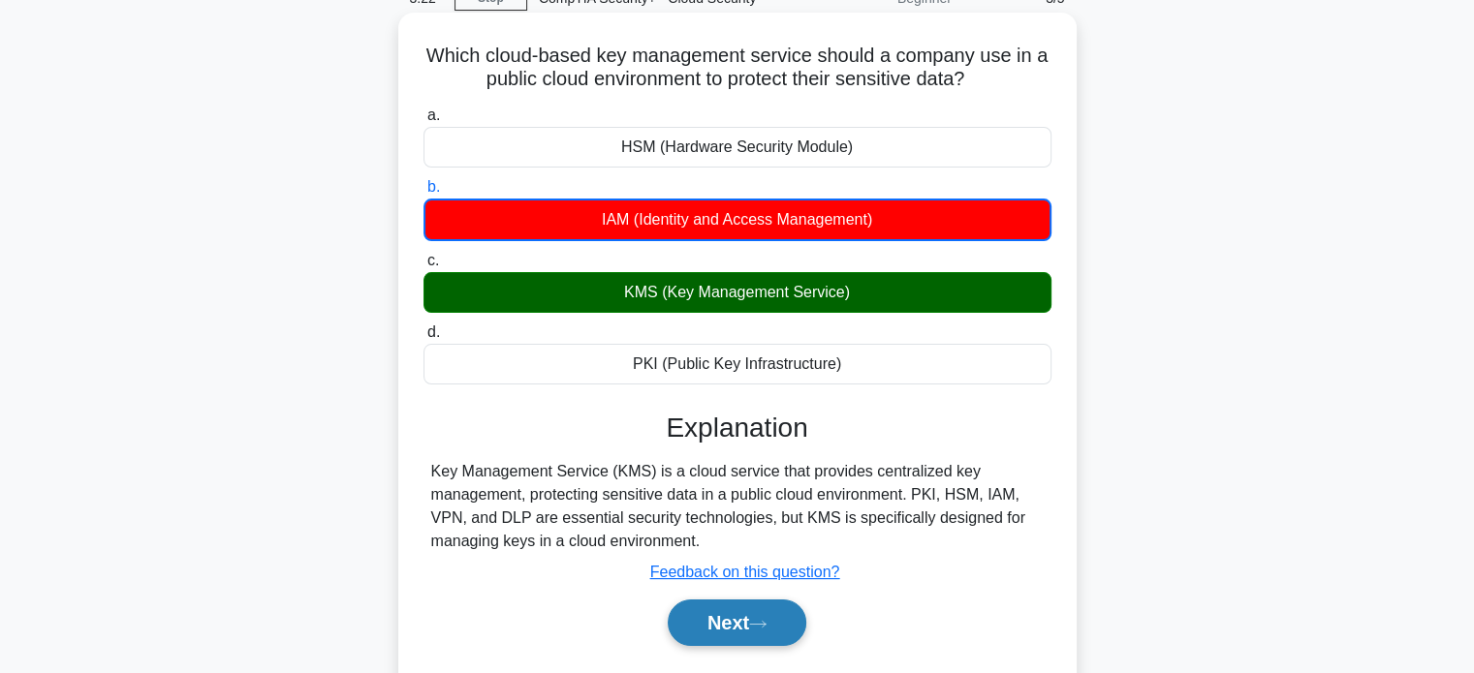
click at [751, 620] on button "Next" at bounding box center [737, 623] width 139 height 47
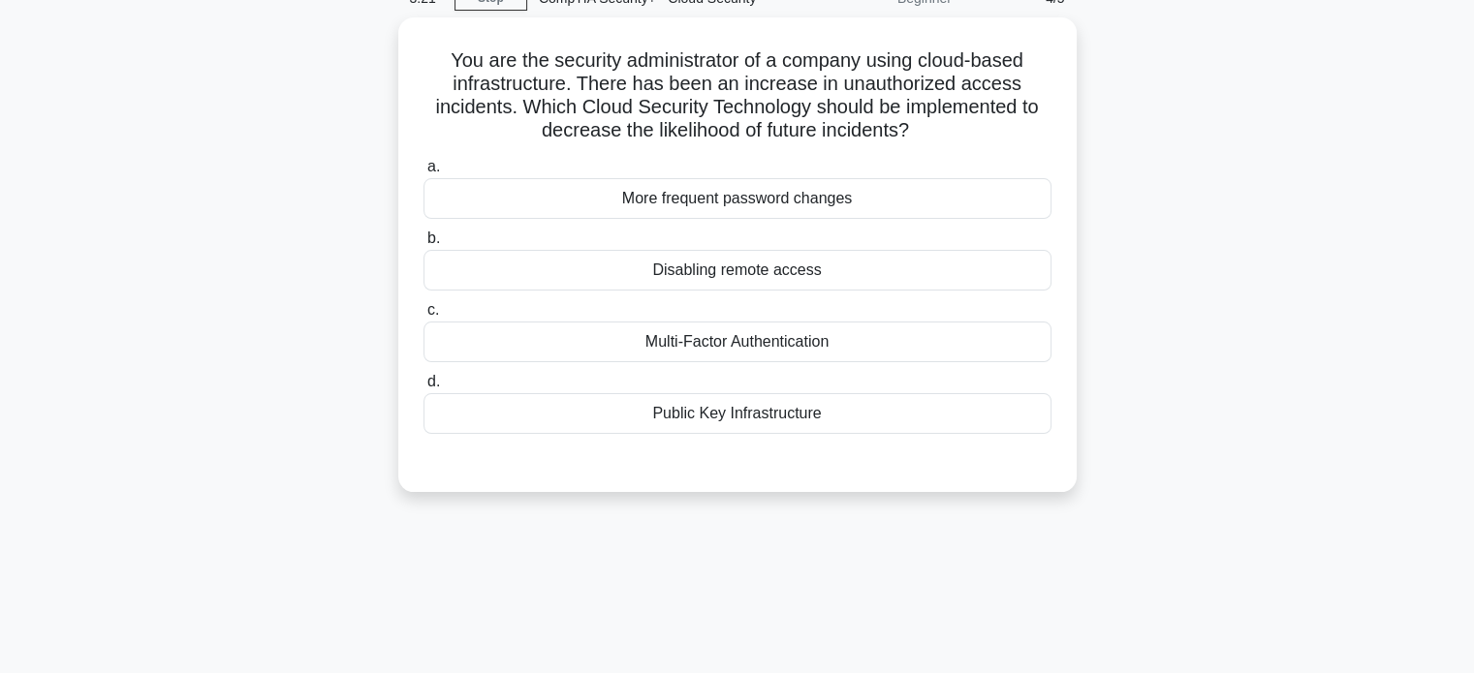
click at [133, 453] on div "You are the security administrator of a company using cloud-based infrastructur…" at bounding box center [737, 266] width 1279 height 498
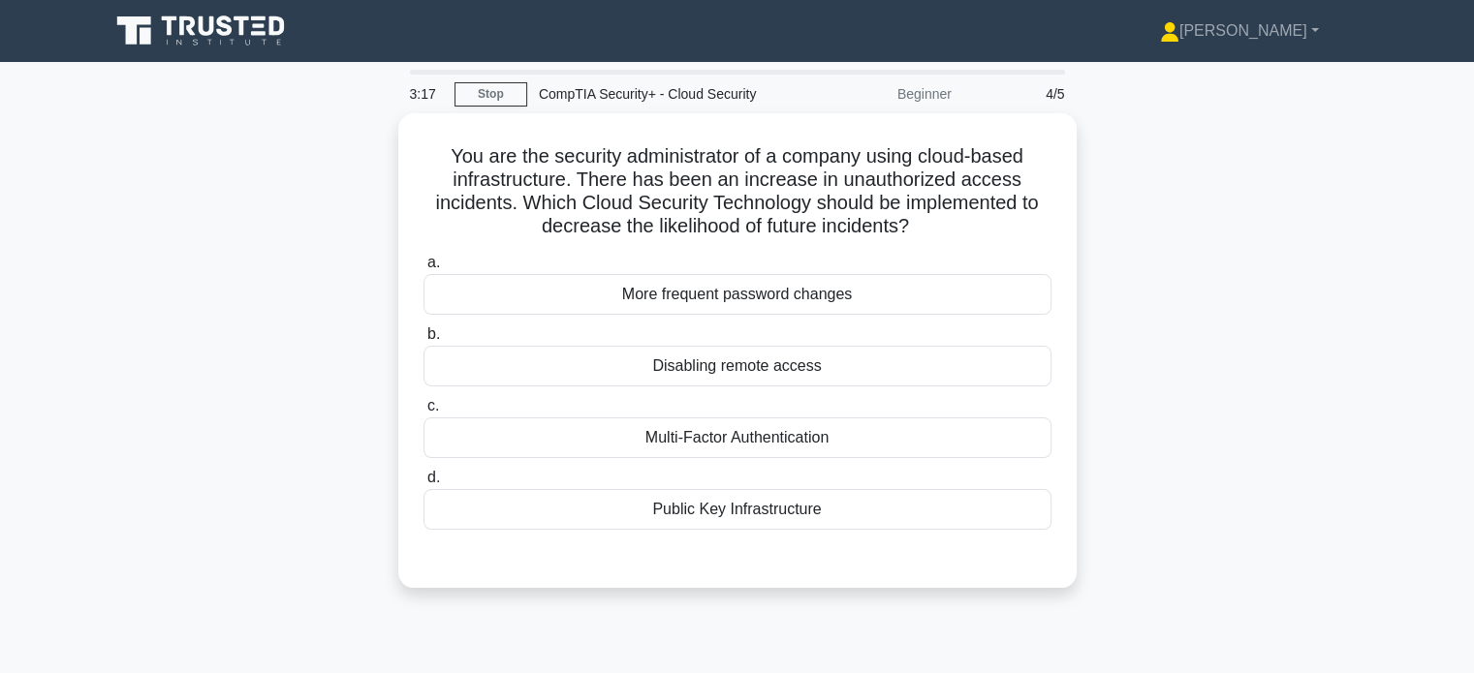
scroll to position [0, 0]
click at [132, 453] on div "You are the security administrator of a company using cloud-based infrastructur…" at bounding box center [737, 362] width 1279 height 498
click at [133, 453] on div "You are the security administrator of a company using cloud-based infrastructur…" at bounding box center [737, 362] width 1279 height 498
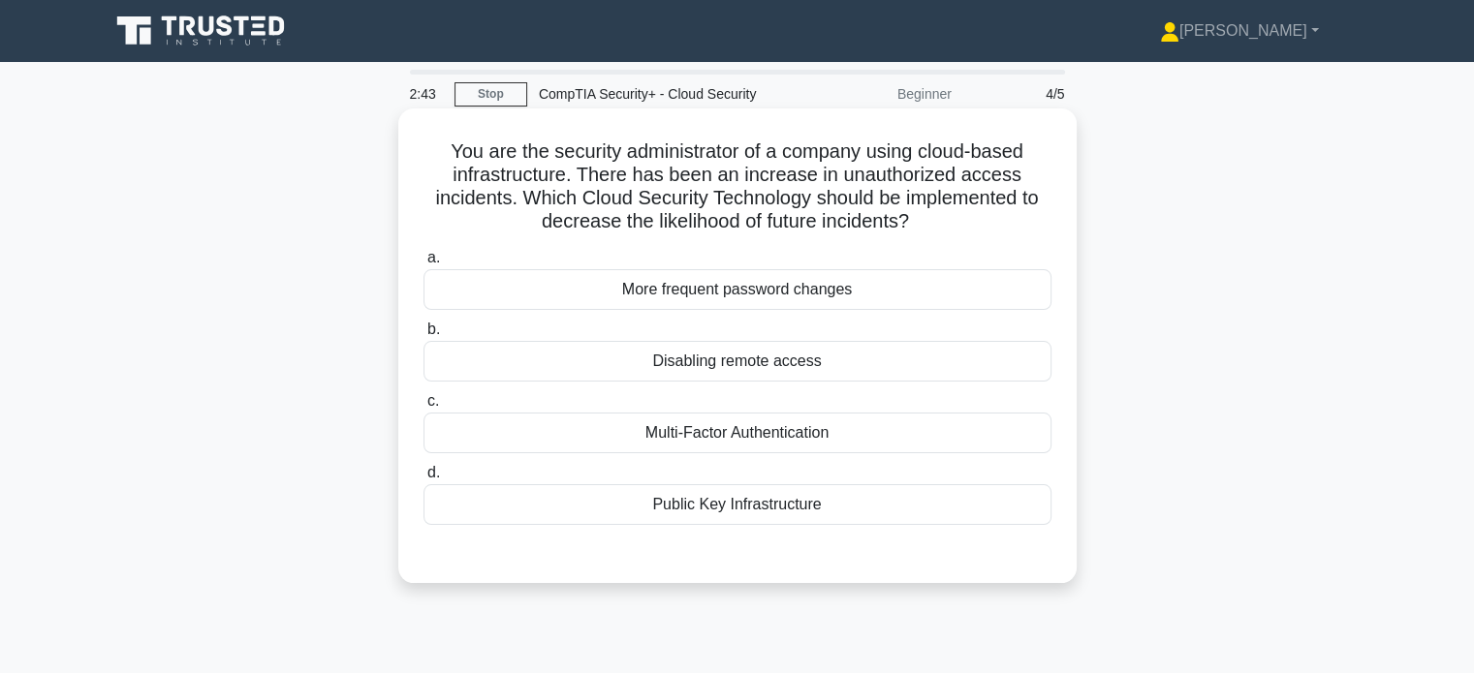
click at [641, 431] on div "Multi-Factor Authentication" at bounding box center [737, 433] width 628 height 41
click at [423, 408] on input "c. Multi-Factor Authentication" at bounding box center [423, 401] width 0 height 13
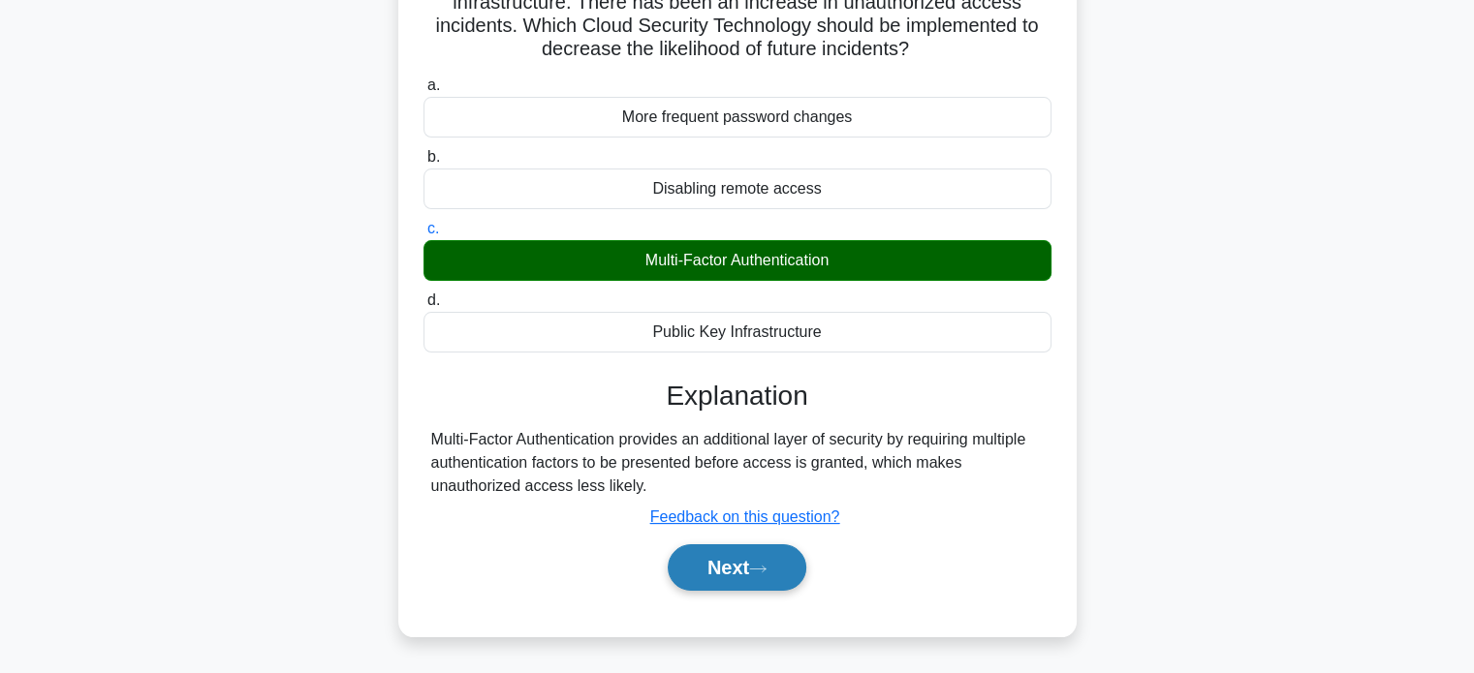
click at [764, 574] on button "Next" at bounding box center [737, 568] width 139 height 47
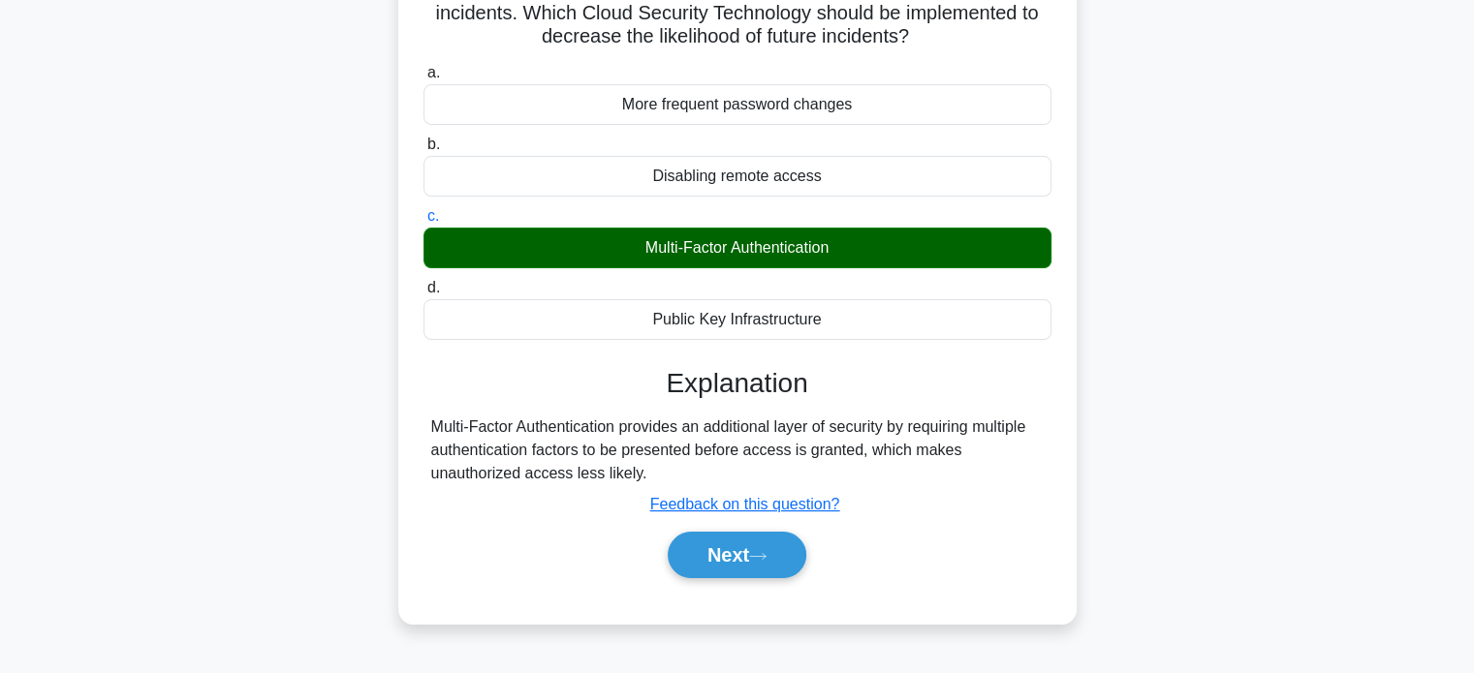
drag, startPoint x: 764, startPoint y: 574, endPoint x: 94, endPoint y: 575, distance: 669.6
click at [94, 575] on main "2:36 Stop CompTIA Security+ - Cloud Security Beginner 5/5 You are the security …" at bounding box center [737, 364] width 1474 height 985
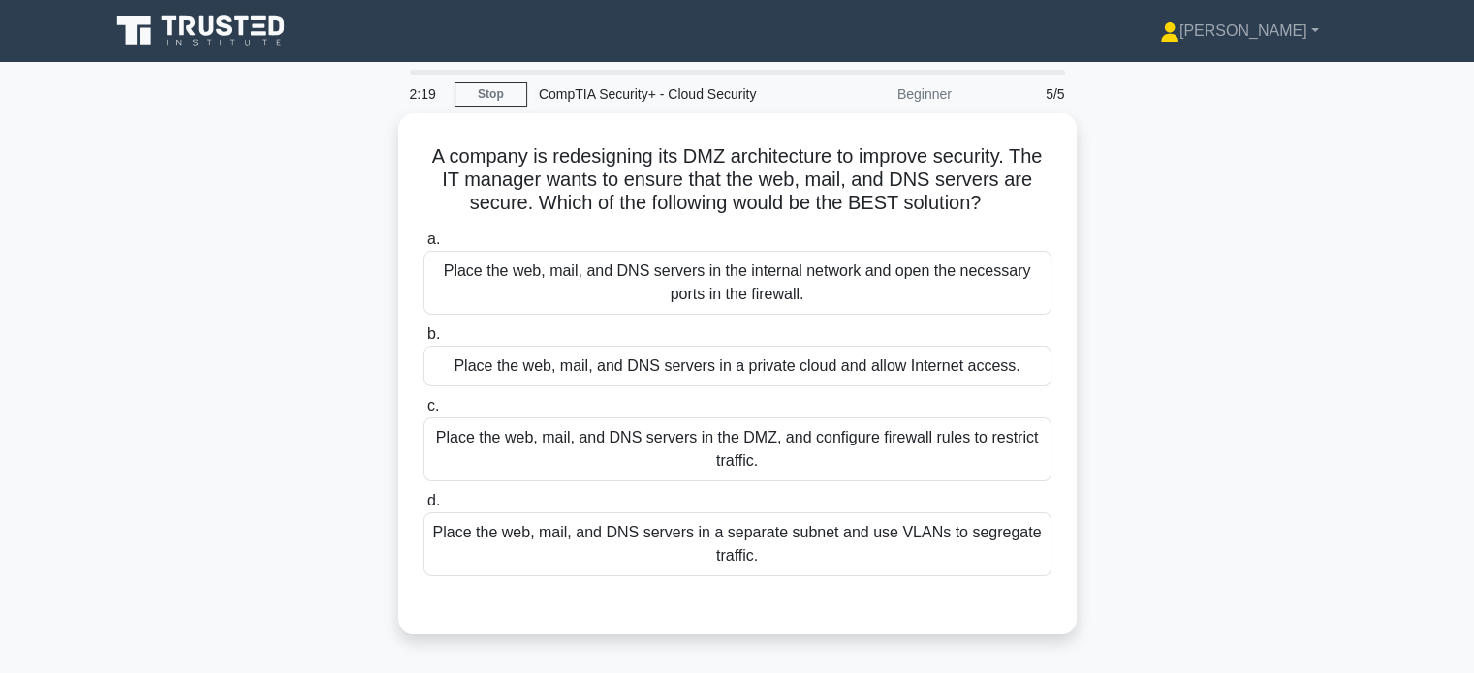
drag, startPoint x: 239, startPoint y: 542, endPoint x: 182, endPoint y: 541, distance: 57.2
click at [182, 541] on div "A company is redesigning its DMZ architecture to improve security. The IT manag…" at bounding box center [737, 385] width 1279 height 545
click at [160, 457] on div "A company is redesigning its DMZ architecture to improve security. The IT manag…" at bounding box center [737, 385] width 1279 height 545
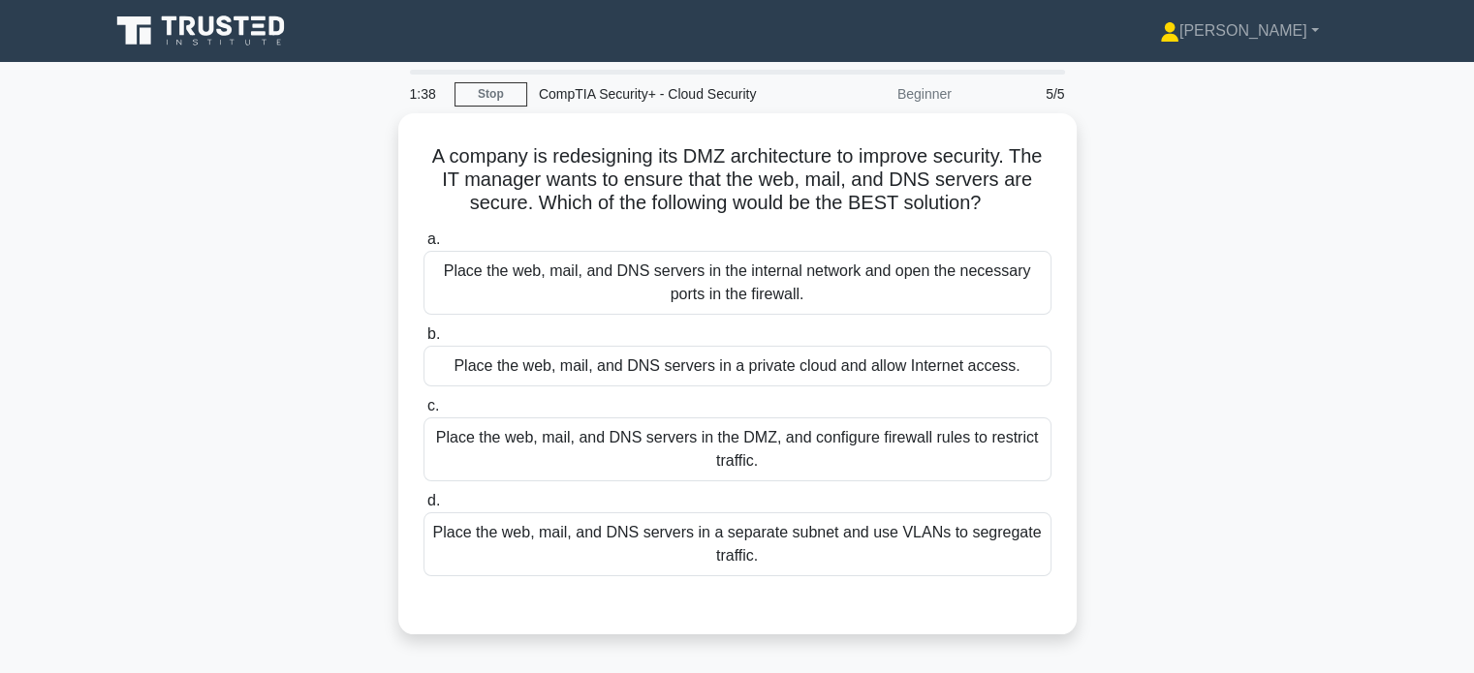
click at [160, 457] on div "A company is redesigning its DMZ architecture to improve security. The IT manag…" at bounding box center [737, 385] width 1279 height 545
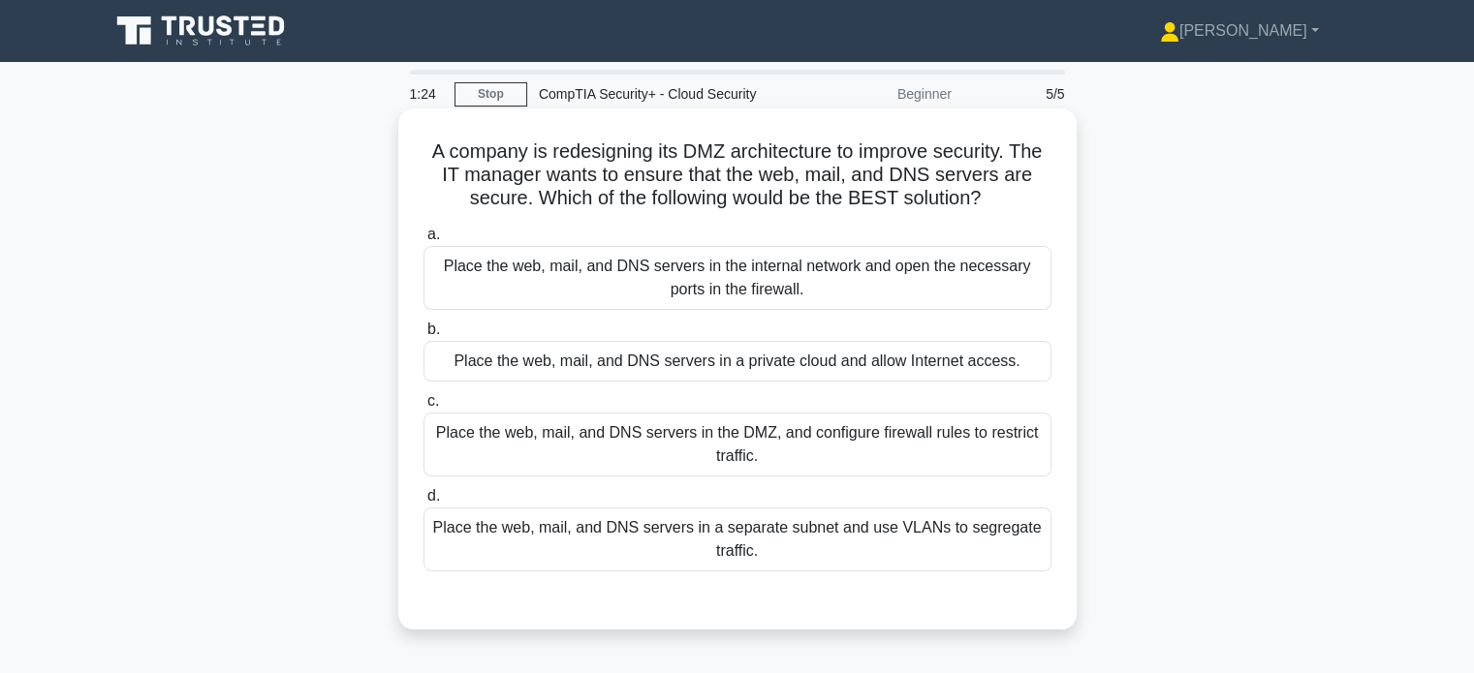
click at [712, 288] on div "Place the web, mail, and DNS servers in the internal network and open the neces…" at bounding box center [737, 278] width 628 height 64
click at [423, 241] on input "a. Place the web, mail, and DNS servers in the internal network and open the ne…" at bounding box center [423, 235] width 0 height 13
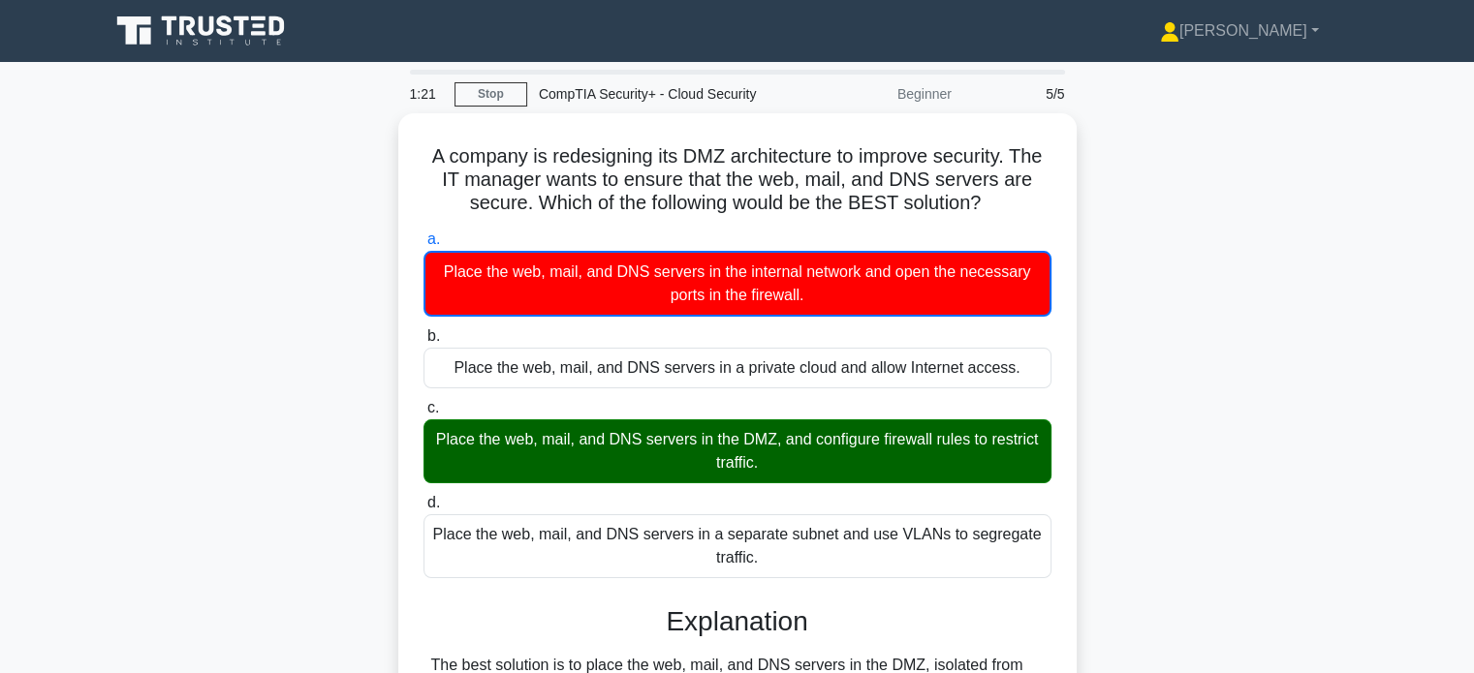
click at [157, 455] on div "A company is redesigning its DMZ architecture to improve security. The IT manag…" at bounding box center [737, 522] width 1279 height 819
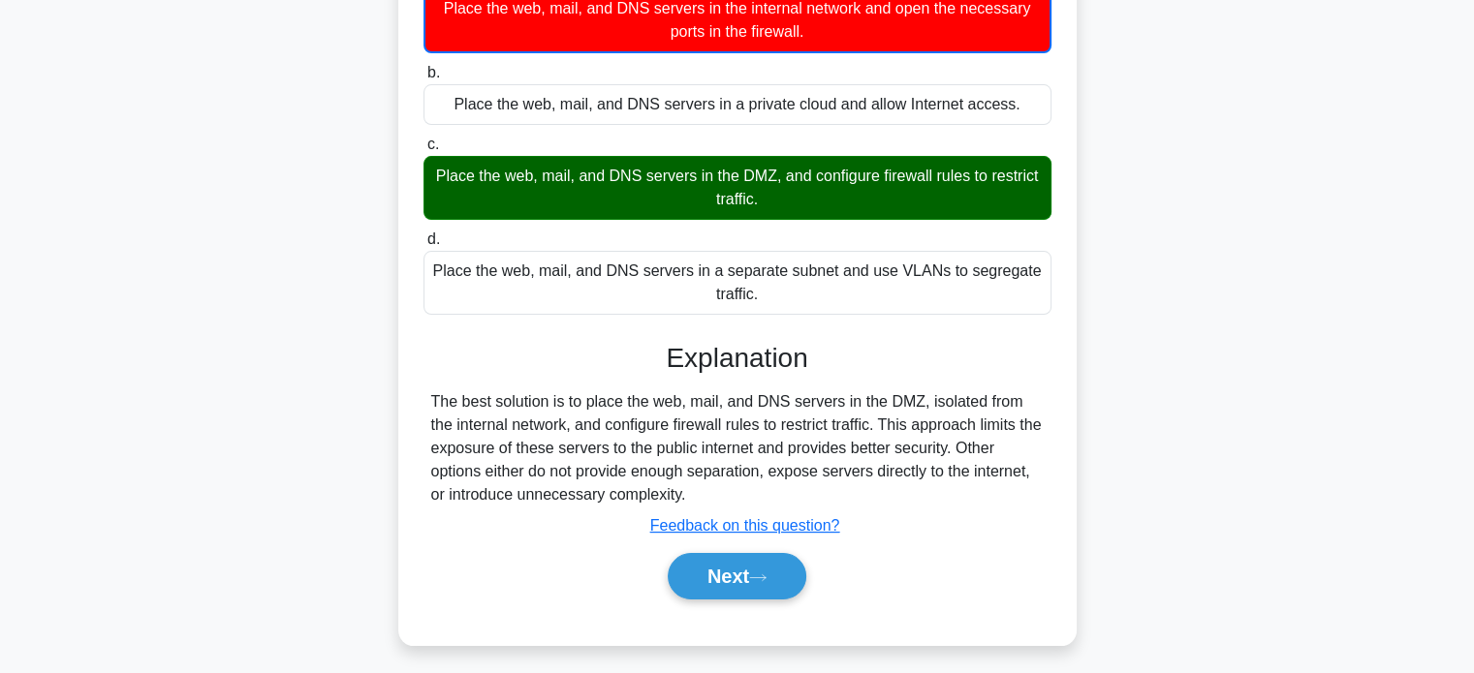
click at [453, 445] on div "The best solution is to place the web, mail, and DNS servers in the DMZ, isolat…" at bounding box center [737, 449] width 612 height 116
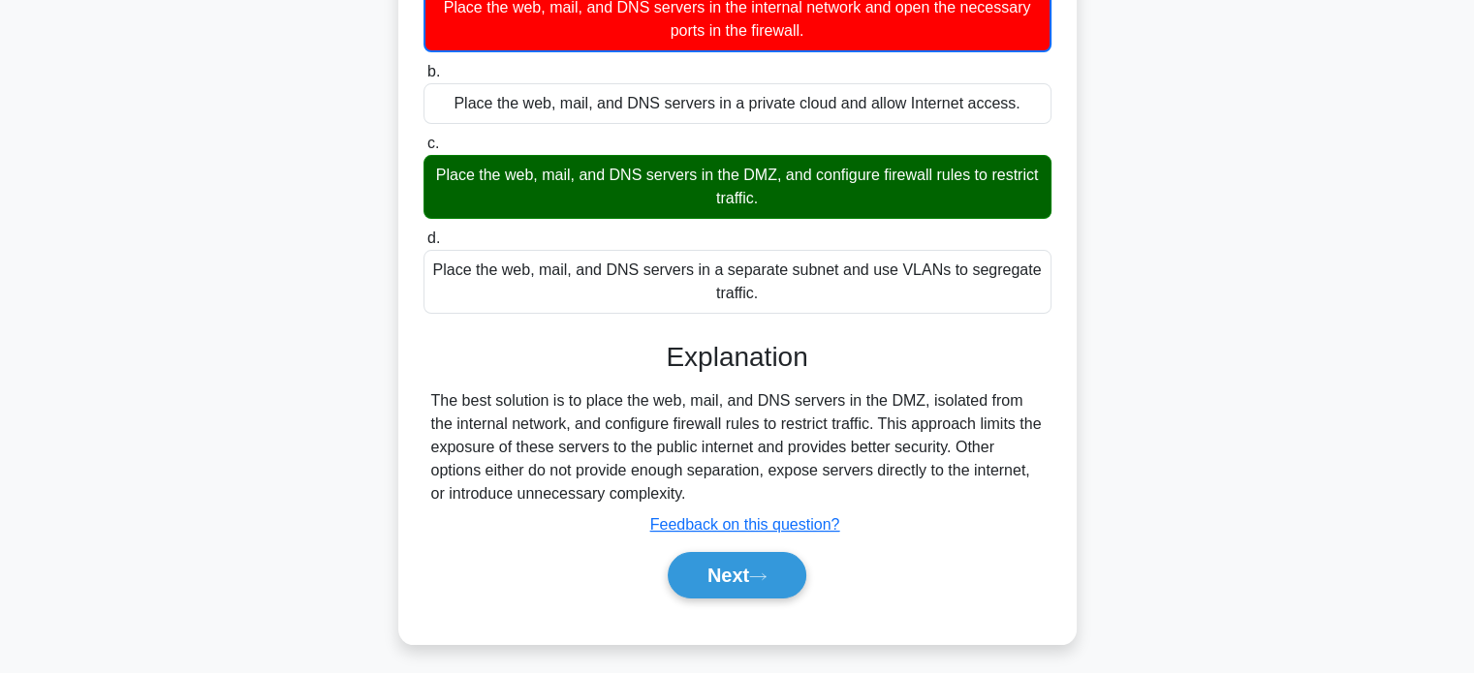
scroll to position [260, 0]
click at [452, 459] on div "The best solution is to place the web, mail, and DNS servers in the DMZ, isolat…" at bounding box center [737, 448] width 612 height 116
click at [467, 473] on div "The best solution is to place the web, mail, and DNS servers in the DMZ, isolat…" at bounding box center [737, 448] width 612 height 116
click at [732, 559] on button "Next" at bounding box center [737, 575] width 139 height 47
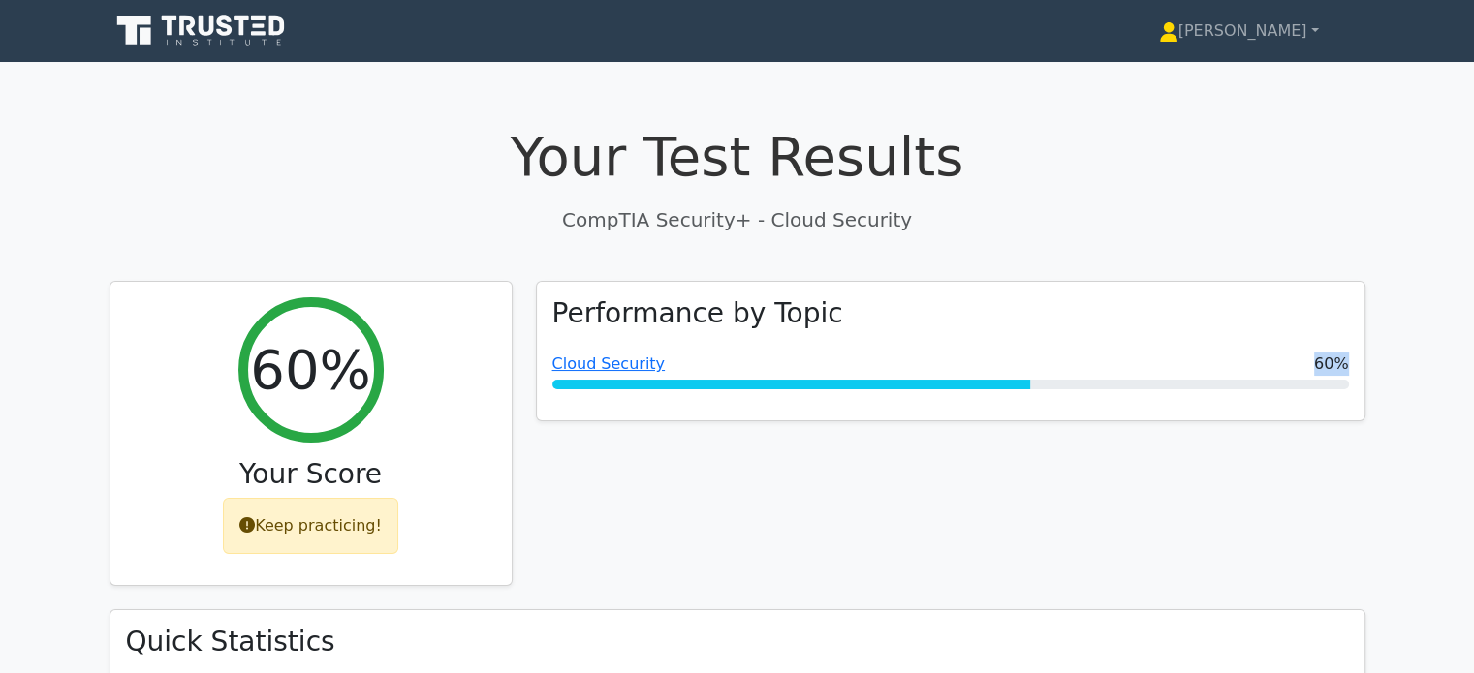
drag, startPoint x: 0, startPoint y: 0, endPoint x: 1461, endPoint y: -93, distance: 1464.2
